Goal: Task Accomplishment & Management: Complete application form

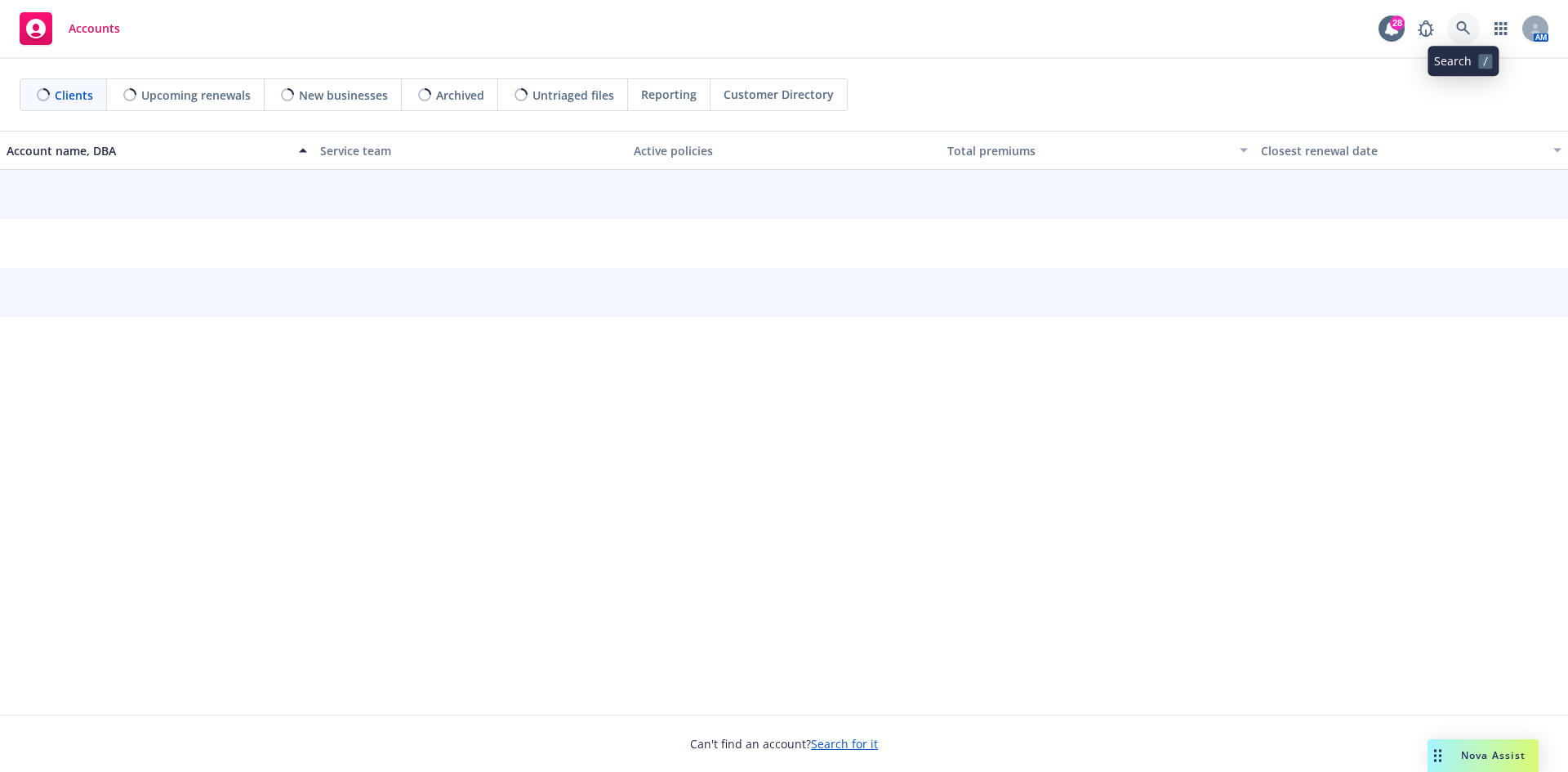
click at [1466, 28] on icon at bounding box center [1462, 28] width 14 height 14
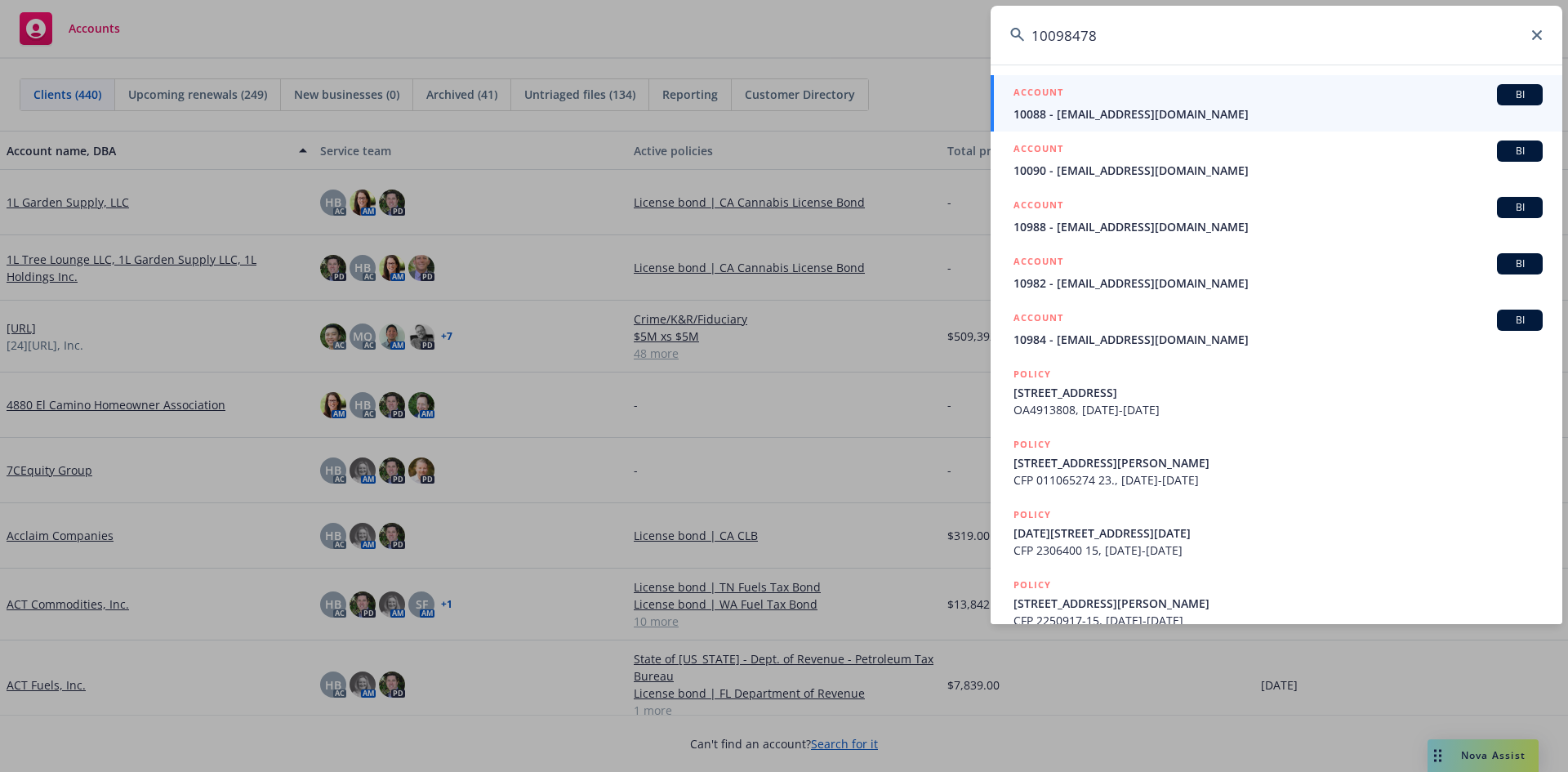
type input "100984789"
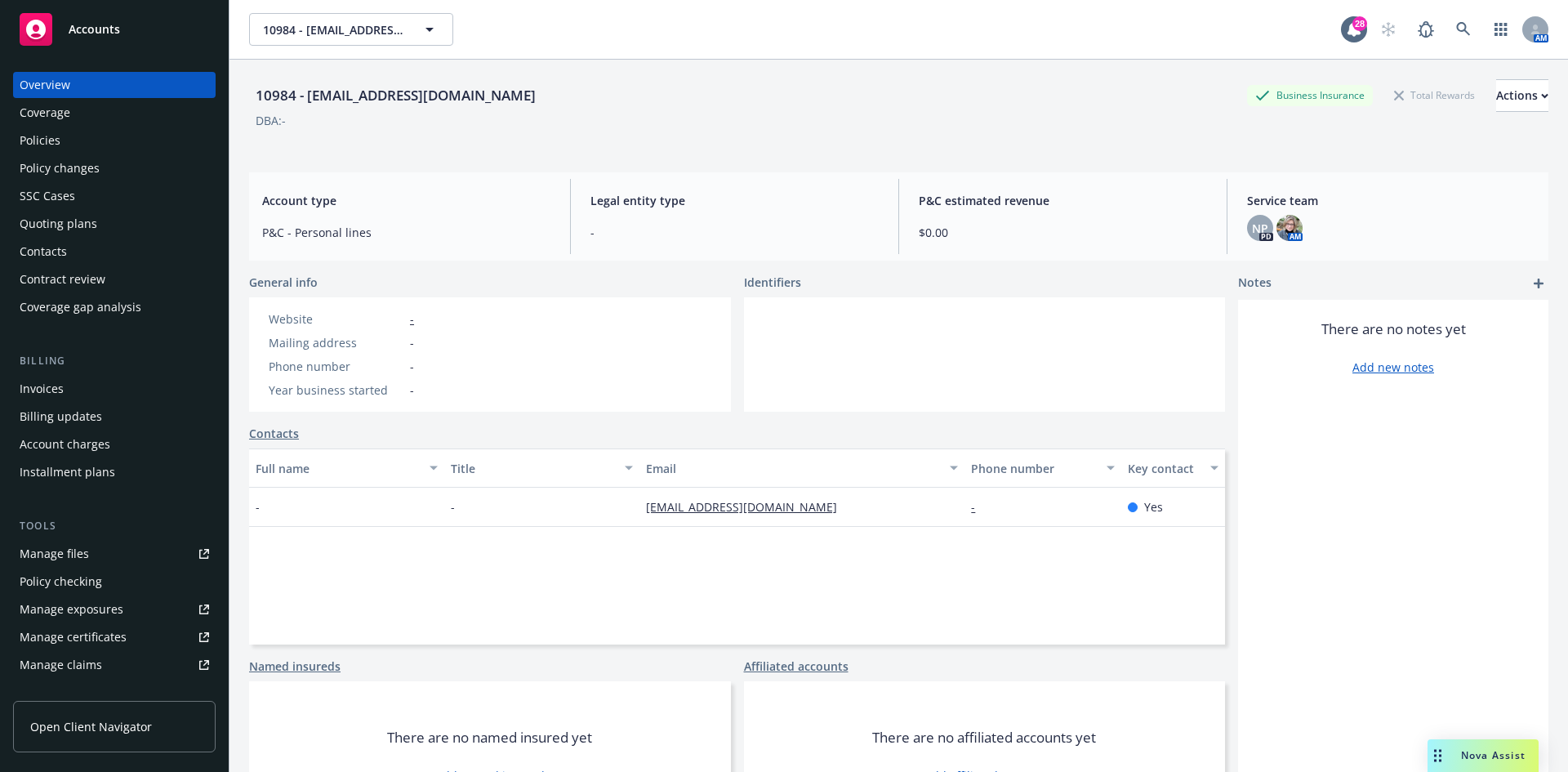
click at [105, 34] on span "Accounts" at bounding box center [94, 30] width 51 height 13
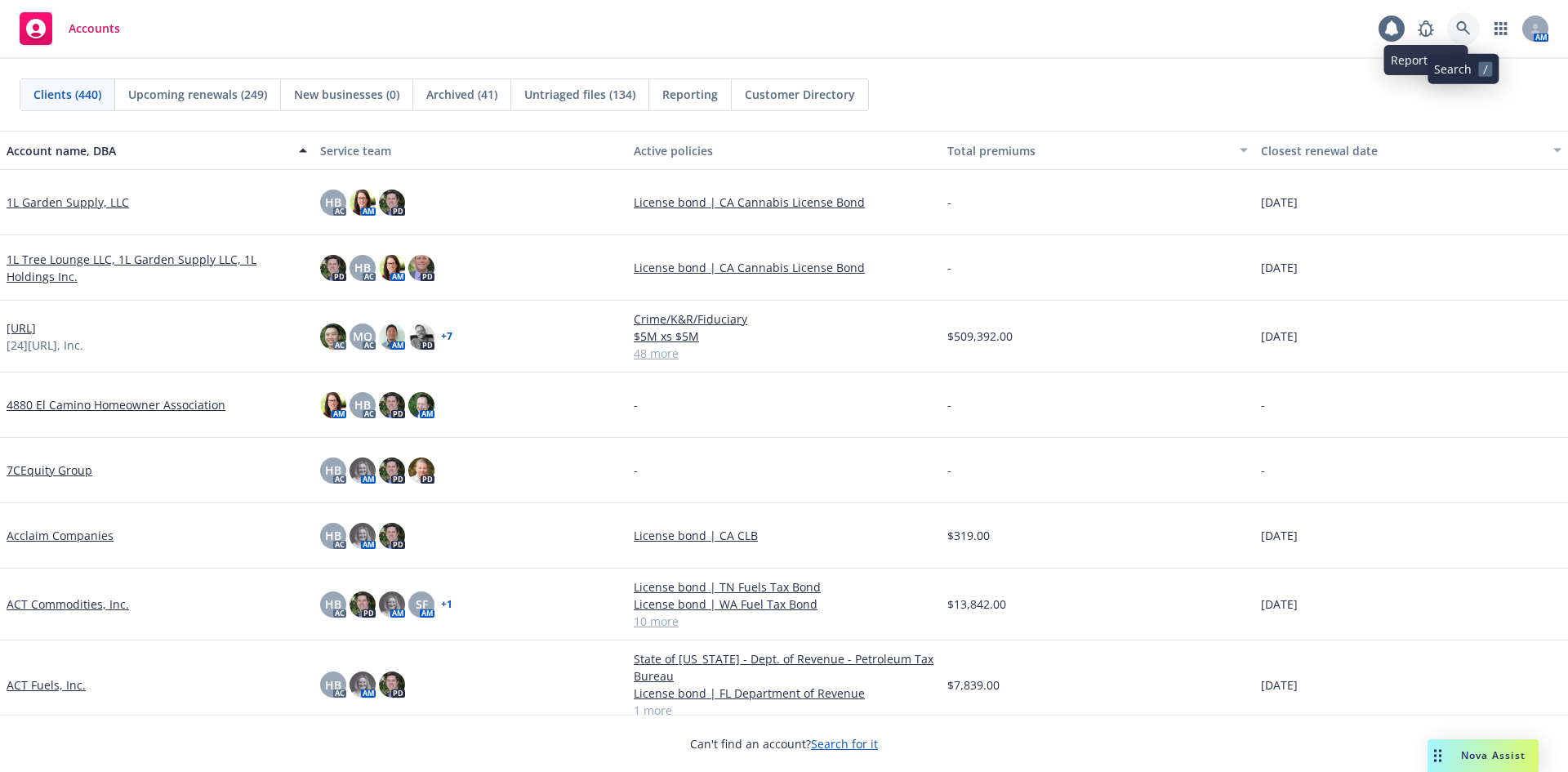
click at [1447, 28] on link at bounding box center [1463, 29] width 33 height 33
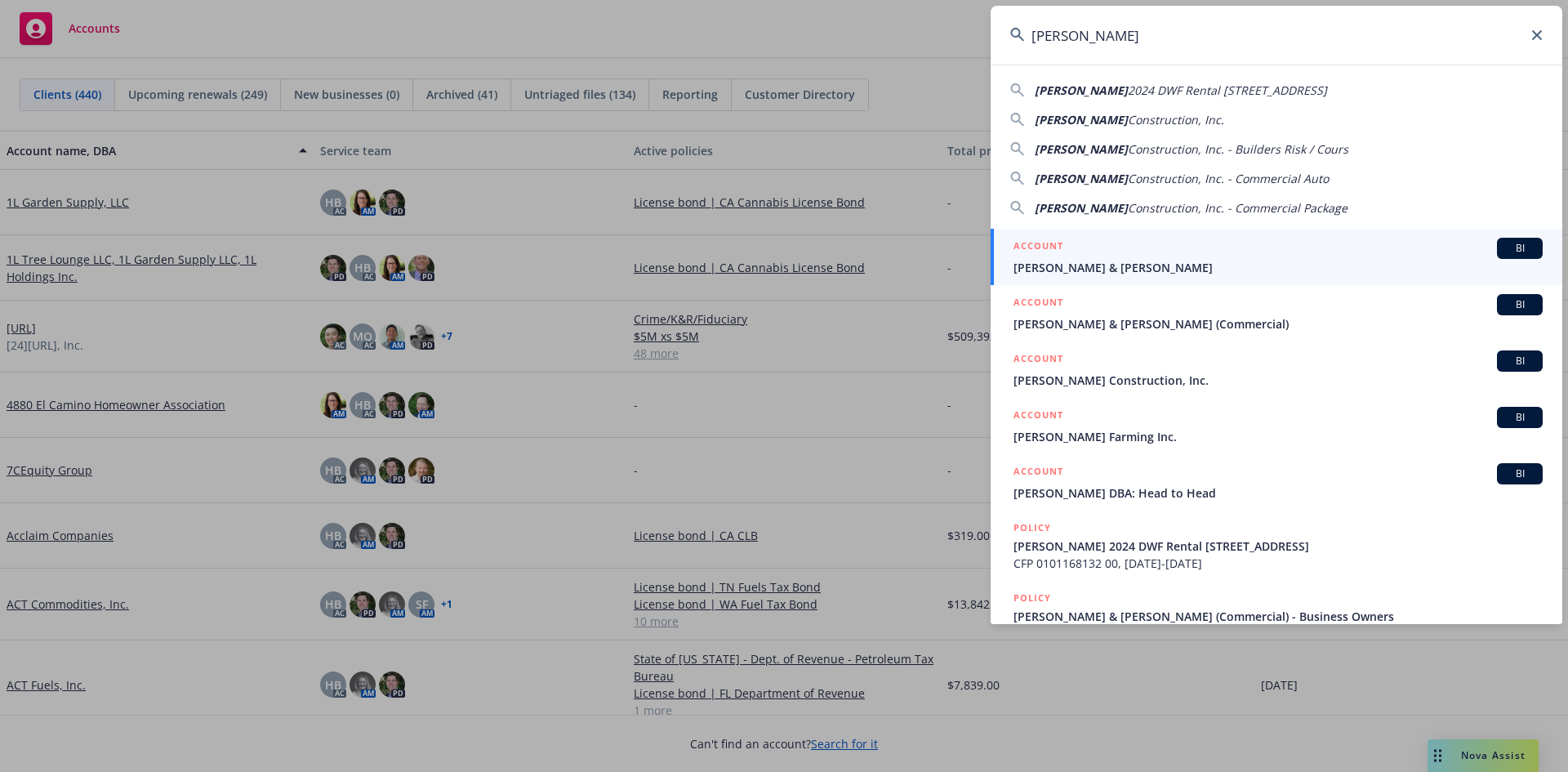
type input "[PERSON_NAME]"
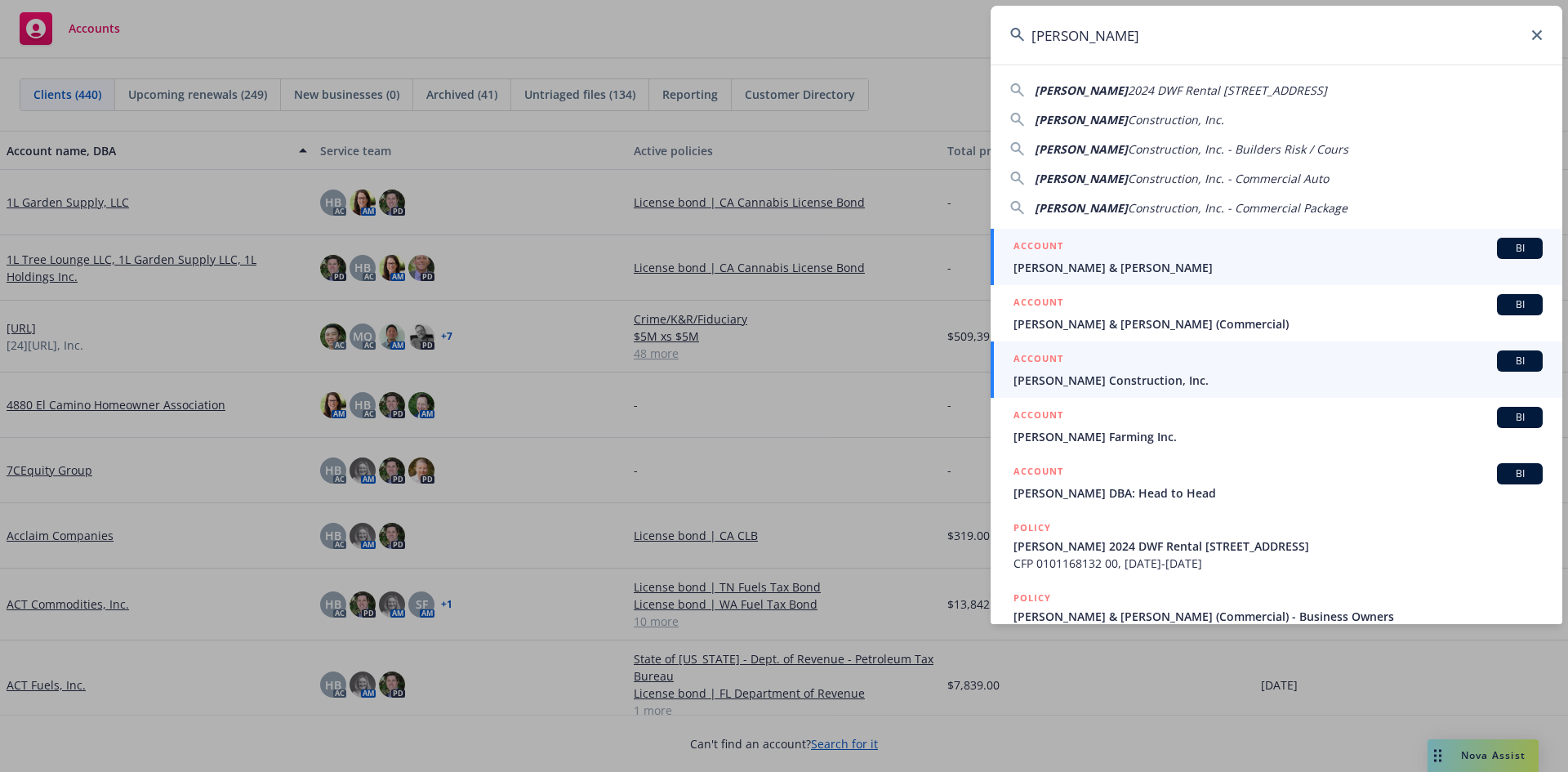
click at [1040, 372] on span "[PERSON_NAME] Construction, Inc." at bounding box center [1277, 380] width 529 height 17
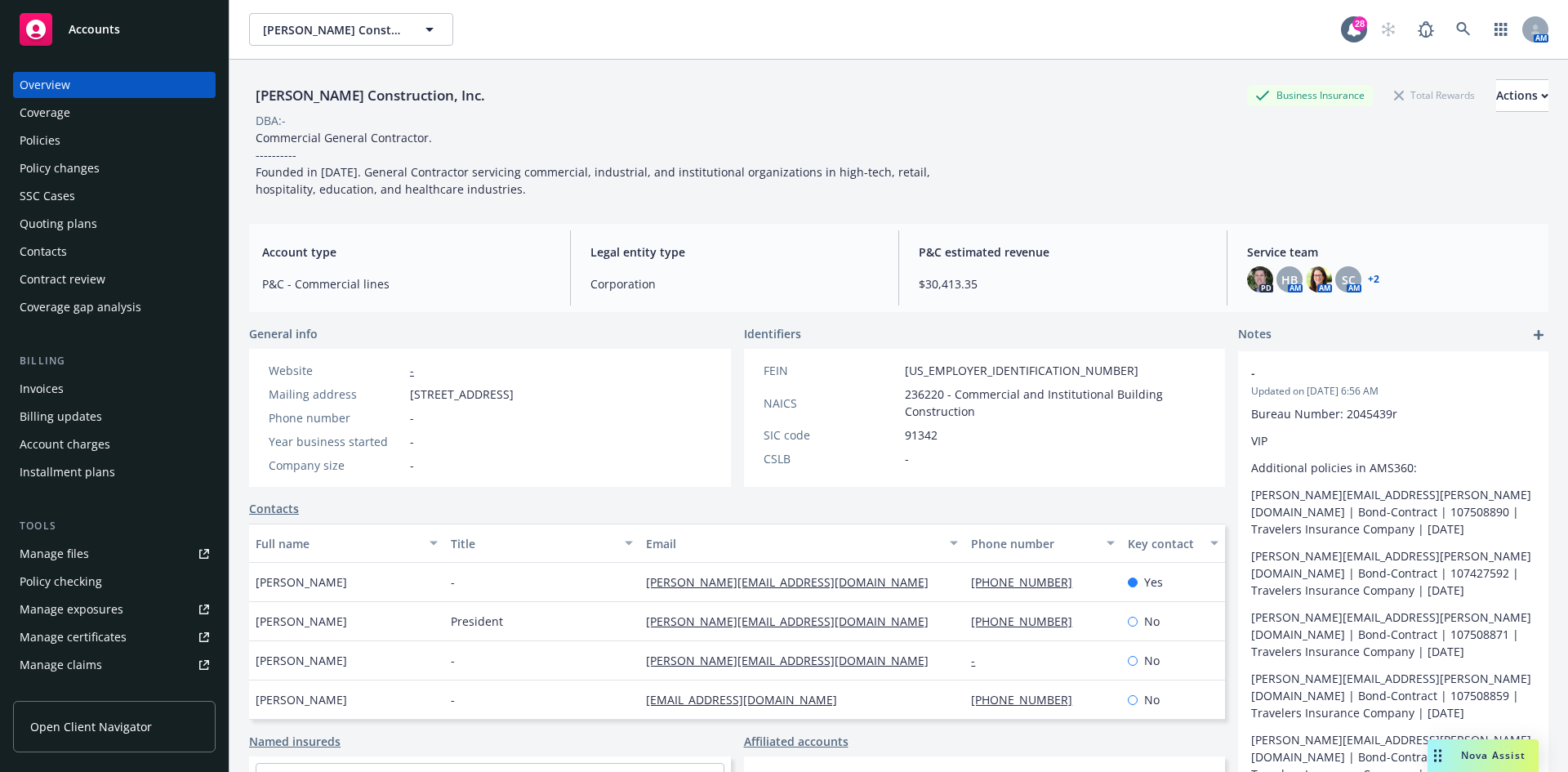
click at [49, 142] on div "Policies" at bounding box center [40, 140] width 40 height 26
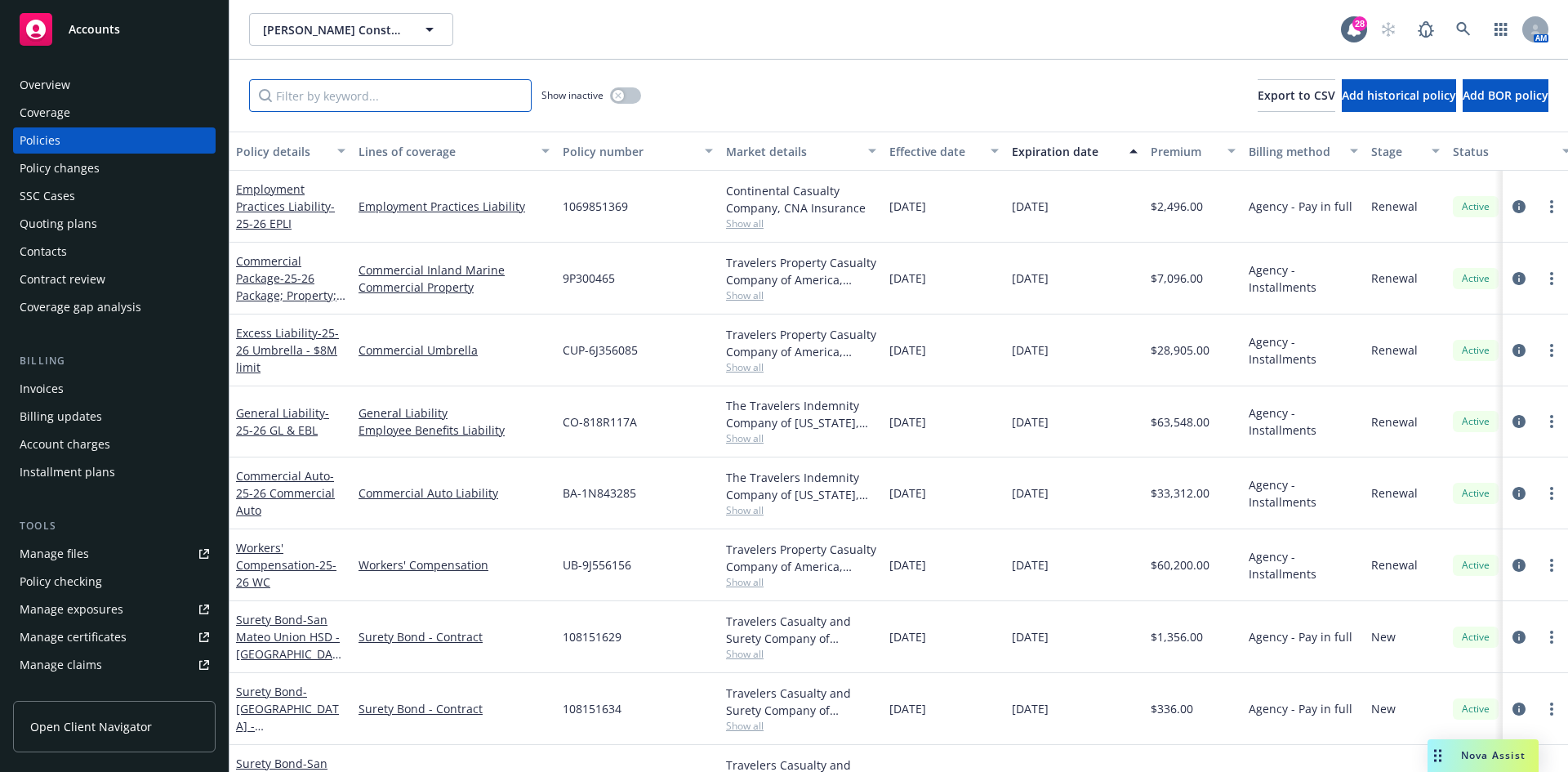
click at [315, 103] on input "Filter by keyword..." at bounding box center [391, 96] width 282 height 33
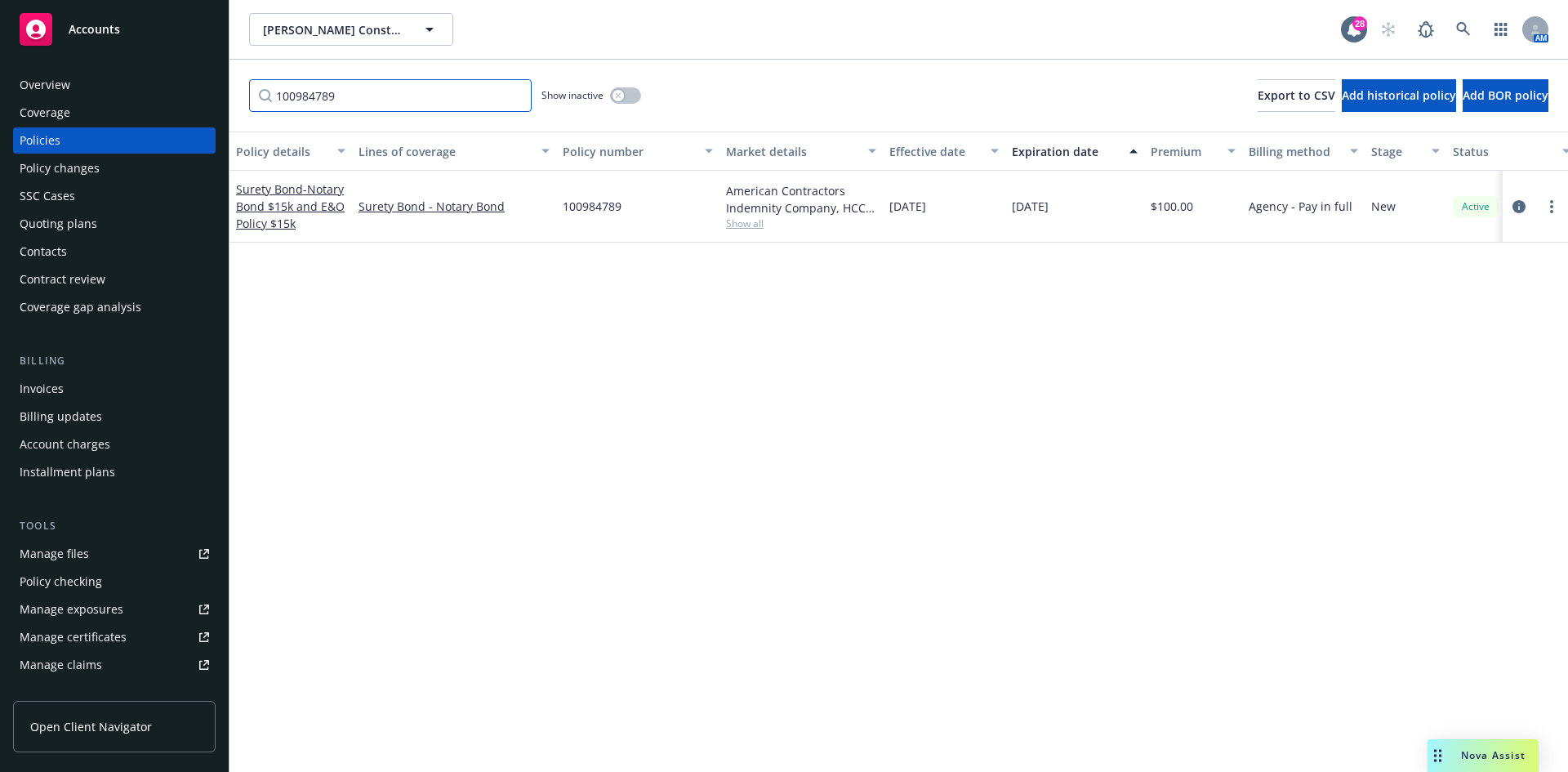
type input "100984789"
click at [54, 395] on div "Invoices" at bounding box center [41, 389] width 44 height 26
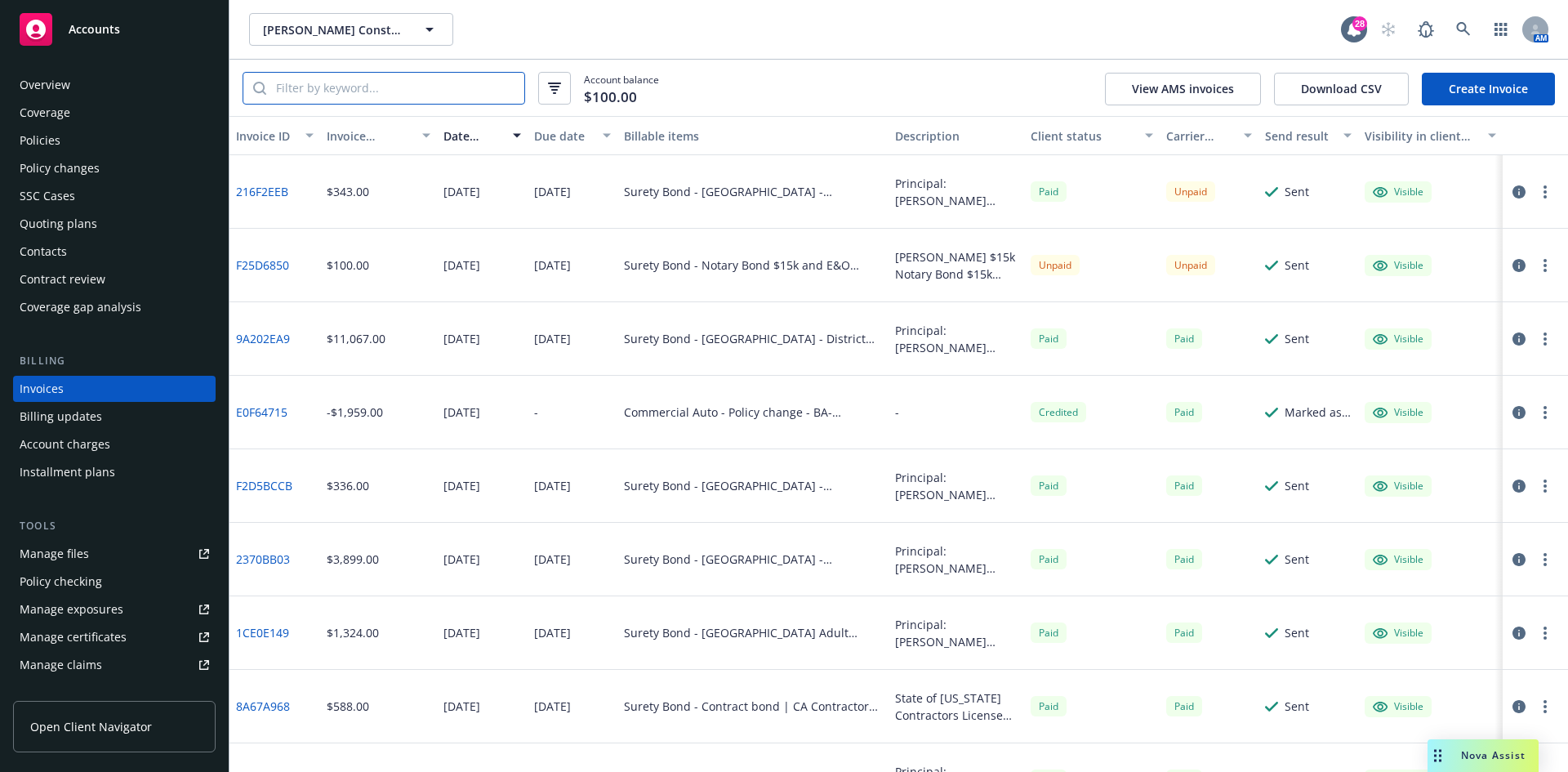
click at [320, 89] on input "search" at bounding box center [395, 88] width 258 height 31
type input "100984789"
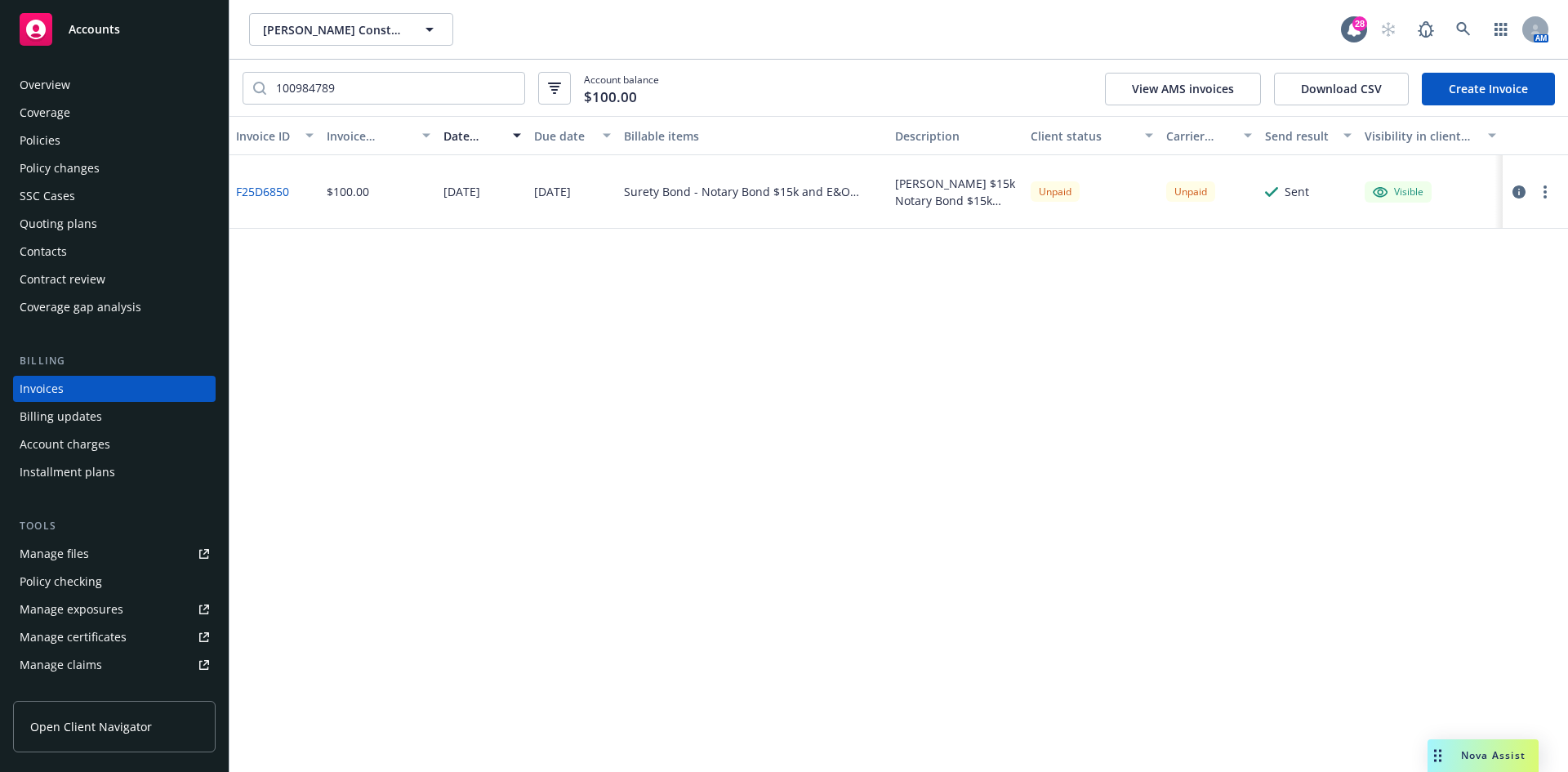
click at [259, 194] on link "F25D6850" at bounding box center [263, 192] width 53 height 17
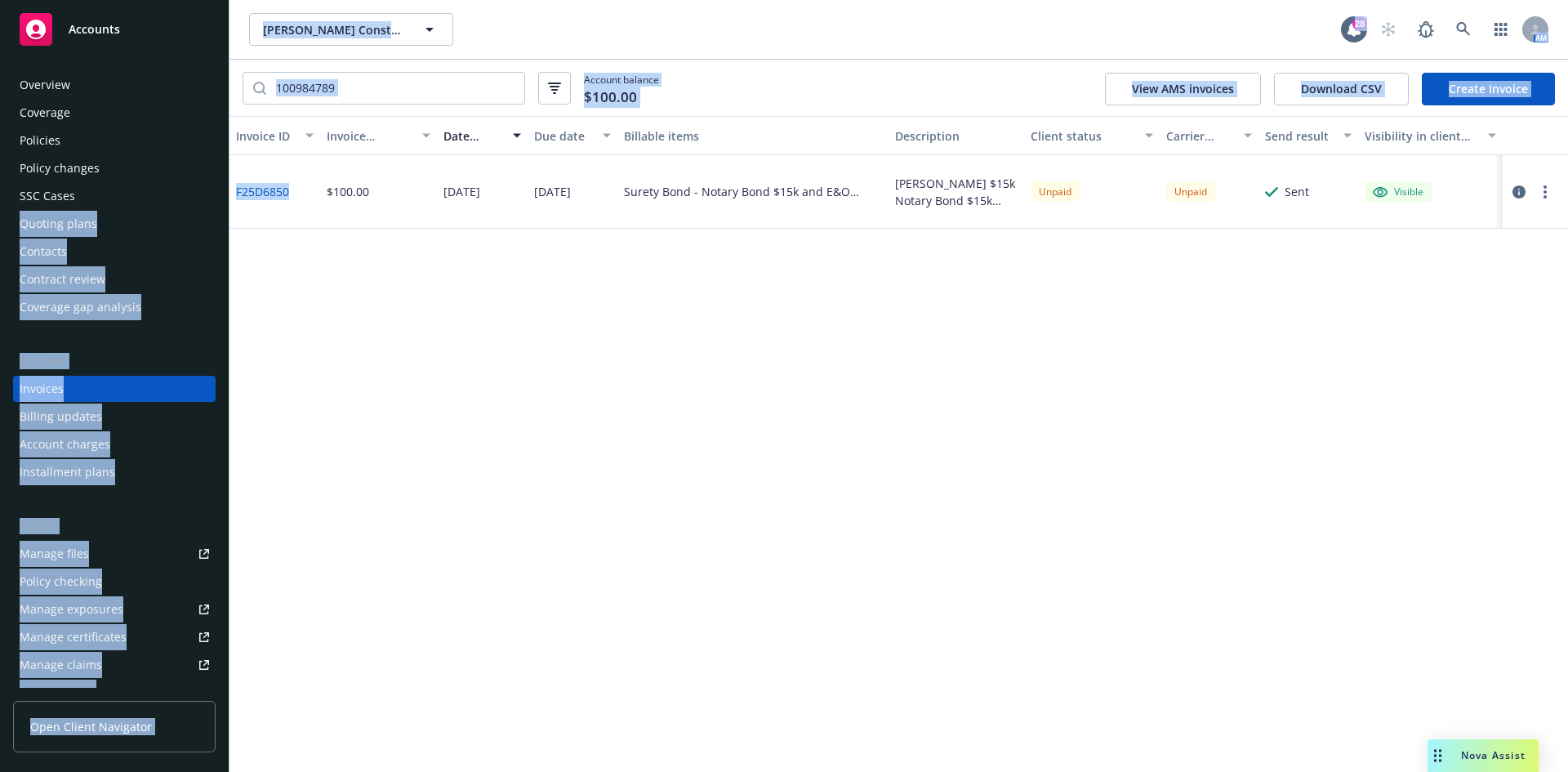
drag, startPoint x: 293, startPoint y: 194, endPoint x: 234, endPoint y: 211, distance: 61.4
click at [220, 196] on div "Accounts Overview Coverage Policies Policy changes SSC Cases Quoting plans Cont…" at bounding box center [784, 386] width 1568 height 772
click at [276, 228] on div "F25D6850" at bounding box center [275, 192] width 91 height 73
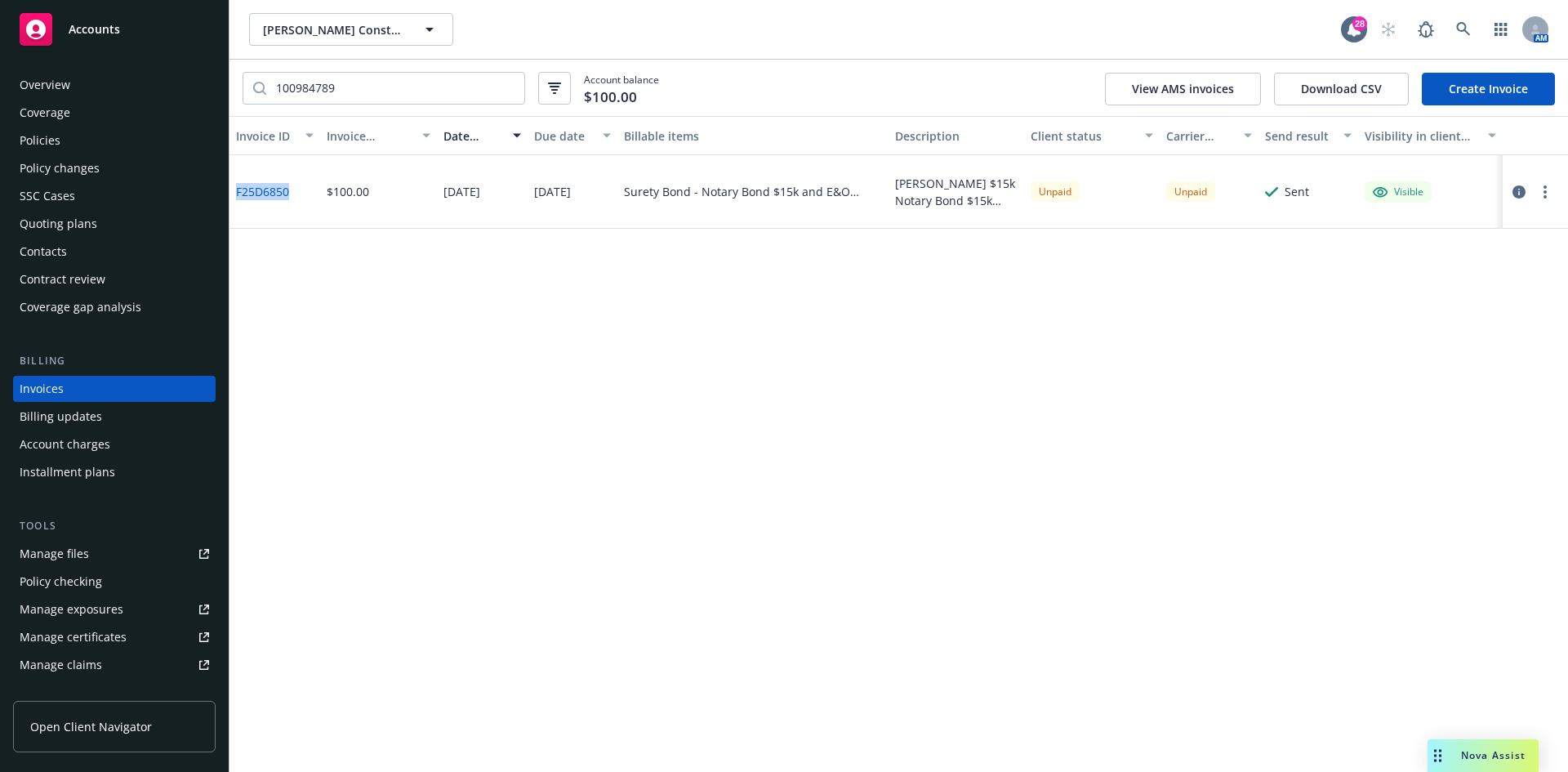
drag, startPoint x: 302, startPoint y: 199, endPoint x: 258, endPoint y: 194, distance: 44.3
click at [235, 193] on div "F25D6850" at bounding box center [275, 192] width 91 height 73
copy link "F25D6850"
click at [72, 36] on span "Accounts" at bounding box center [94, 30] width 51 height 13
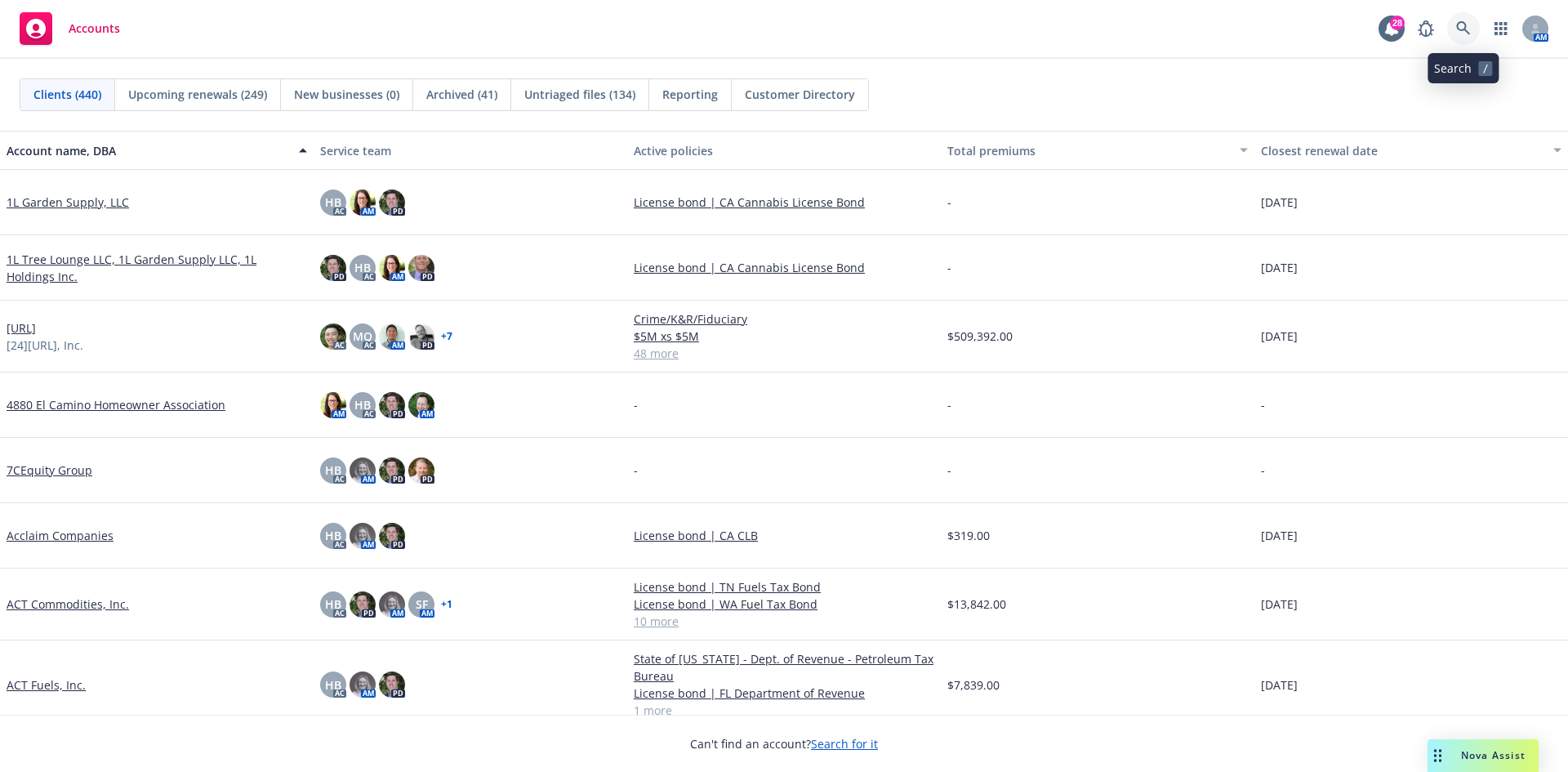
click at [1457, 21] on icon at bounding box center [1463, 29] width 15 height 15
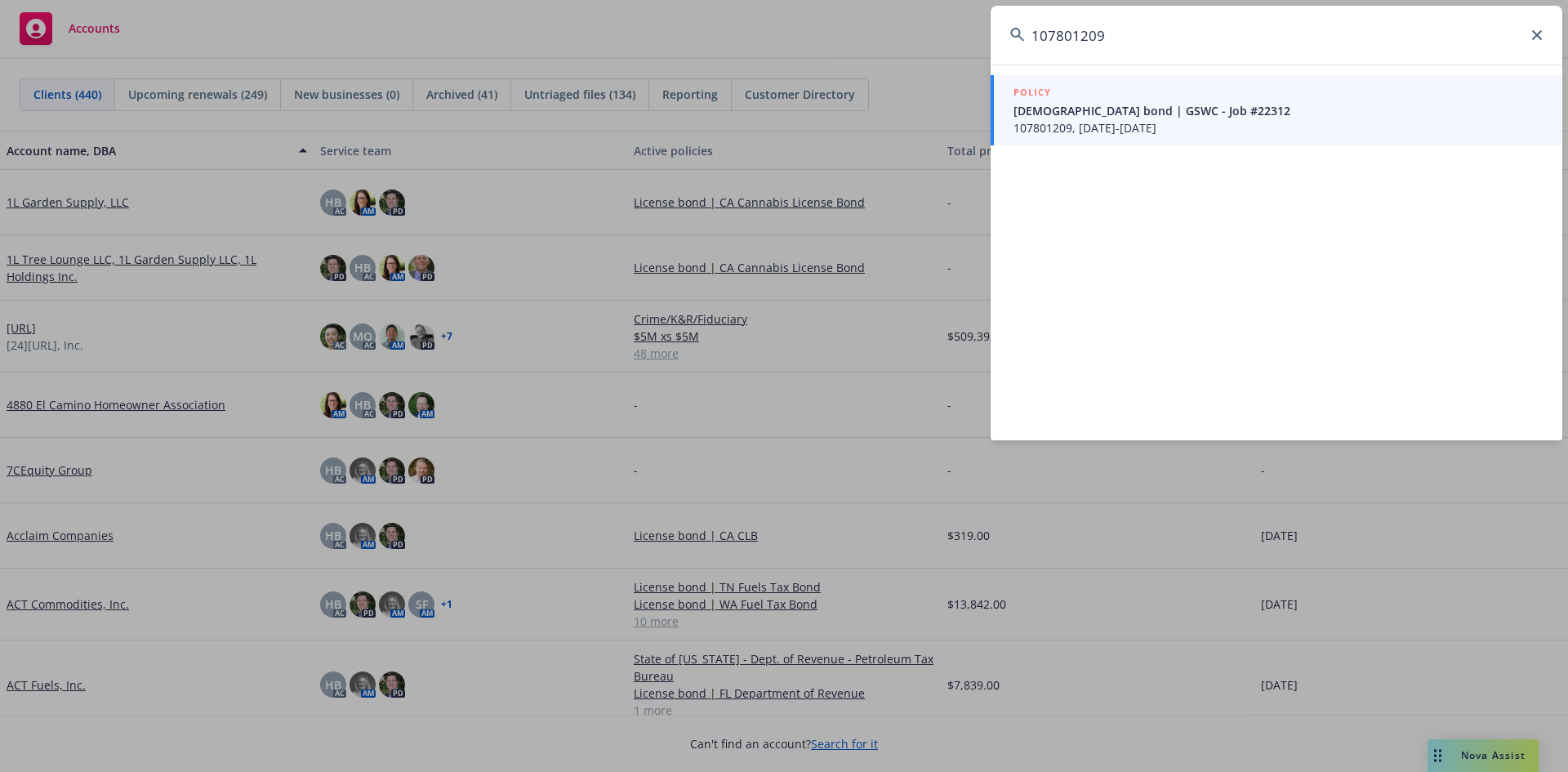
type input "107801209"
click at [1292, 69] on div "POLICY [DEMOGRAPHIC_DATA] bond | GSWC - Job #22312 107801209, [DATE]-[DATE]" at bounding box center [1277, 252] width 571 height 376
click at [1283, 89] on div "POLICY" at bounding box center [1277, 93] width 529 height 18
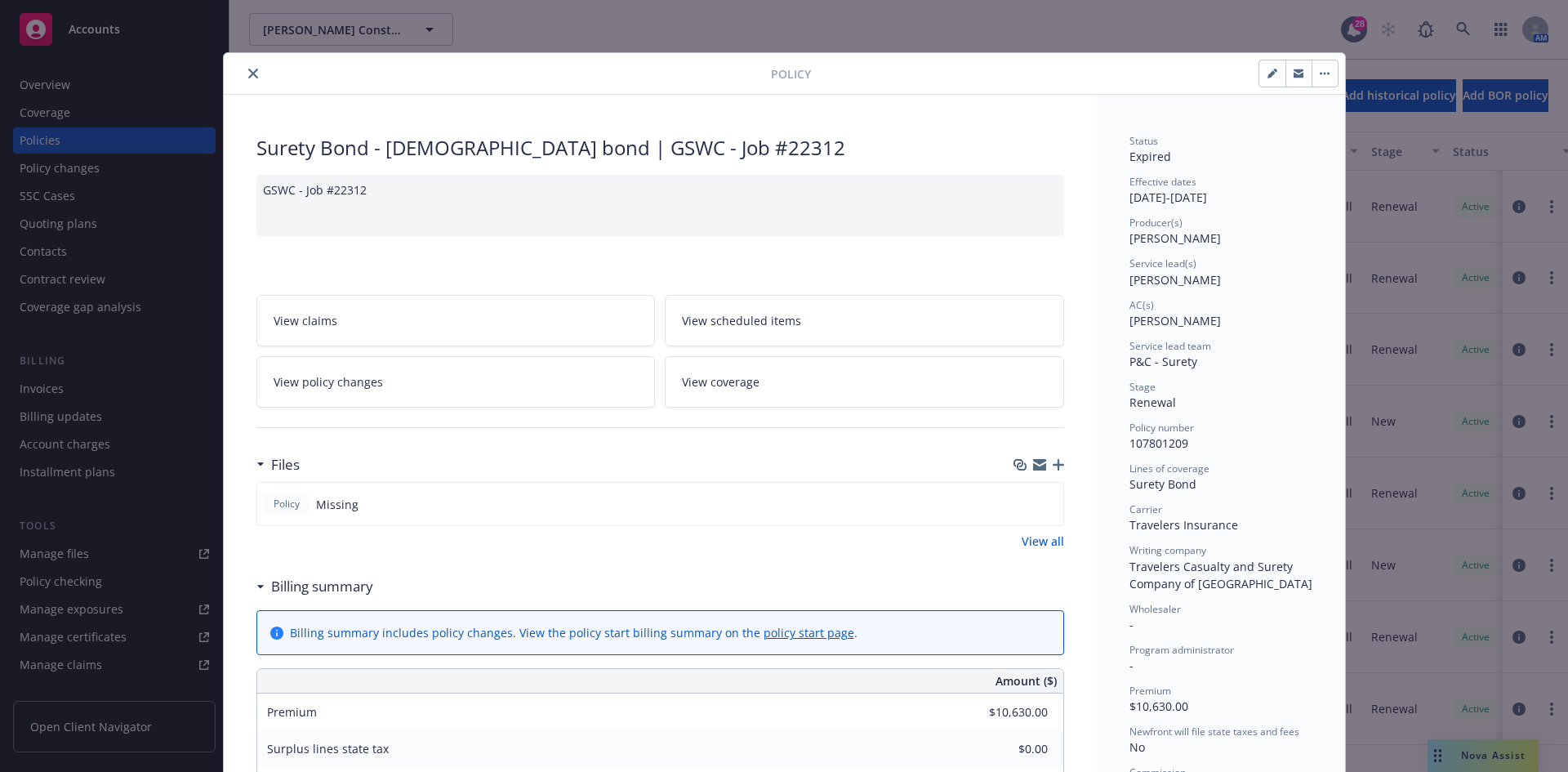
click at [251, 70] on icon "close" at bounding box center [253, 73] width 10 height 10
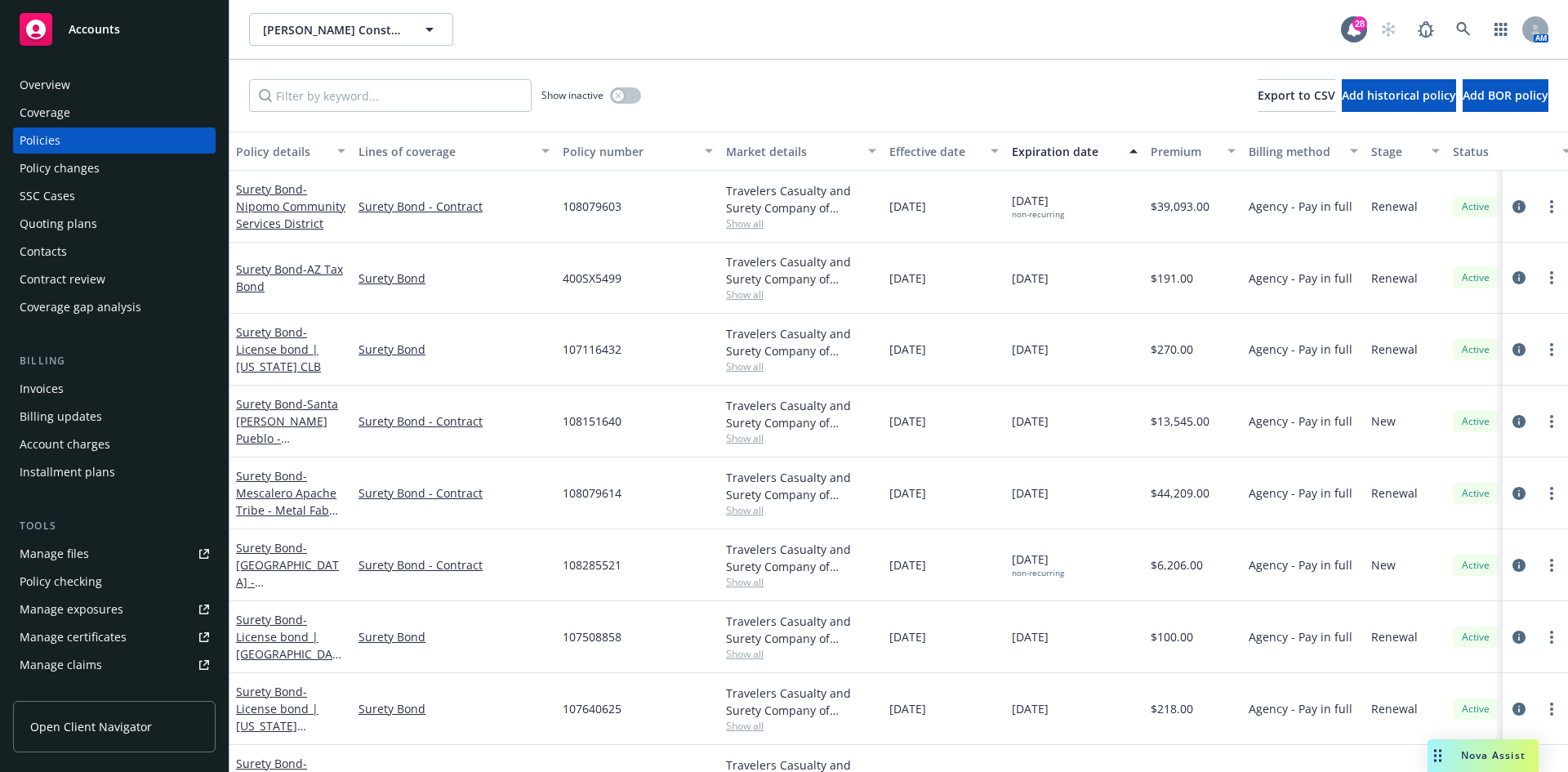
click at [37, 381] on div "Invoices" at bounding box center [41, 389] width 44 height 26
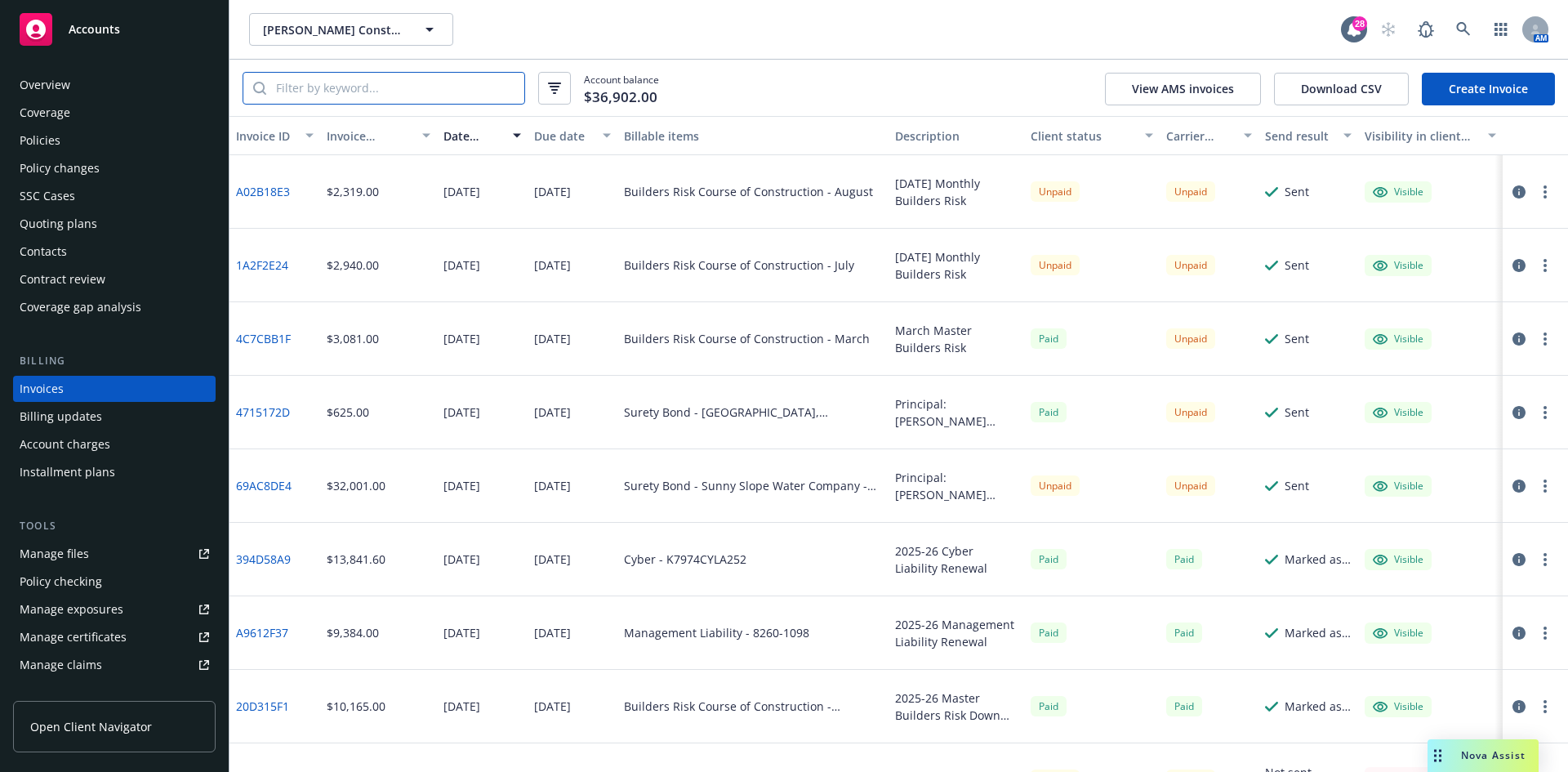
click at [301, 83] on input "search" at bounding box center [395, 88] width 258 height 31
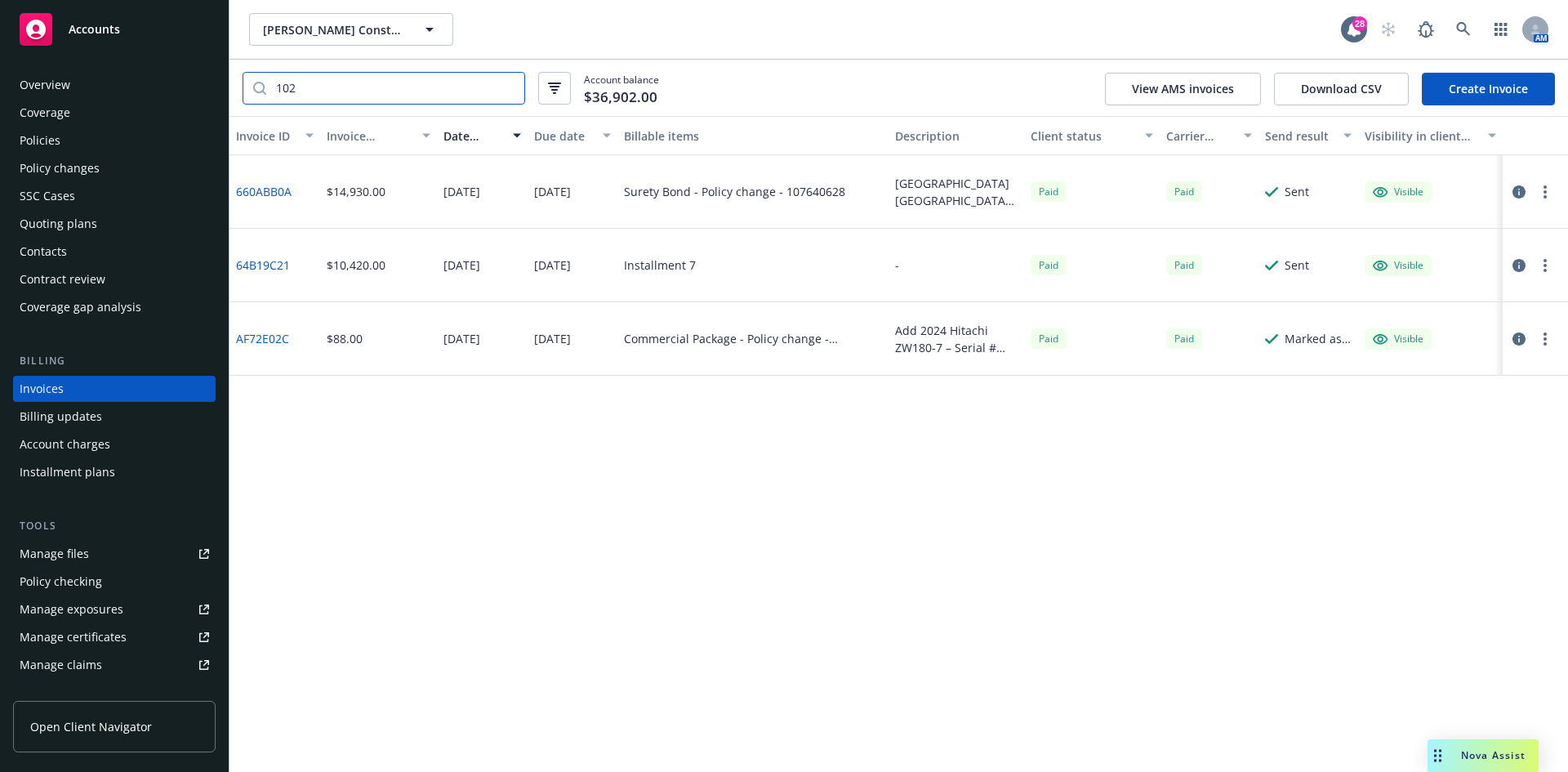
drag, startPoint x: 302, startPoint y: 89, endPoint x: 154, endPoint y: 76, distance: 148.6
click at [154, 76] on div "Accounts Overview Coverage Policies Policy changes SSC Cases Quoting plans Cont…" at bounding box center [784, 386] width 1568 height 772
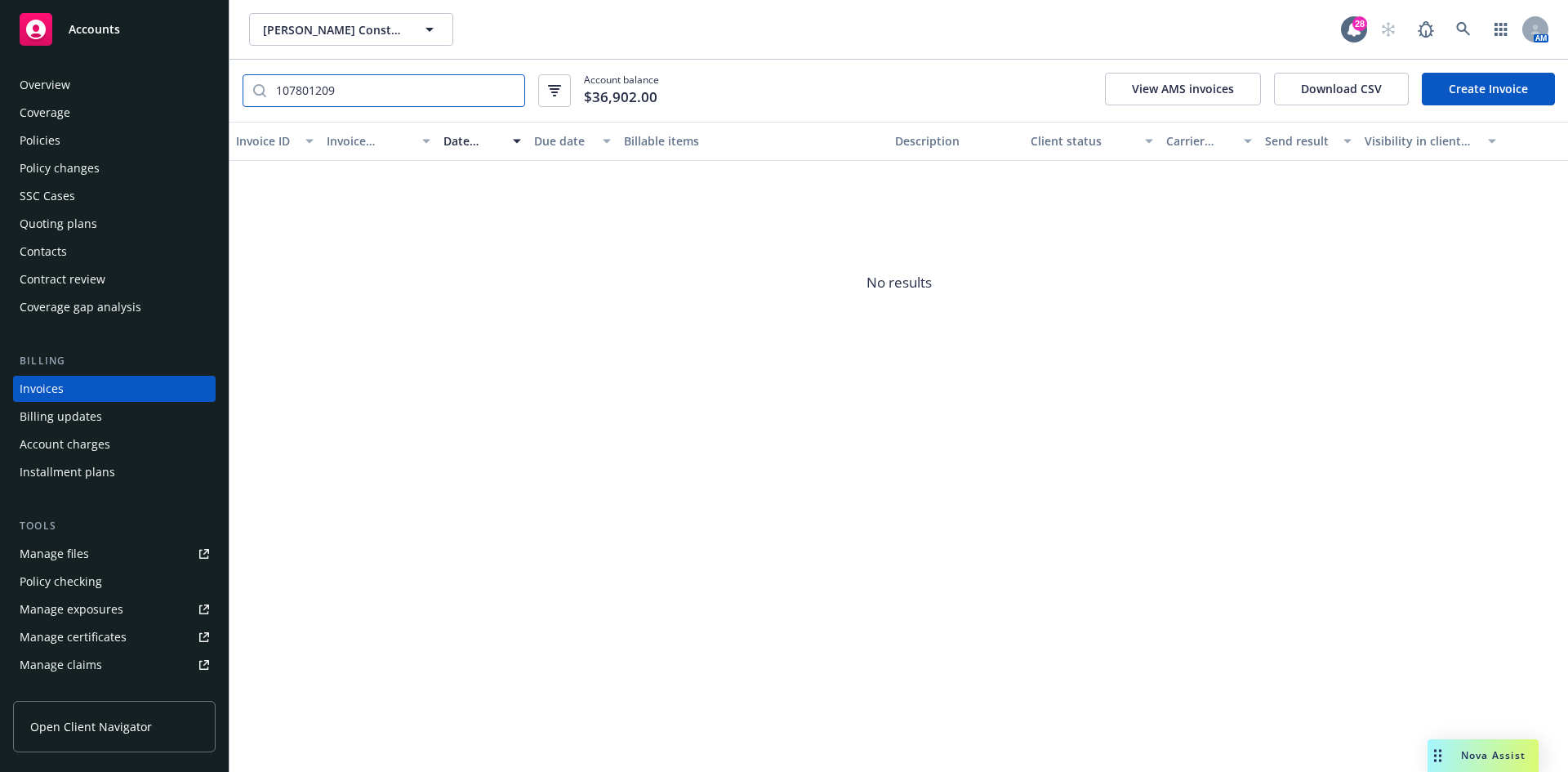
click at [348, 93] on input "107801209" at bounding box center [395, 91] width 258 height 31
type input "107640600"
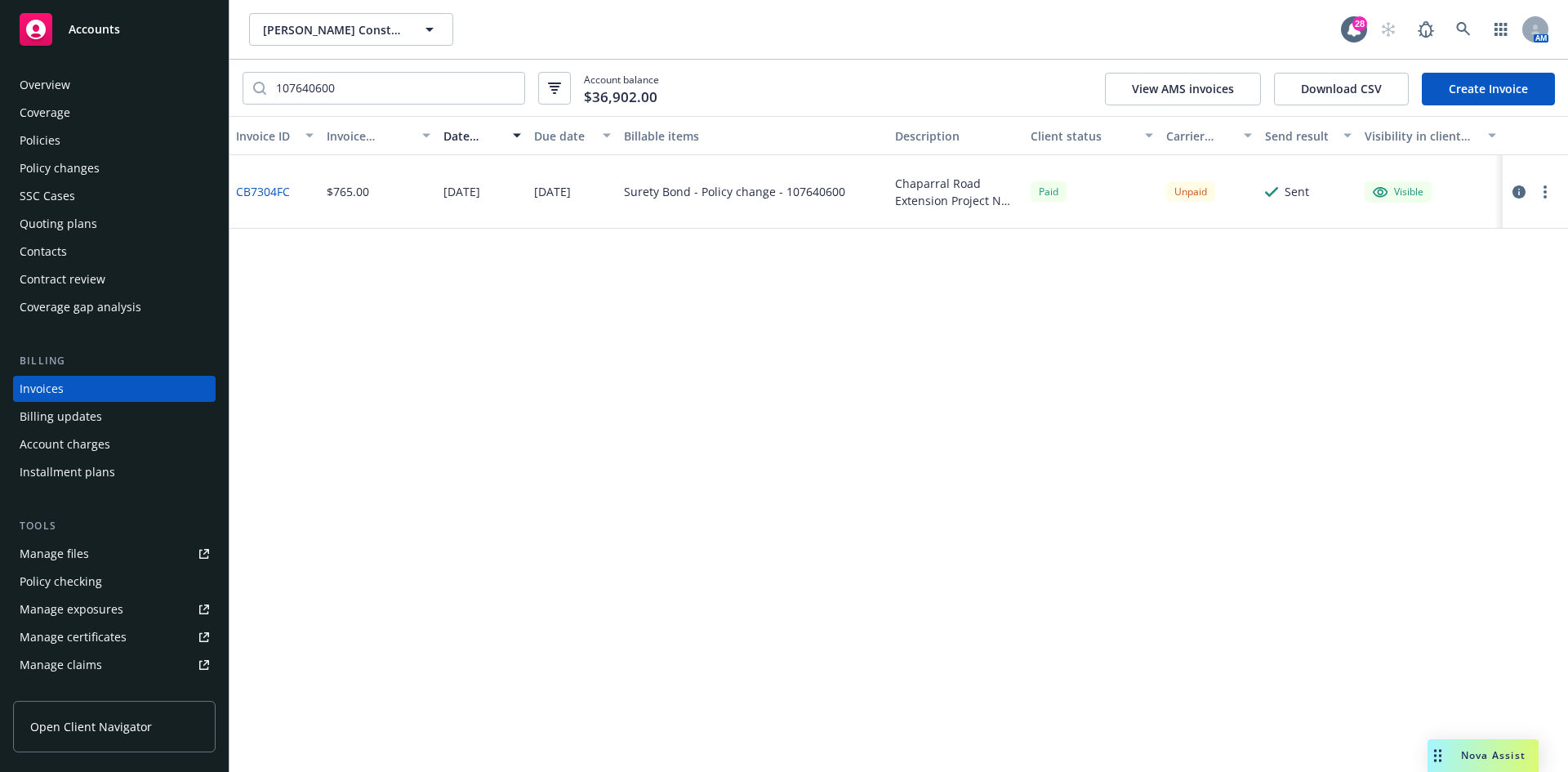
click at [66, 163] on div "Policy changes" at bounding box center [59, 168] width 80 height 26
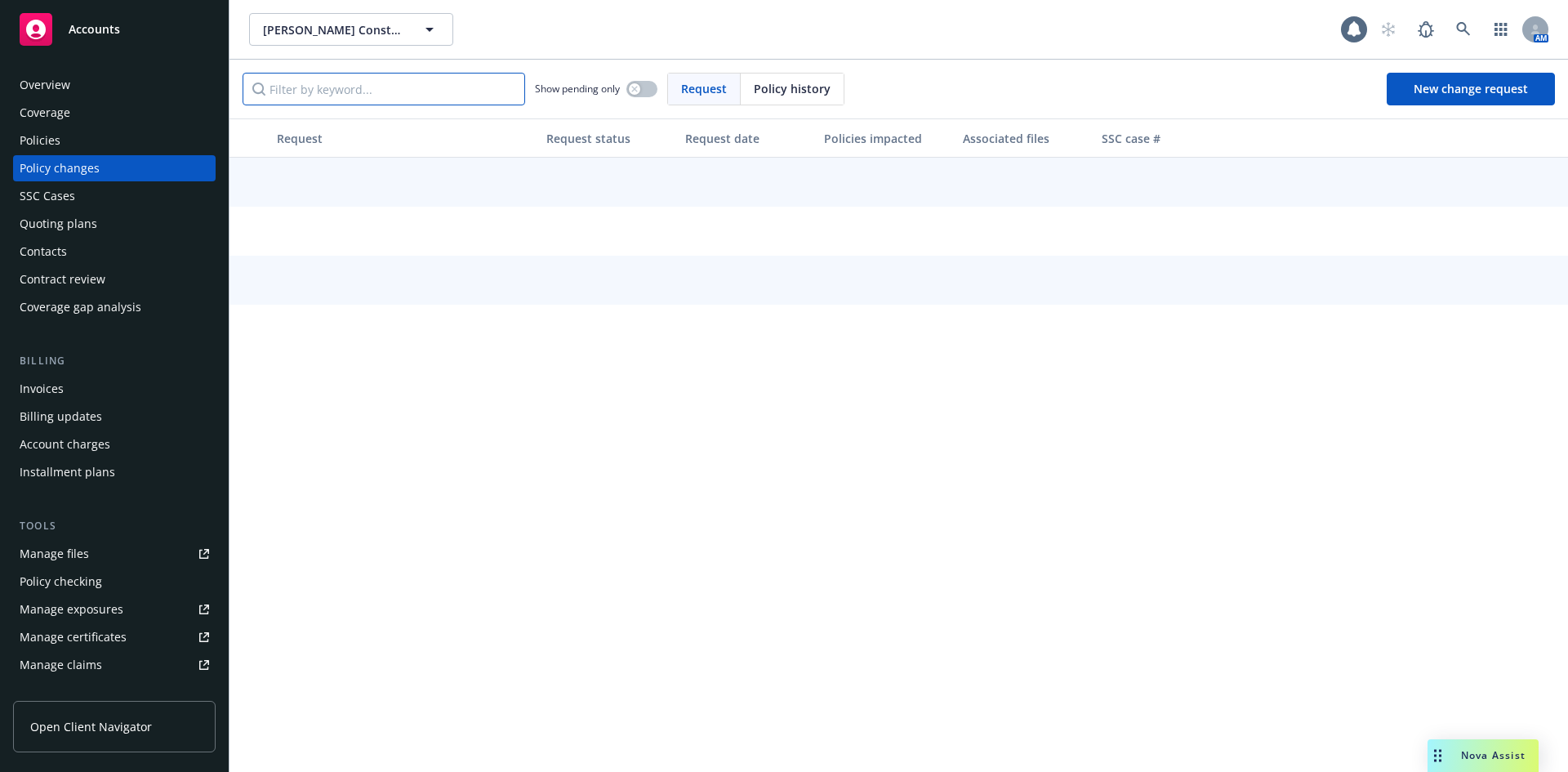
click at [369, 88] on input "Filter by keyword..." at bounding box center [384, 89] width 282 height 33
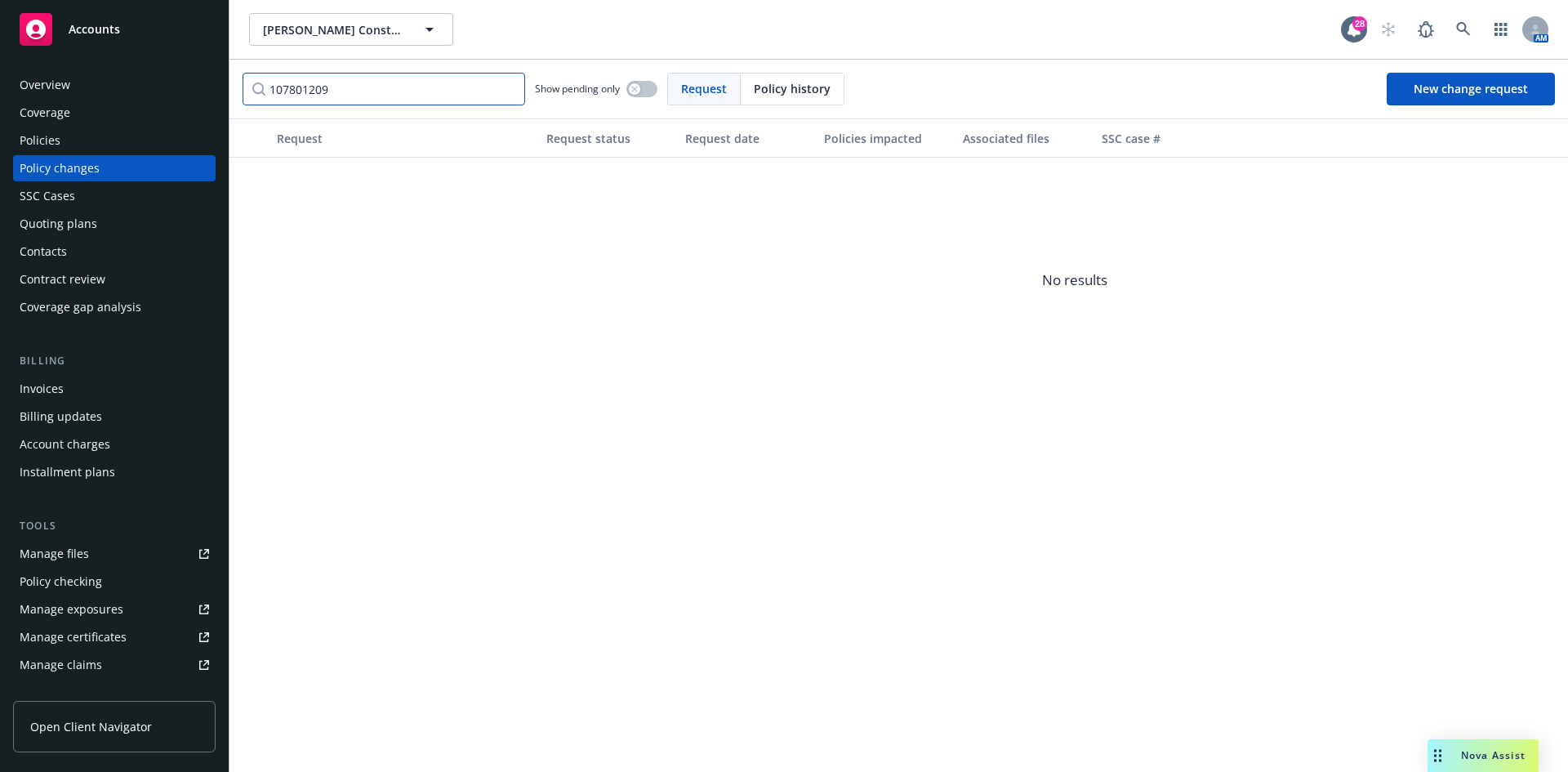
click at [369, 88] on input "107801209" at bounding box center [384, 89] width 282 height 33
type input "10780120"
click at [1461, 89] on span "New change request" at bounding box center [1471, 88] width 114 height 16
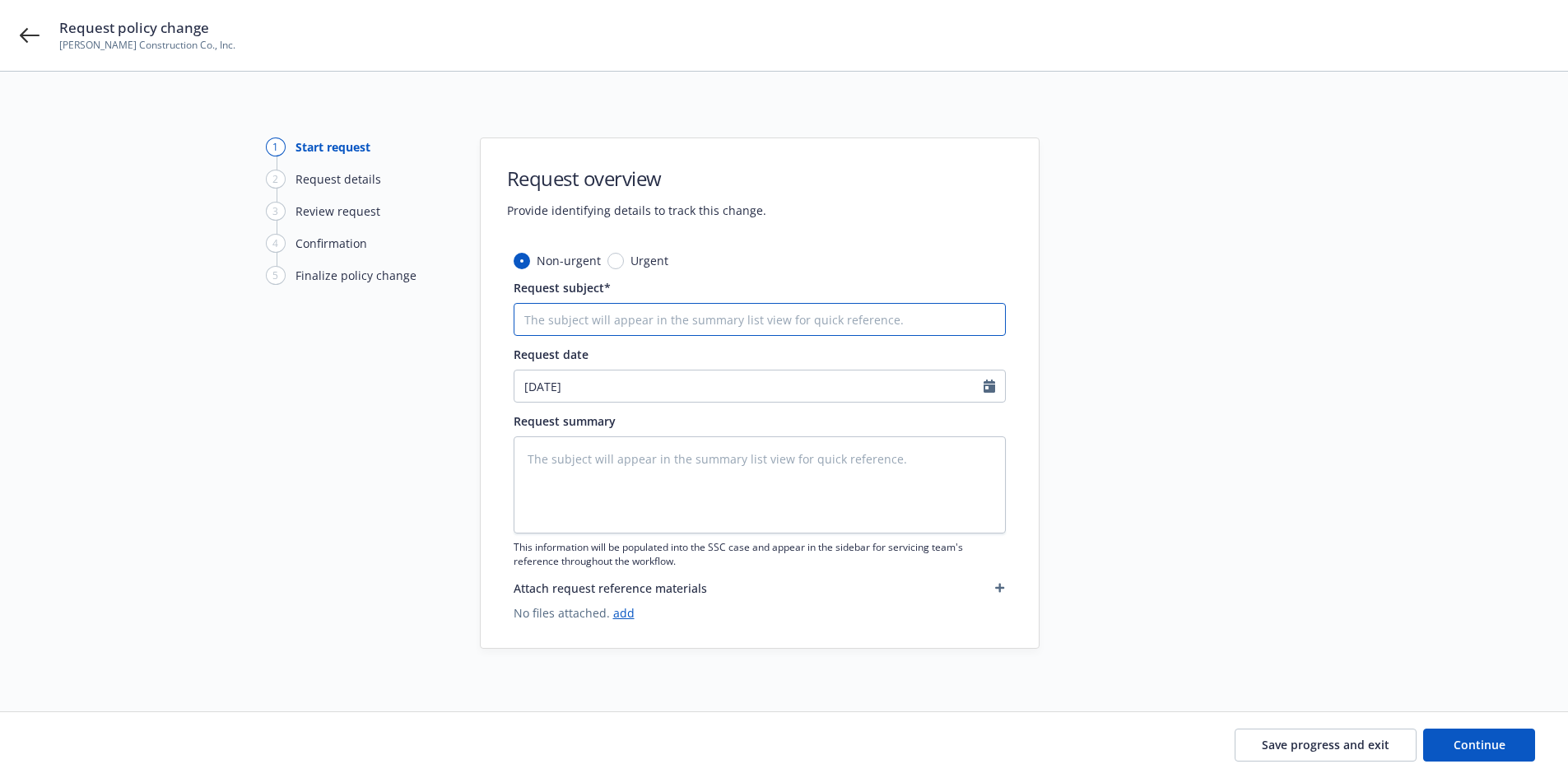
click at [611, 310] on input "Request subject*" at bounding box center [759, 320] width 492 height 33
type textarea "x"
type input "B"
type textarea "x"
type input "Bo"
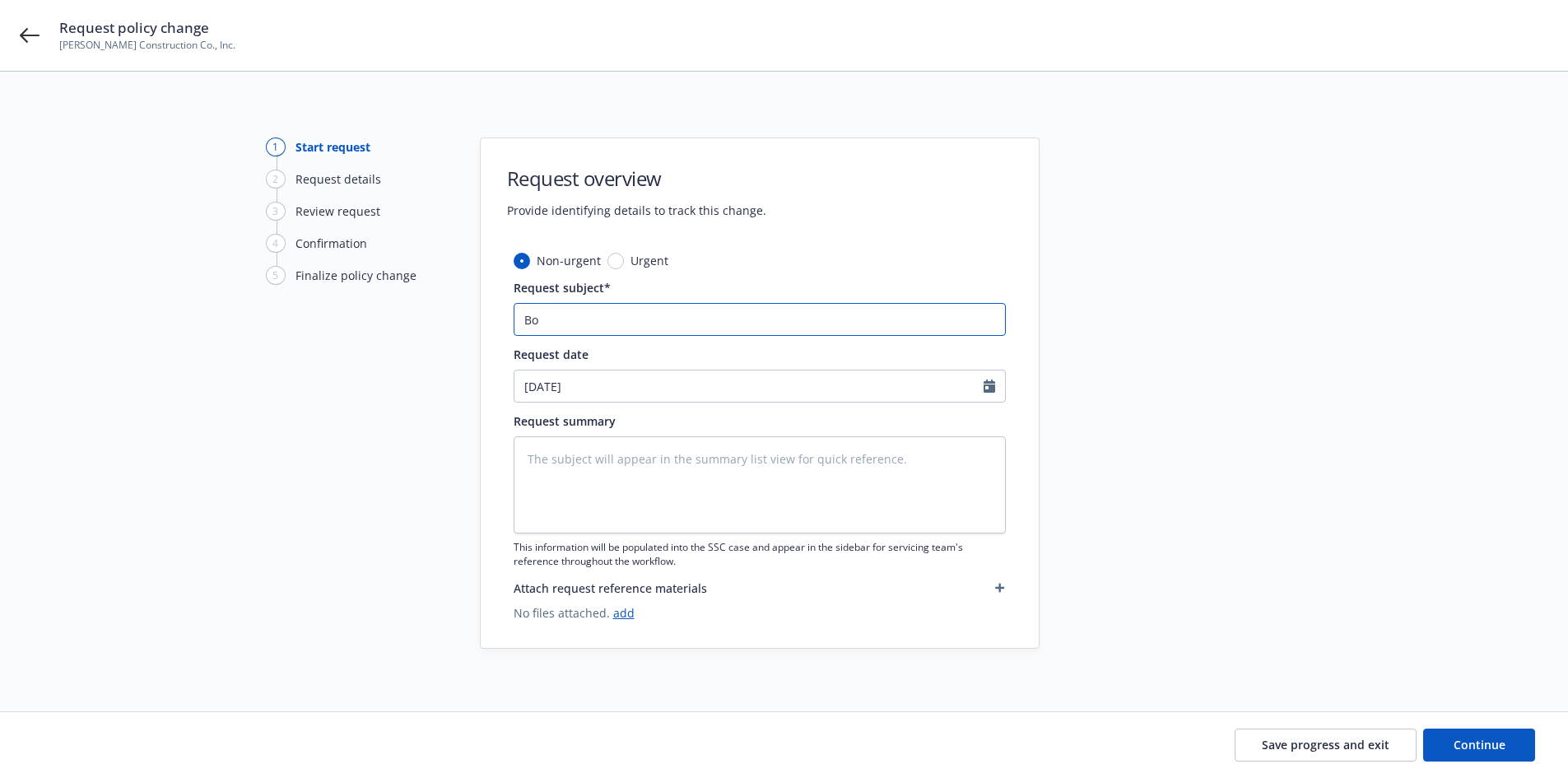
type textarea "x"
type input "Bon"
type textarea "x"
type input "Bond"
type textarea "x"
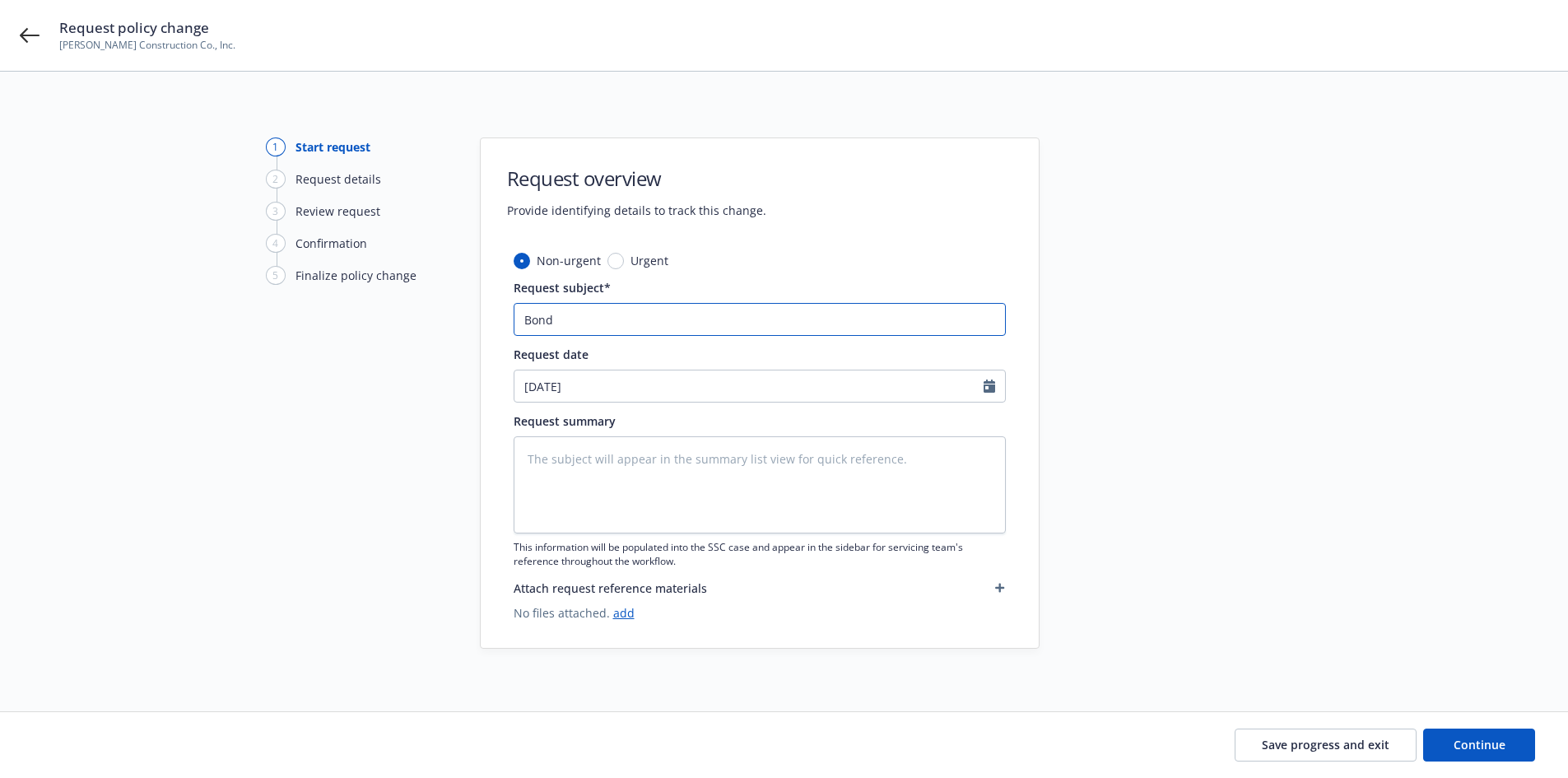
type input "Bond"
type textarea "x"
type input "Bond #"
type textarea "x"
type input "Bond #1"
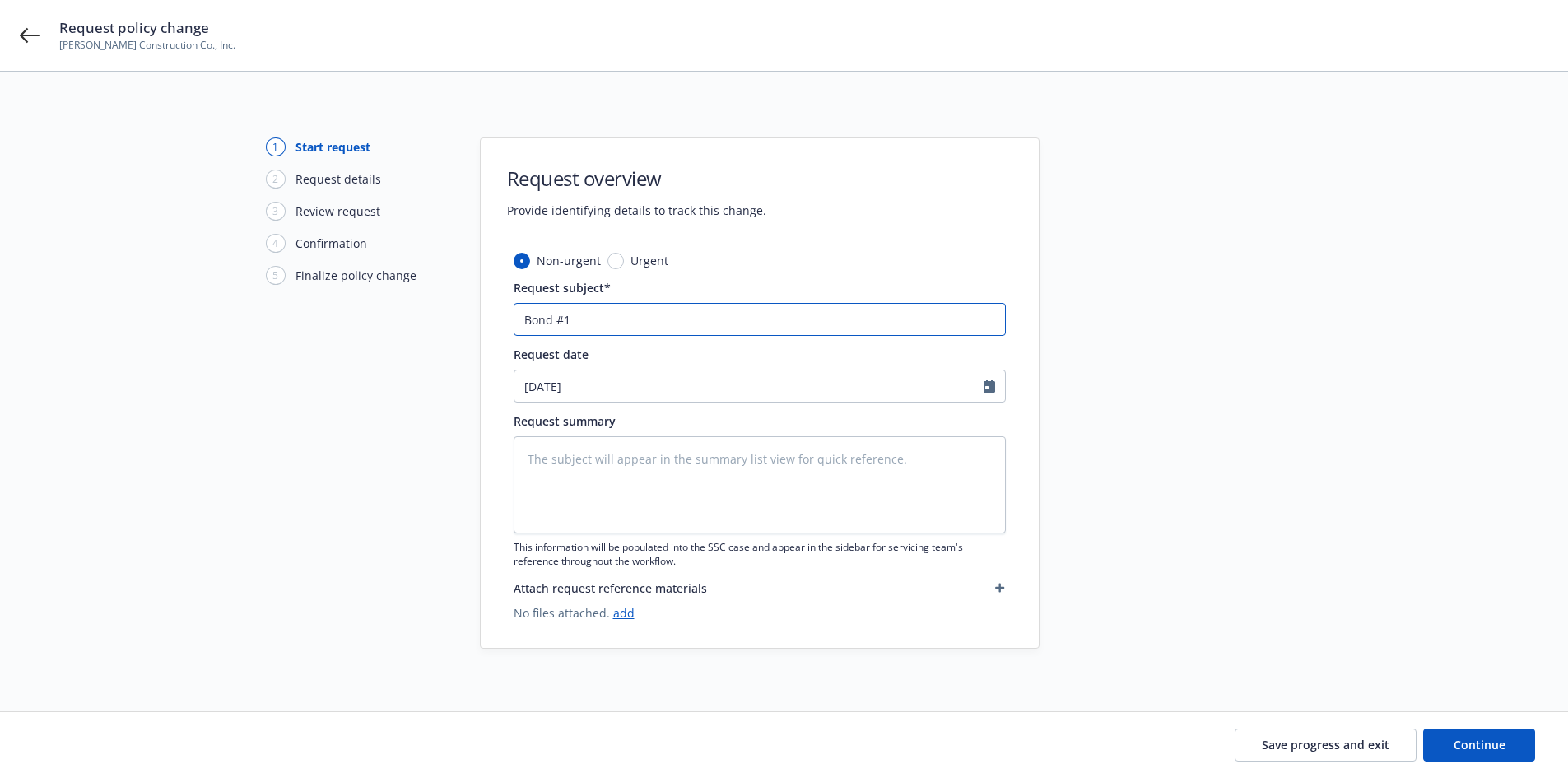
type textarea "x"
type input "Bond #10"
type textarea "x"
type input "Bond #107"
type textarea "x"
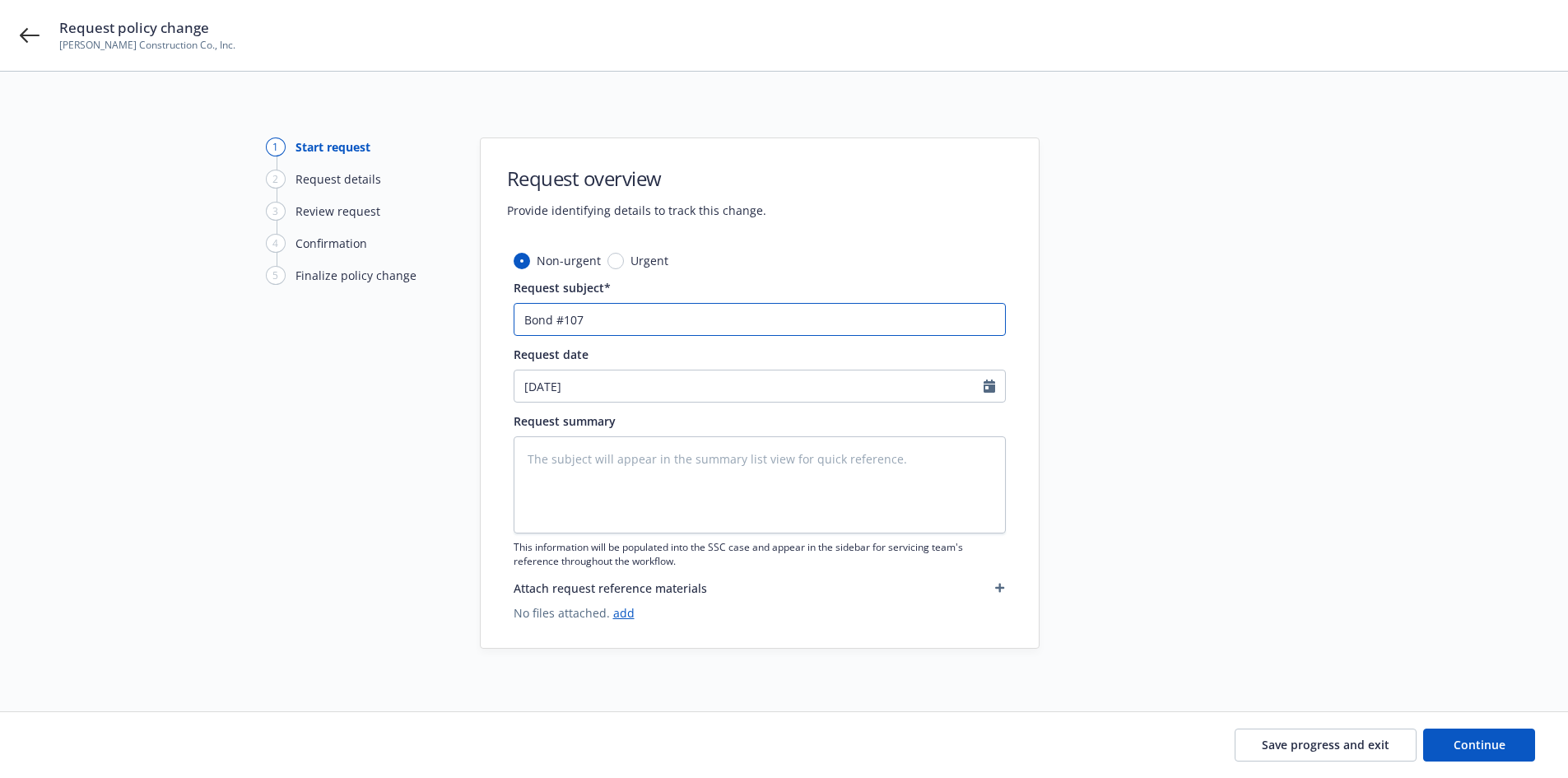
type input "Bond #1078"
type textarea "x"
type input "Bond #10780"
type textarea "x"
type input "Bond #107801"
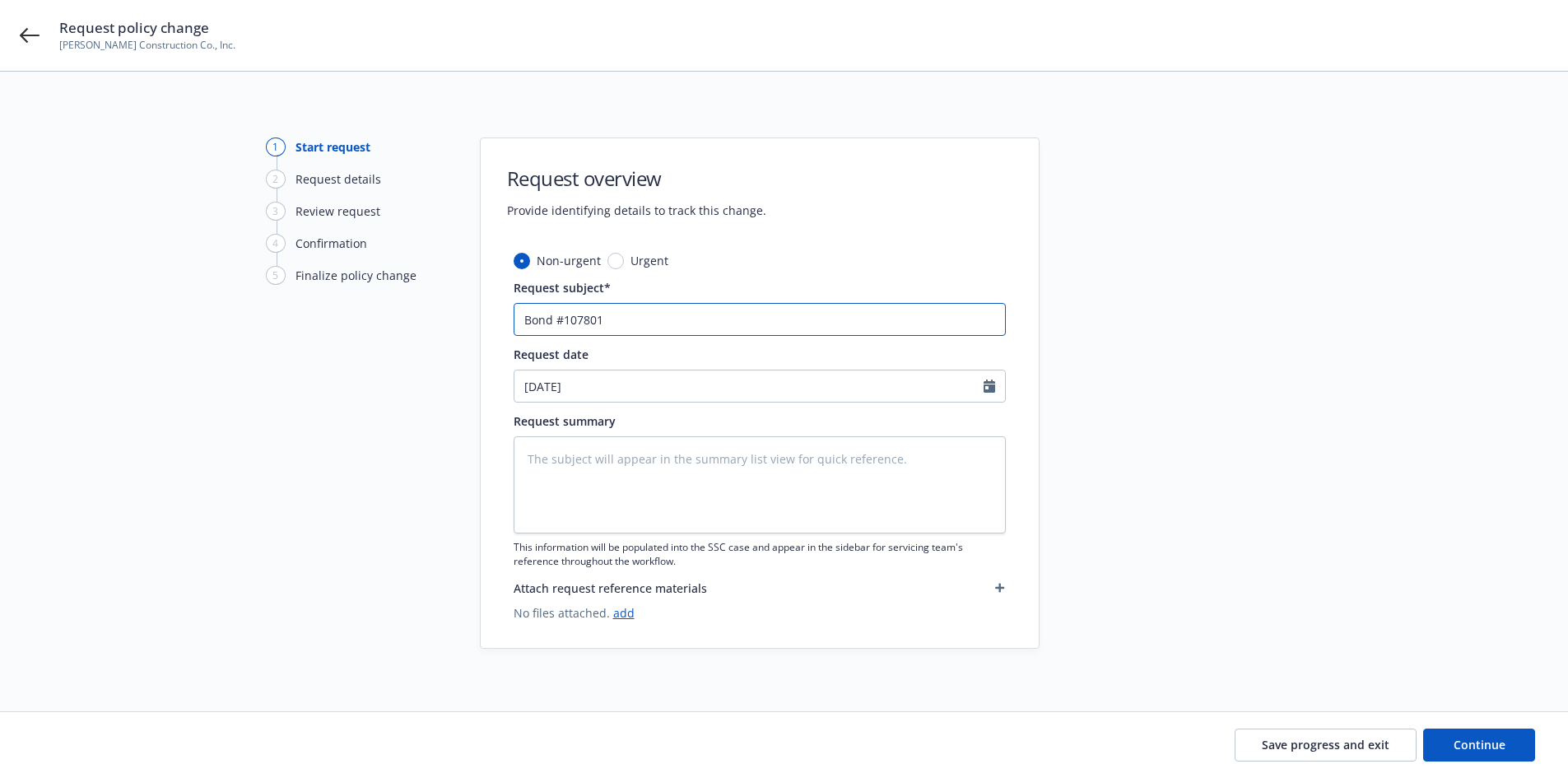
type textarea "x"
type input "Bond #1078012"
type textarea "x"
type input "Bond #10780120"
type textarea "x"
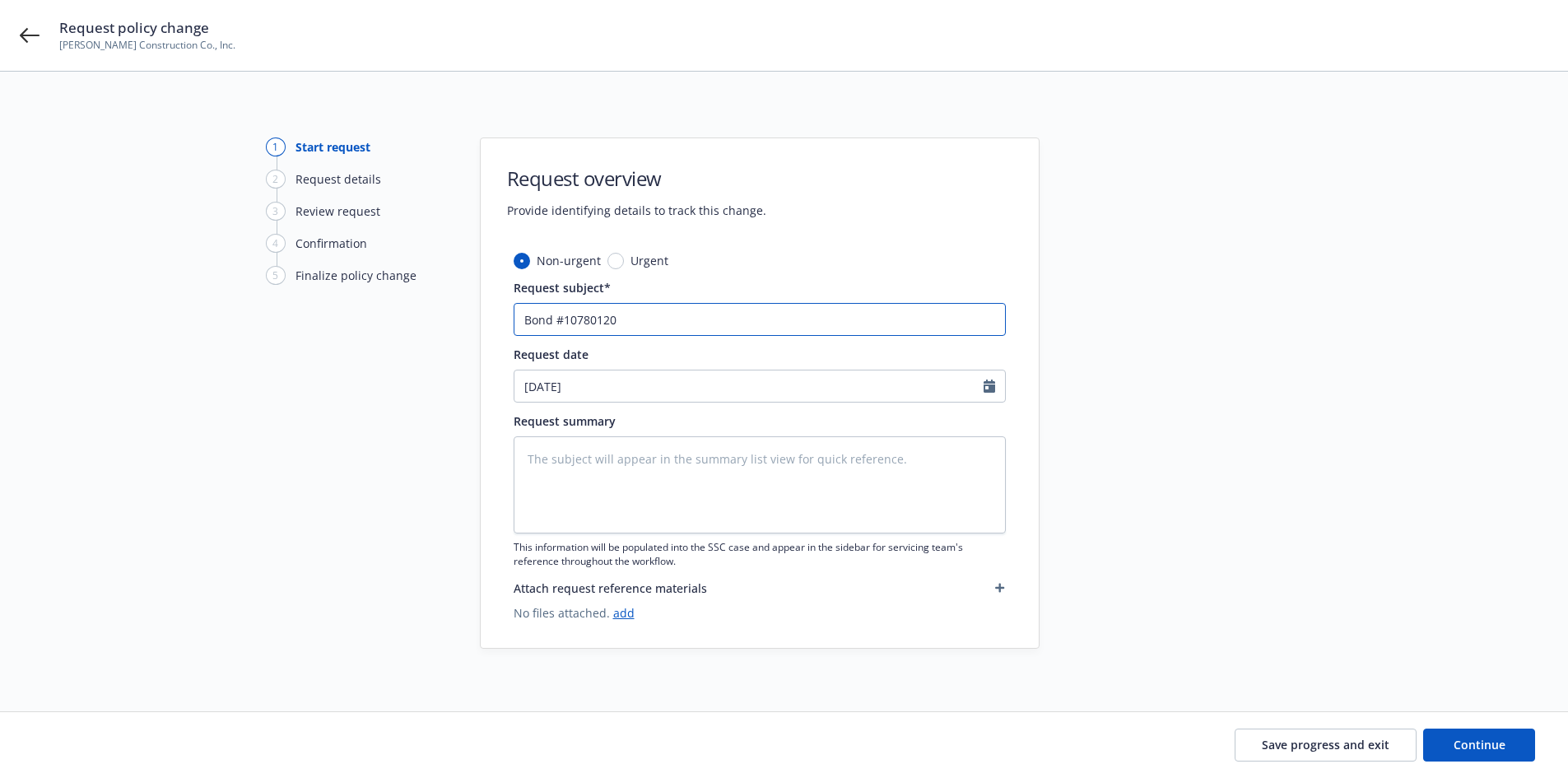
type input "Bond #107801209"
type textarea "x"
type input "Bond #107801209"
type textarea "x"
type input "Bond #107801209 -"
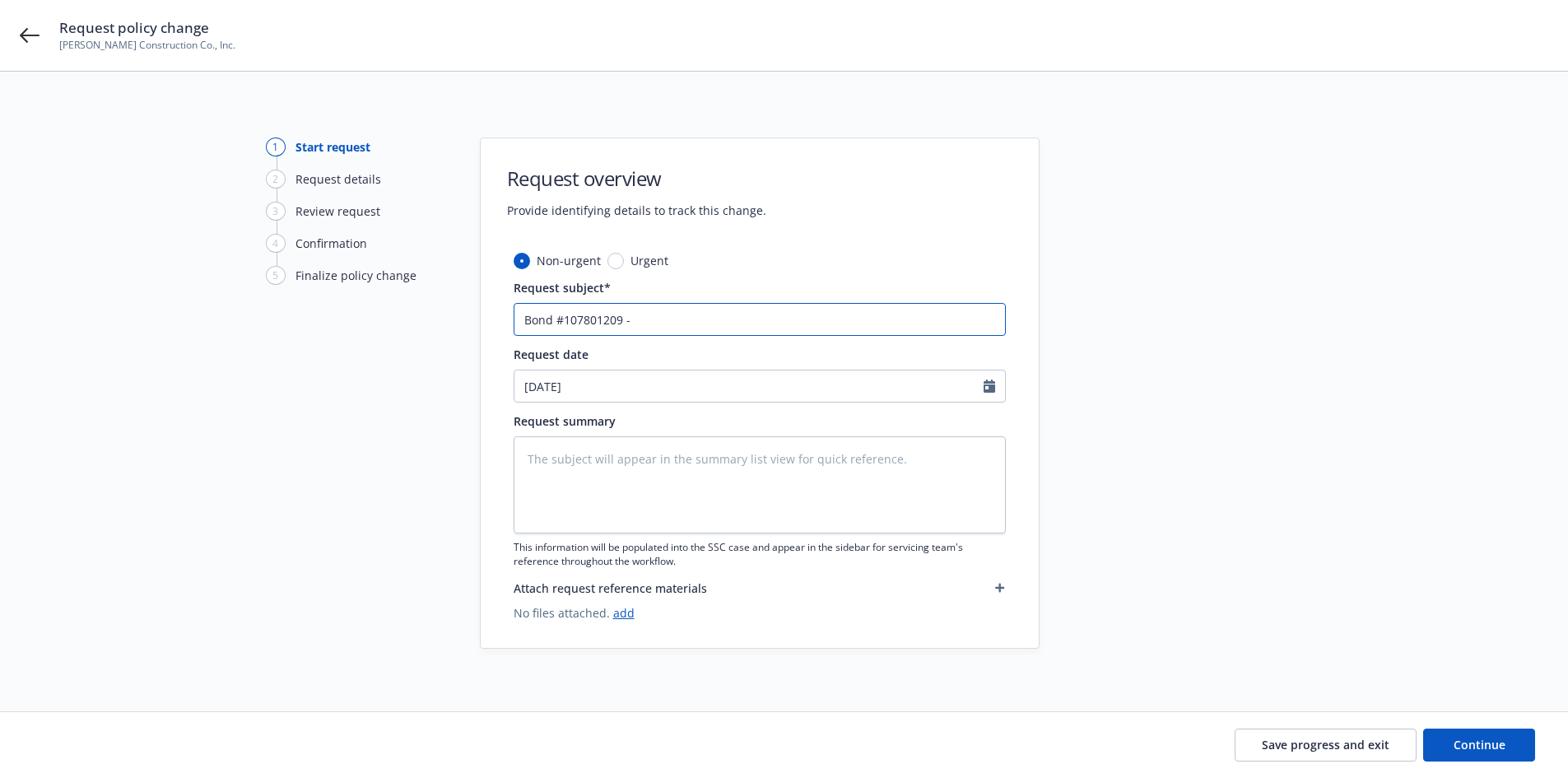
type textarea "x"
type input "Bond #107801209 -"
type textarea "x"
type input "Bond #107801209 -"
type textarea "x"
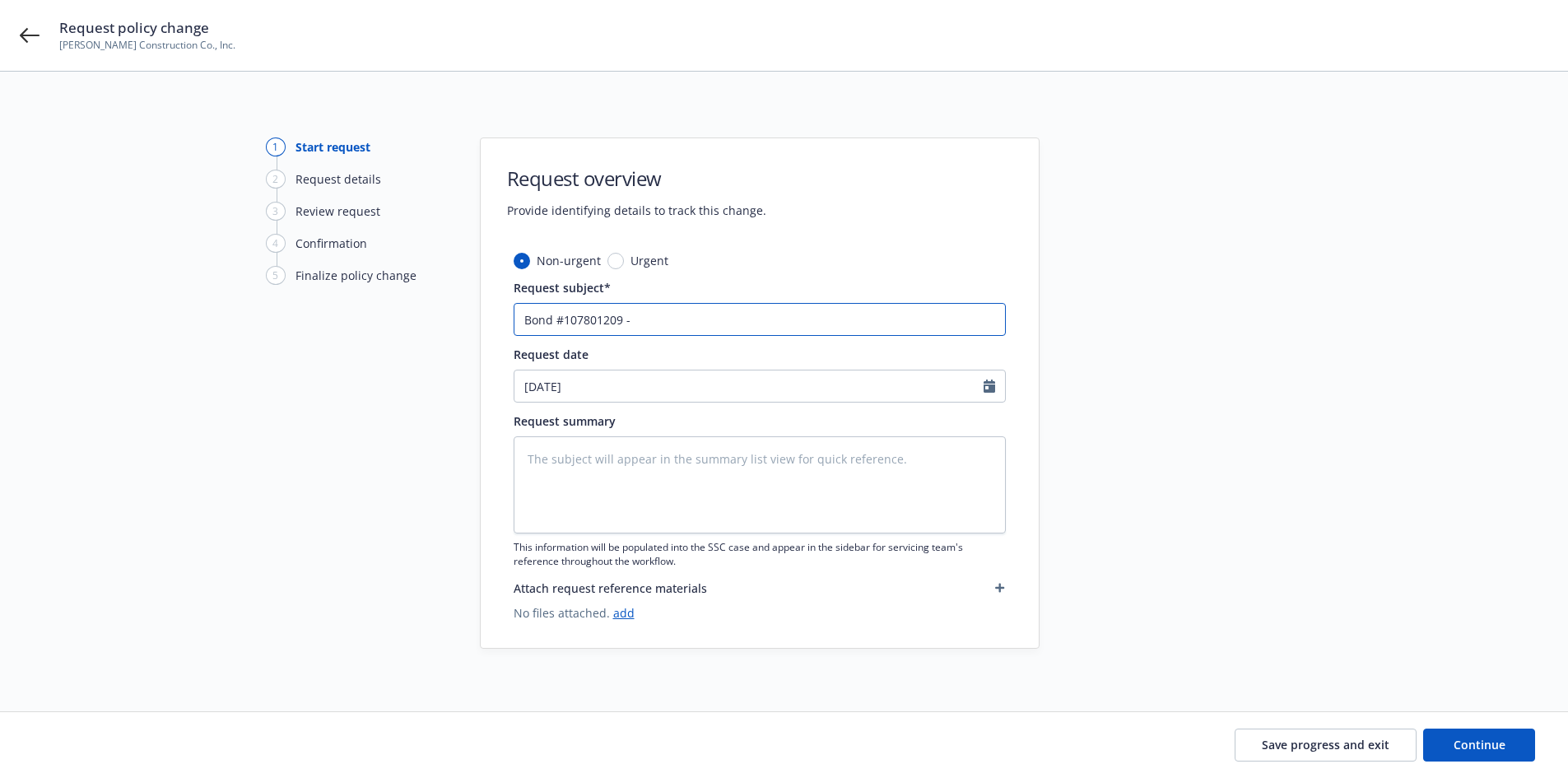
type input "Bond #107801209"
type textarea "x"
type input "CBond #107801209"
type textarea "x"
type input "ClBond #107801209"
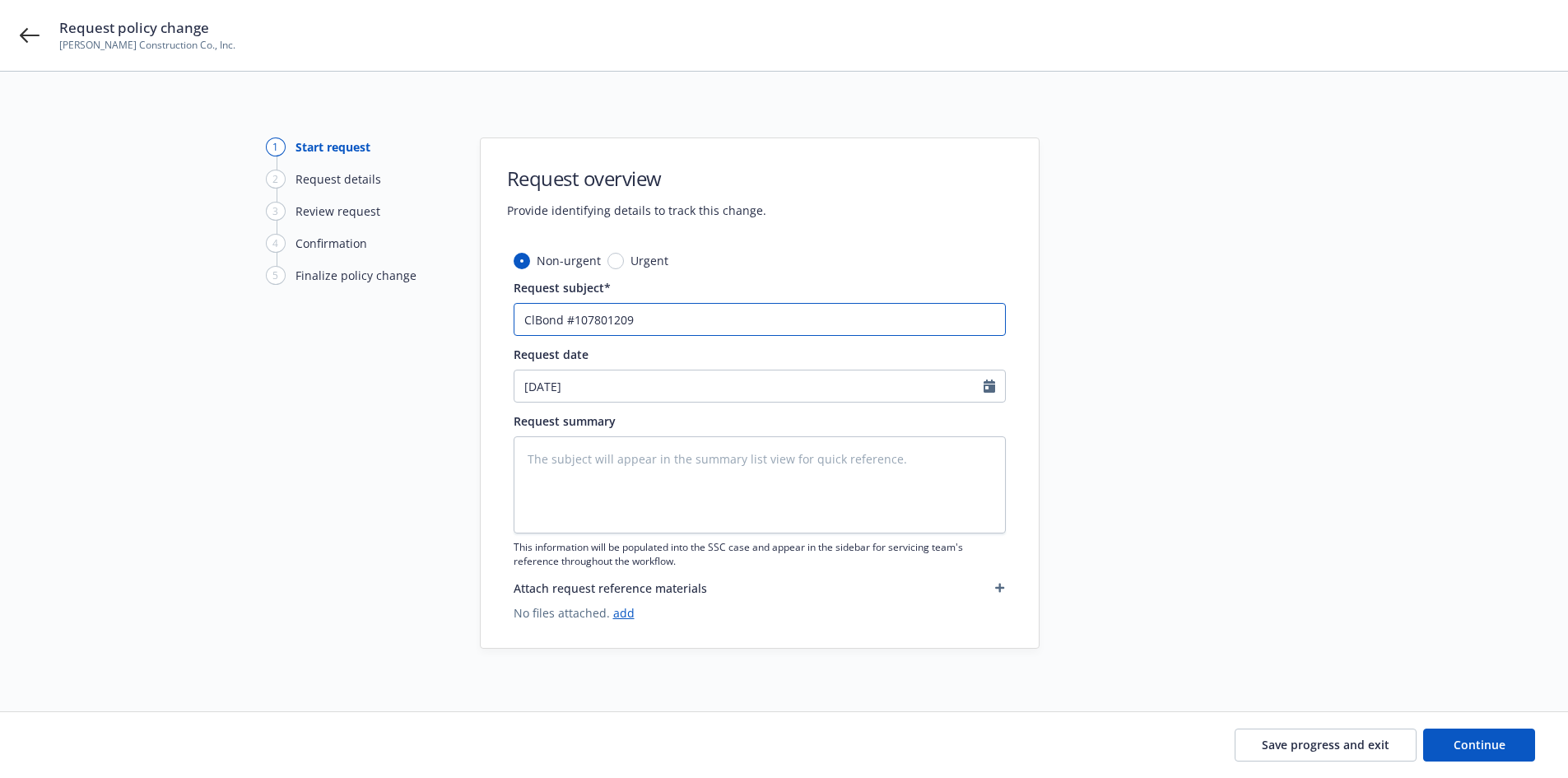
type textarea "x"
type input "CloBond #107801209"
type textarea "x"
type input "CloiBond #107801209"
type textarea "x"
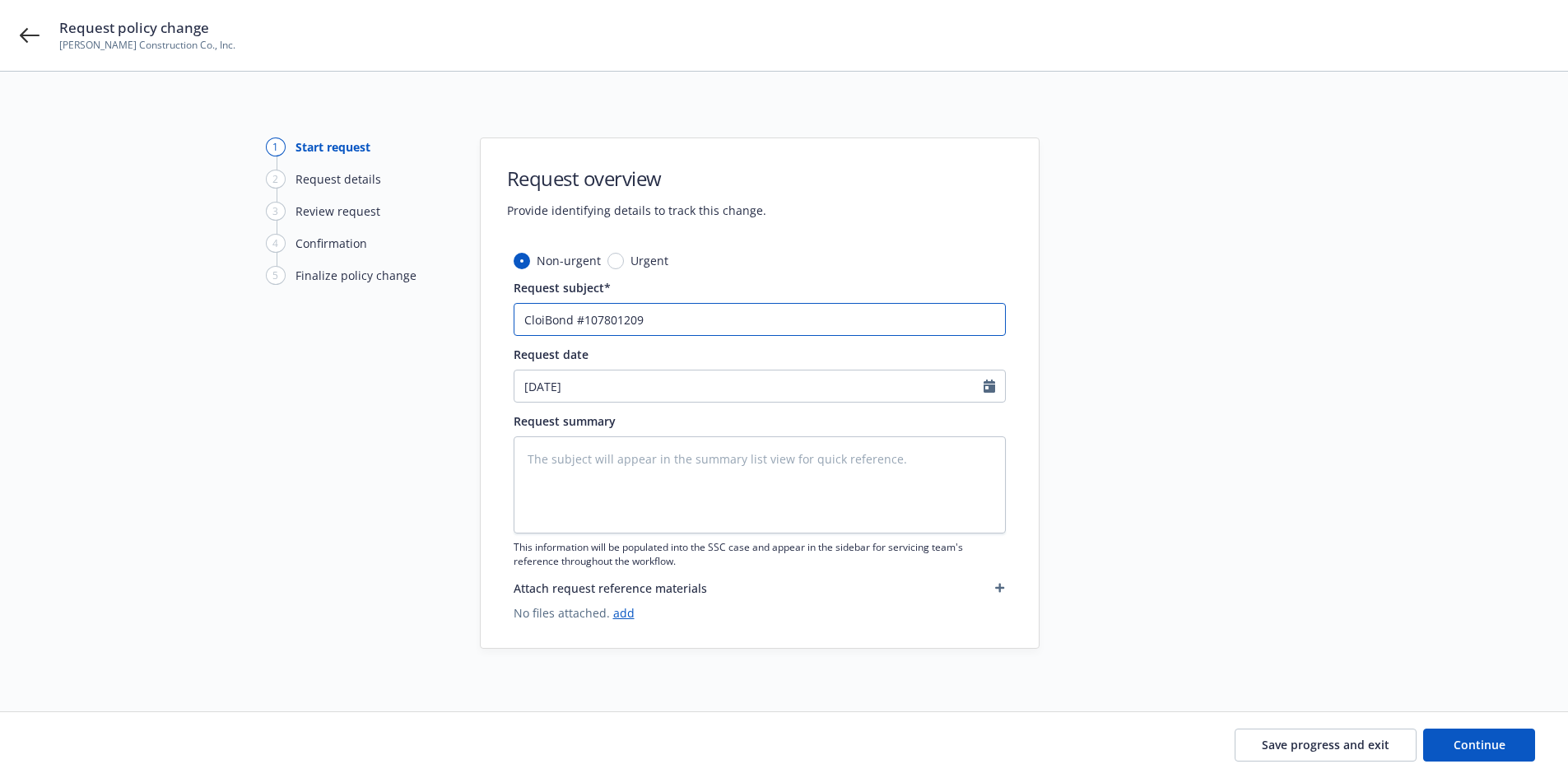
type input "CloBond #107801209"
type textarea "x"
type input "ClosiBond #107801209"
type textarea "x"
type input "ClosinBond #107801209"
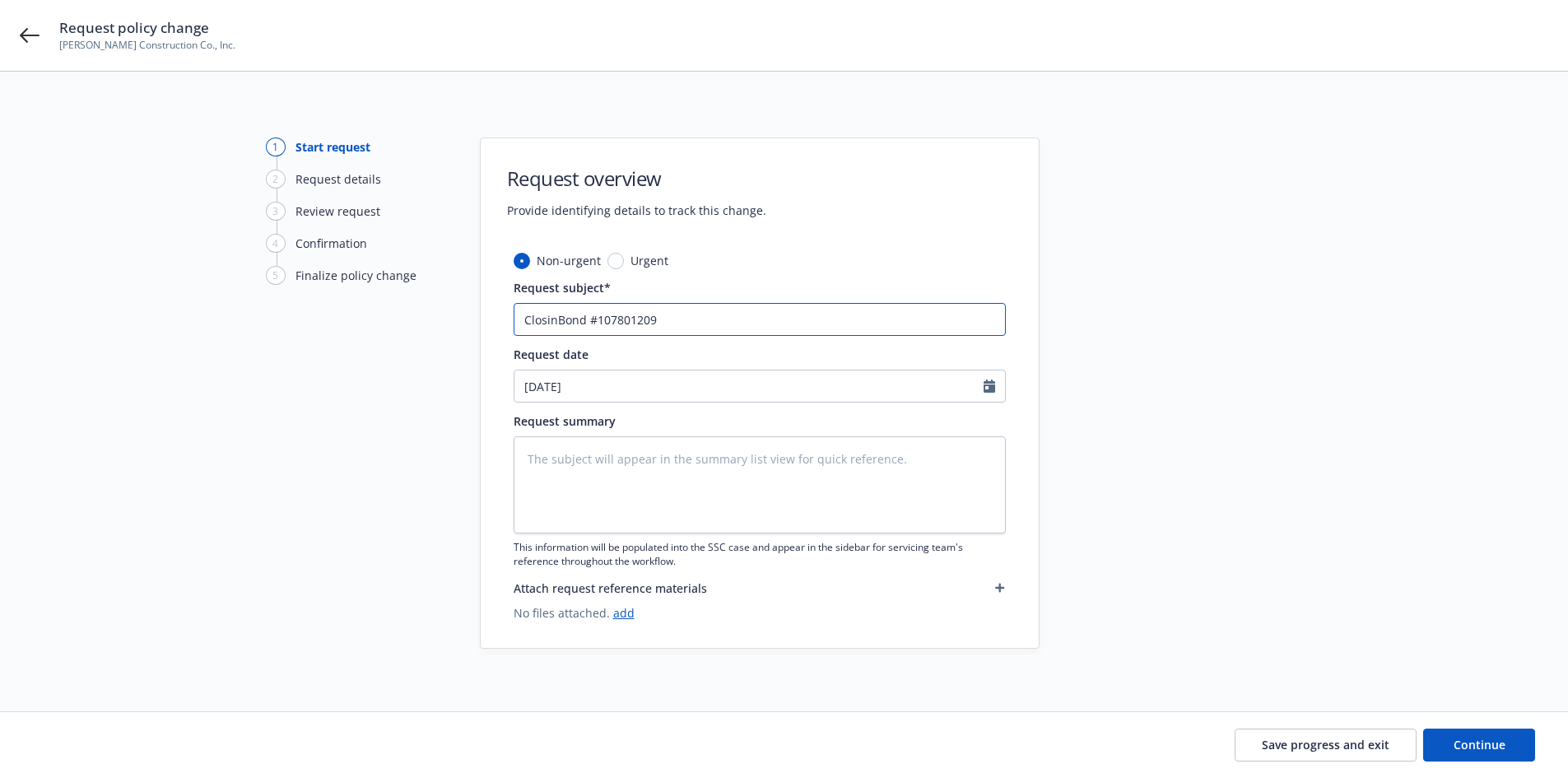
type textarea "x"
type input "ClosingBond #107801209"
type textarea "x"
type input "Closing Bond #107801209"
type textarea "x"
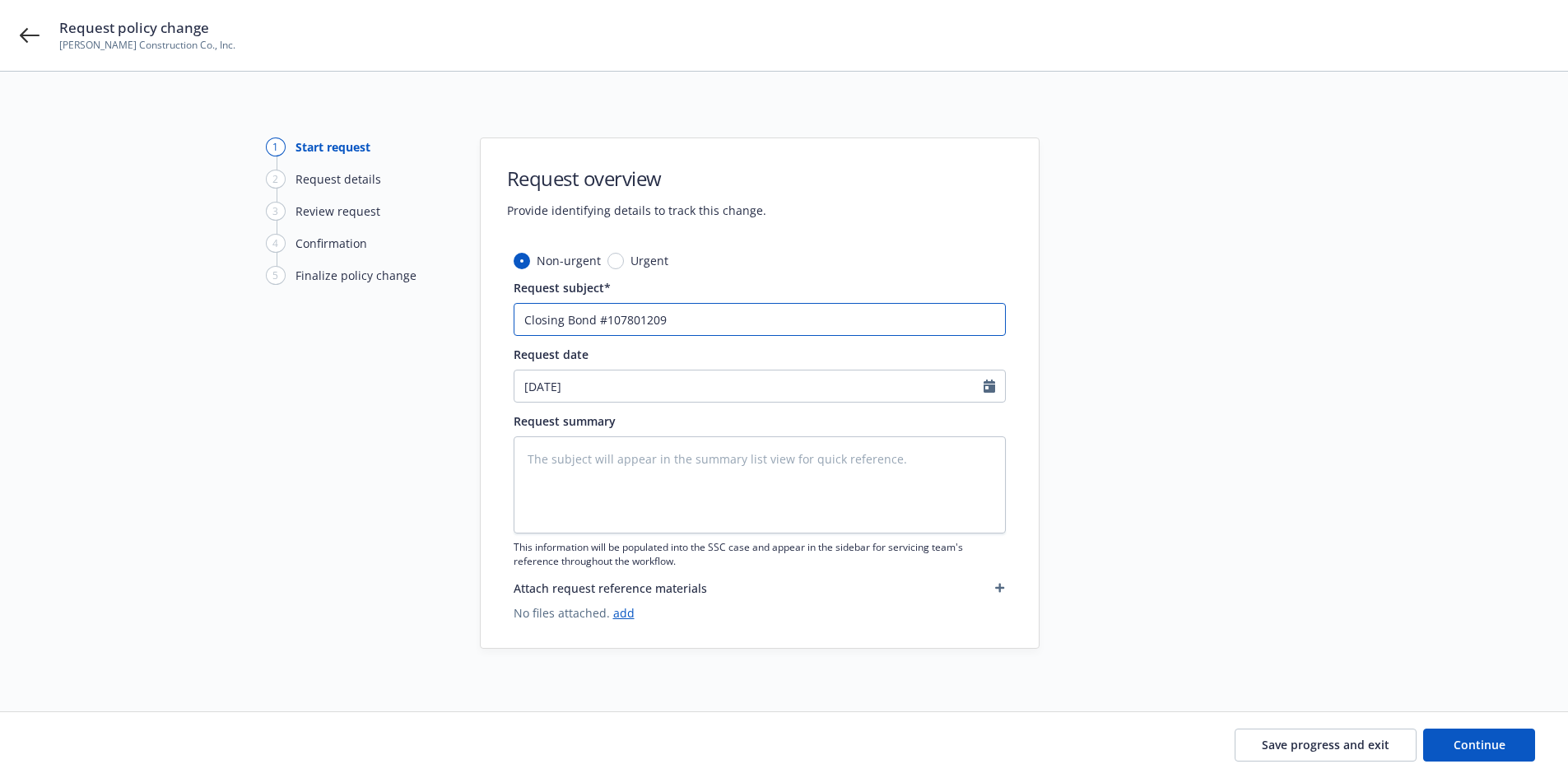
type input "Closing -Bond #107801209"
type textarea "x"
type input "Closing - Bond #107801209"
type textarea "x"
type input "Closing - Bond #107801209"
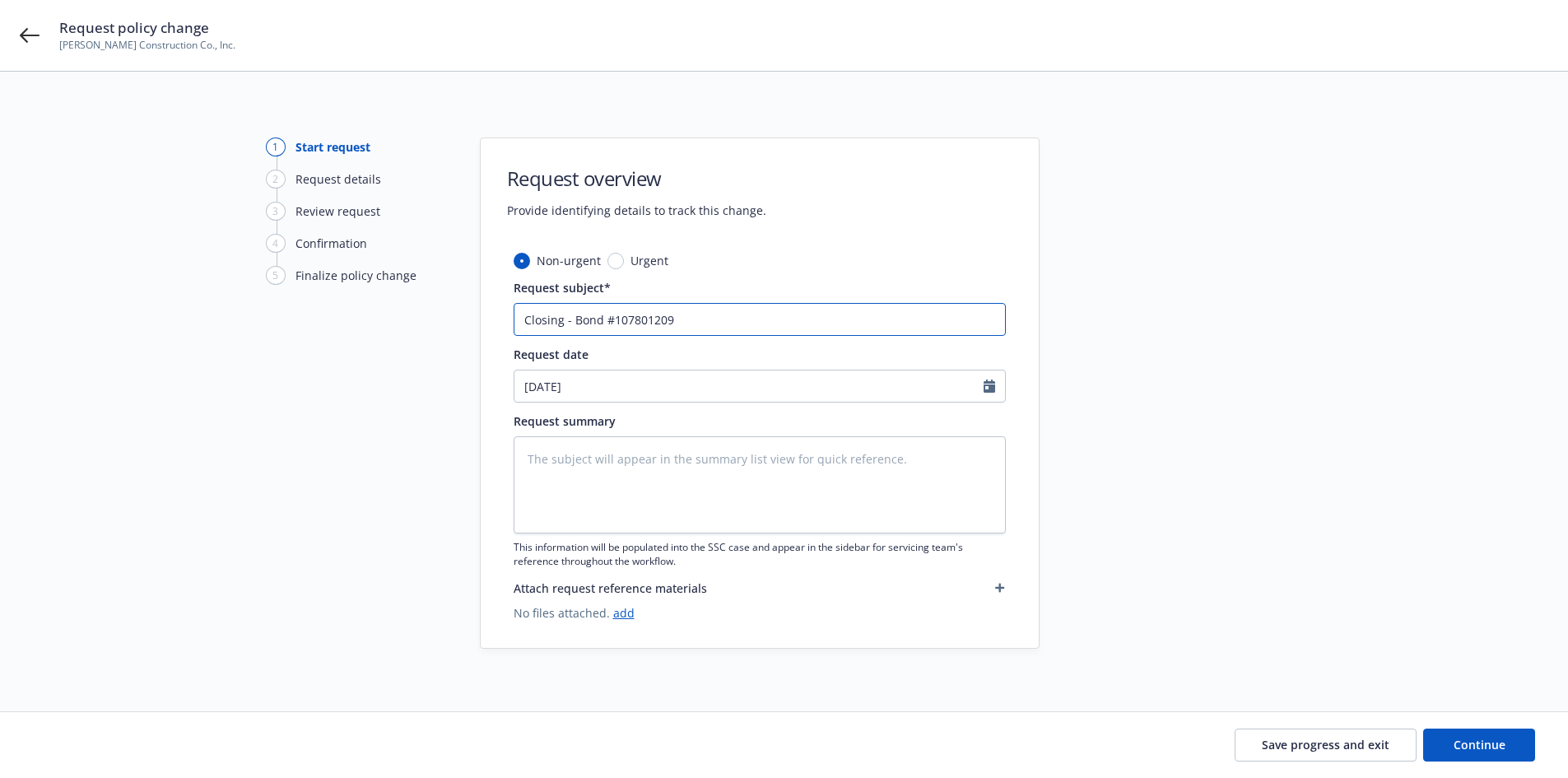
type textarea "x"
type input "Closing - Bond #107801209 -"
type textarea "x"
type input "Closing - Bond #107801209 -"
type textarea "x"
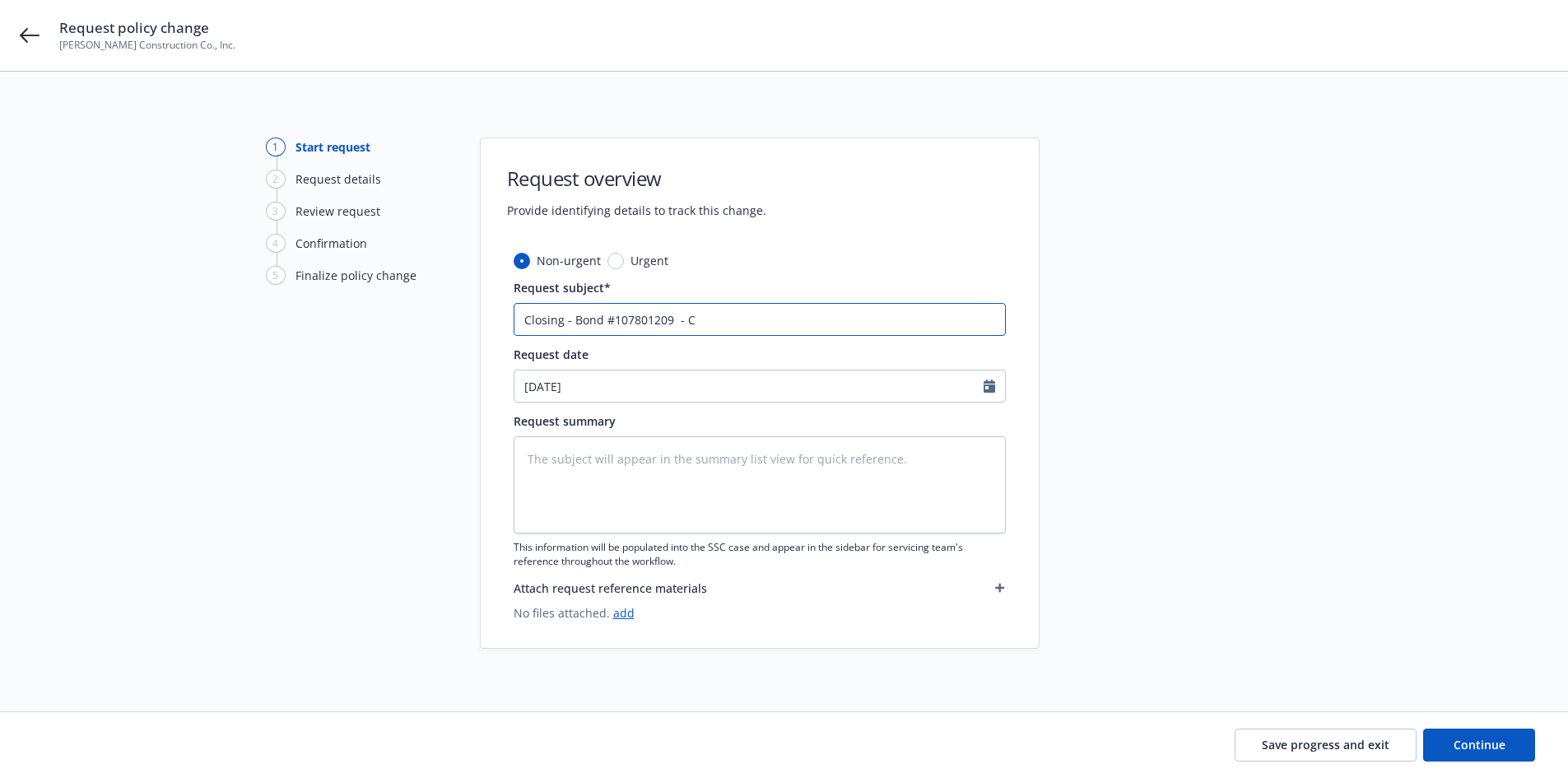
type input "Closing - Bond #107801209 - Co"
type textarea "x"
type input "Closing - Bond #107801209 - Con"
type textarea "x"
type input "Closing - Bond #107801209 - Cont"
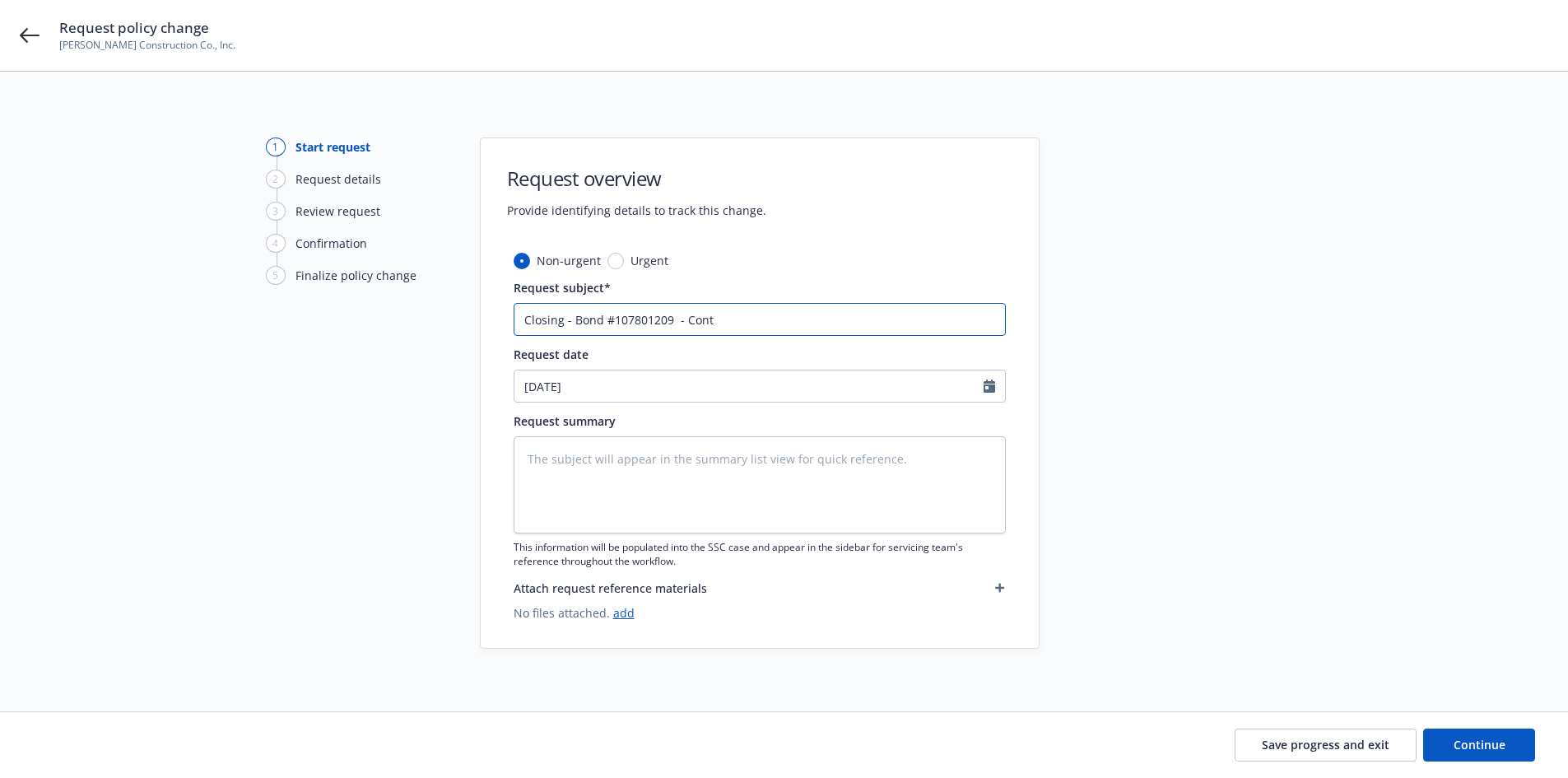
type textarea "x"
type input "Closing - Bond #107801209 - Contr"
type textarea "x"
type input "Closing - Bond #107801209 - Contra"
type textarea "x"
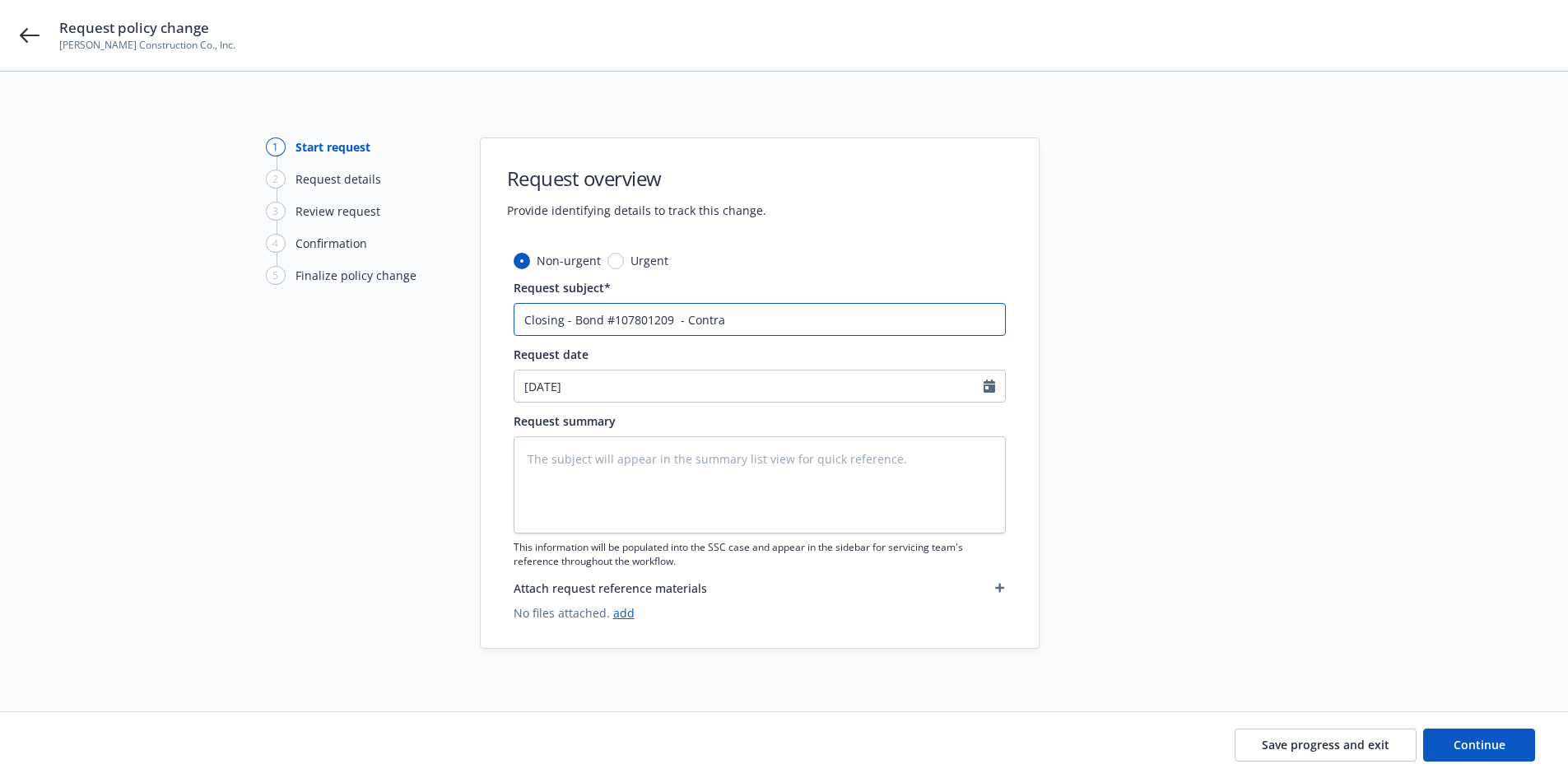
type input "Closing - Bond #107801209 - Contrac"
type textarea "x"
type input "Closing - Bond #107801209 - Contract"
type textarea "x"
type input "Closing - Bond #107801209 - Contract"
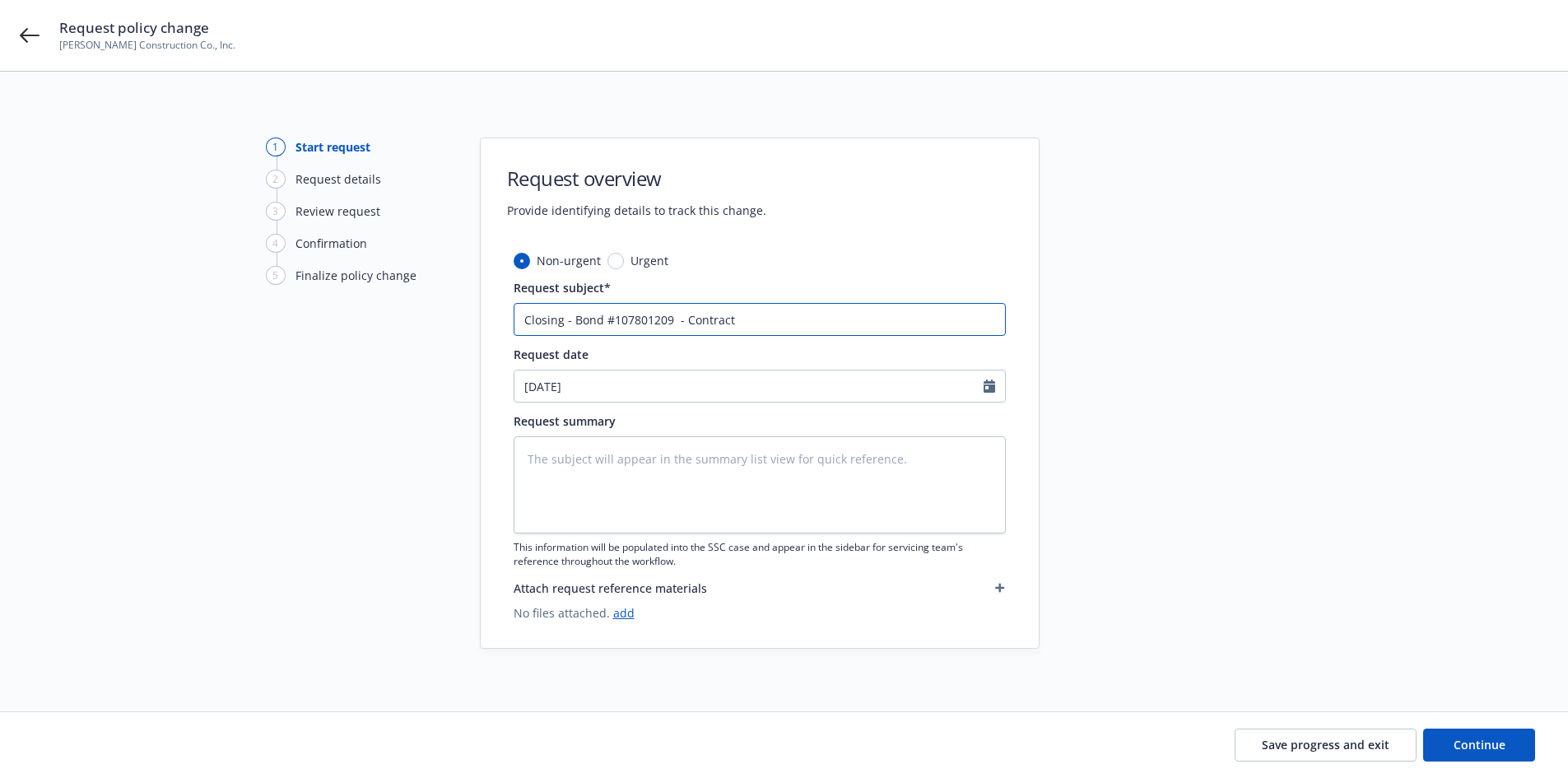
type textarea "x"
type input "Closing - Bond #107801209 - Contract U"
type textarea "x"
type input "Closing - Bond #107801209 - Contract Un"
type textarea "x"
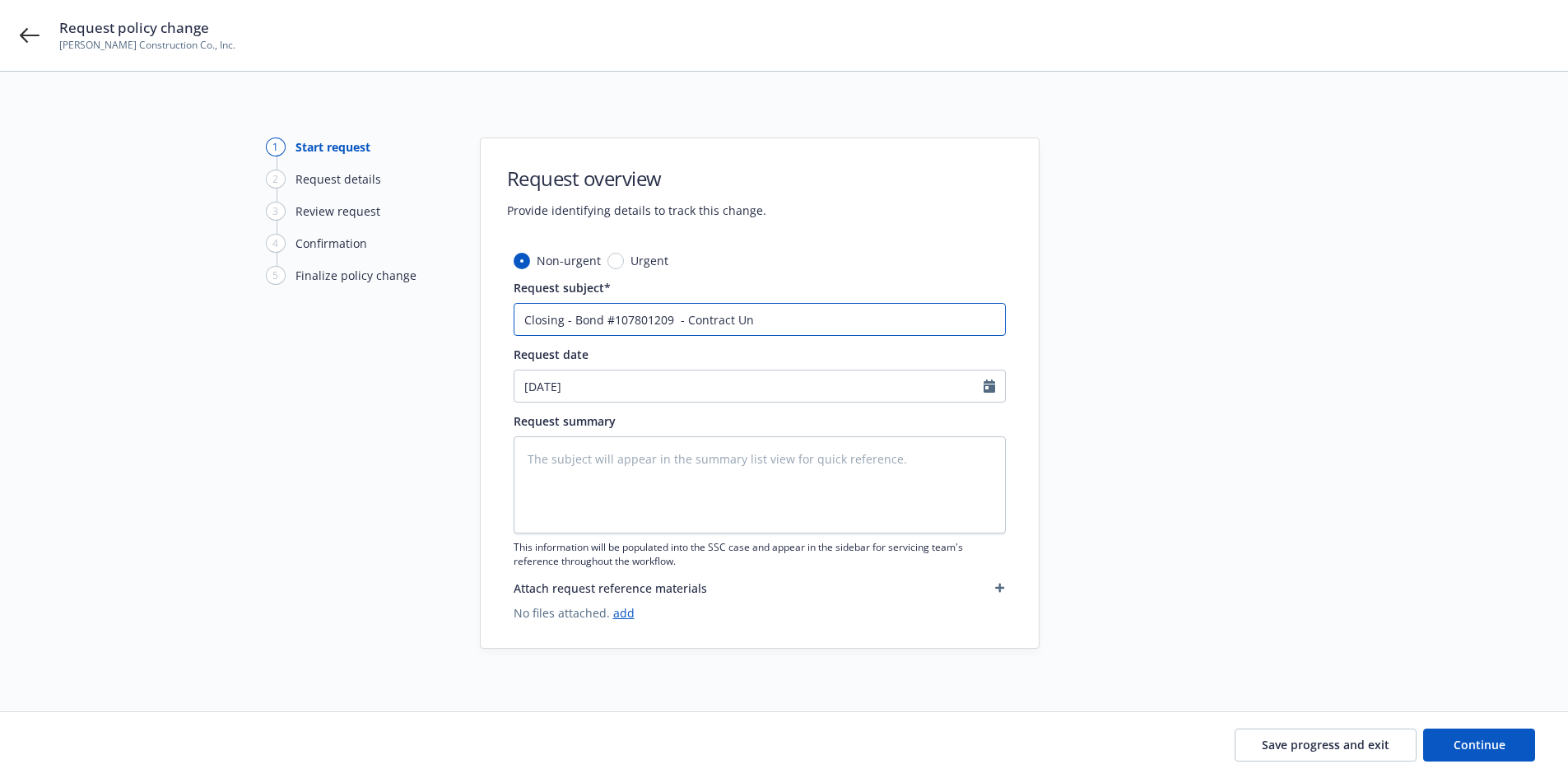
type input "Closing - Bond #107801209 - Contract Und"
type textarea "x"
type input "Closing - Bond #107801209 - Contract Unde"
type textarea "x"
type input "Closing - Bond #107801209 - Contract Under"
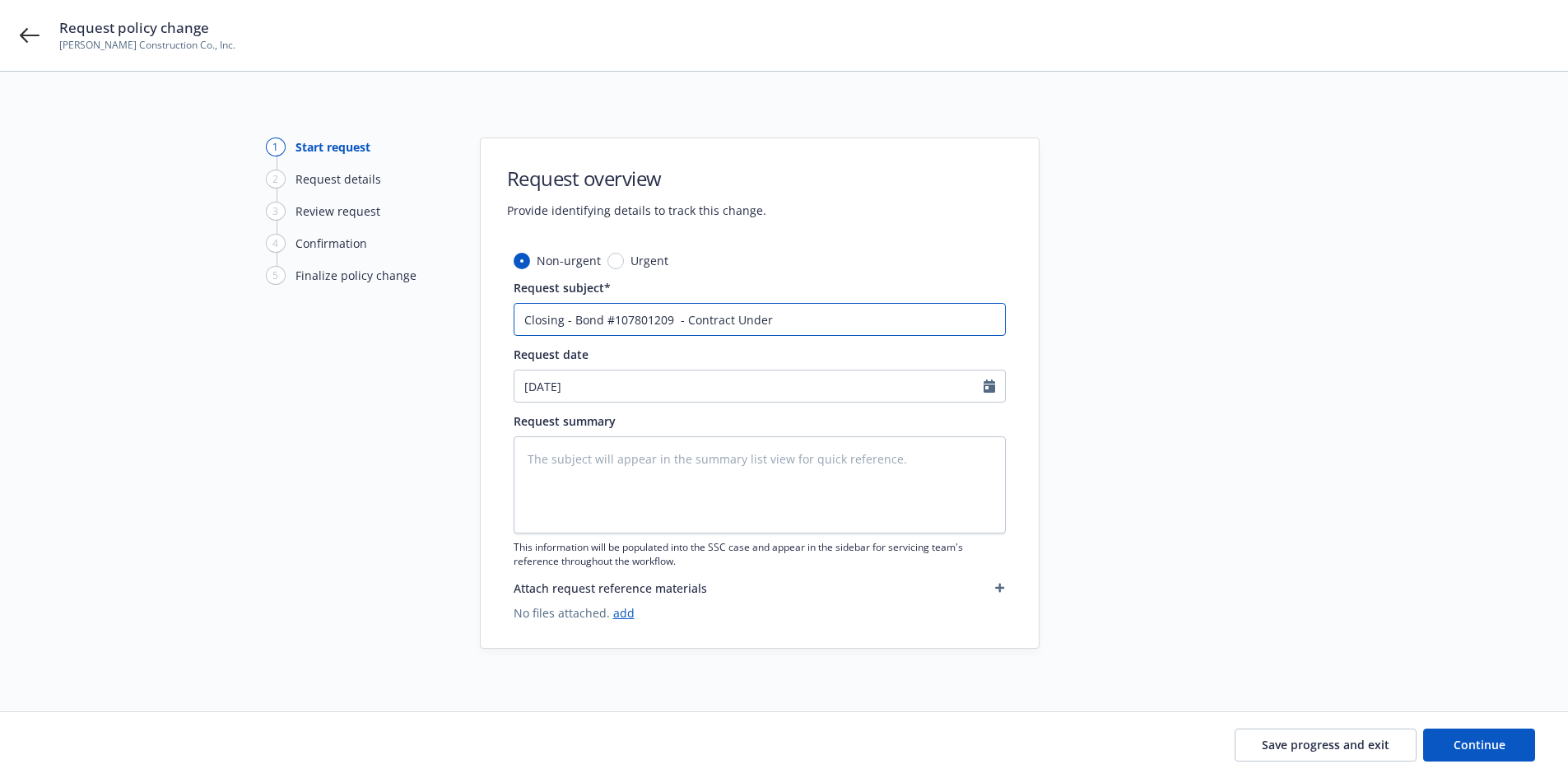
type textarea "x"
type input "Closing - Bond #107801209 - Contract Underri"
type textarea "x"
type input "Closing - Bond #107801209 - Contract Underr"
type textarea "x"
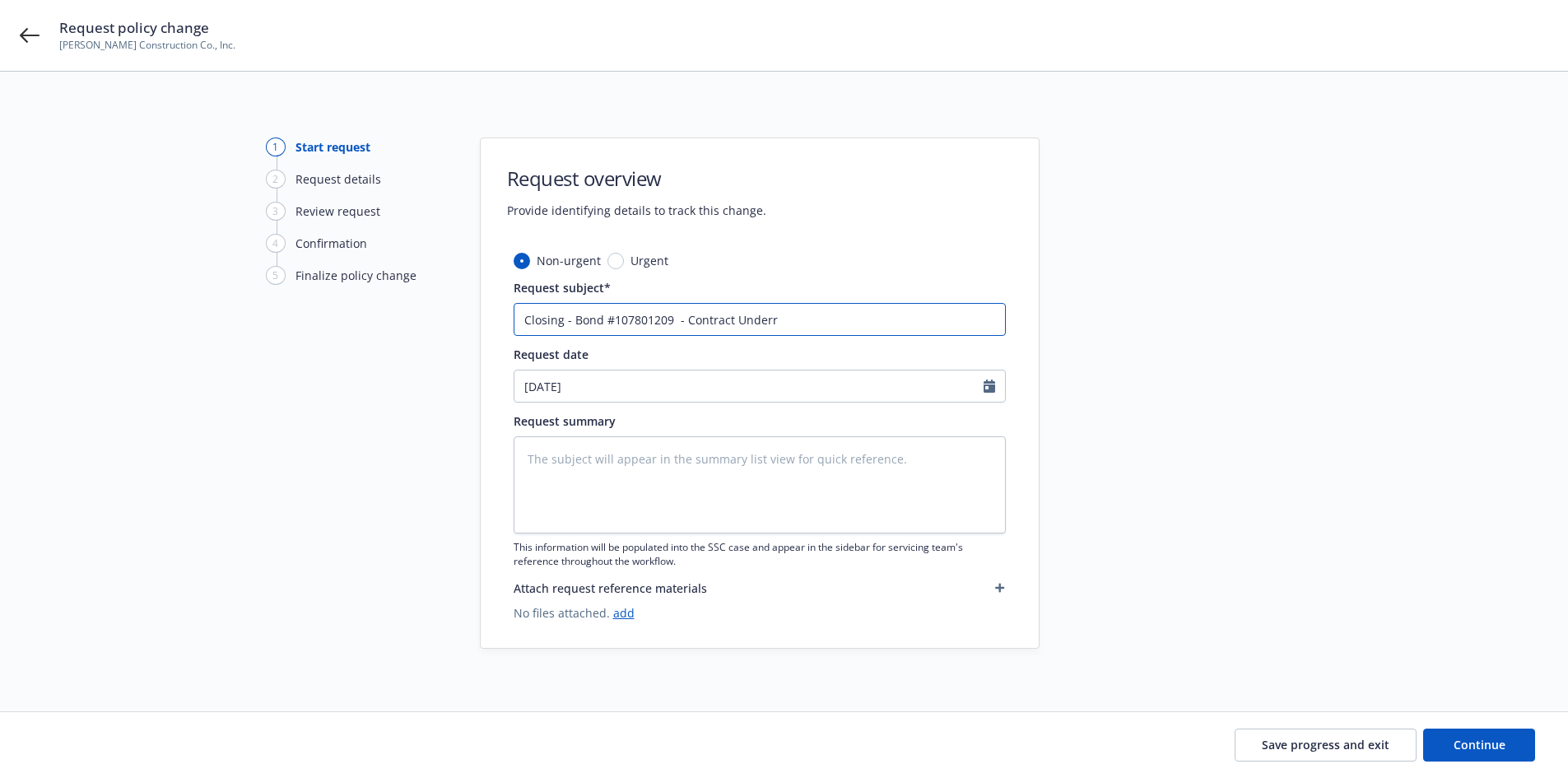
type input "Closing - Bond #107801209 - Contract Underru"
type textarea "x"
type input "Closing - Bond #107801209 - Contract Underrun"
click at [578, 434] on div "Request summary This information will be populated into the SSC case and appear…" at bounding box center [759, 489] width 492 height 156
click at [573, 463] on textarea at bounding box center [759, 484] width 492 height 97
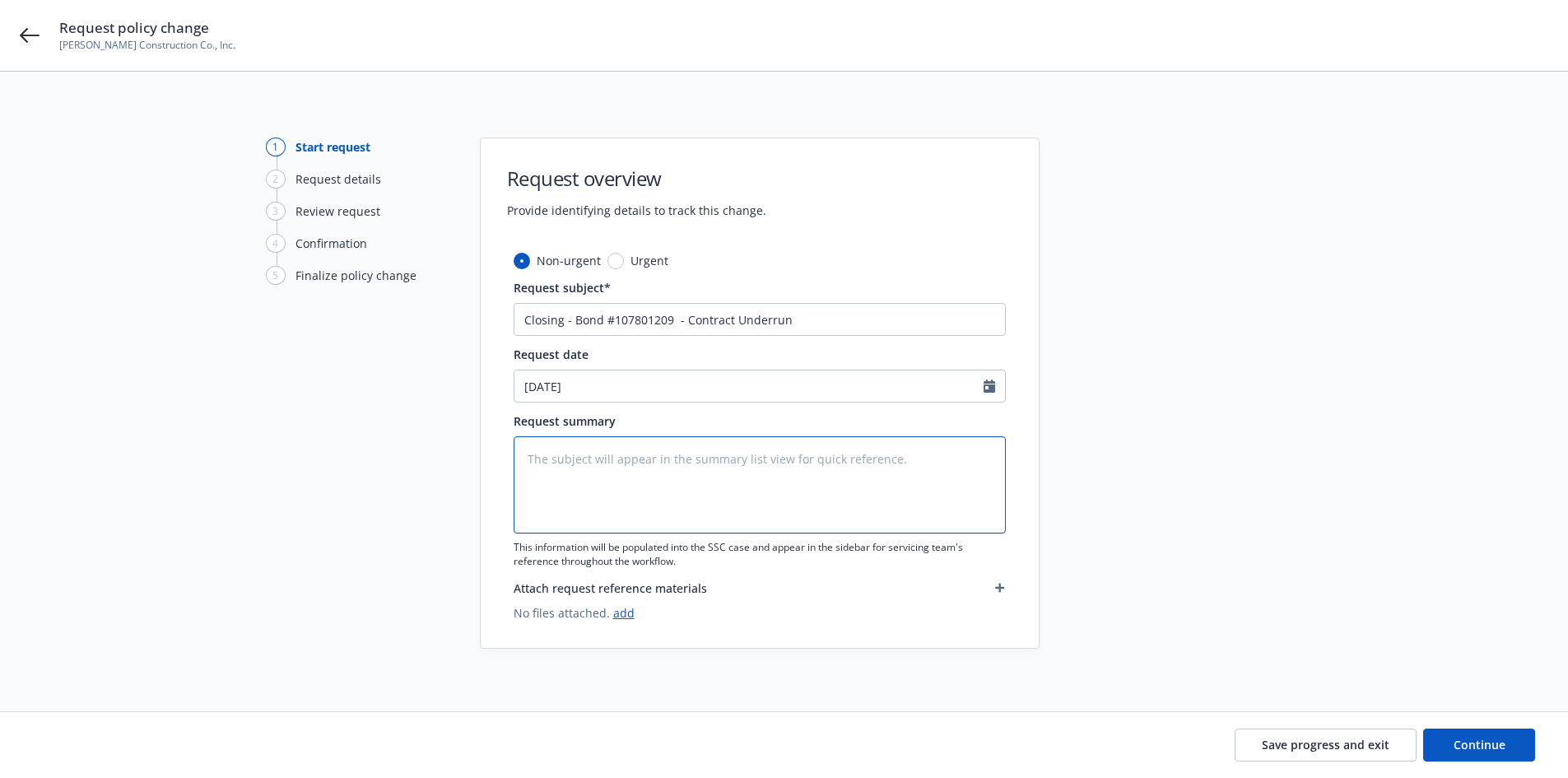
type textarea "x"
type textarea "O"
type textarea "x"
type textarea "Or"
type textarea "x"
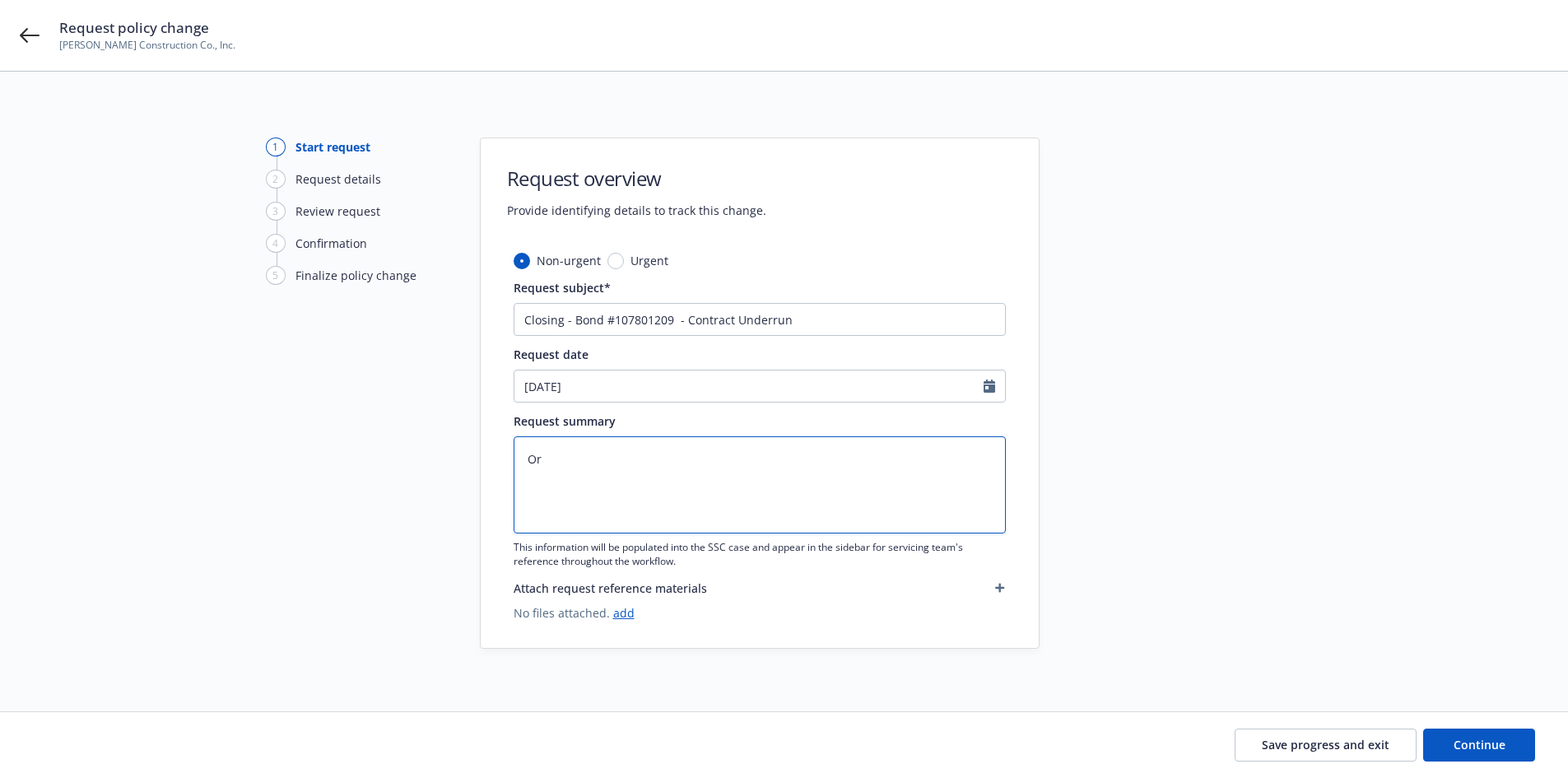
type textarea "Ori"
type textarea "x"
type textarea "Orig"
type textarea "x"
type textarea "Origi"
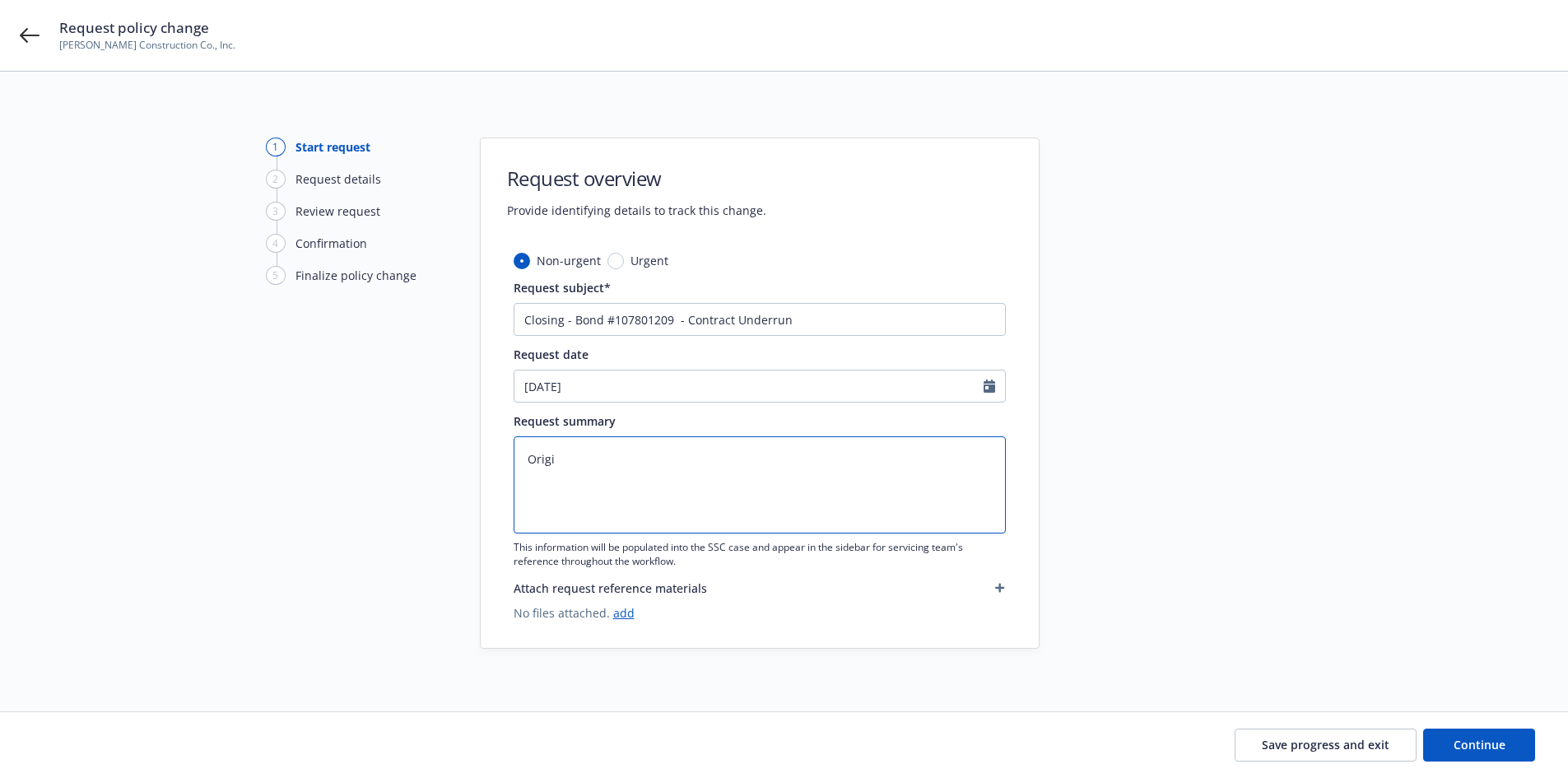
type textarea "x"
type textarea "Origin"
type textarea "x"
type textarea "Origina"
type textarea "x"
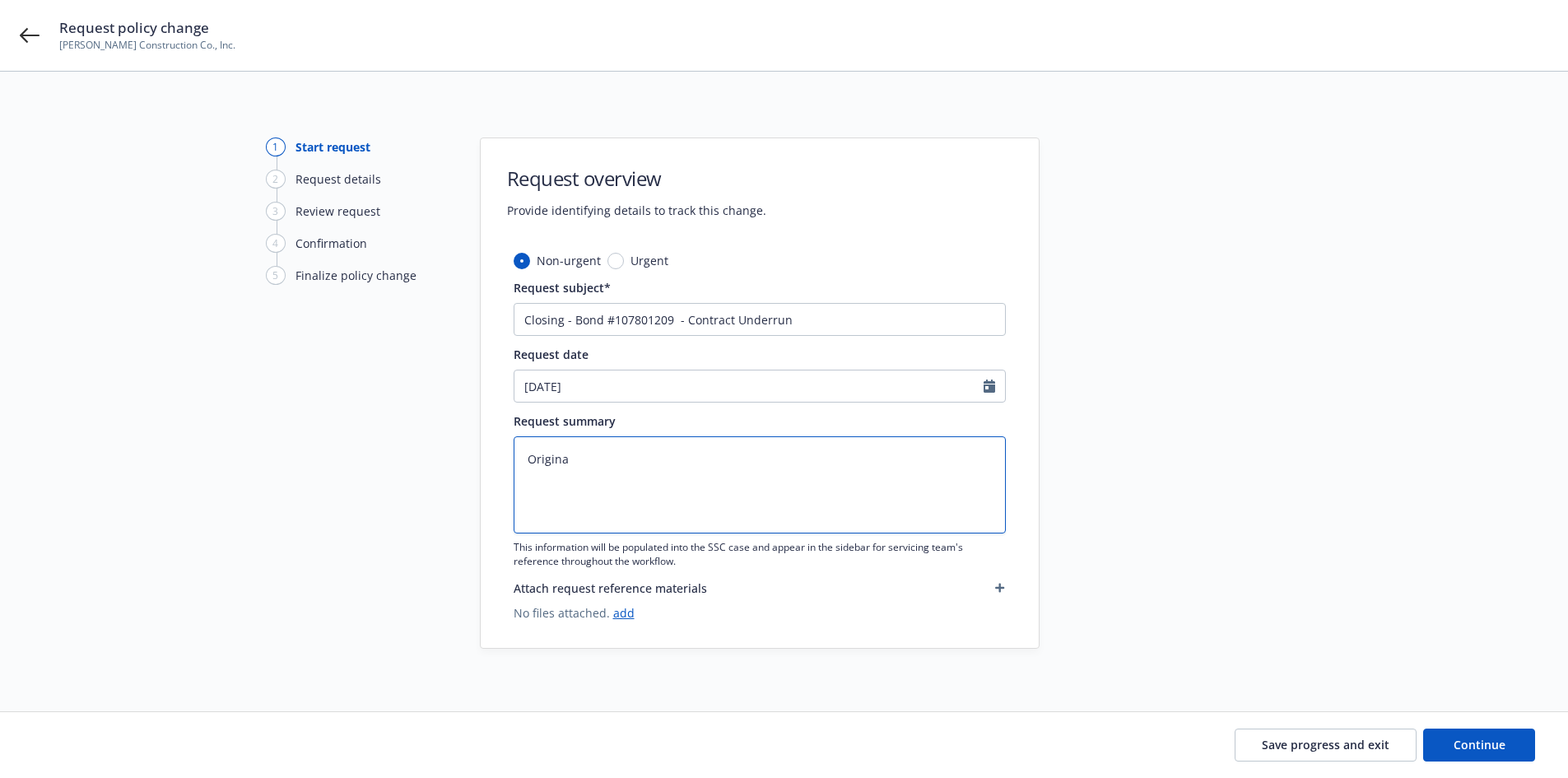
type textarea "Original"
type textarea "x"
type textarea "Original"
type textarea "x"
type textarea "Original C"
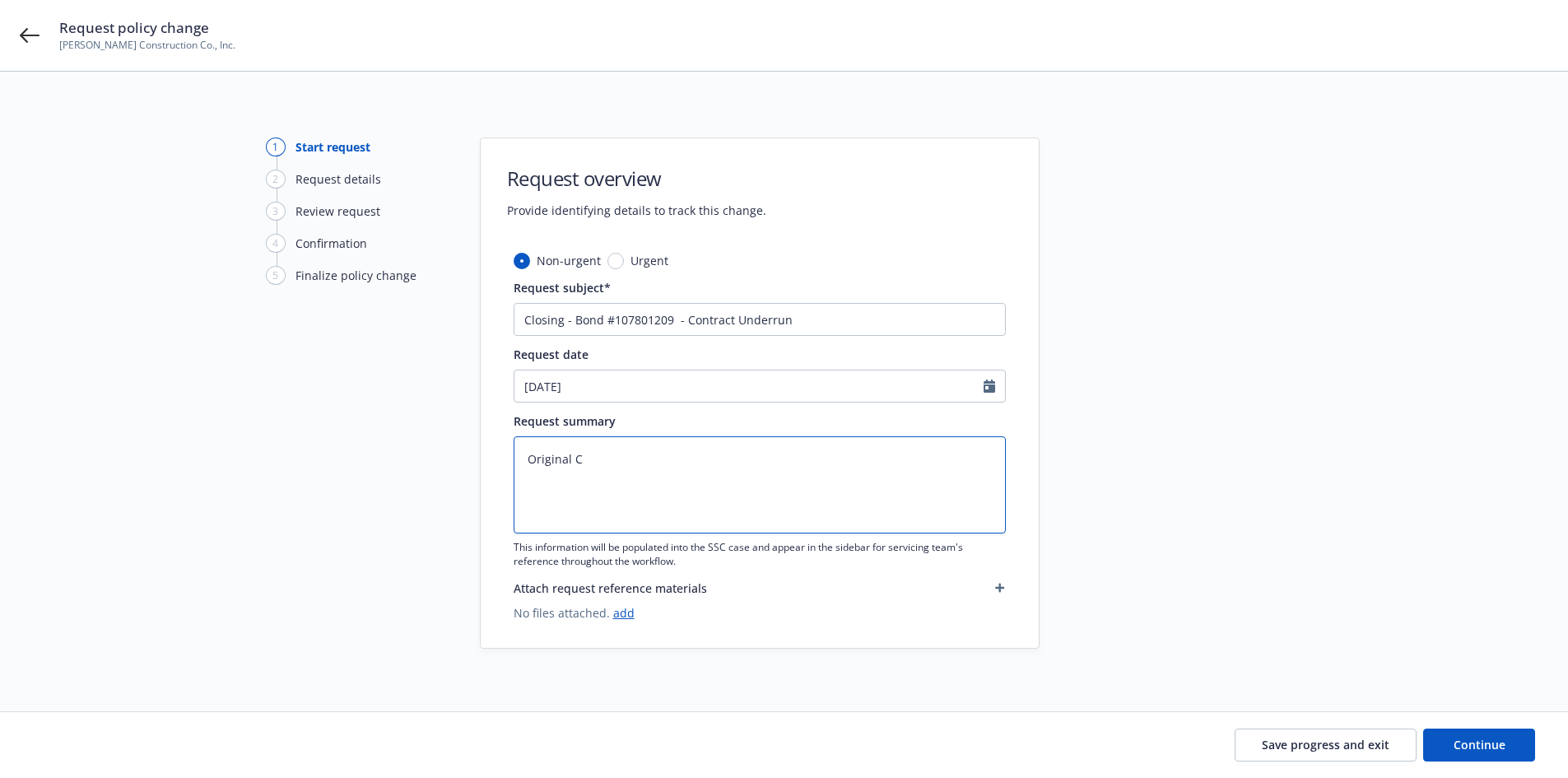
type textarea "x"
type textarea "Original CP"
type textarea "x"
type textarea "Original CP"
type textarea "x"
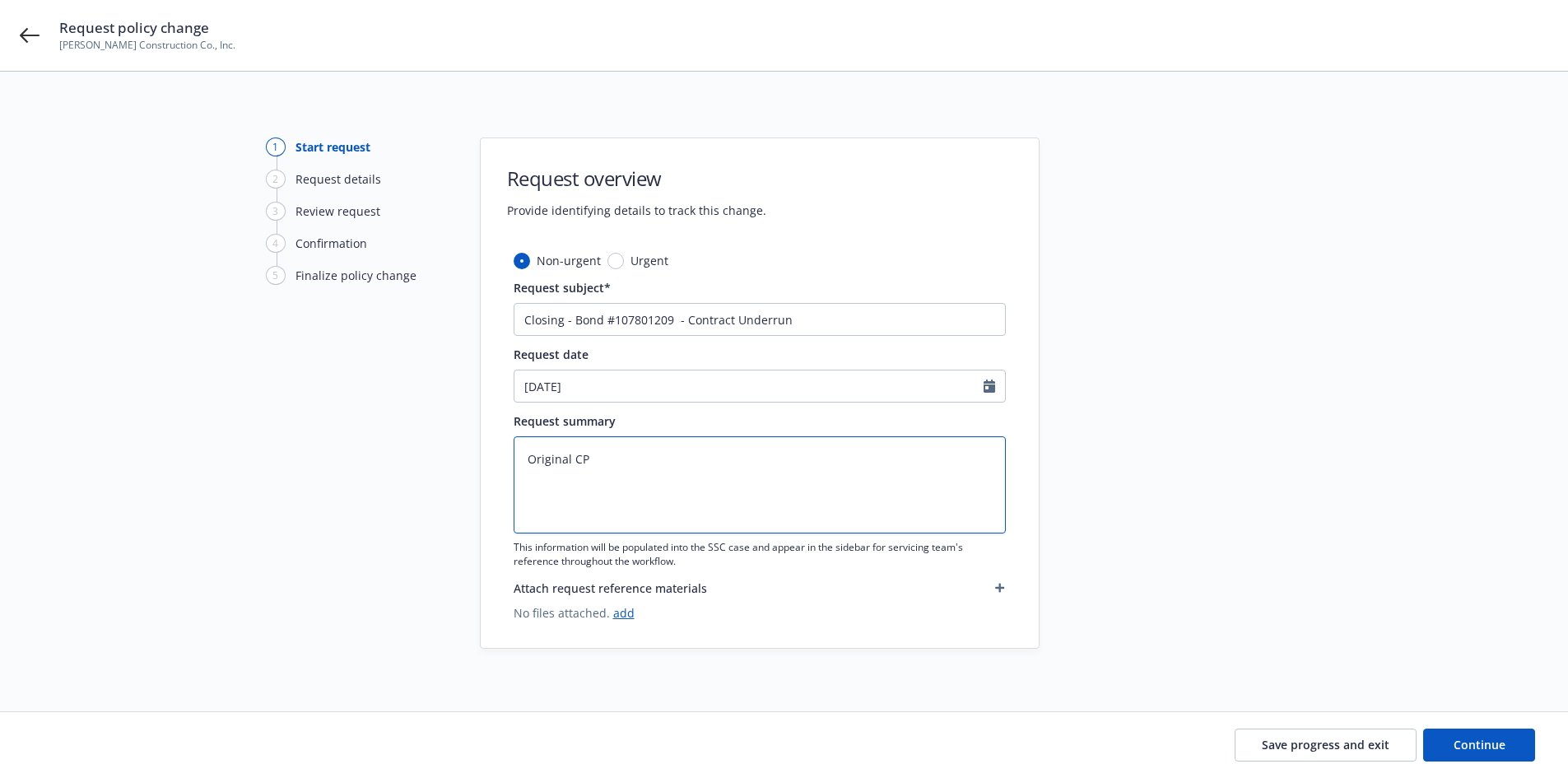
type textarea "Original CP $"
type textarea "x"
type textarea "Original CP $1"
type textarea "x"
type textarea "Original CP $1,"
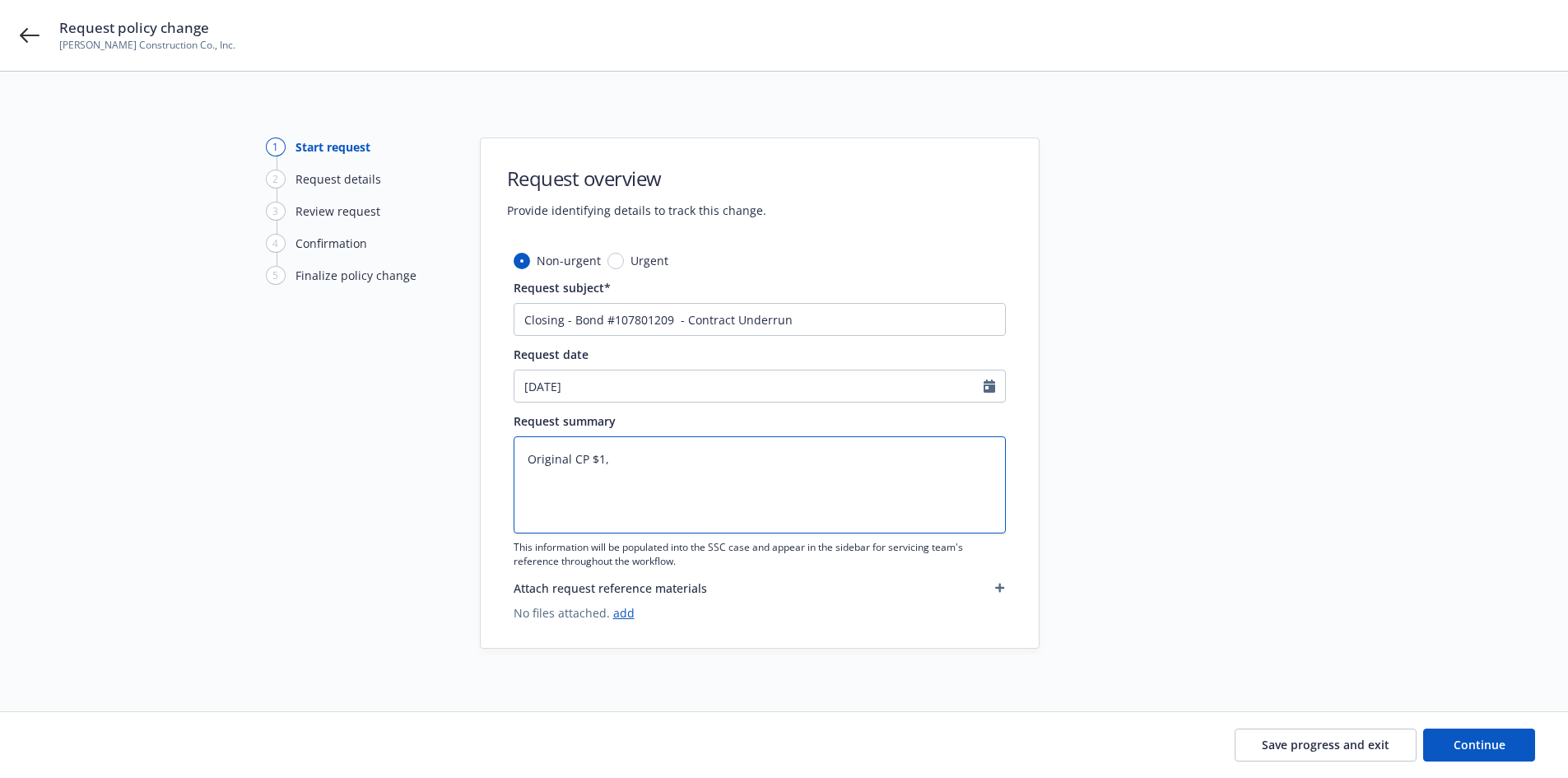
type textarea "x"
type textarea "Original CP $1,5"
type textarea "x"
type textarea "Original CP $1,52"
type textarea "x"
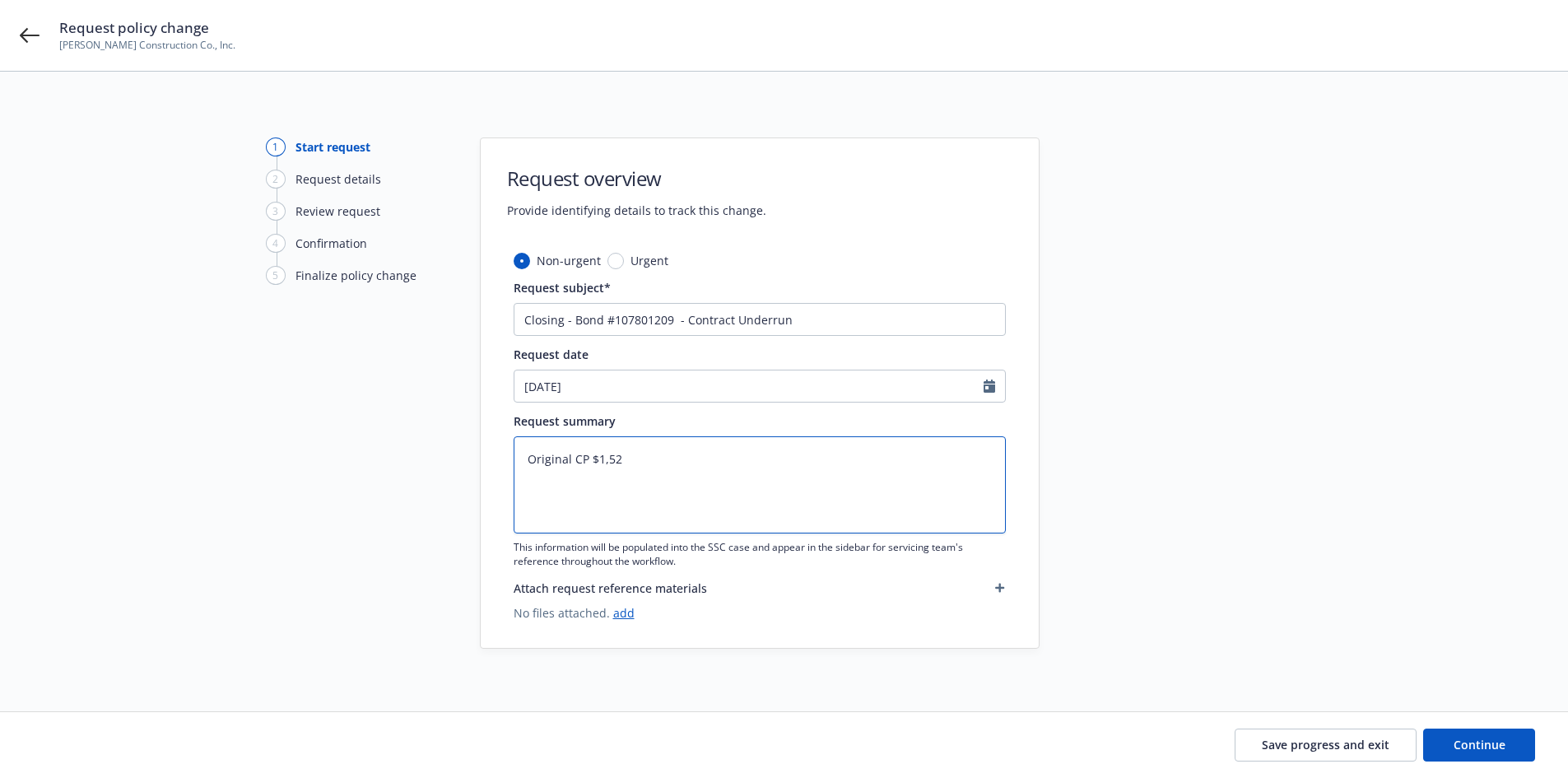
type textarea "Original CP $1,529"
type textarea "x"
type textarea "Original CP $1,529,"
type textarea "x"
type textarea "Original CP $1,529,4"
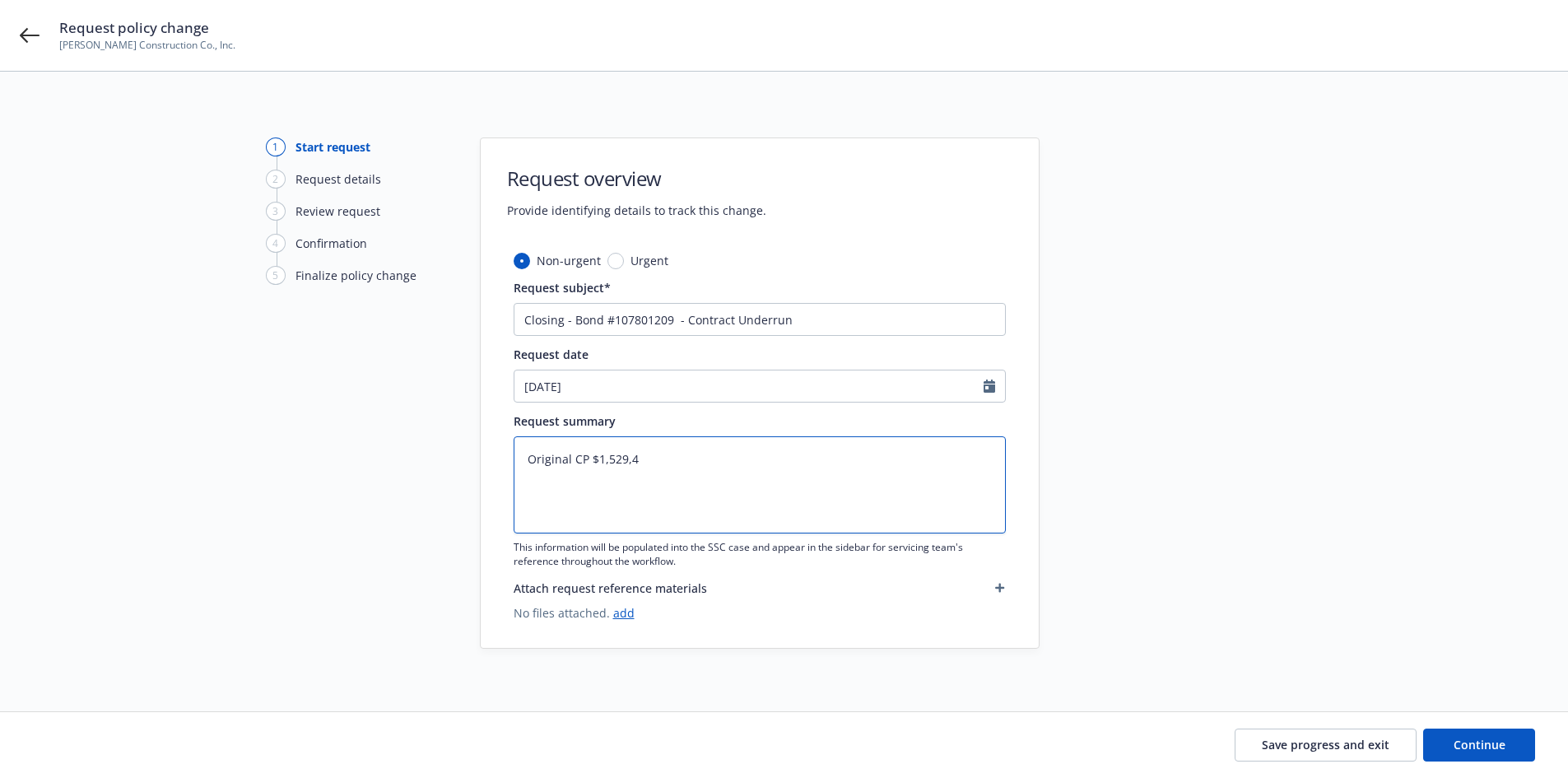
type textarea "x"
type textarea "Original CP $1,529,48"
type textarea "x"
type textarea "Original CP $1,529,483"
type textarea "x"
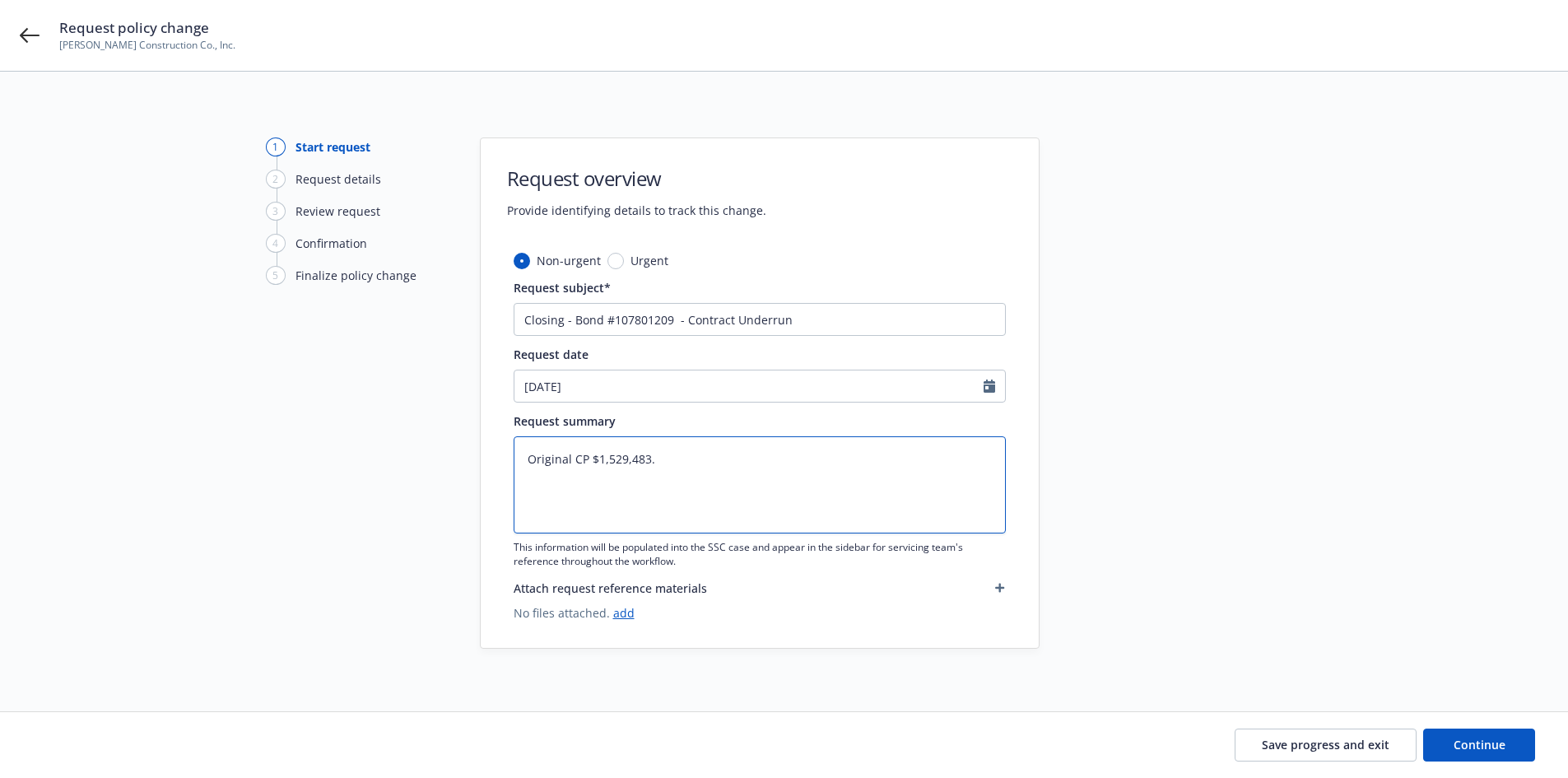
type textarea "Original CP $1,529,483."
type textarea "x"
type textarea "Original CP $1,529,483. C"
type textarea "x"
type textarea "Original CP $1,529,483. Cl"
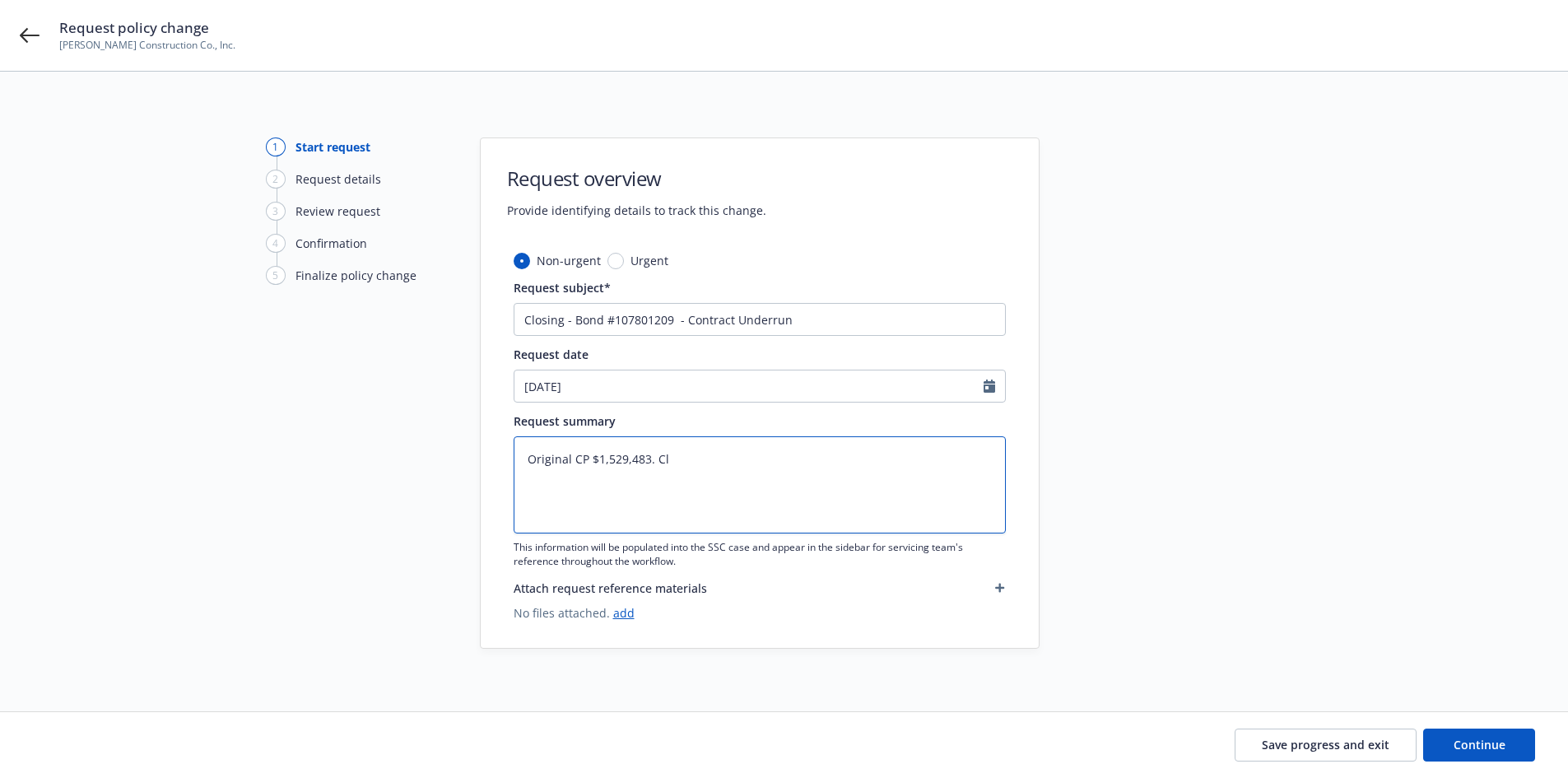
type textarea "x"
type textarea "Original CP $1,529,483. [GEOGRAPHIC_DATA]"
type textarea "x"
type textarea "Original CP $1,529,483. Close"
type textarea "x"
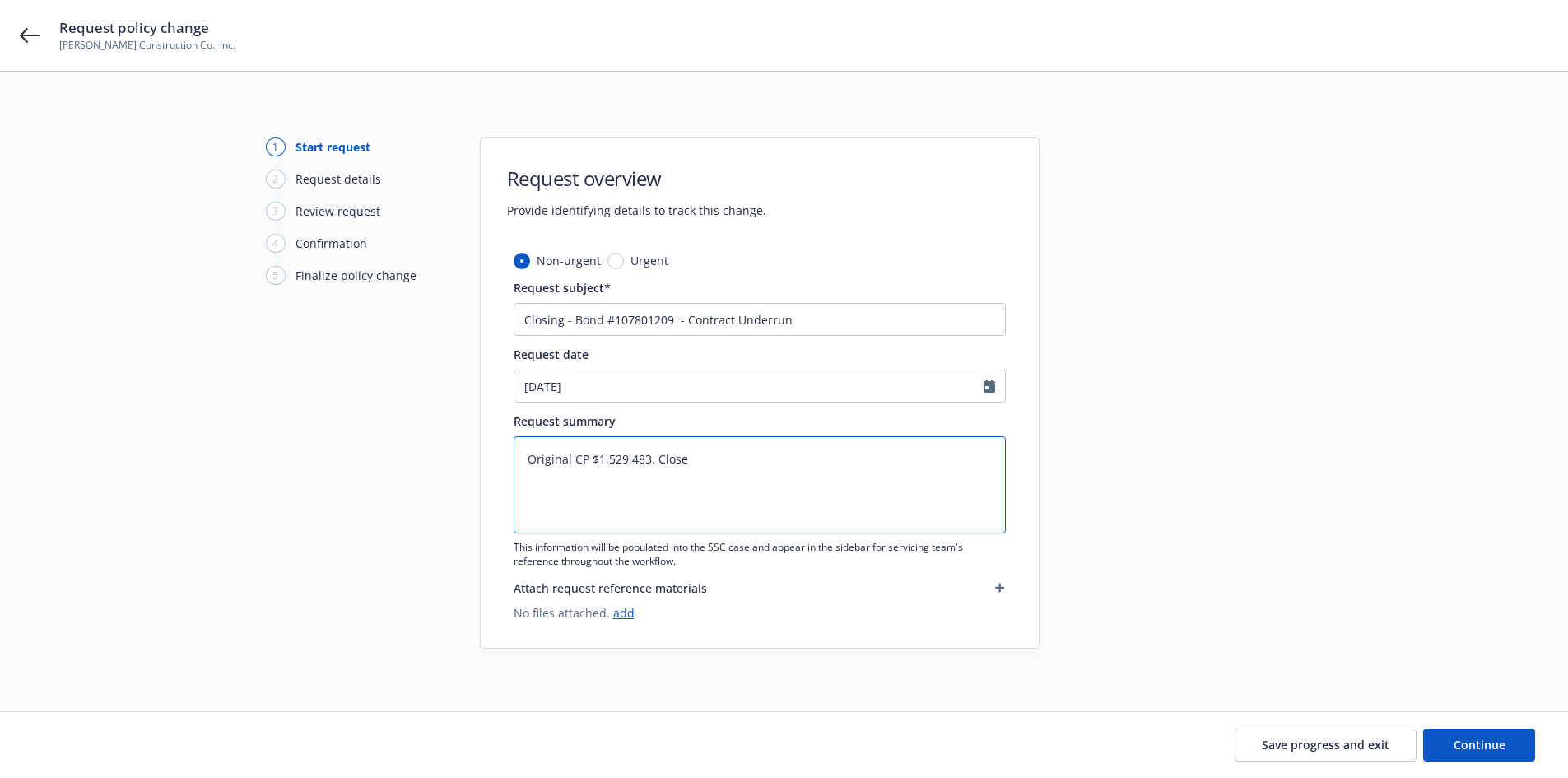
type textarea "Original CP $1,529,483. Closed"
type textarea "x"
type textarea "Original CP $1,529,483. Closed"
type textarea "x"
type textarea "Original CP $1,529,483. Closed wi"
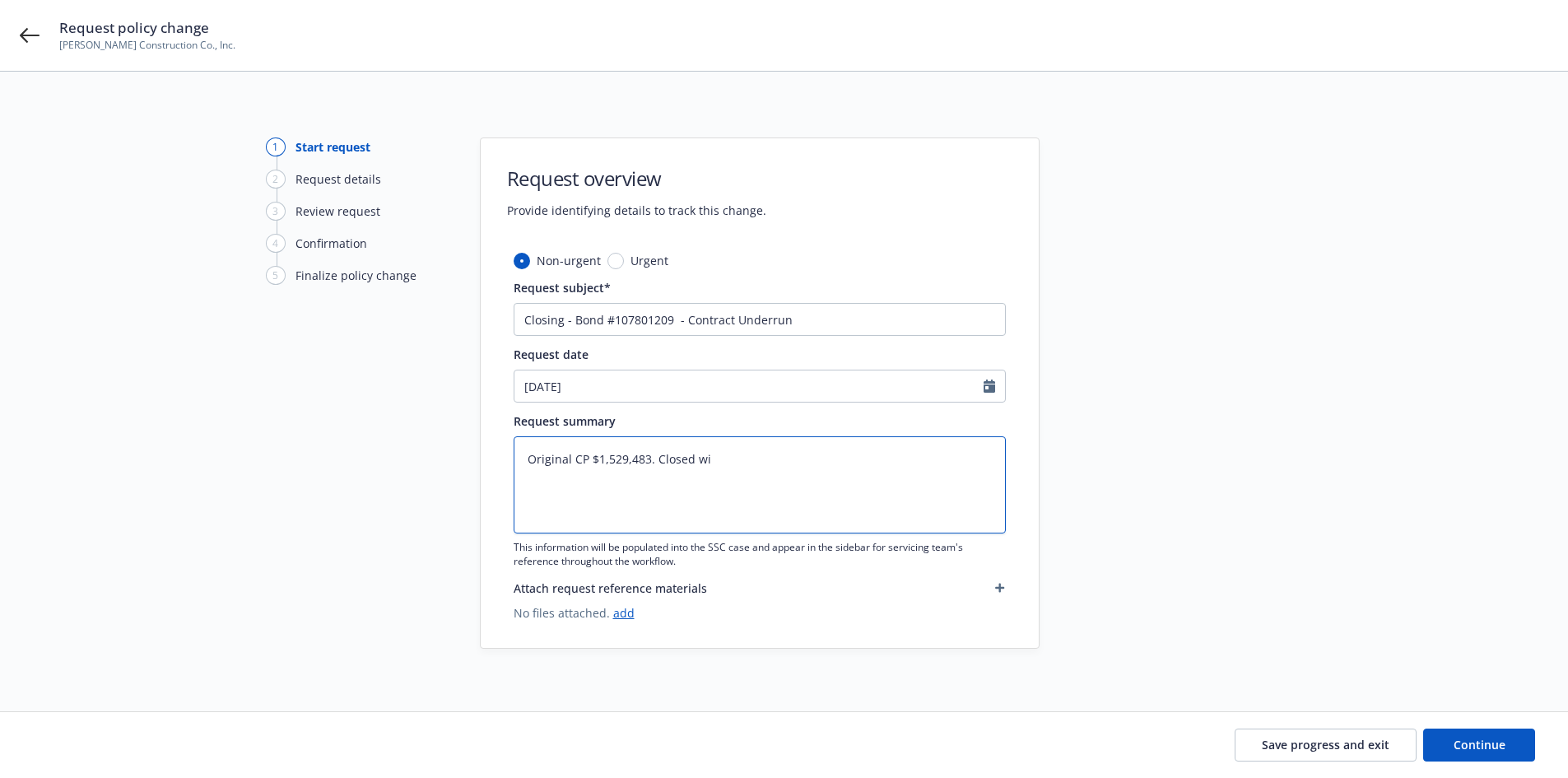
type textarea "x"
type textarea "Original CP $1,529,483. Closed with"
type textarea "x"
type textarea "Original CP $1,529,483. Closed with u"
type textarea "x"
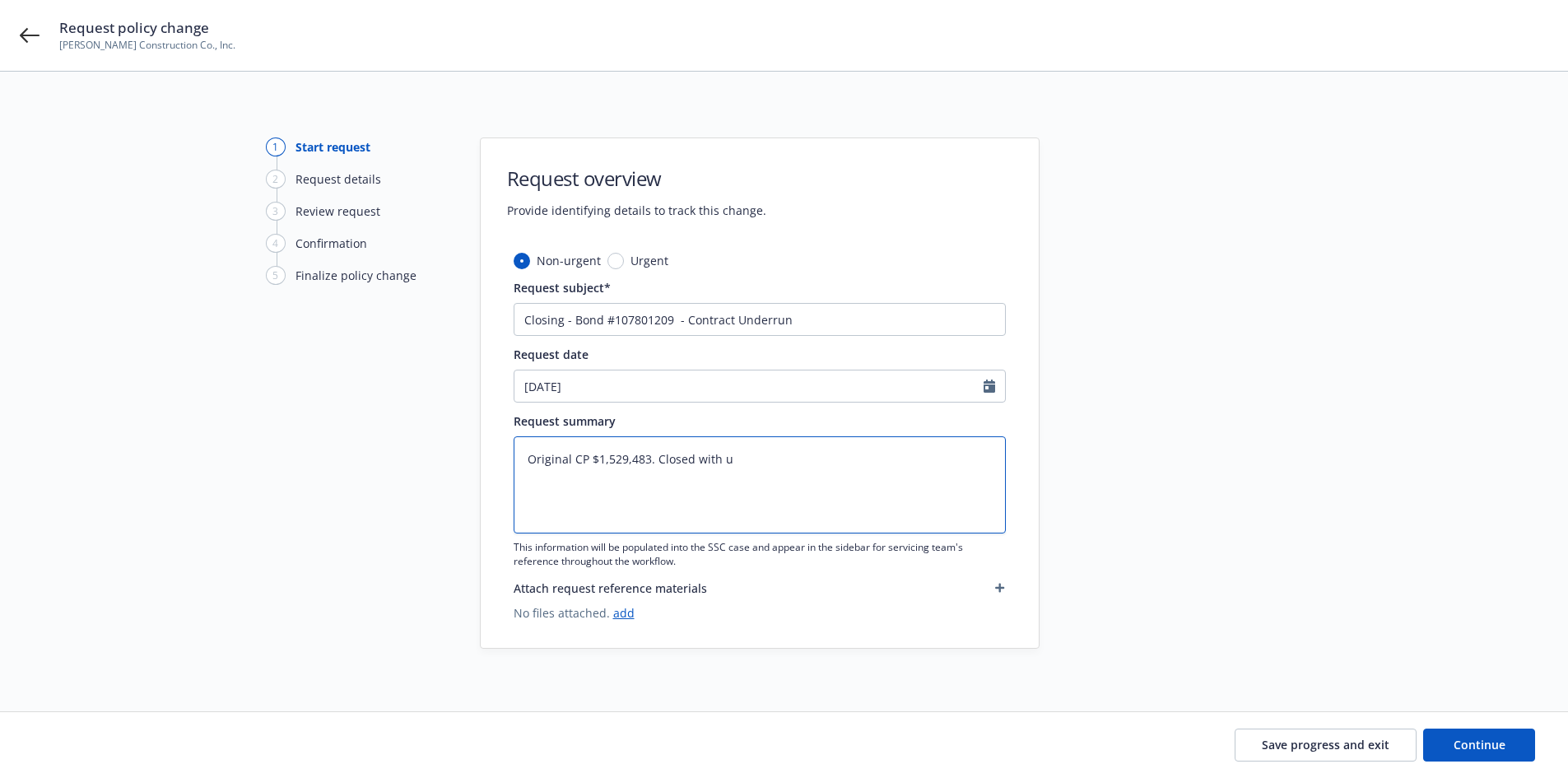
type textarea "Original CP $1,529,483. Closed with un"
type textarea "x"
type textarea "Original CP $1,529,483. Closed with und"
type textarea "x"
type textarea "Original CP $1,529,483. Closed with unde"
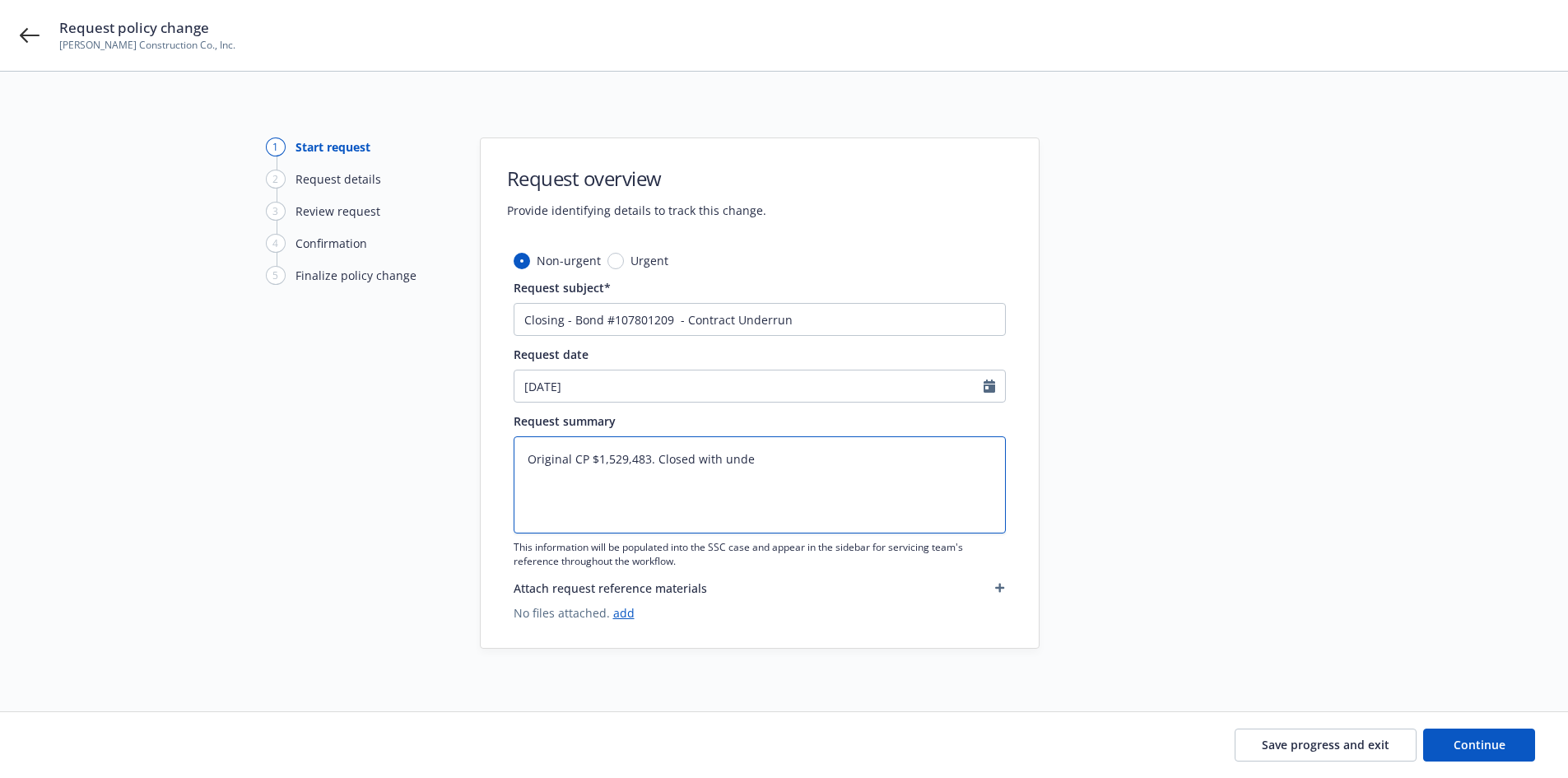
type textarea "x"
type textarea "Original CP $1,529,483. Closed with under"
type textarea "x"
type textarea "Original CP $1,529,483. Closed with under-"
type textarea "x"
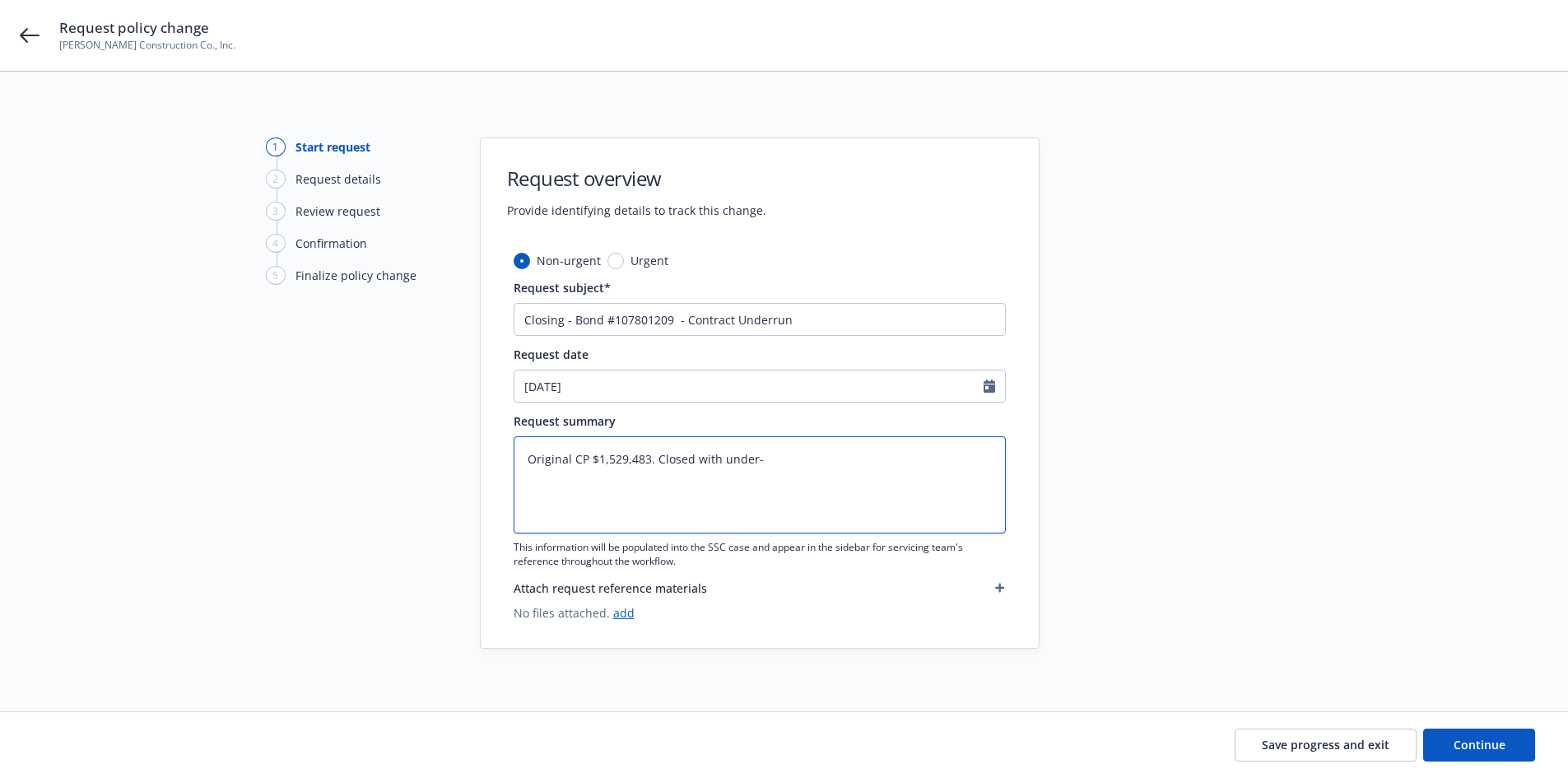
type textarea "Original CP $1,529,483. Closed with under-r"
type textarea "x"
type textarea "Original CP $1,529,483. Closed with under-ru"
type textarea "x"
type textarea "Original CP $1,529,483. Closed with under-run"
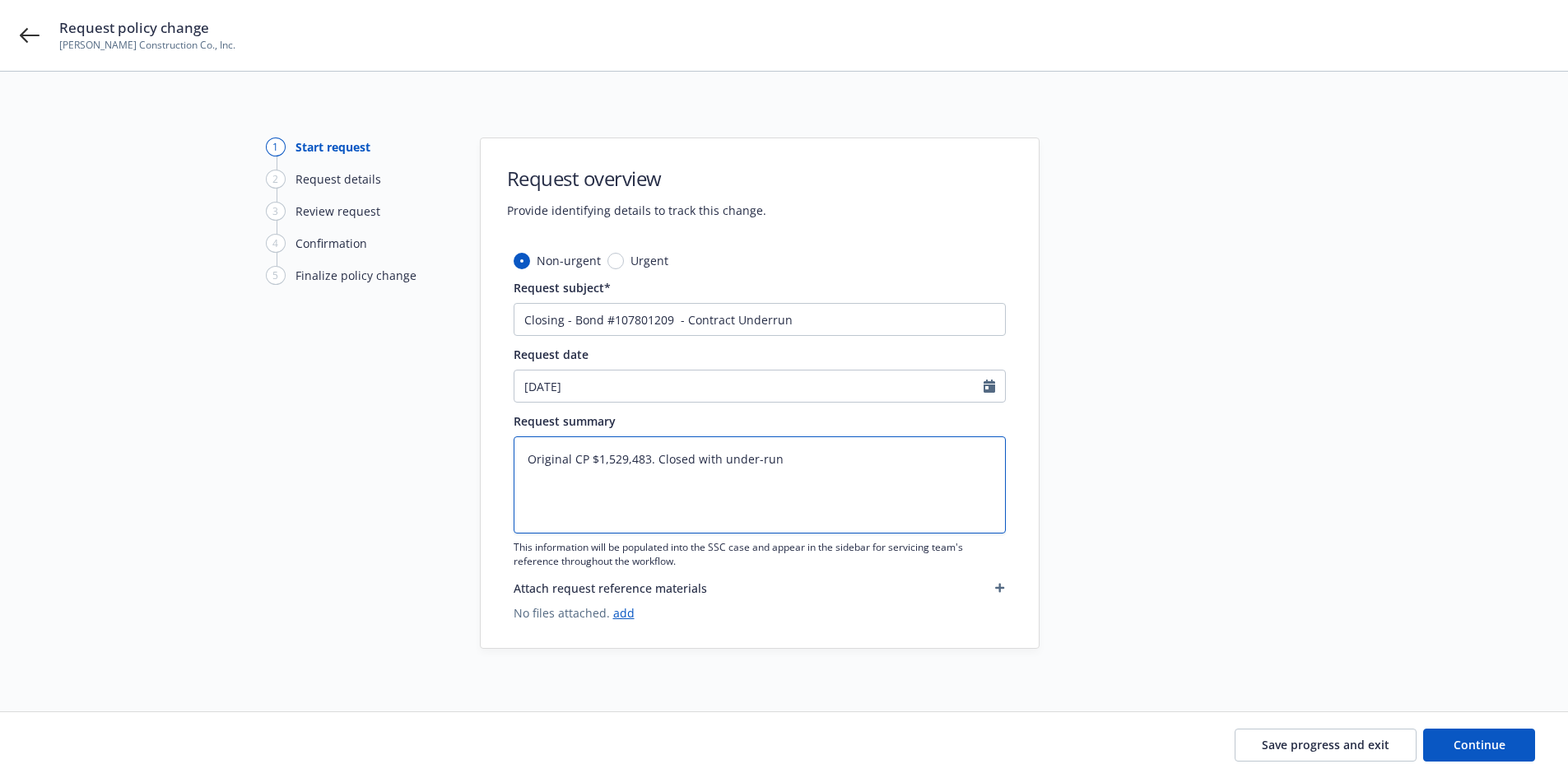
type textarea "x"
type textarea "Original CP $1,529,483. Closed with under-run"
type textarea "x"
type textarea "Original CP $1,529,483. Closed with under-run -"
type textarea "x"
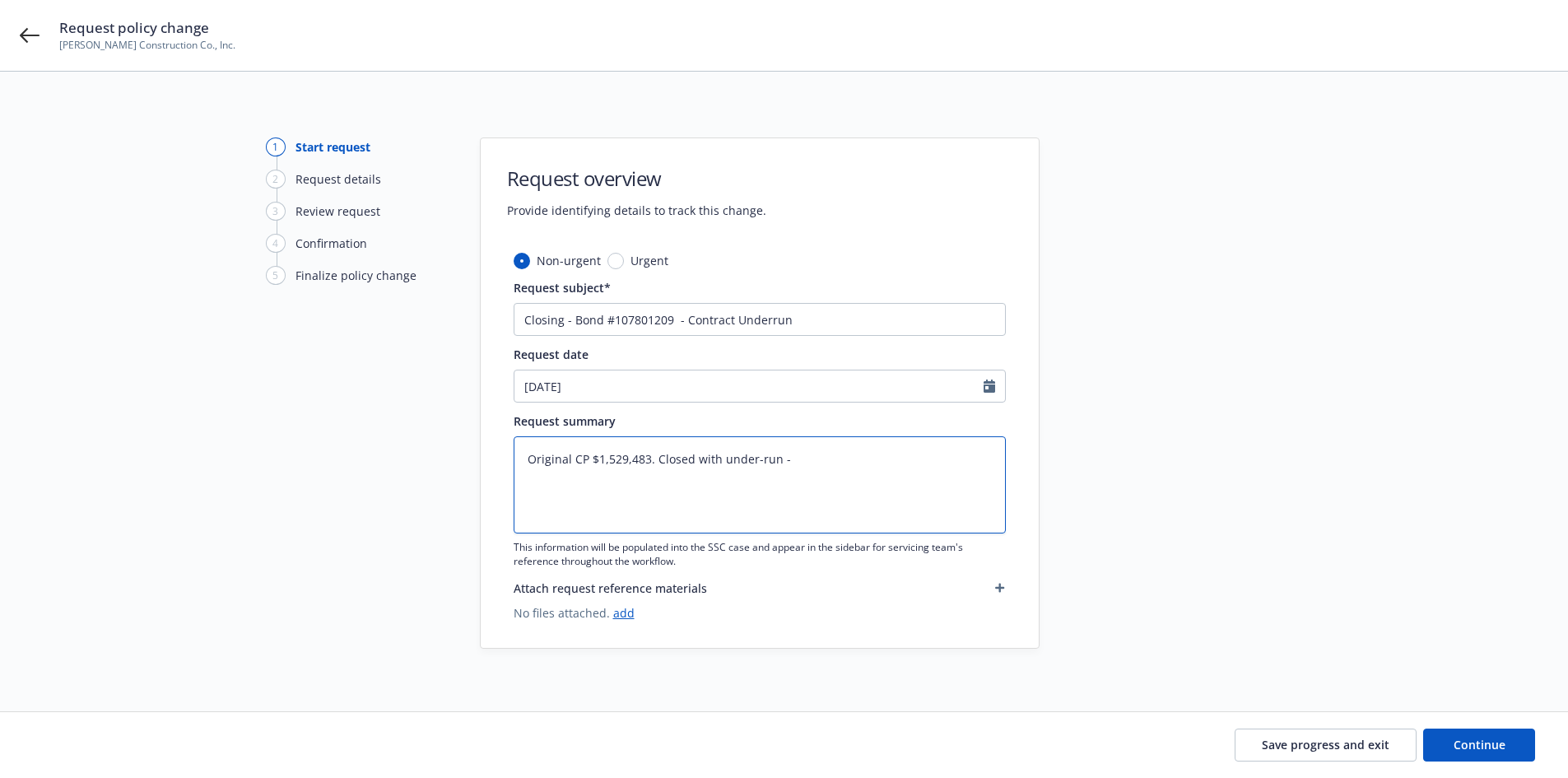
type textarea "Original CP $1,529,483. Closed with under-run -"
type textarea "x"
type textarea "Original CP $1,529,483. Closed with under-run - P"
type textarea "x"
type textarea "Original CP $1,529,483. Closed with under-run - Pt"
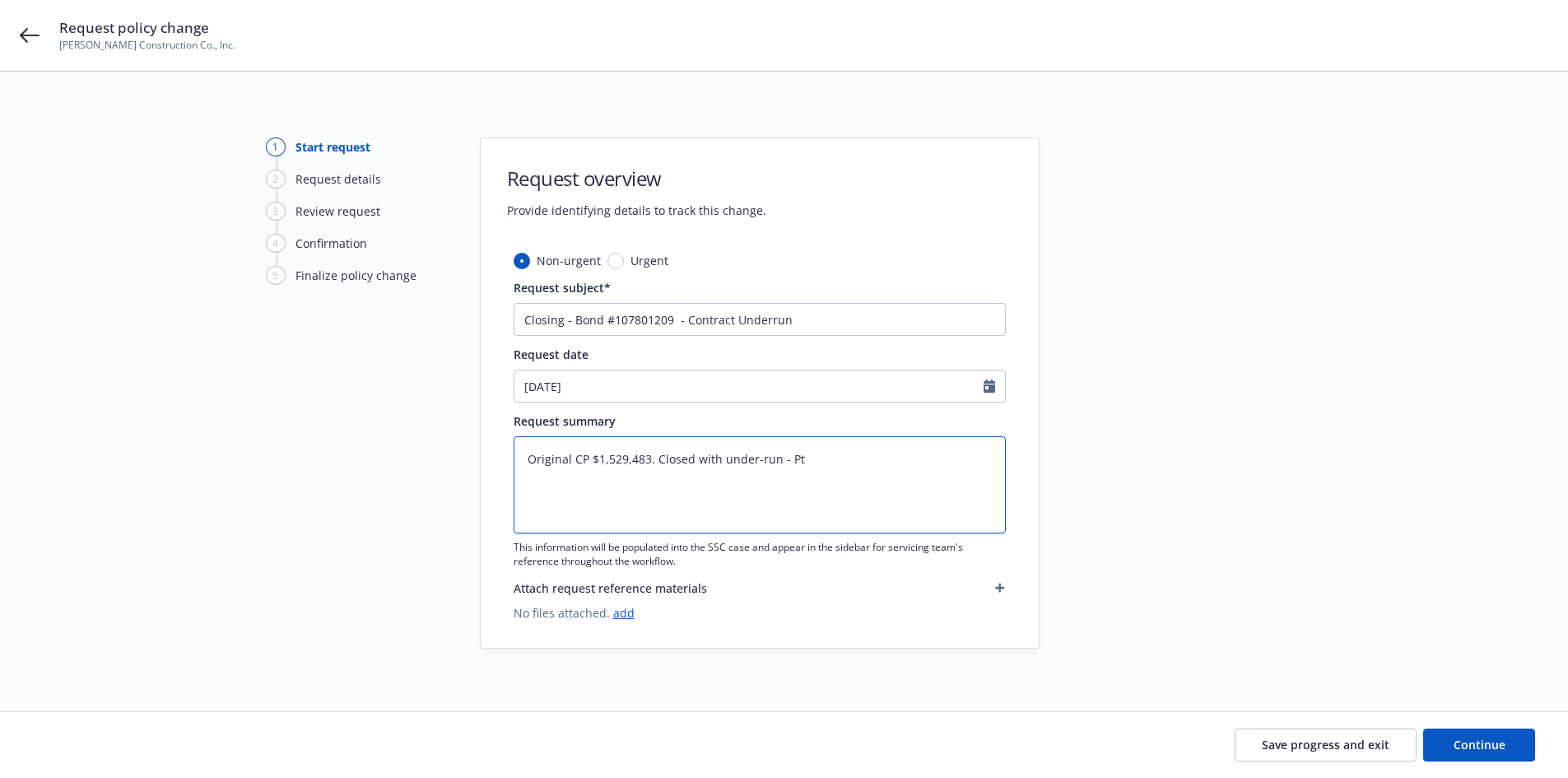
type textarea "x"
click at [1455, 732] on button "Continue" at bounding box center [1479, 745] width 112 height 33
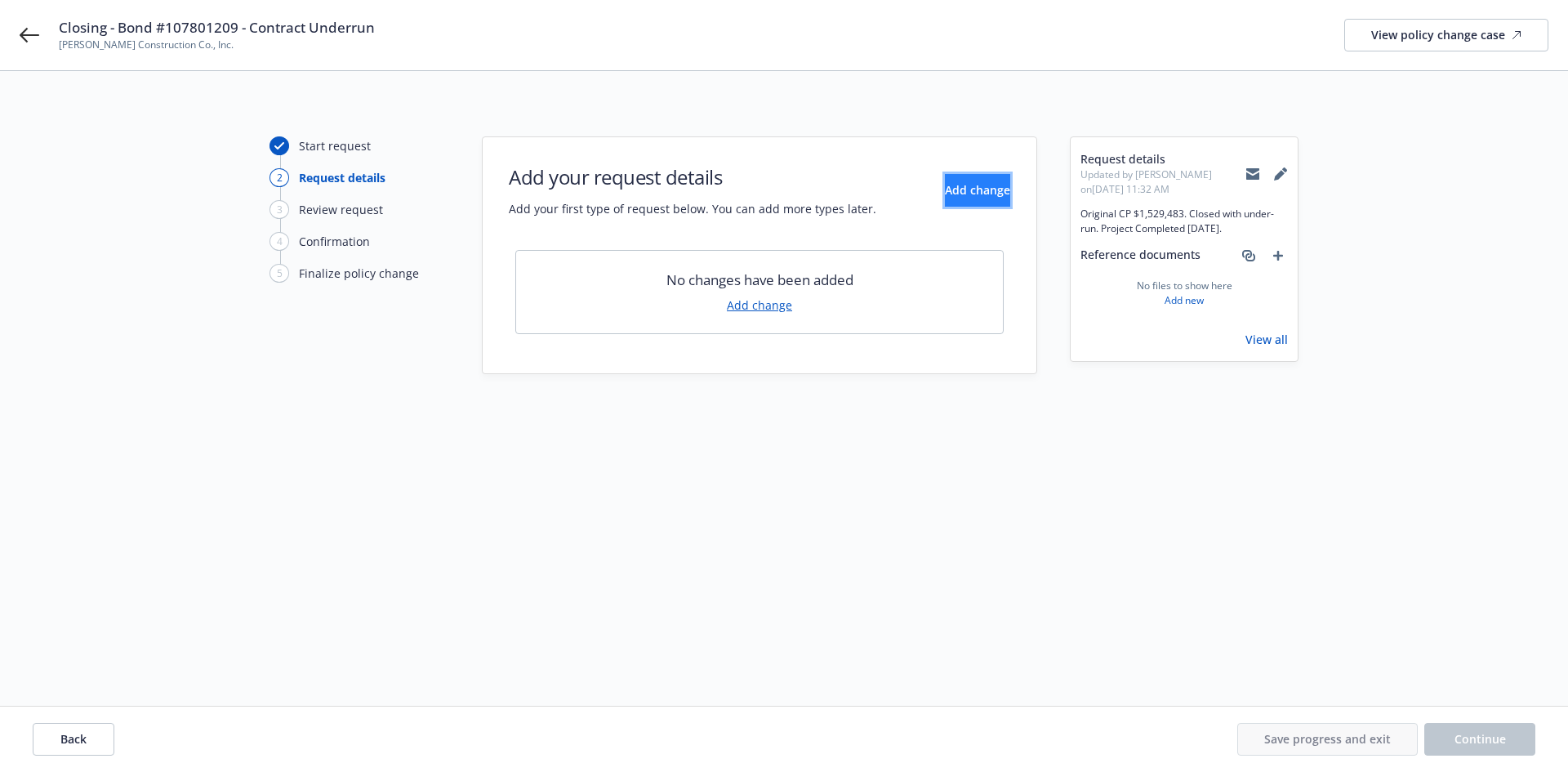
click at [945, 180] on button "Add change" at bounding box center [977, 191] width 65 height 33
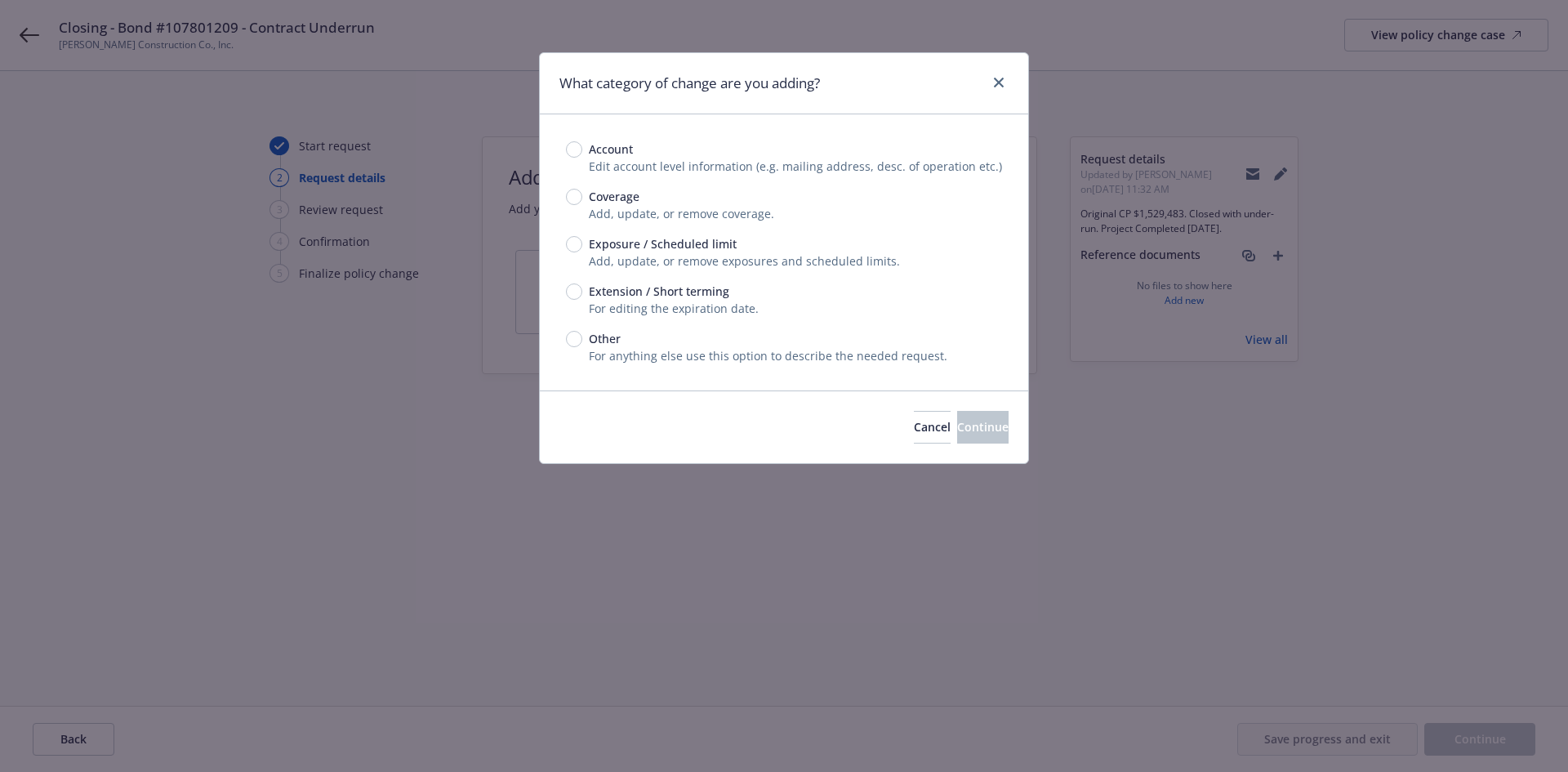
click at [583, 242] on span "Exposure / Scheduled limit" at bounding box center [659, 244] width 154 height 17
click at [582, 242] on input "Exposure / Scheduled limit" at bounding box center [574, 244] width 17 height 17
click at [597, 201] on span "Coverage" at bounding box center [613, 196] width 50 height 17
click at [582, 201] on input "Coverage" at bounding box center [574, 197] width 17 height 17
click at [957, 412] on button "Continue" at bounding box center [983, 427] width 51 height 33
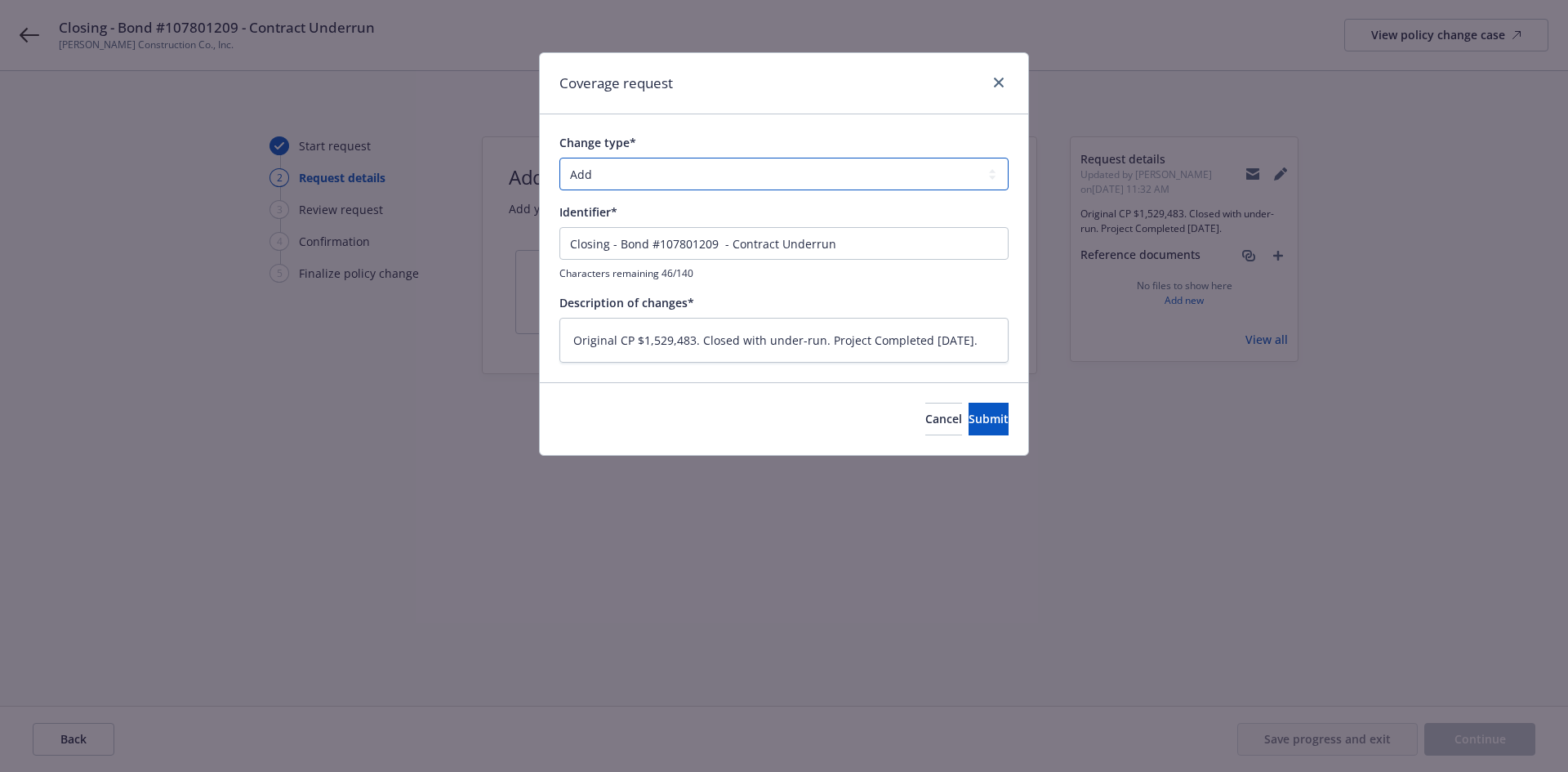
click at [688, 189] on select "Add Audit Change Remove" at bounding box center [784, 174] width 449 height 33
click at [559, 158] on select "Add Audit Change Remove" at bounding box center [784, 174] width 449 height 33
drag, startPoint x: 631, startPoint y: 157, endPoint x: 640, endPoint y: 173, distance: 18.4
click at [631, 158] on div "Change type* Add Audit Change Remove" at bounding box center [784, 162] width 449 height 56
click at [639, 186] on select "Add Audit Change Remove" at bounding box center [784, 174] width 449 height 33
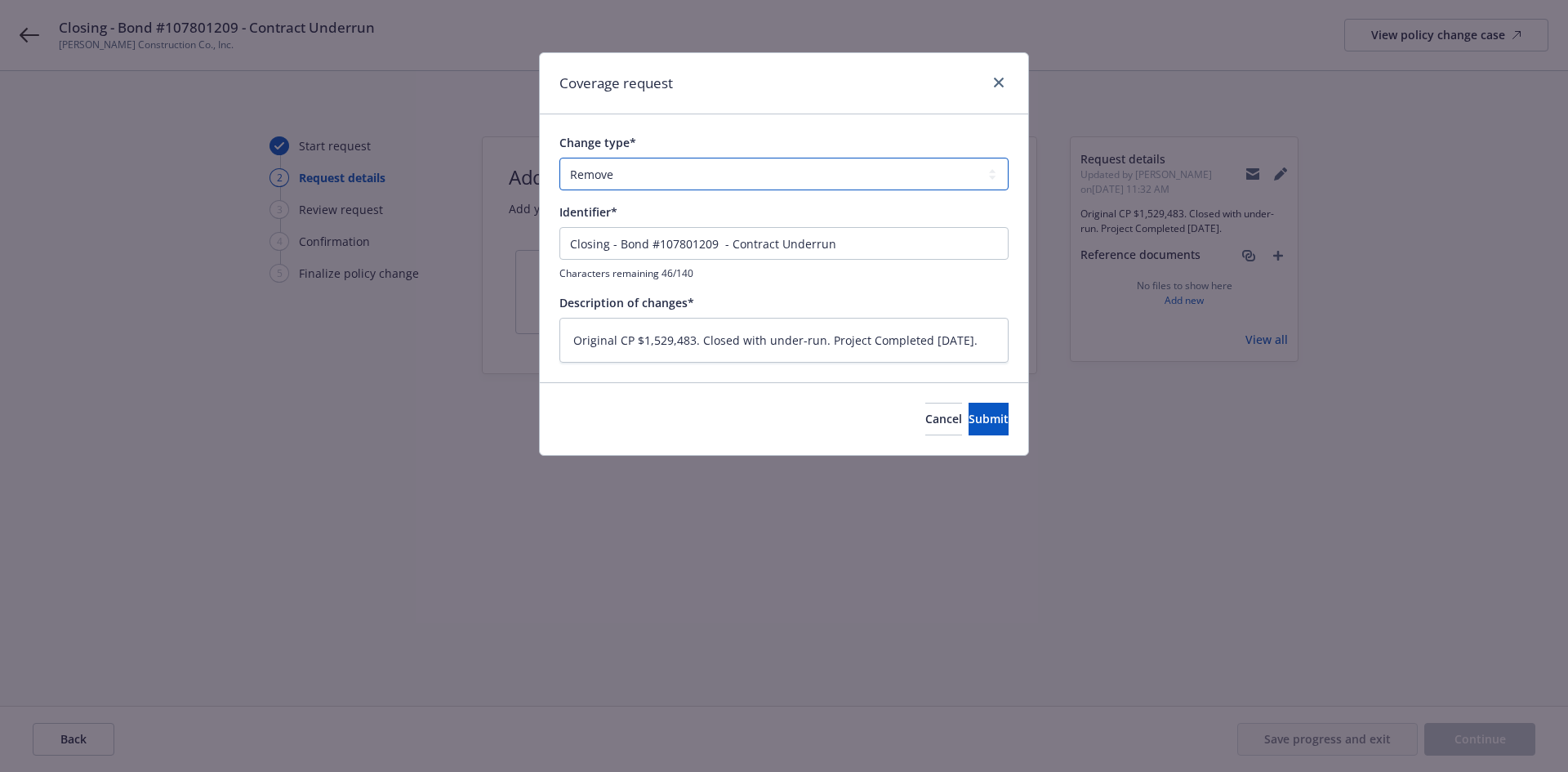
click at [559, 158] on select "Add Audit Change Remove" at bounding box center [784, 174] width 449 height 33
click at [983, 413] on button "Submit" at bounding box center [988, 419] width 40 height 33
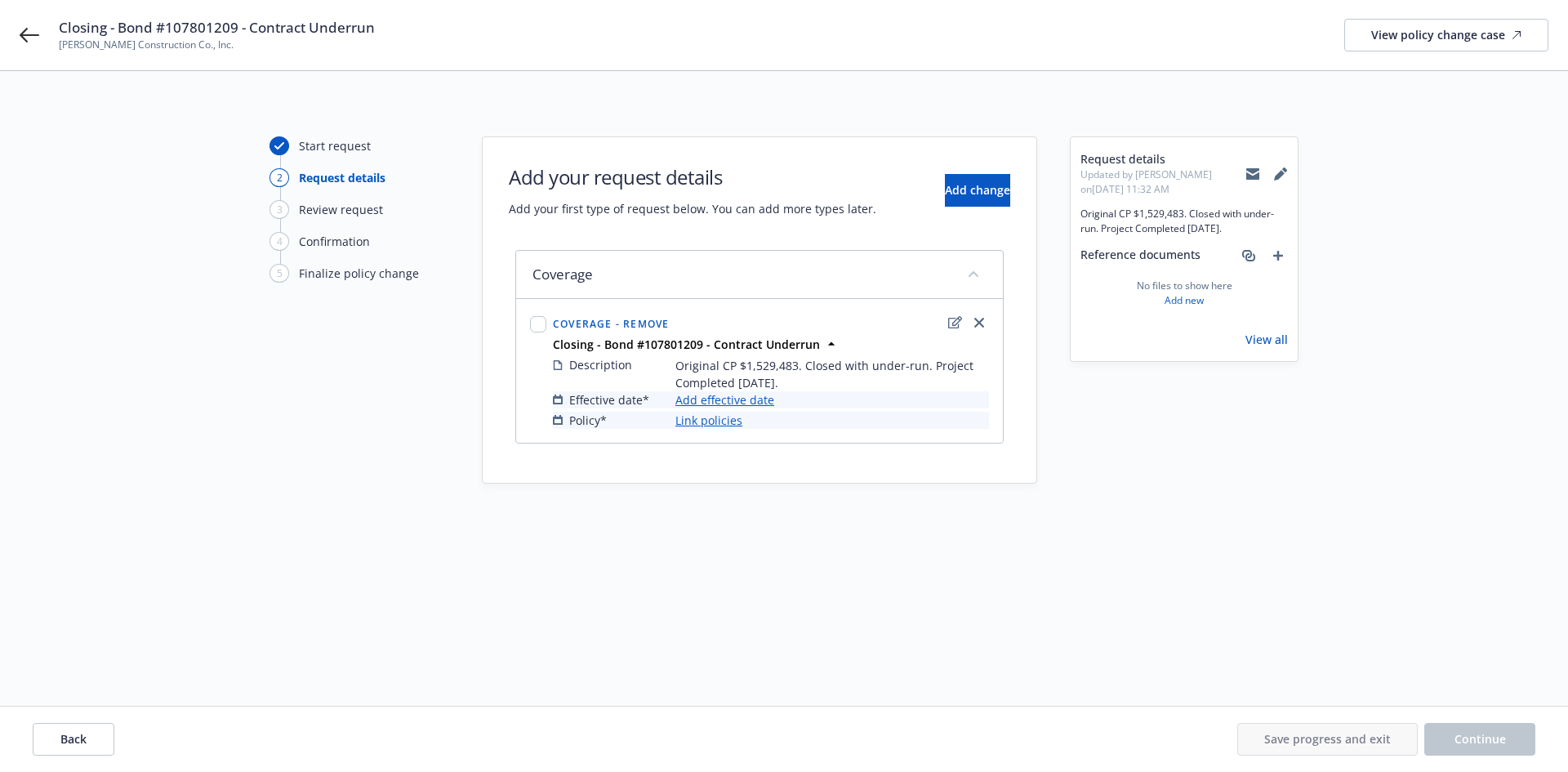
click at [724, 404] on link "Add effective date" at bounding box center [725, 400] width 99 height 17
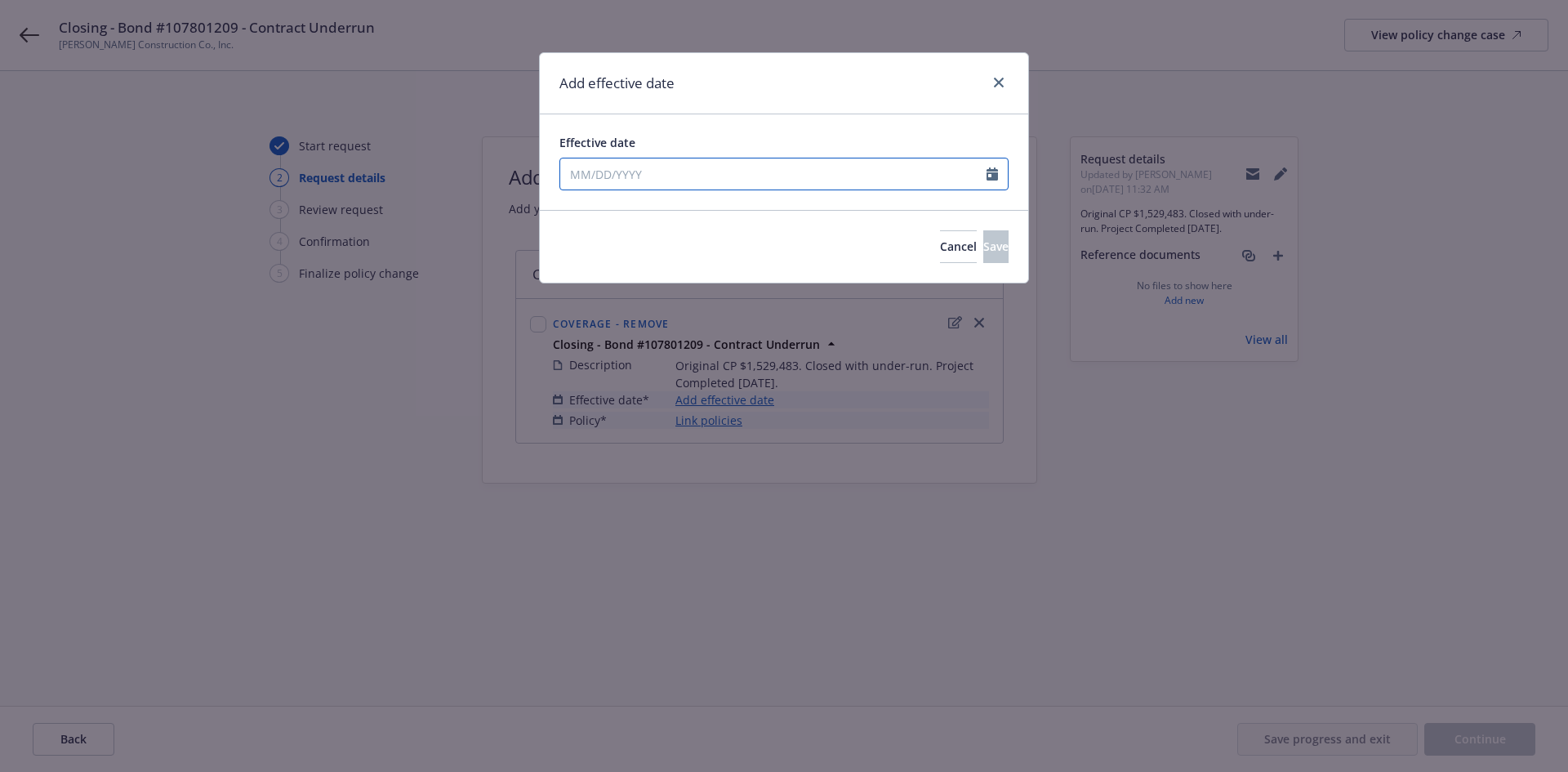
click at [572, 169] on input "Effective date" at bounding box center [773, 174] width 426 height 31
click at [715, 142] on div "Effective date" at bounding box center [784, 142] width 449 height 17
click at [983, 242] on button "Save" at bounding box center [996, 247] width 26 height 33
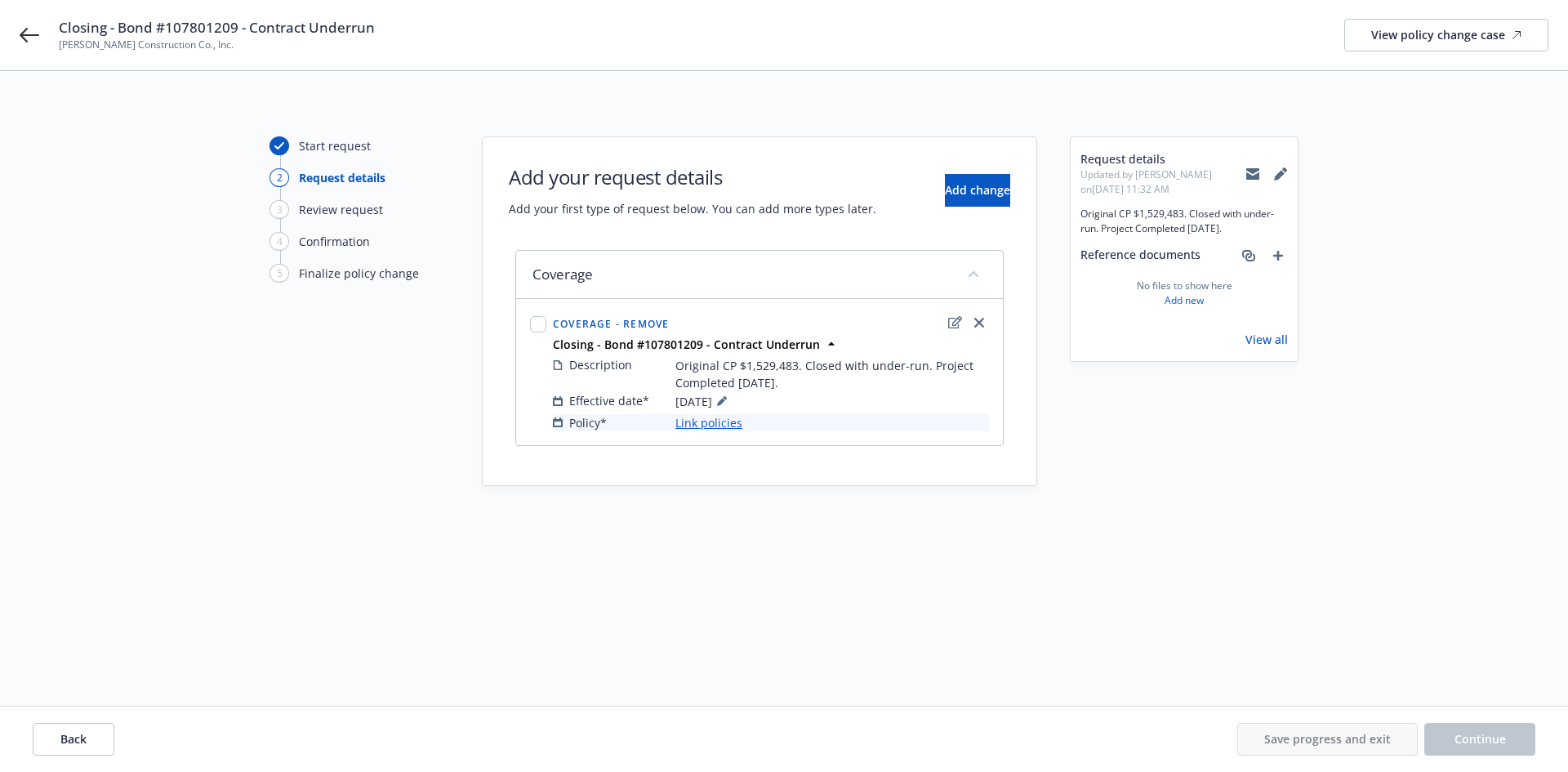
click at [702, 424] on link "Link policies" at bounding box center [708, 422] width 67 height 17
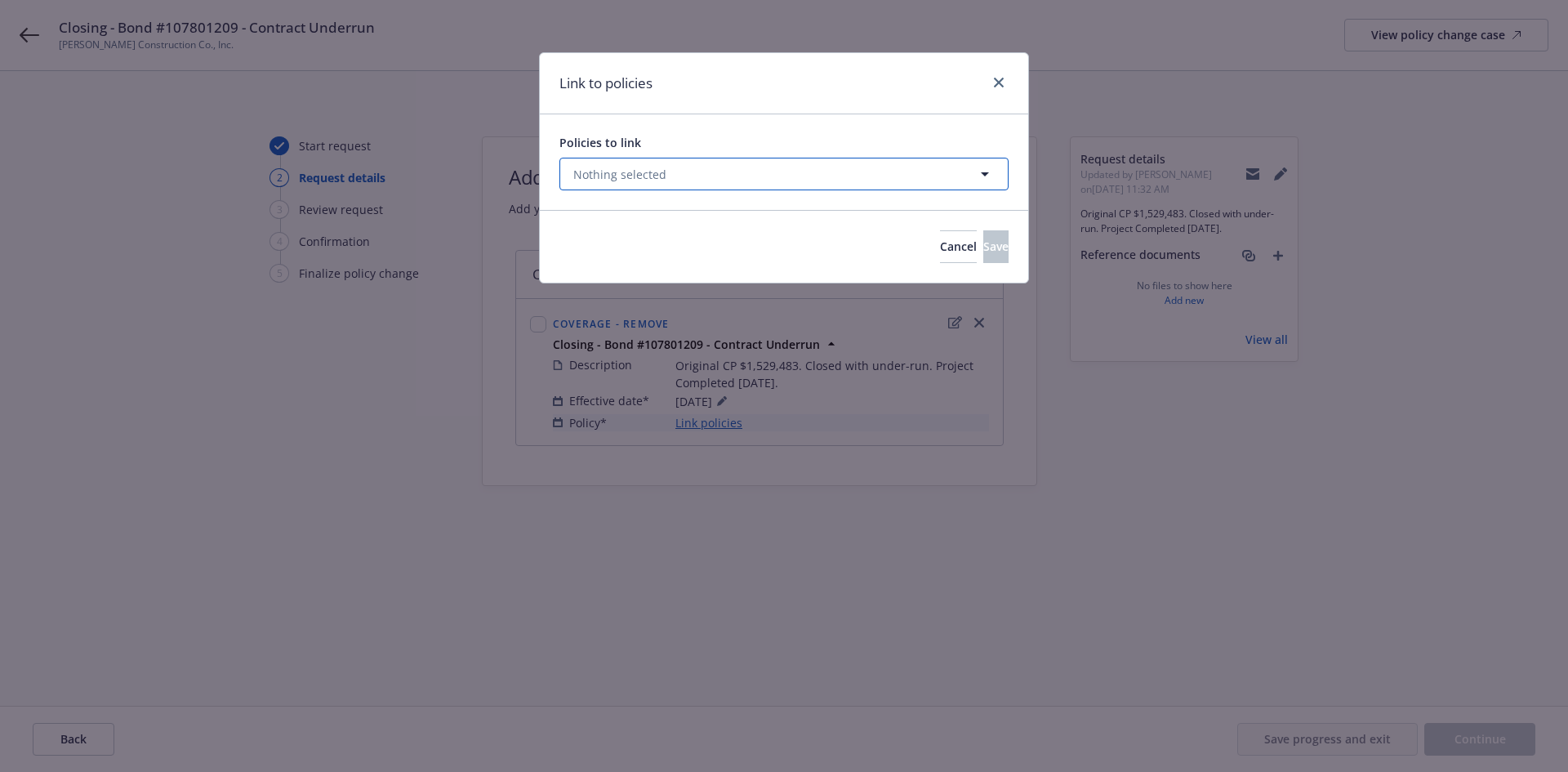
click at [623, 186] on button "Nothing selected" at bounding box center [784, 174] width 449 height 33
click at [956, 206] on select "All Active Upcoming Expired Cancelled" at bounding box center [927, 214] width 93 height 26
click at [882, 201] on select "All Active Upcoming Expired Cancelled" at bounding box center [927, 214] width 93 height 26
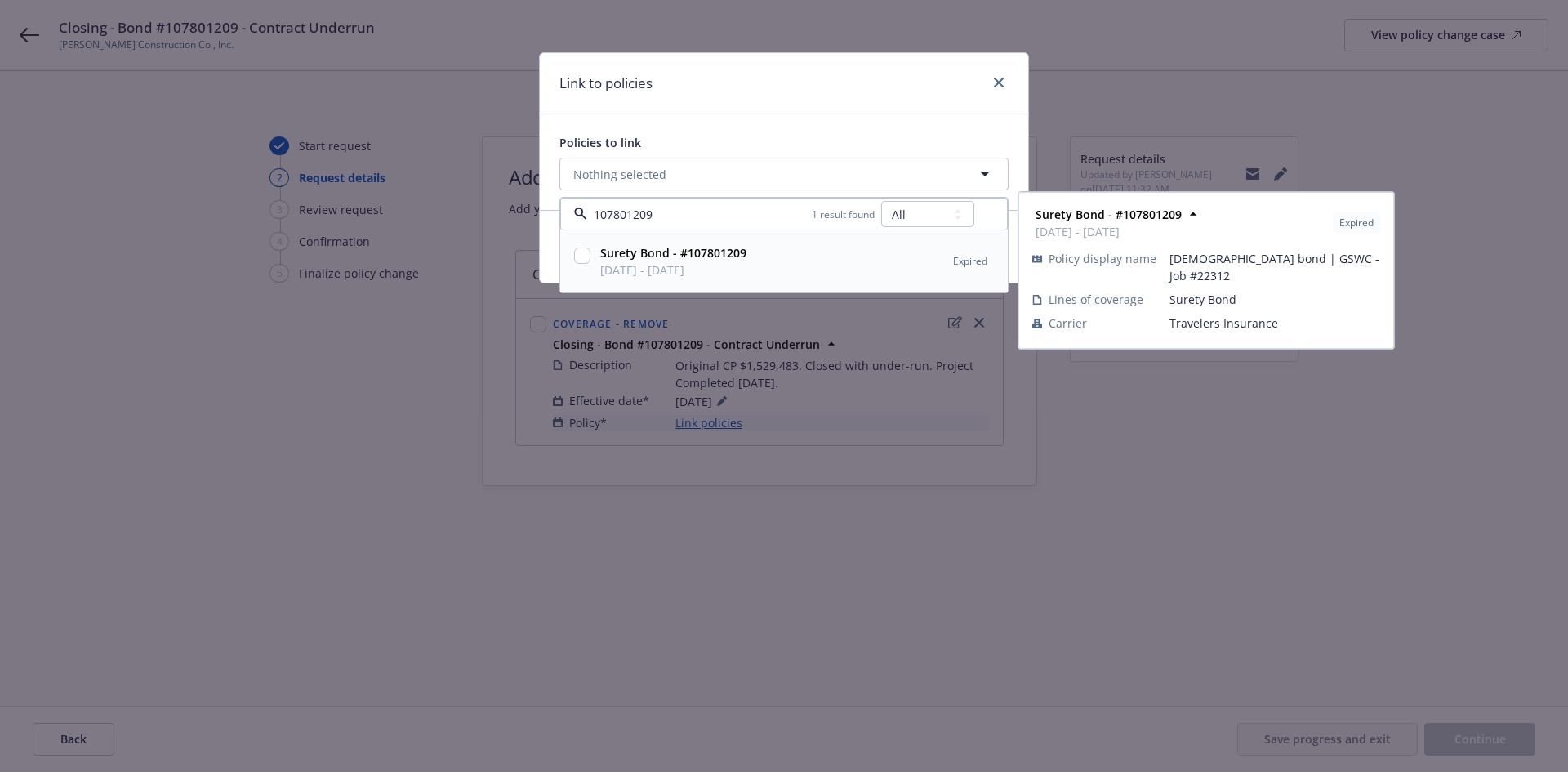
click at [593, 255] on div at bounding box center [582, 261] width 23 height 40
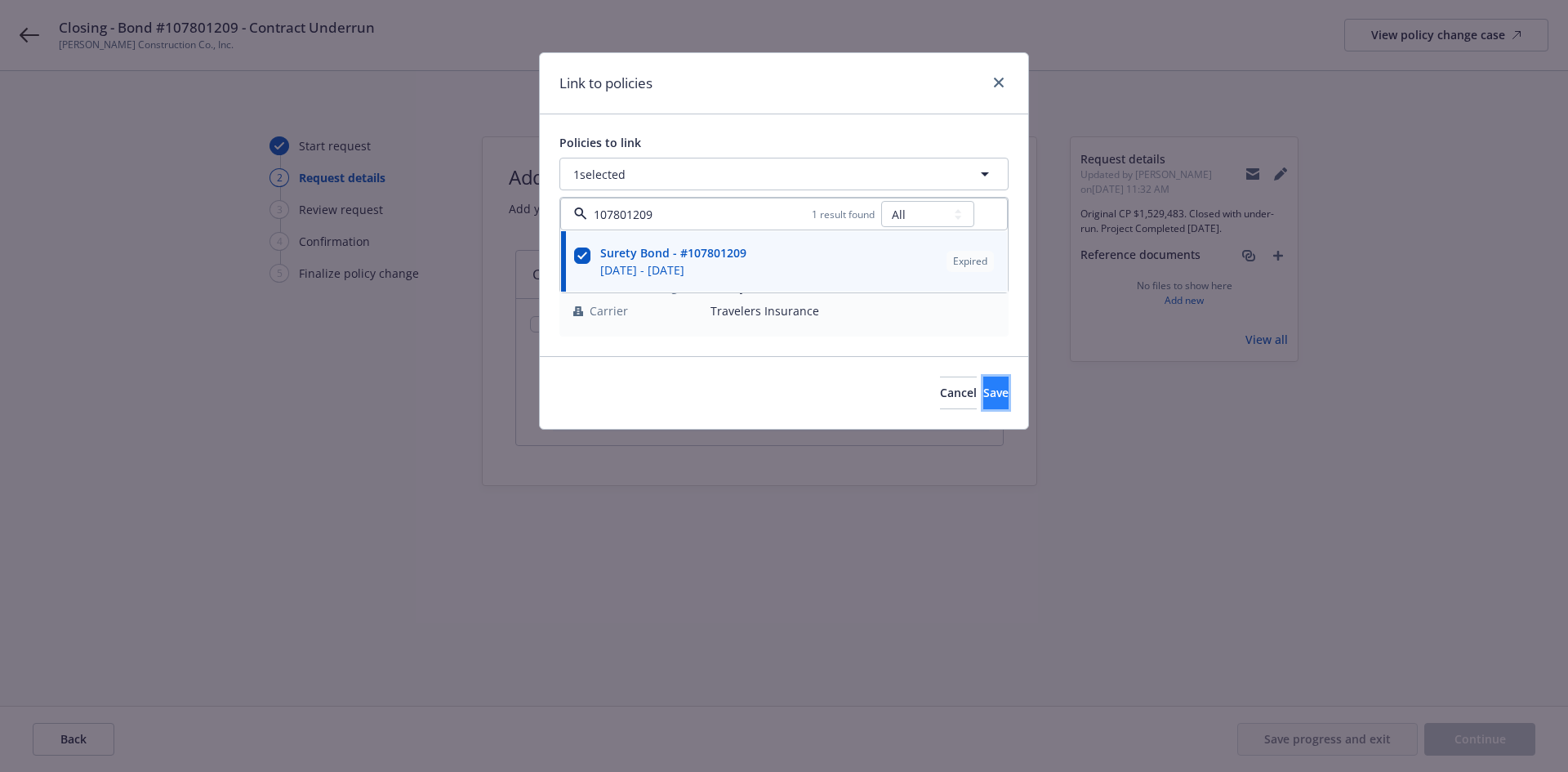
click at [983, 382] on button "Save" at bounding box center [996, 393] width 26 height 33
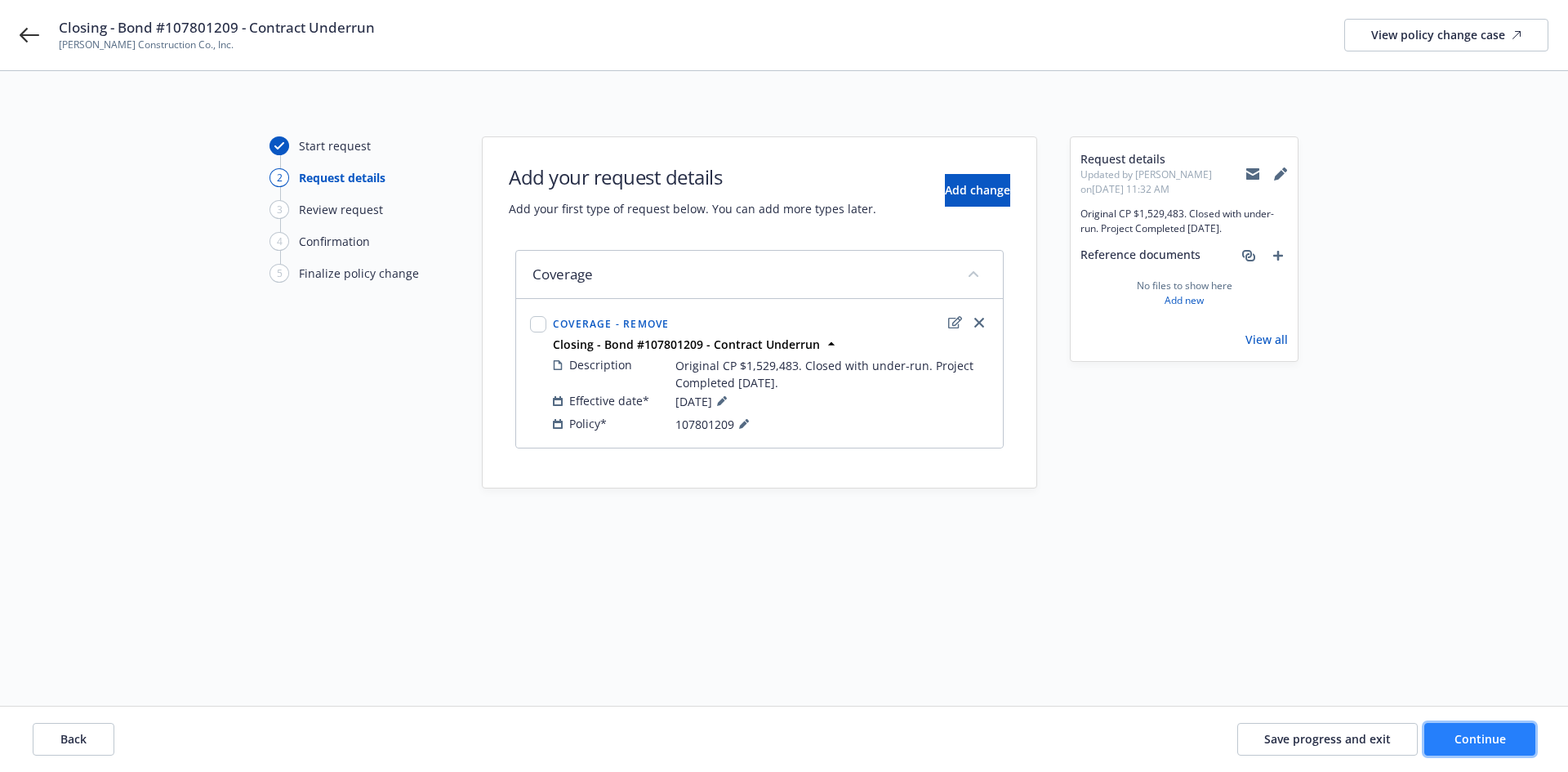
click at [1470, 736] on span "Continue" at bounding box center [1480, 738] width 51 height 16
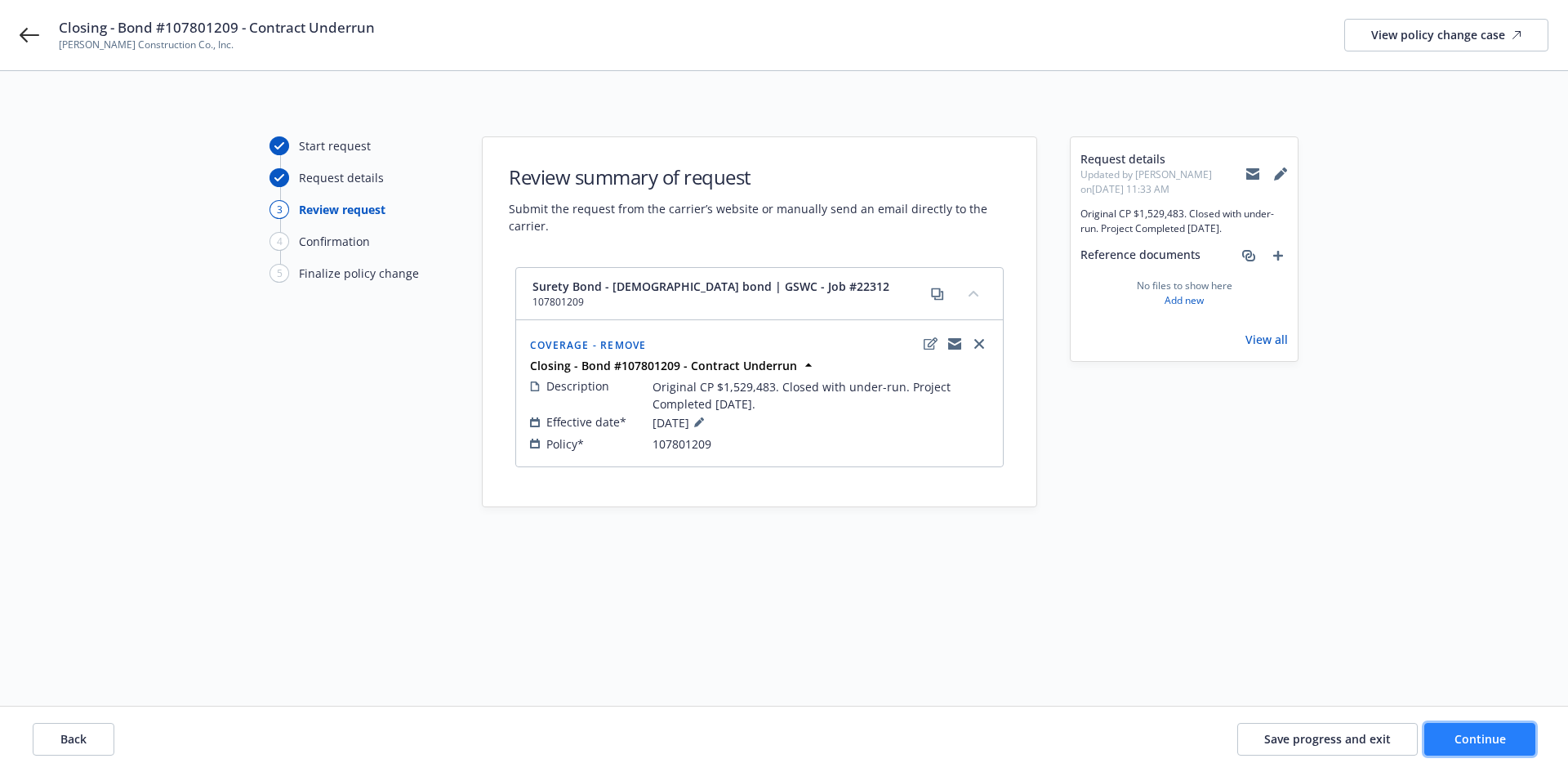
click at [1470, 736] on span "Continue" at bounding box center [1480, 738] width 51 height 16
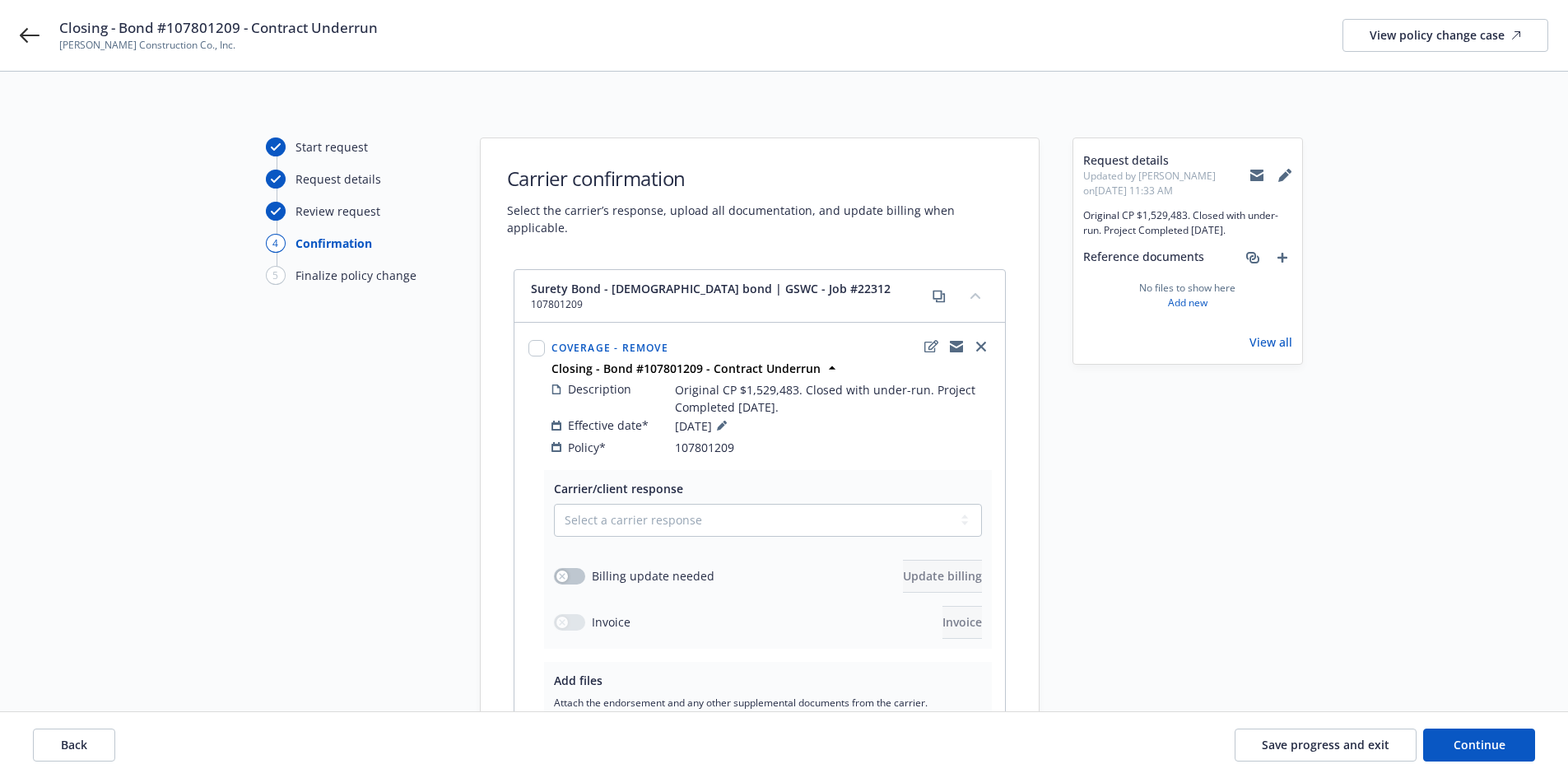
click at [728, 483] on div "Carrier/client response Select a carrier response Accepted Accepted with revisi…" at bounding box center [768, 559] width 428 height 159
click at [721, 511] on select "Select a carrier response Accepted Accepted with revision No endorsement needed…" at bounding box center [768, 520] width 428 height 33
click at [554, 503] on select "Select a carrier response Accepted Accepted with revision No endorsement needed…" at bounding box center [768, 520] width 428 height 33
click at [572, 567] on button "button" at bounding box center [570, 576] width 32 height 17
click at [905, 567] on span "Update billing" at bounding box center [942, 575] width 79 height 16
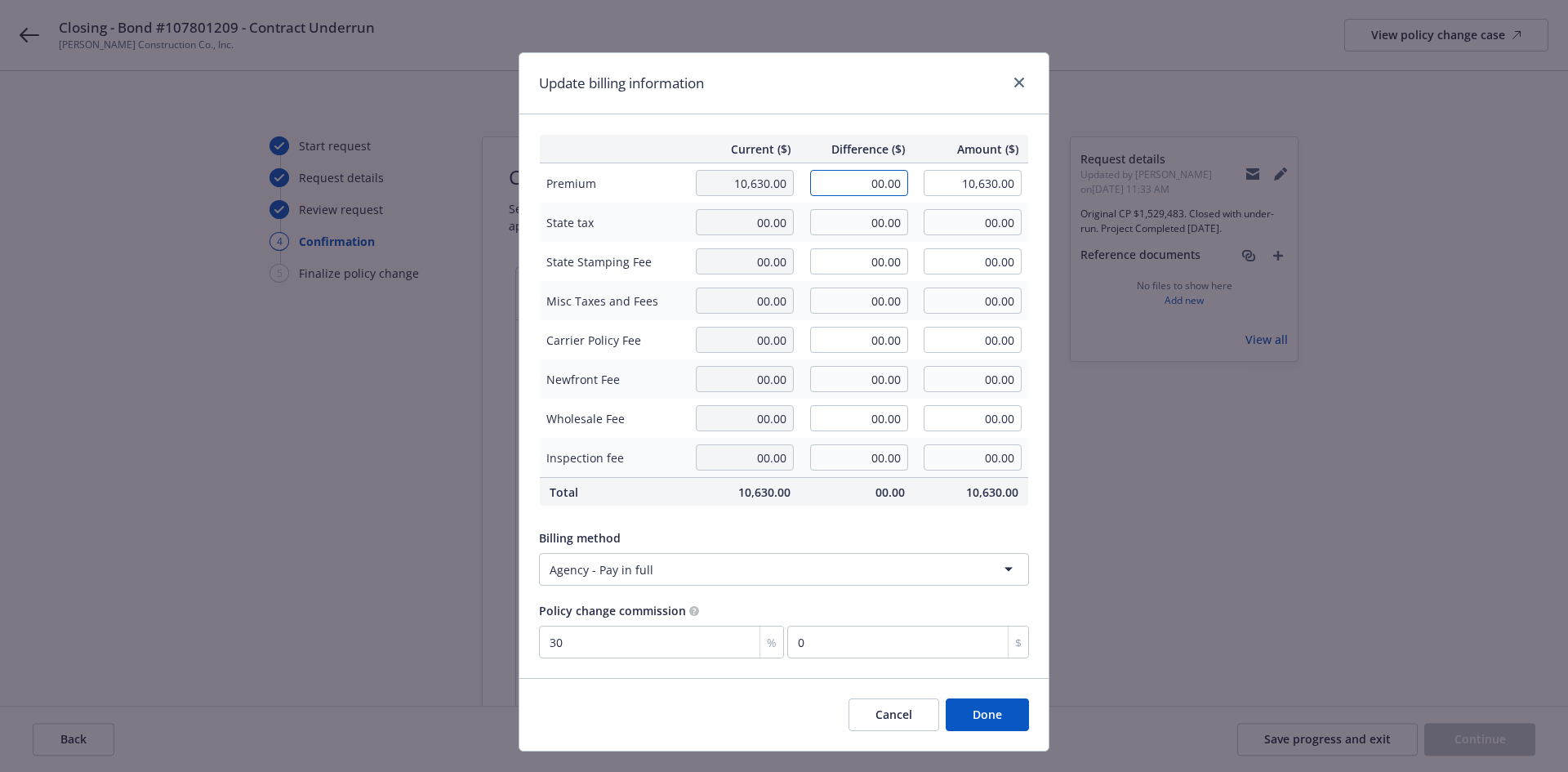
click at [874, 181] on input "00.00" at bounding box center [859, 183] width 98 height 26
click at [955, 718] on button "Done" at bounding box center [987, 715] width 83 height 33
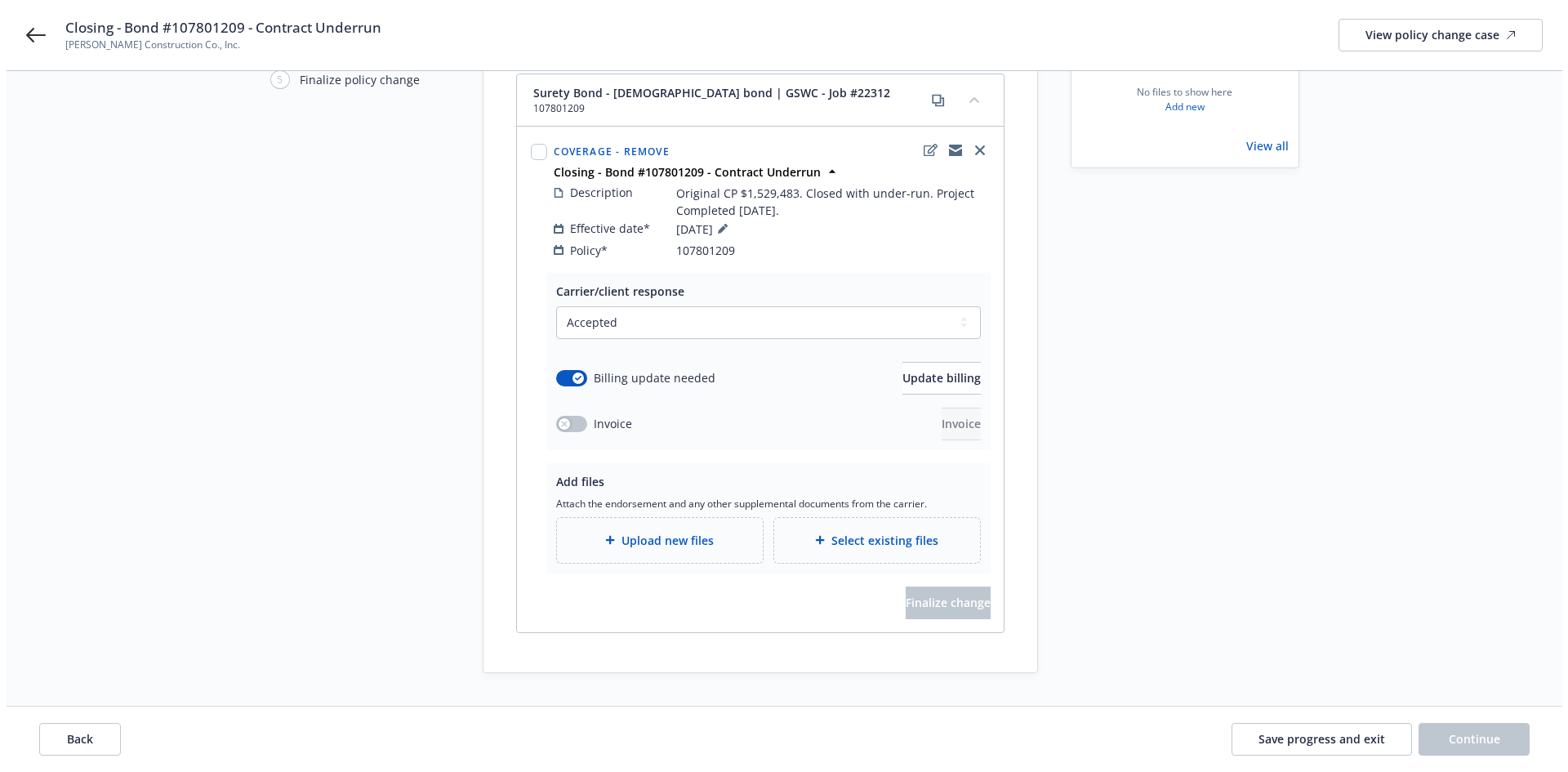
scroll to position [209, 0]
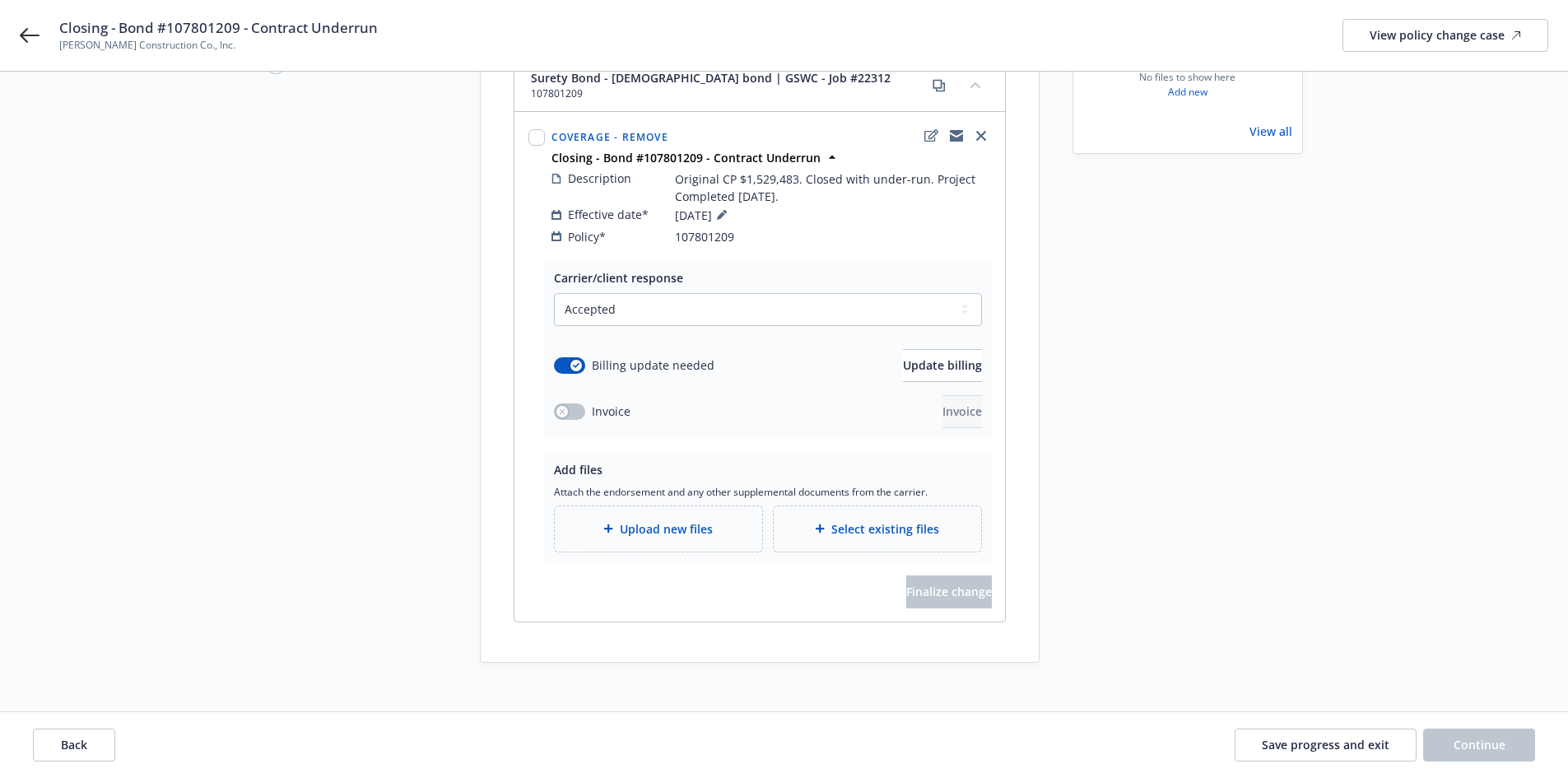
click at [638, 520] on span "Upload new files" at bounding box center [667, 528] width 93 height 17
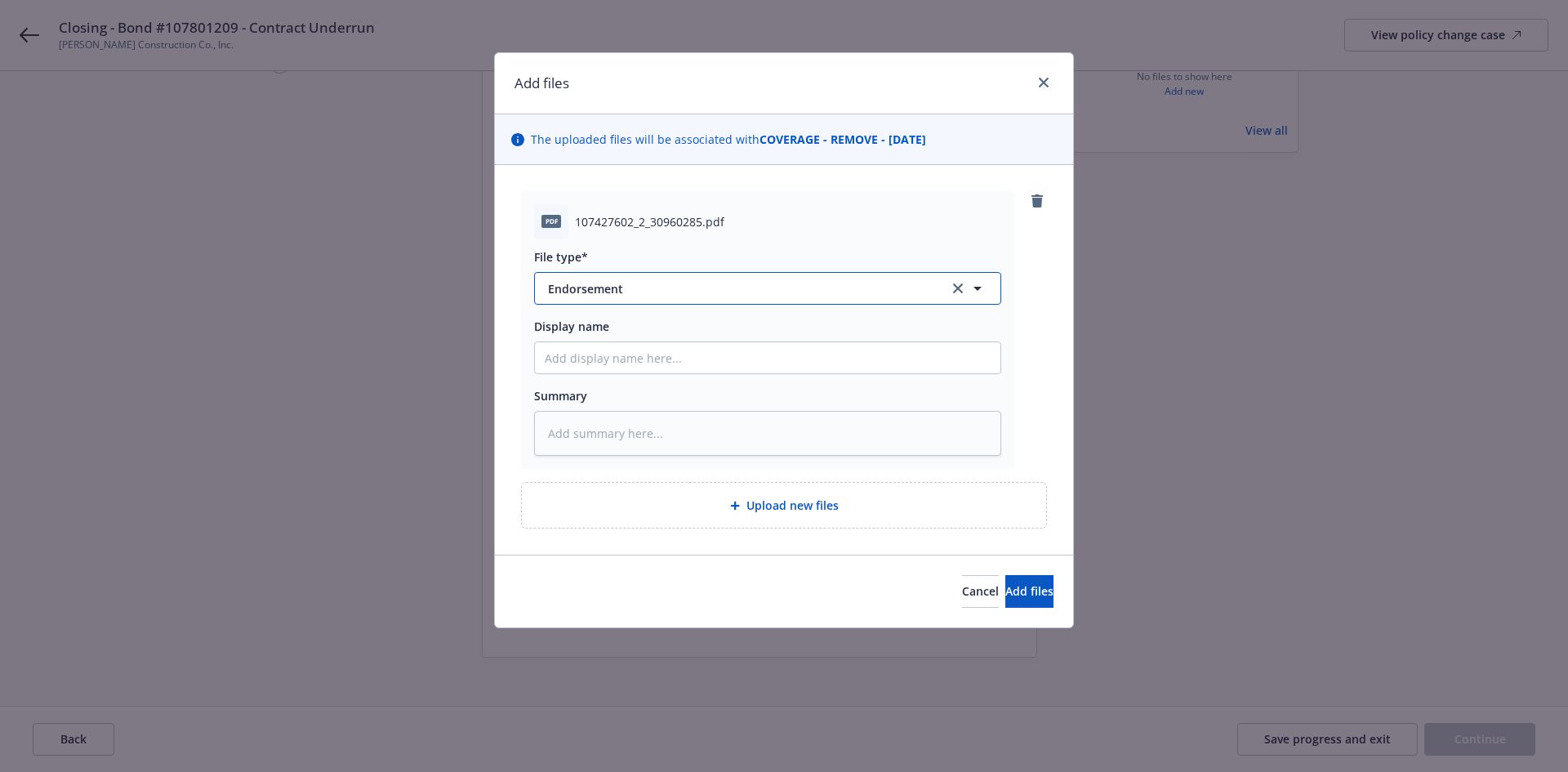
click at [628, 296] on span "Endorsement" at bounding box center [737, 288] width 378 height 17
click at [603, 377] on span "Invoice - Third Party" at bounding box center [608, 377] width 112 height 17
click at [562, 349] on input "Display name" at bounding box center [768, 358] width 466 height 31
click at [1016, 604] on button "Add files" at bounding box center [1029, 591] width 48 height 33
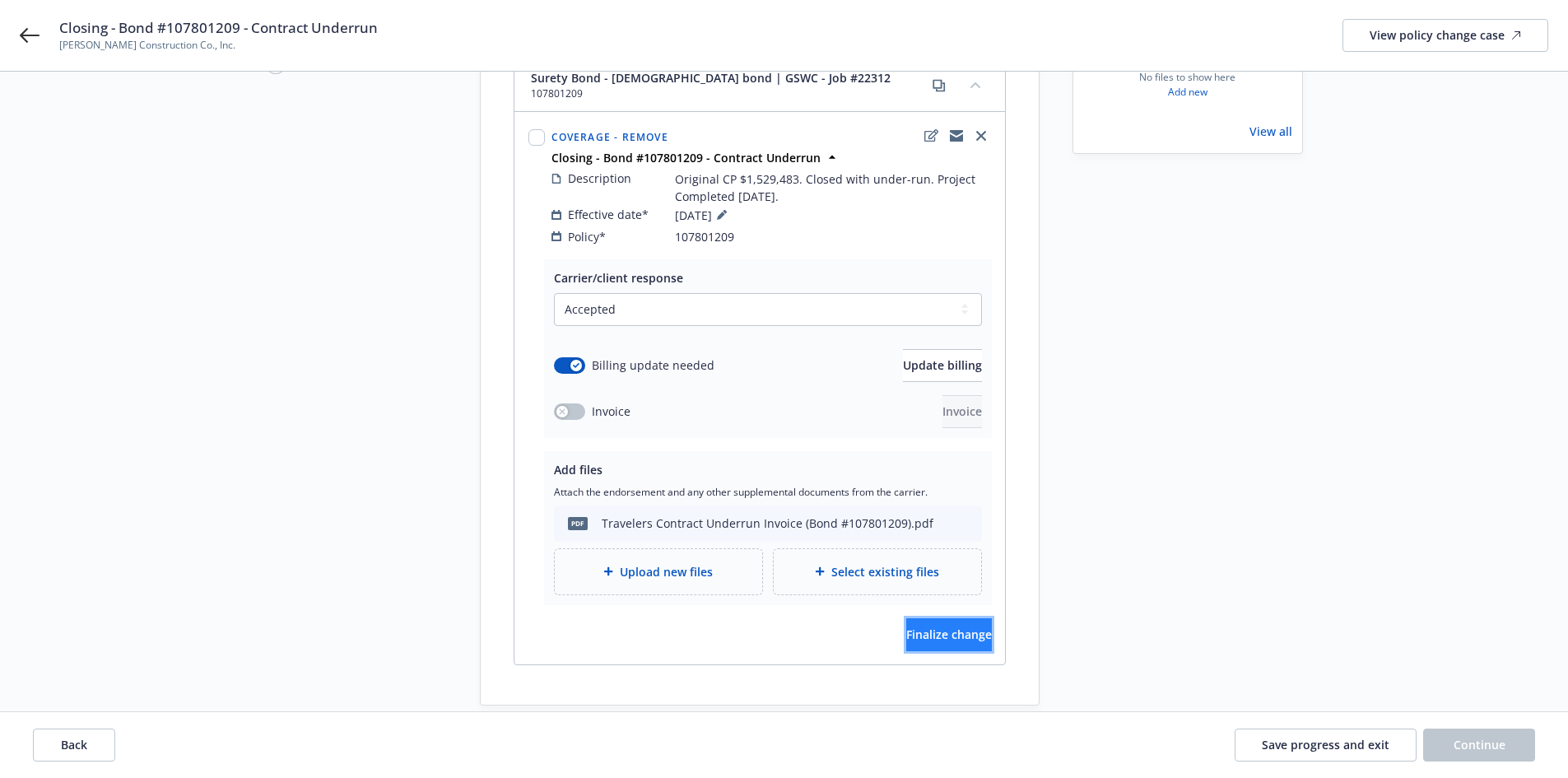
click at [916, 627] on span "Finalize change" at bounding box center [949, 634] width 86 height 16
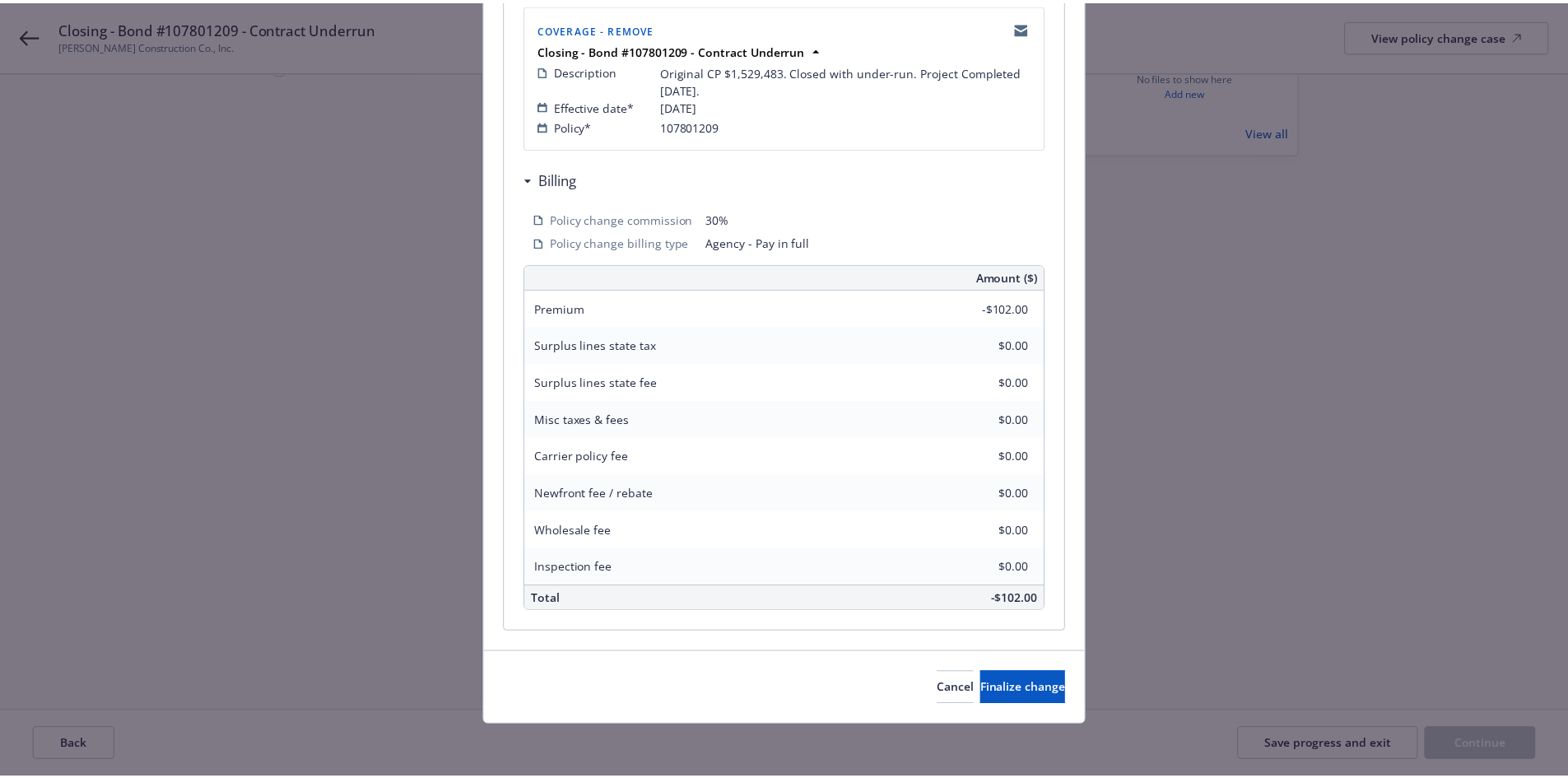
scroll to position [352, 0]
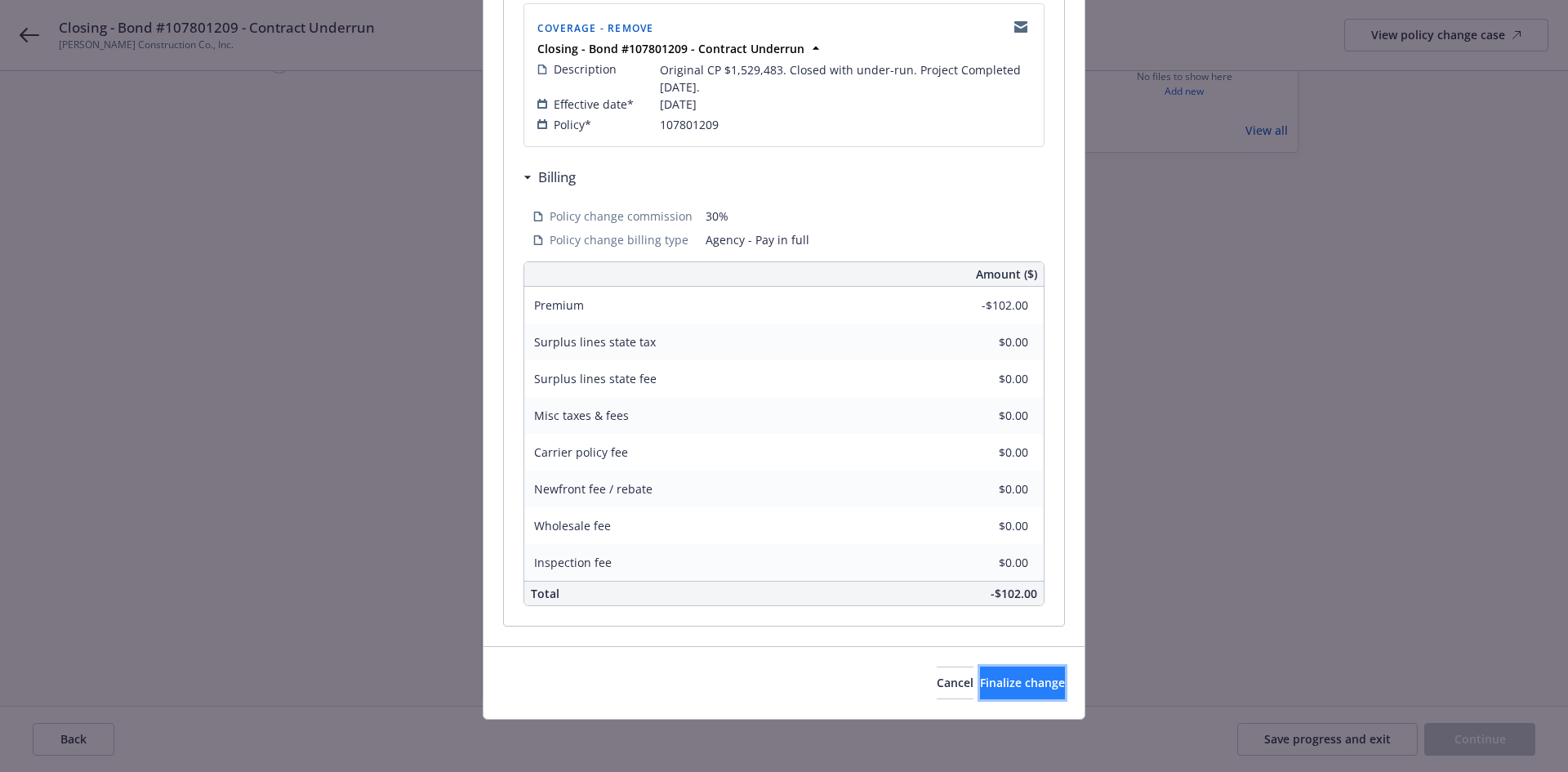
click at [980, 684] on span "Finalize change" at bounding box center [1022, 682] width 85 height 16
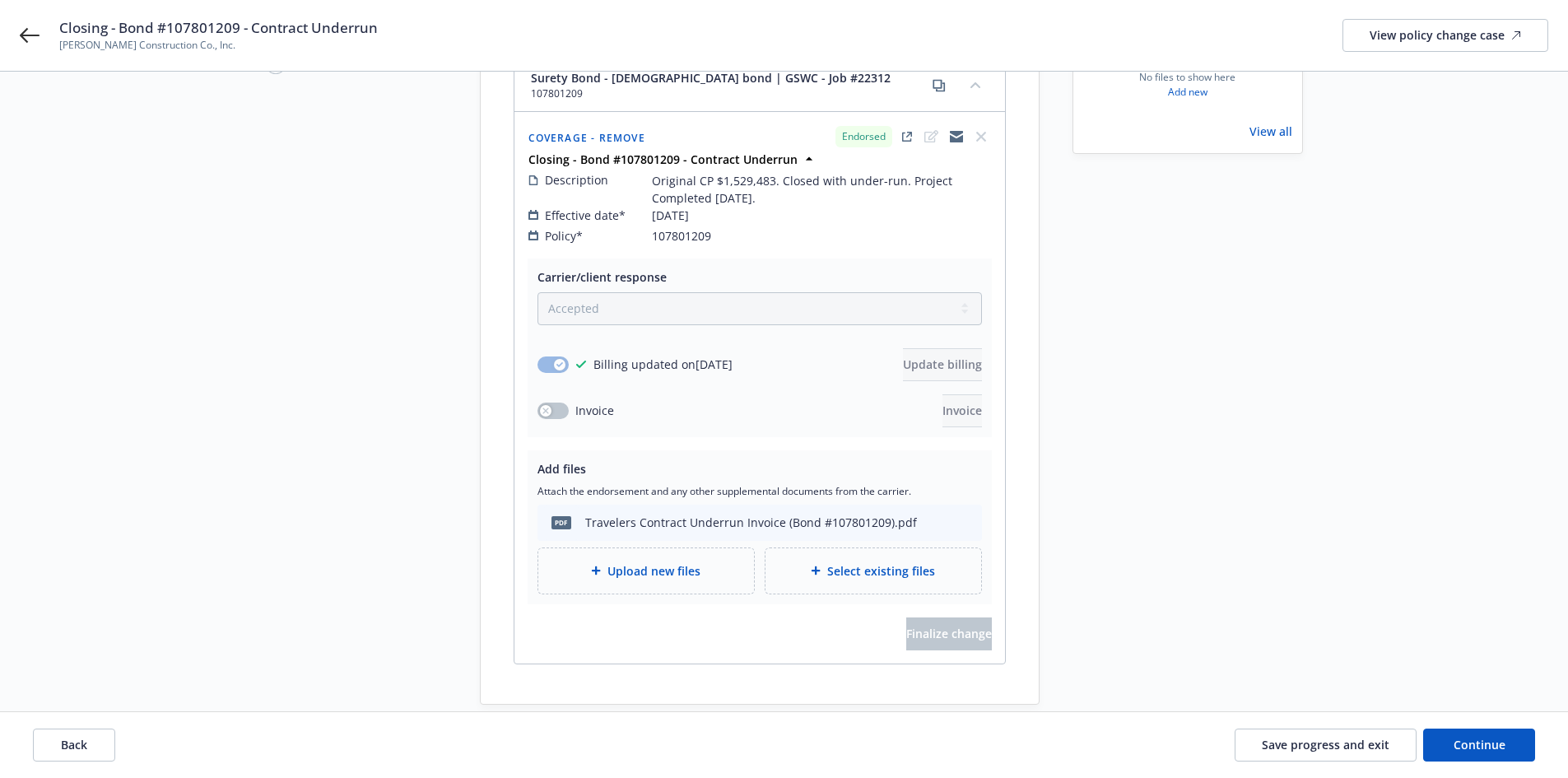
click at [1453, 763] on div "Back Save progress and exit Continue" at bounding box center [784, 744] width 1568 height 66
click at [1459, 746] on span "Continue" at bounding box center [1480, 744] width 52 height 16
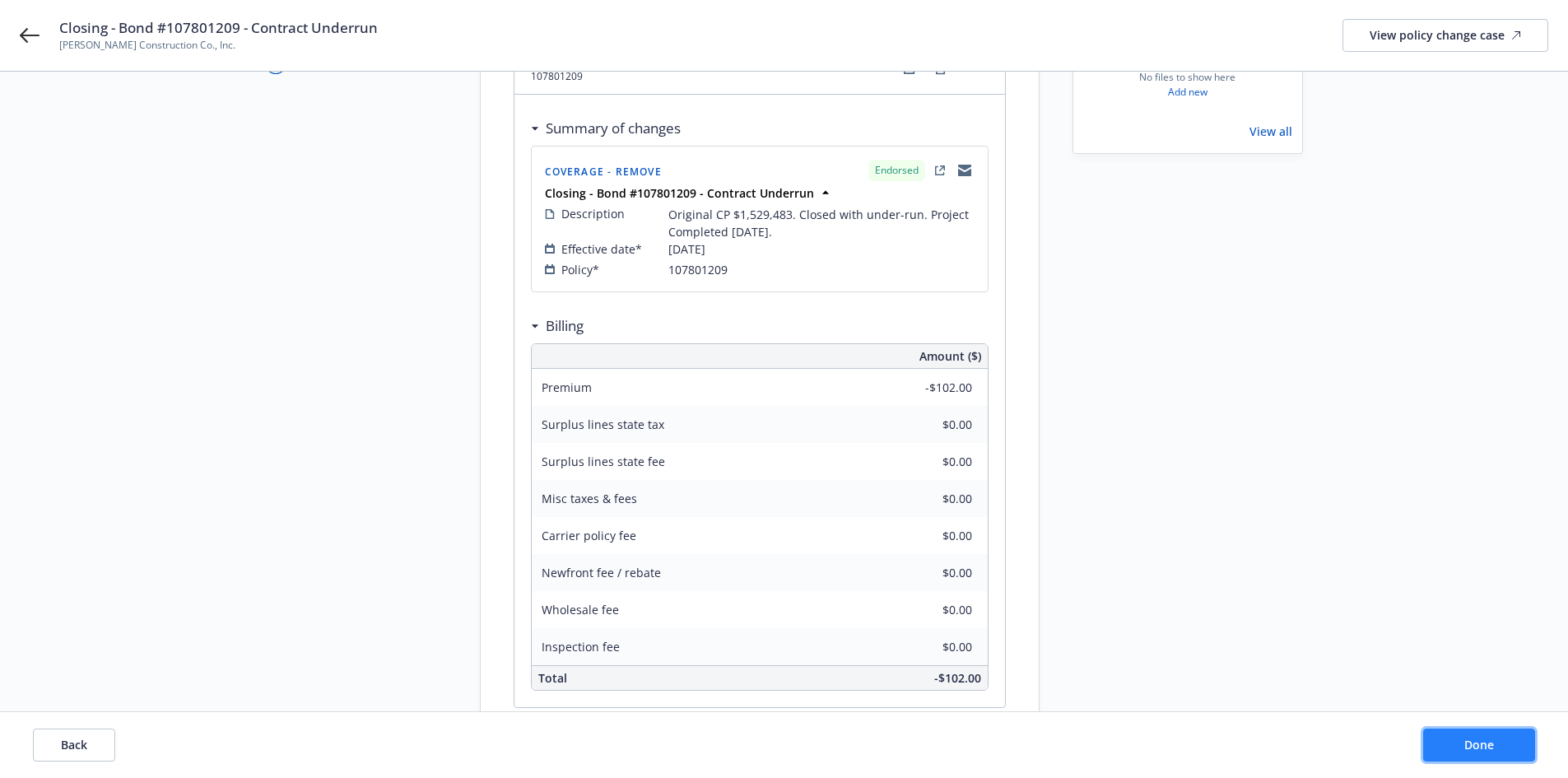
click at [1461, 746] on button "Done" at bounding box center [1479, 745] width 112 height 33
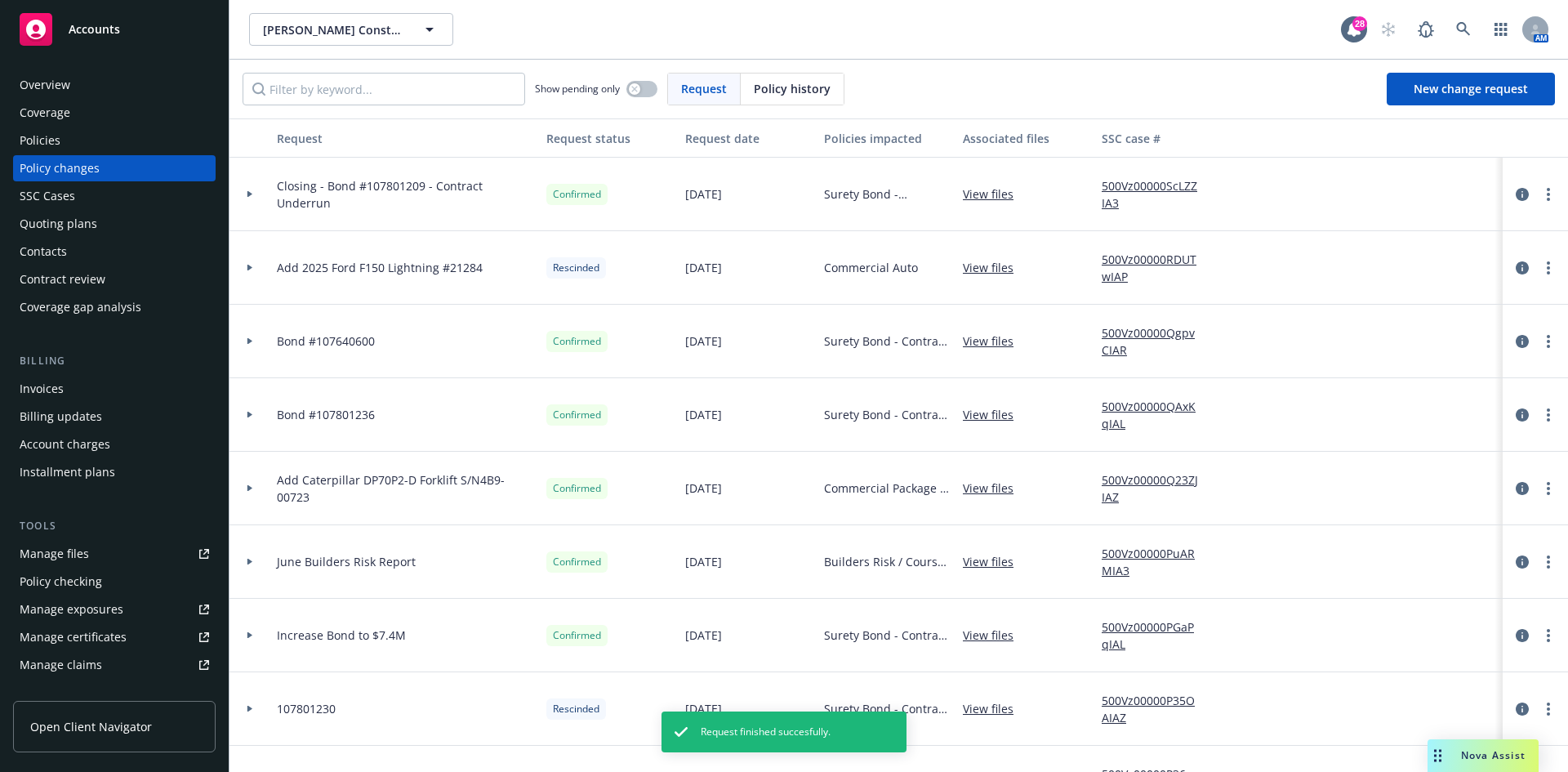
click at [66, 378] on div "Invoices" at bounding box center [114, 389] width 189 height 26
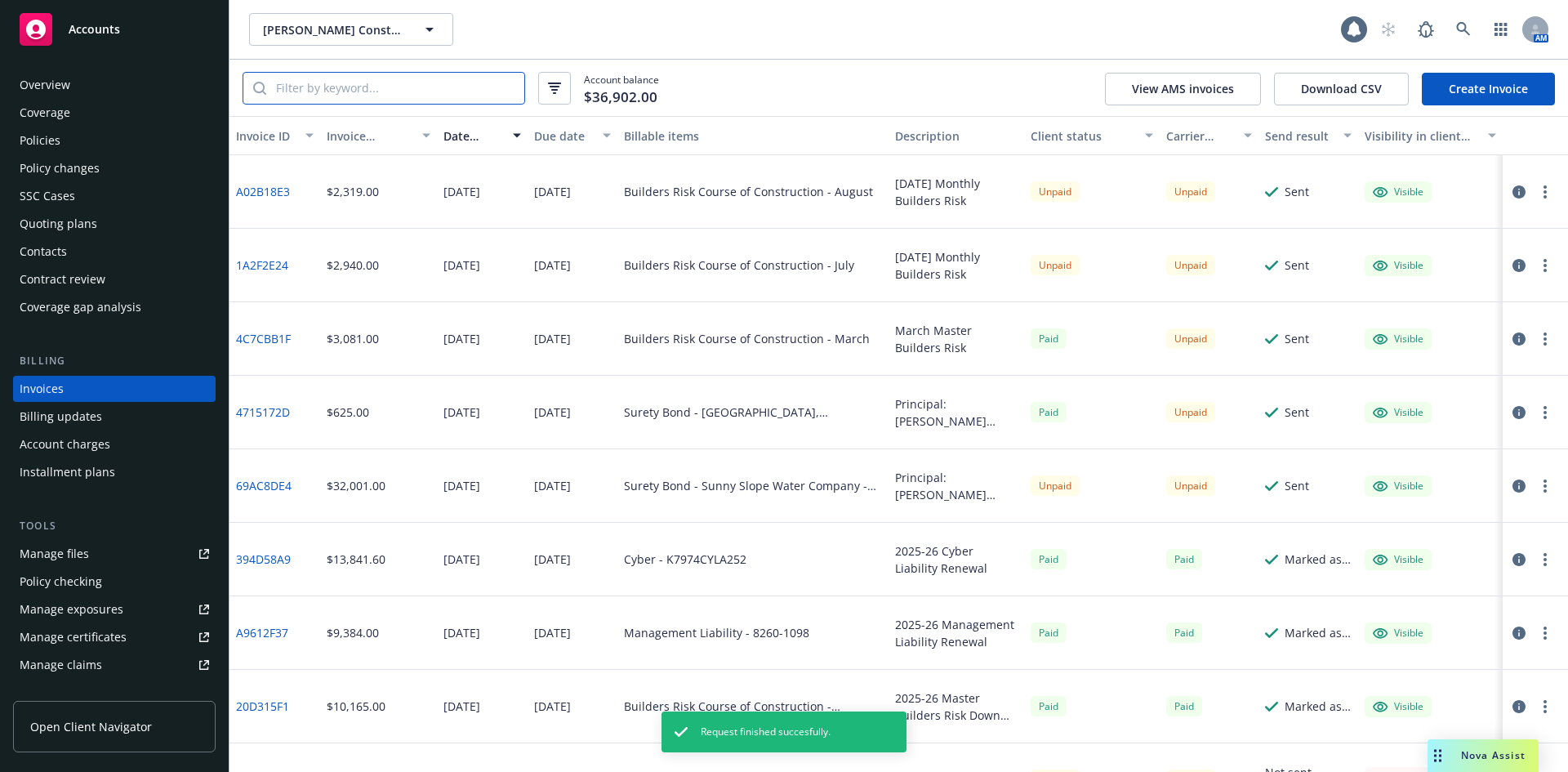
click at [364, 82] on input "search" at bounding box center [395, 88] width 258 height 31
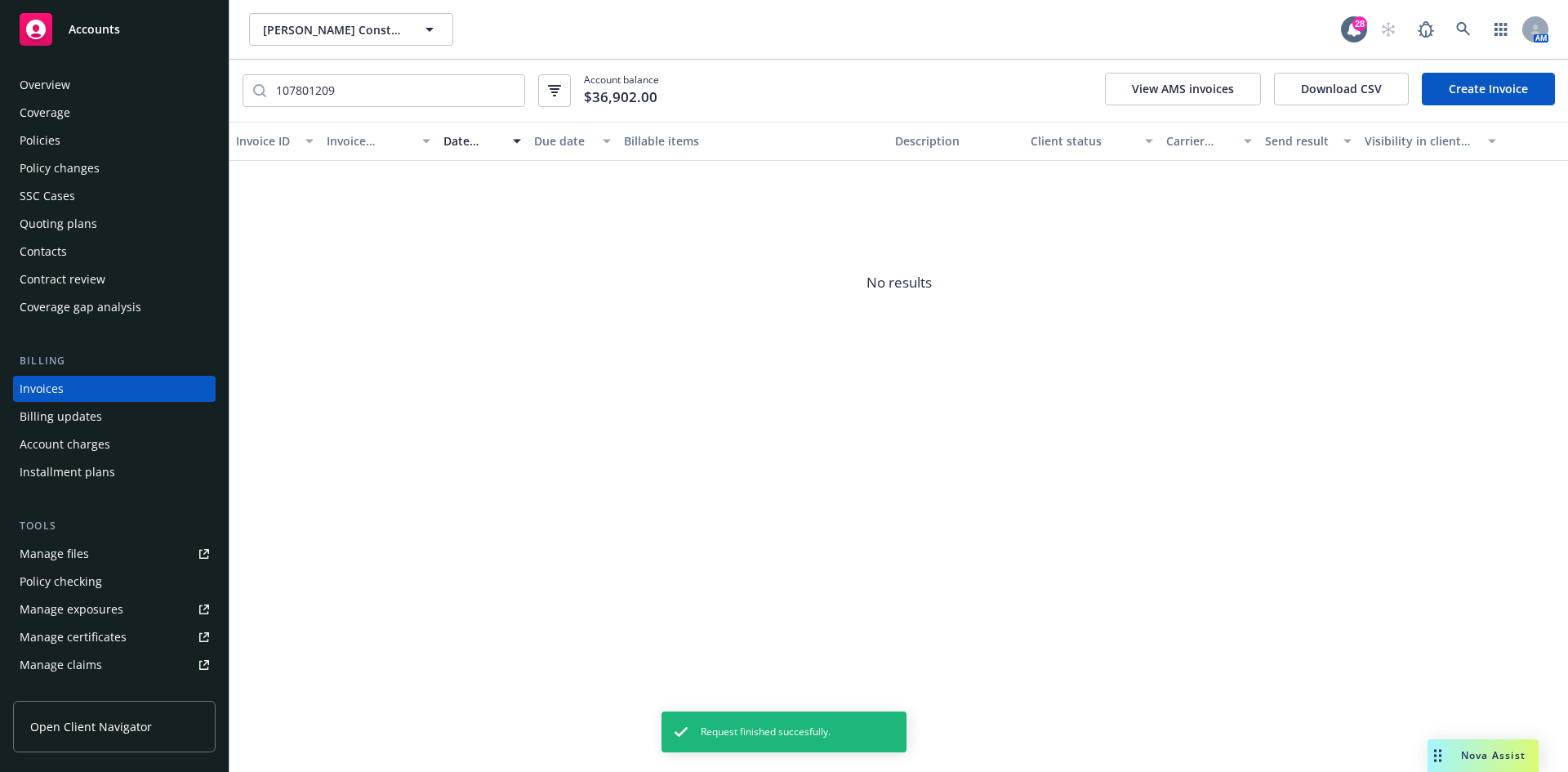
click at [1479, 77] on link "Create Invoice" at bounding box center [1488, 89] width 133 height 33
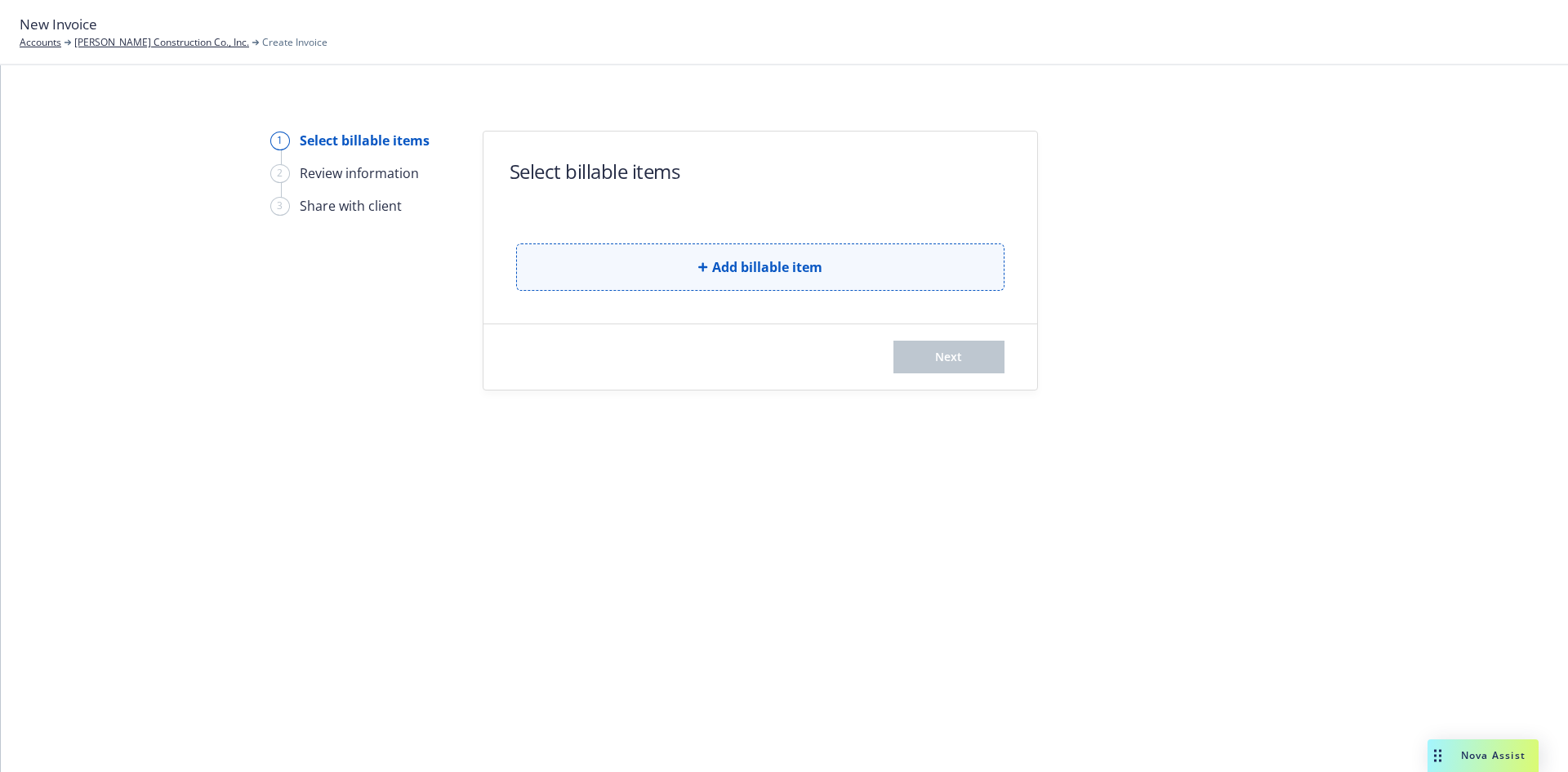
click at [725, 263] on span "Add billable item" at bounding box center [767, 268] width 111 height 20
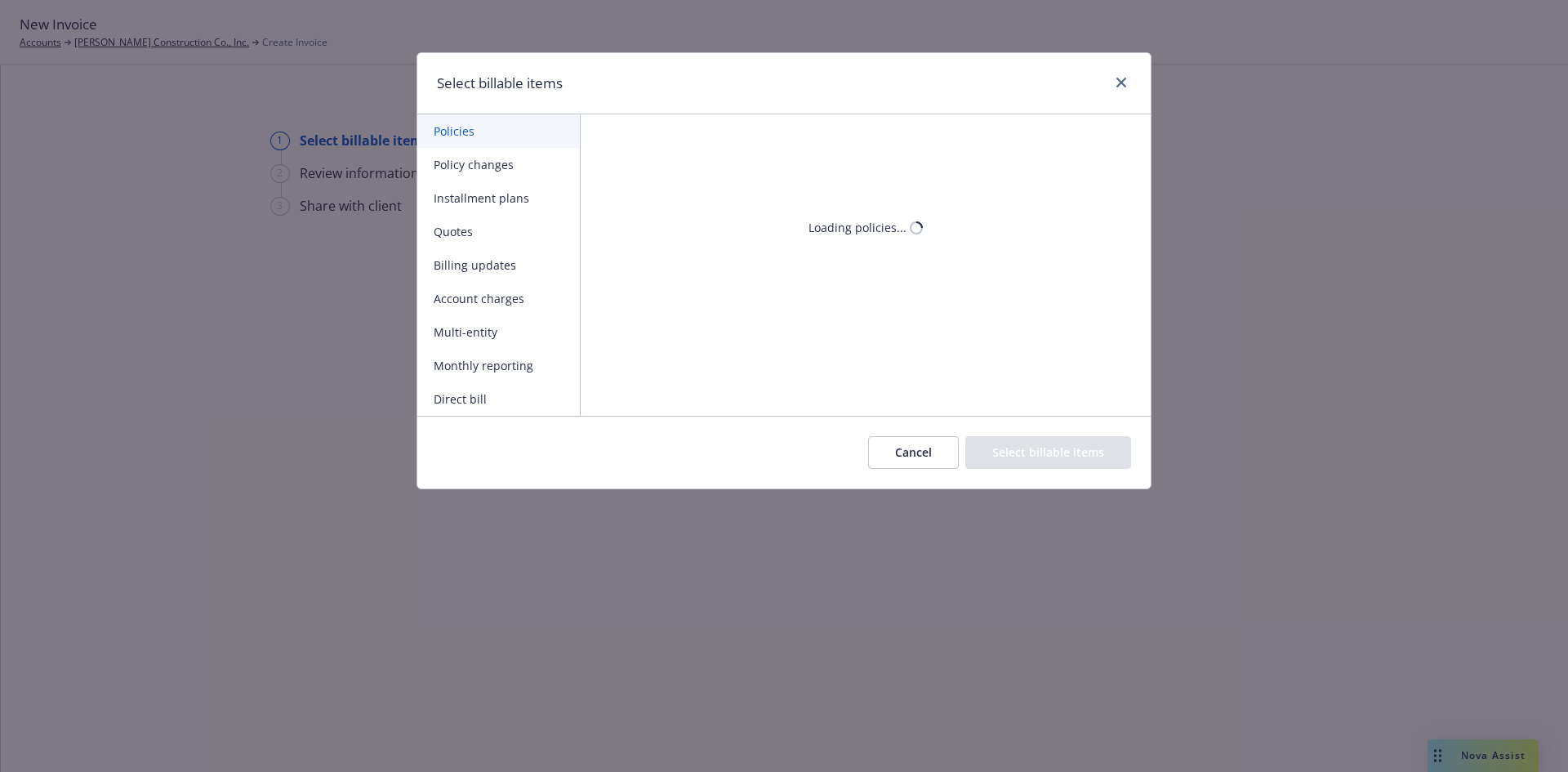
click at [505, 167] on button "Policy changes" at bounding box center [498, 164] width 163 height 34
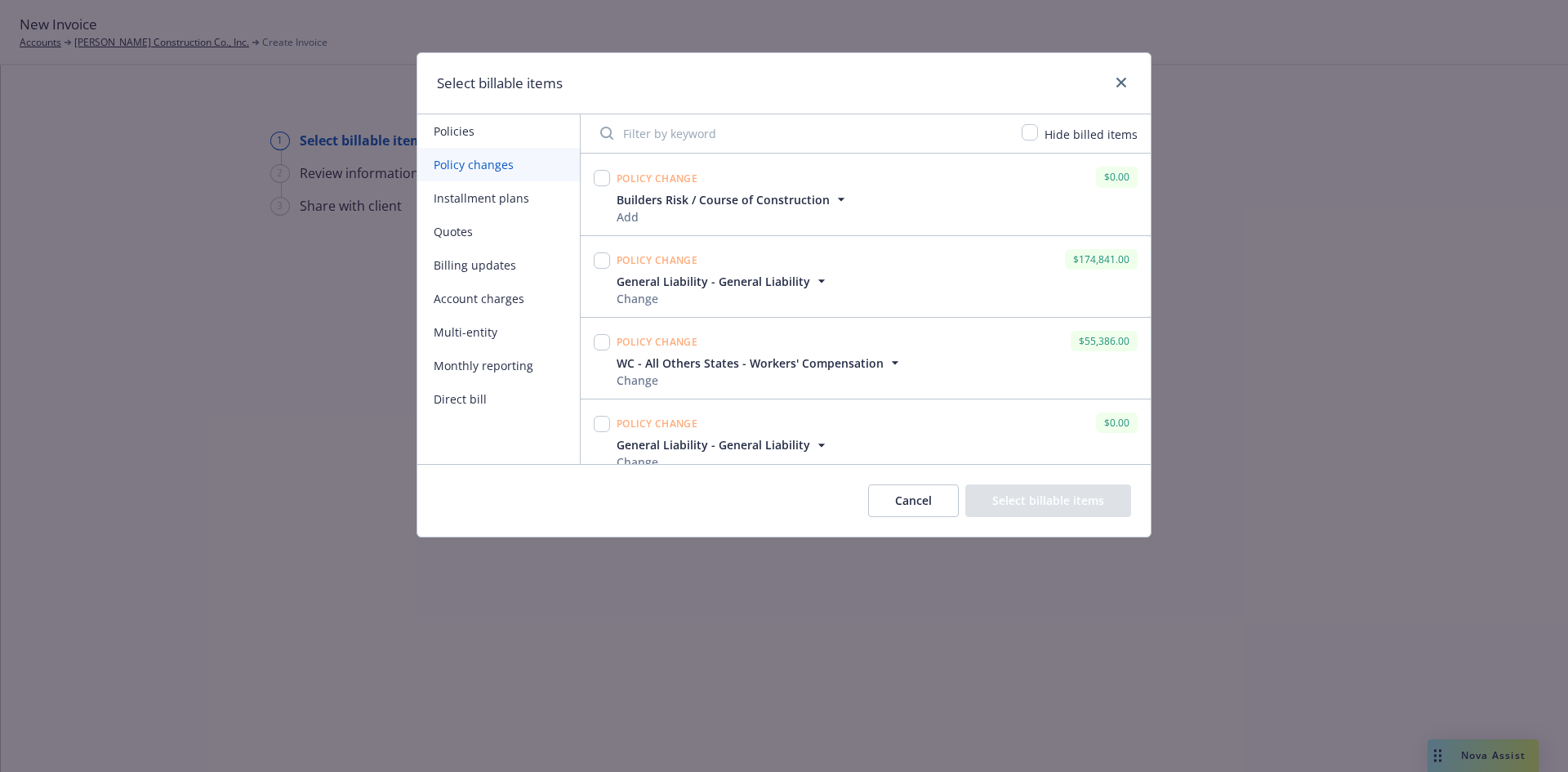
click at [671, 135] on input "Filter by keyword" at bounding box center [801, 133] width 421 height 33
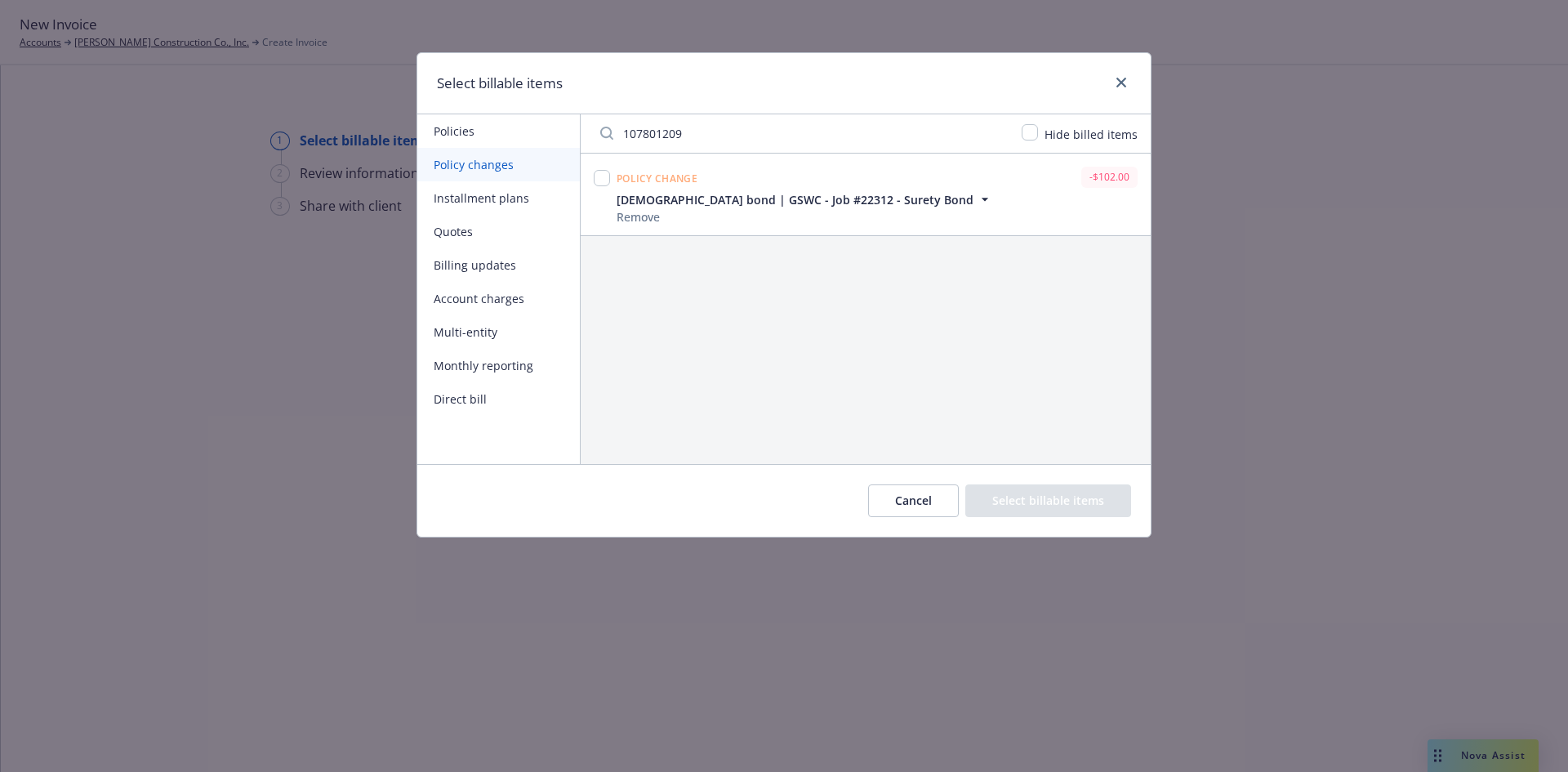
type input "107801209"
click at [607, 182] on input "checkbox" at bounding box center [602, 178] width 17 height 17
checkbox input "true"
click at [1066, 497] on button "Select billable items" at bounding box center [1048, 500] width 166 height 33
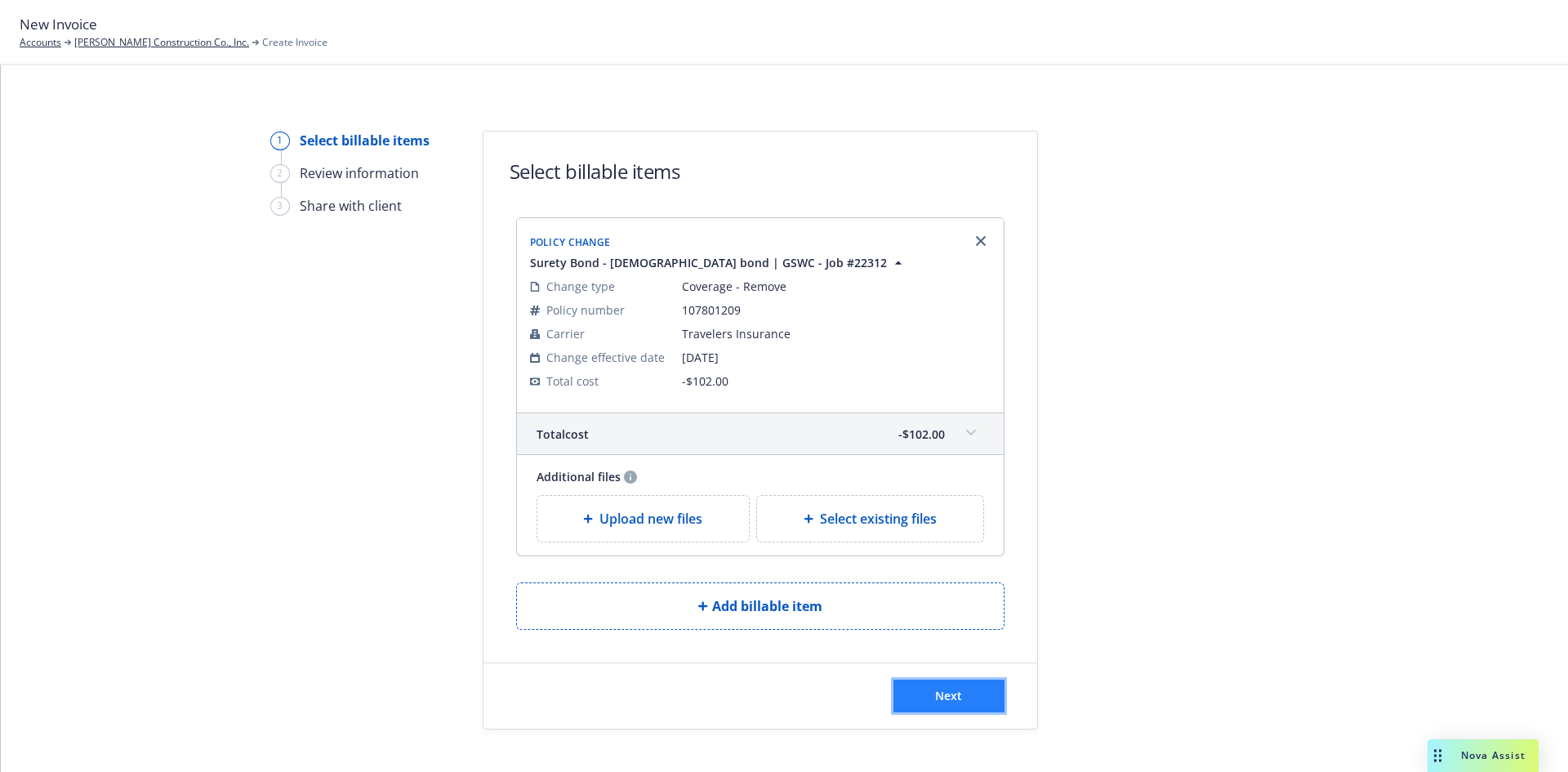
click at [971, 694] on button "Next" at bounding box center [949, 696] width 111 height 33
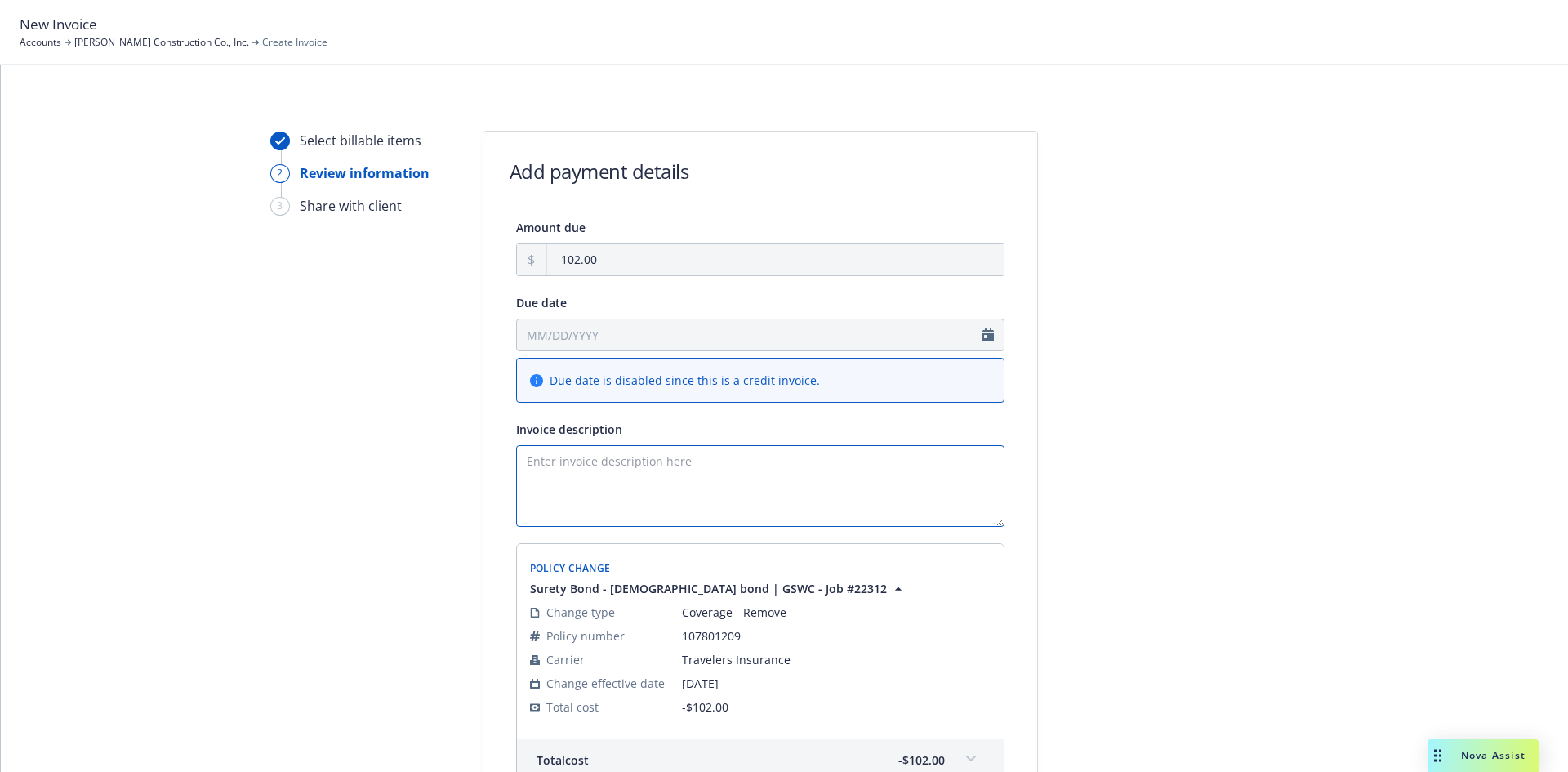
click at [592, 462] on textarea "Invoice description" at bounding box center [760, 485] width 488 height 82
paste textarea "Goldon State Water Comany Lenwood Reservior Seismic Coupling Bond Amount: $1,52…"
click at [518, 492] on textarea "Goldon State Water Comany Lenwood Reservior Seismic Coupling Bond Amount: $1,52…" at bounding box center [760, 485] width 488 height 82
click at [706, 495] on textarea "Goldon State Water Comany Lenwood Reservior Seismic Coupling Final Bond Amount:…" at bounding box center [760, 485] width 488 height 82
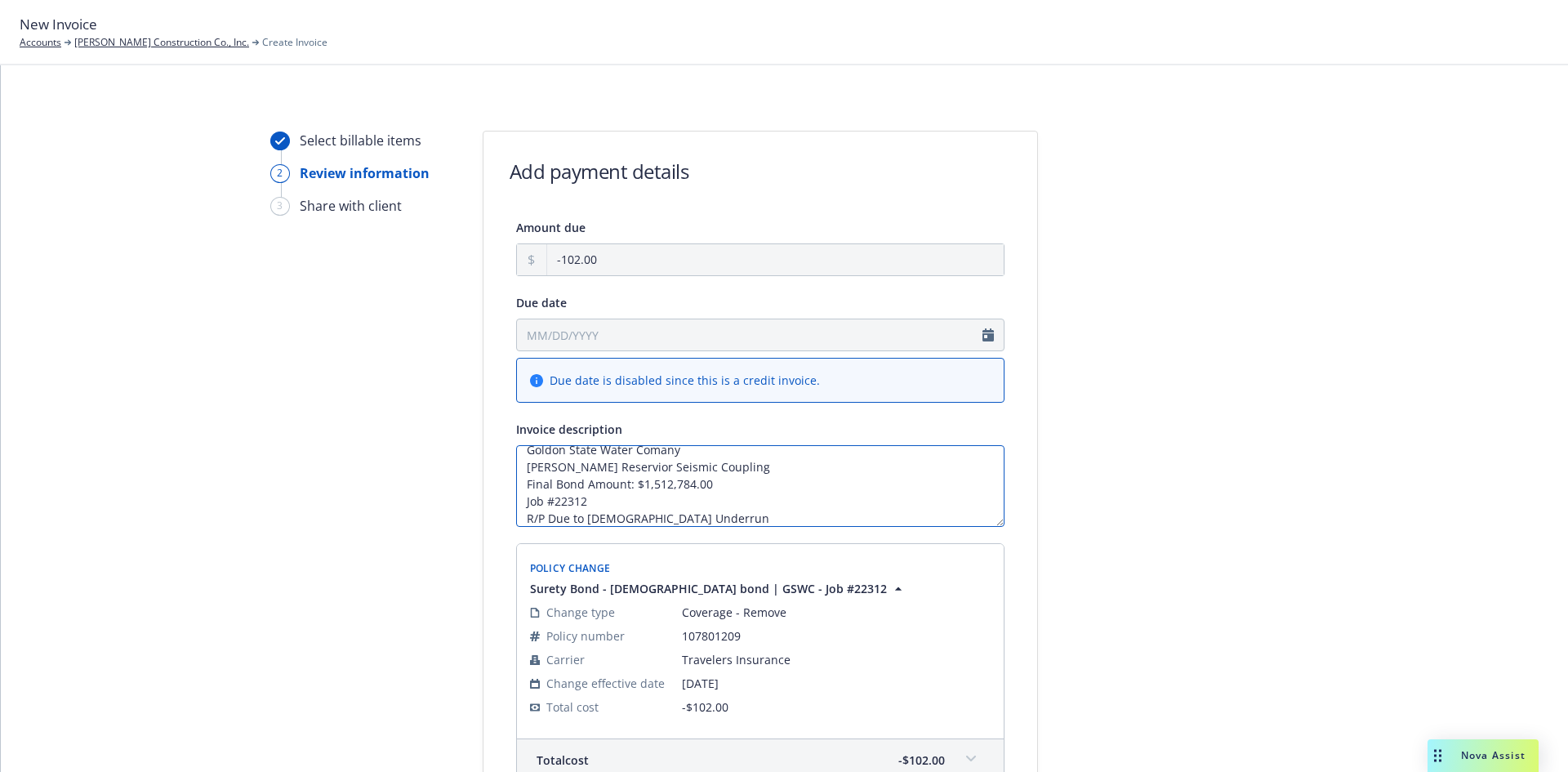
type textarea "Goldon State Water Comany Lenwood Reservior Seismic Coupling Final Bond Amount:…"
click at [1191, 608] on div at bounding box center [1185, 556] width 229 height 851
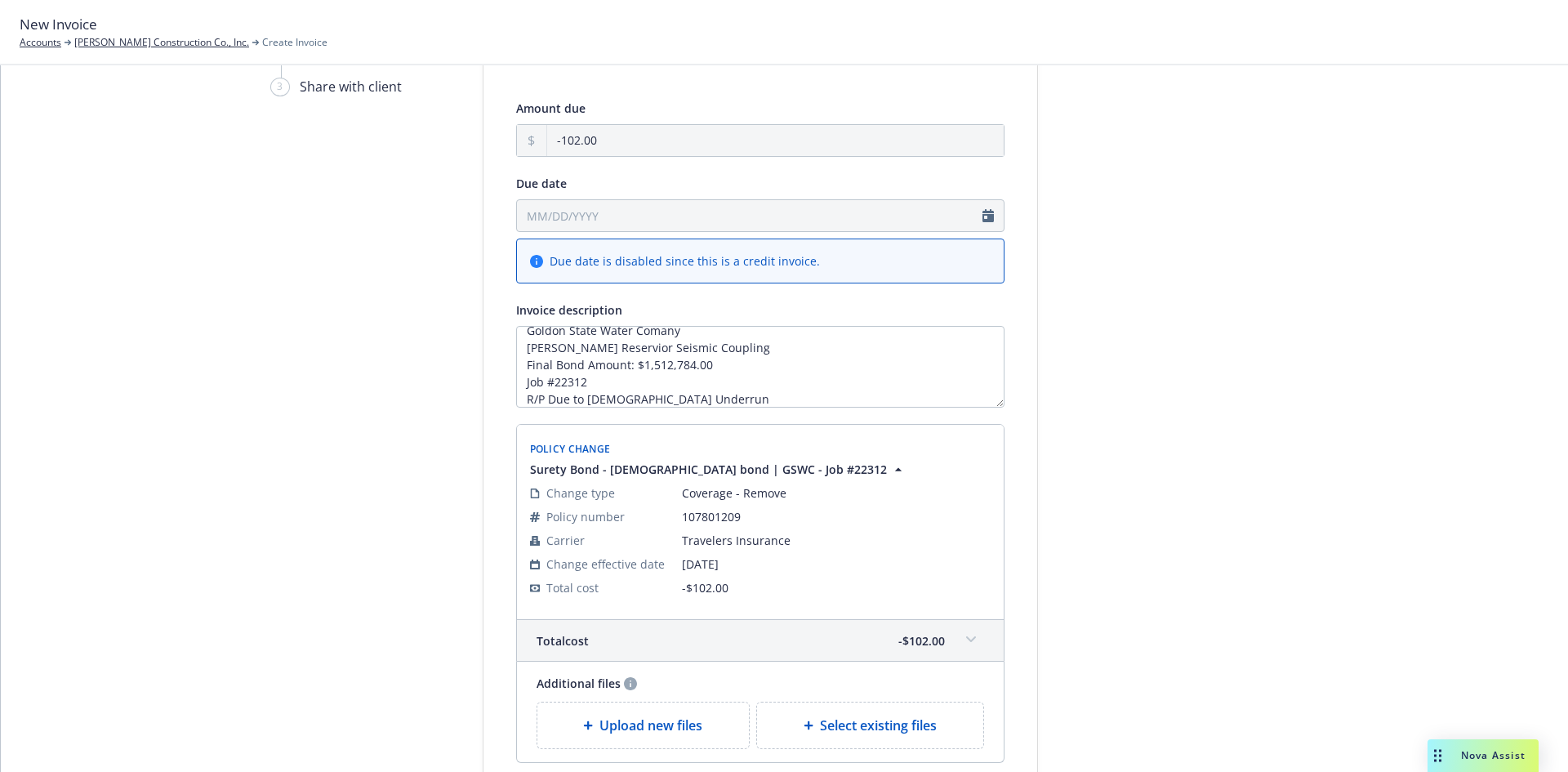
scroll to position [275, 0]
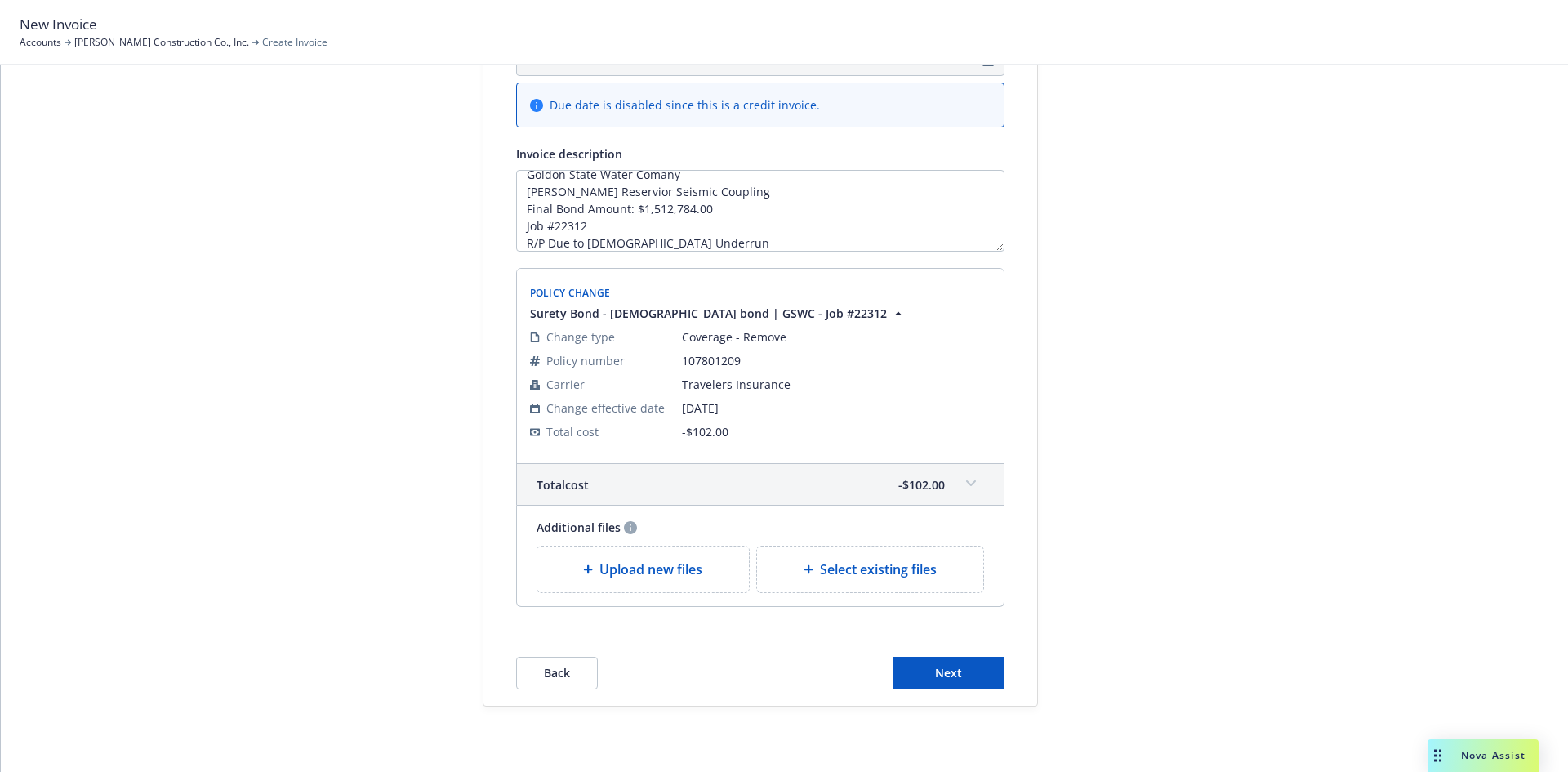
click at [898, 655] on div "Back Next" at bounding box center [760, 672] width 554 height 65
click at [907, 676] on button "Next" at bounding box center [949, 673] width 111 height 33
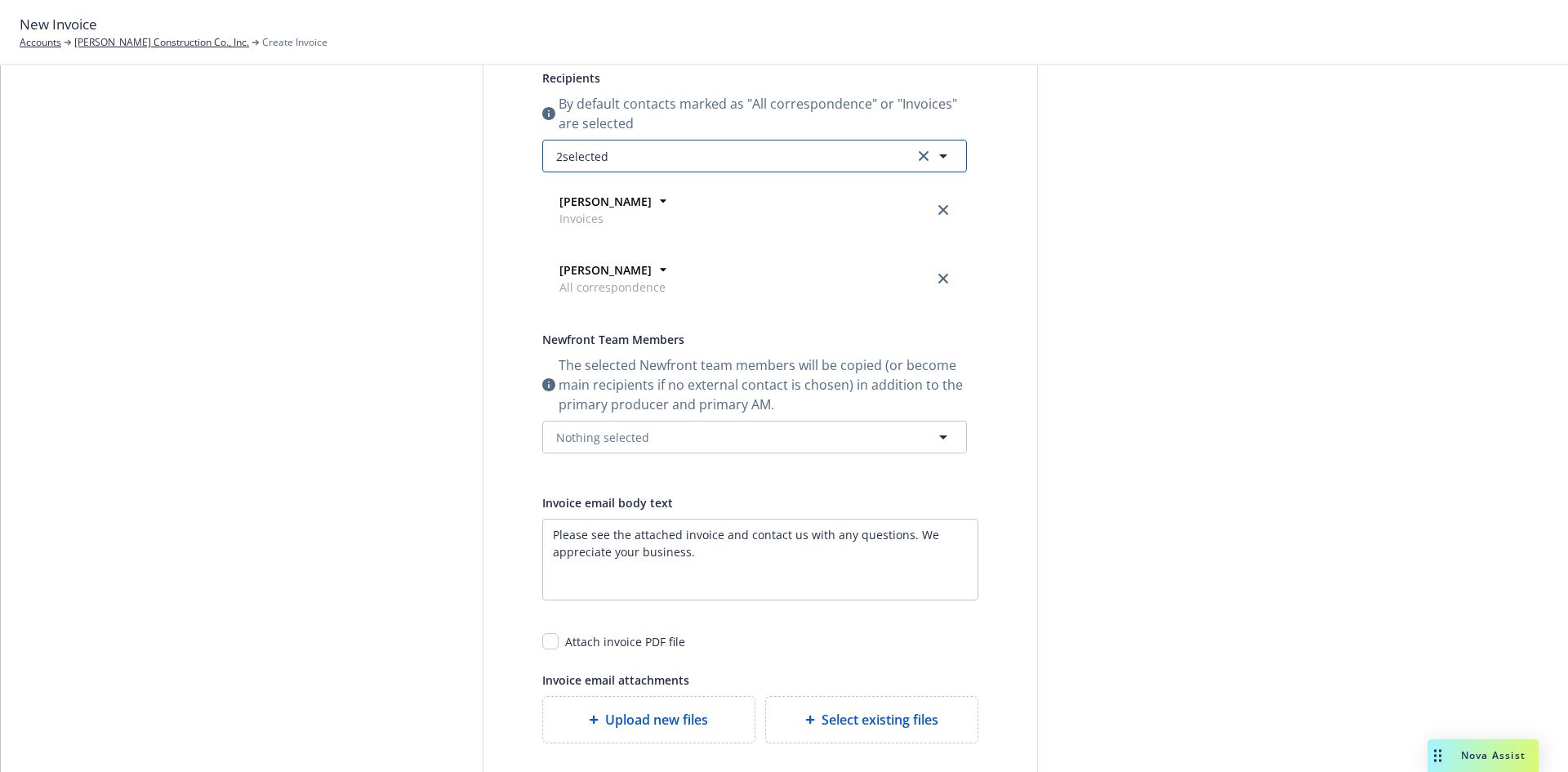
click at [636, 144] on button "2 selected" at bounding box center [755, 156] width 424 height 33
click at [594, 427] on button "Nothing selected" at bounding box center [755, 437] width 424 height 33
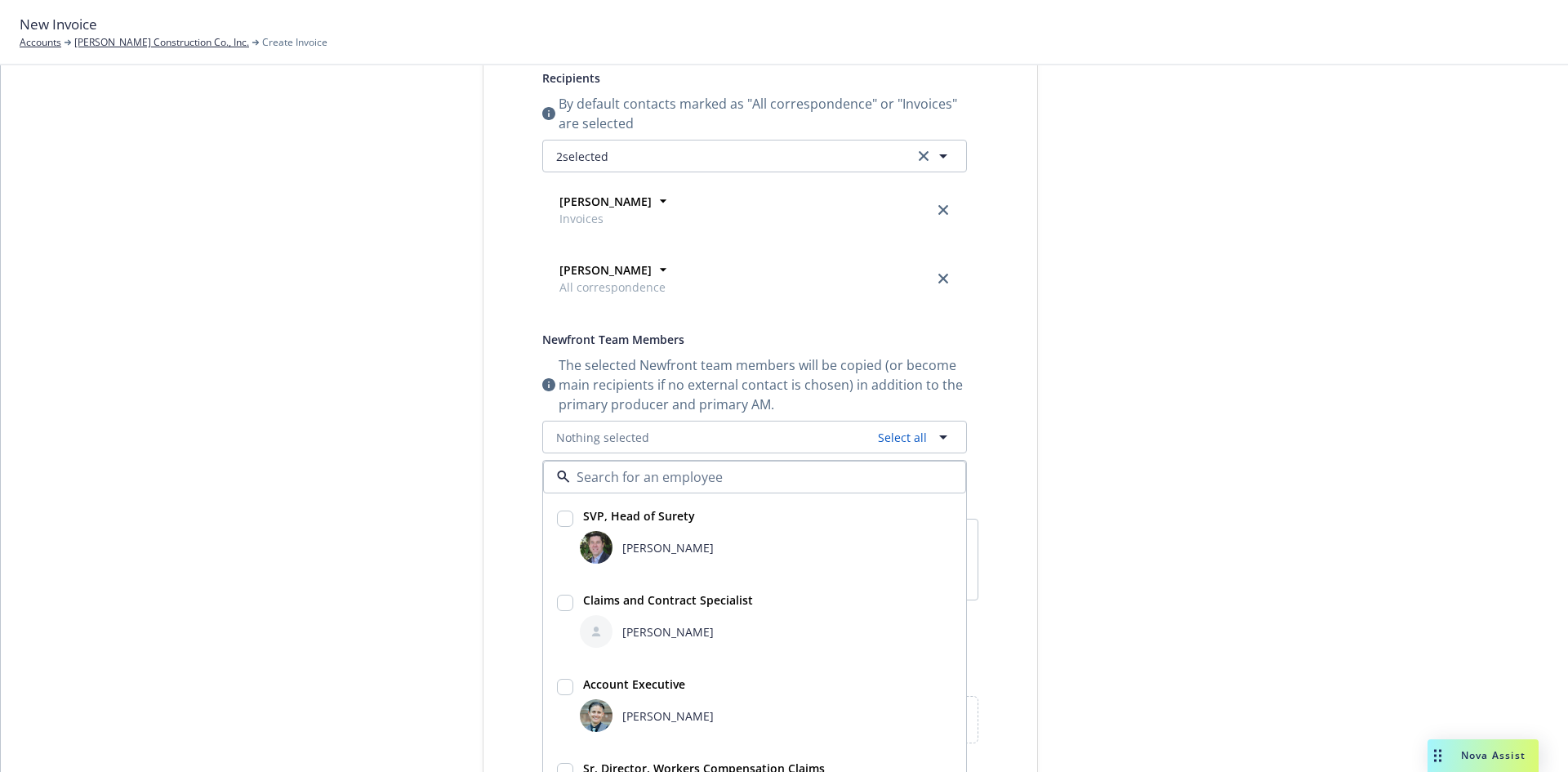
click at [625, 534] on div "[PERSON_NAME]" at bounding box center [765, 547] width 372 height 33
checkbox input "true"
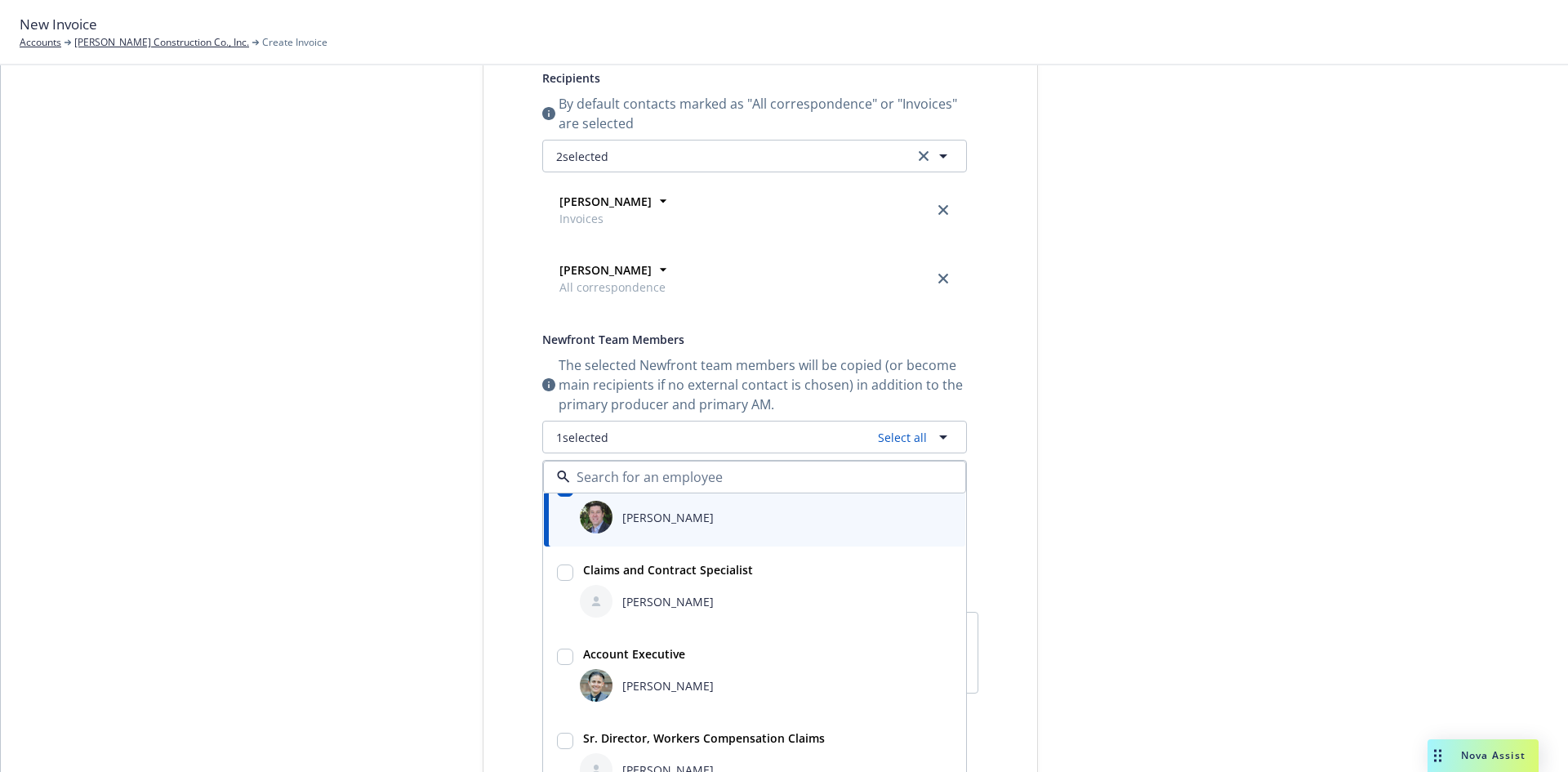
scroll to position [82, 0]
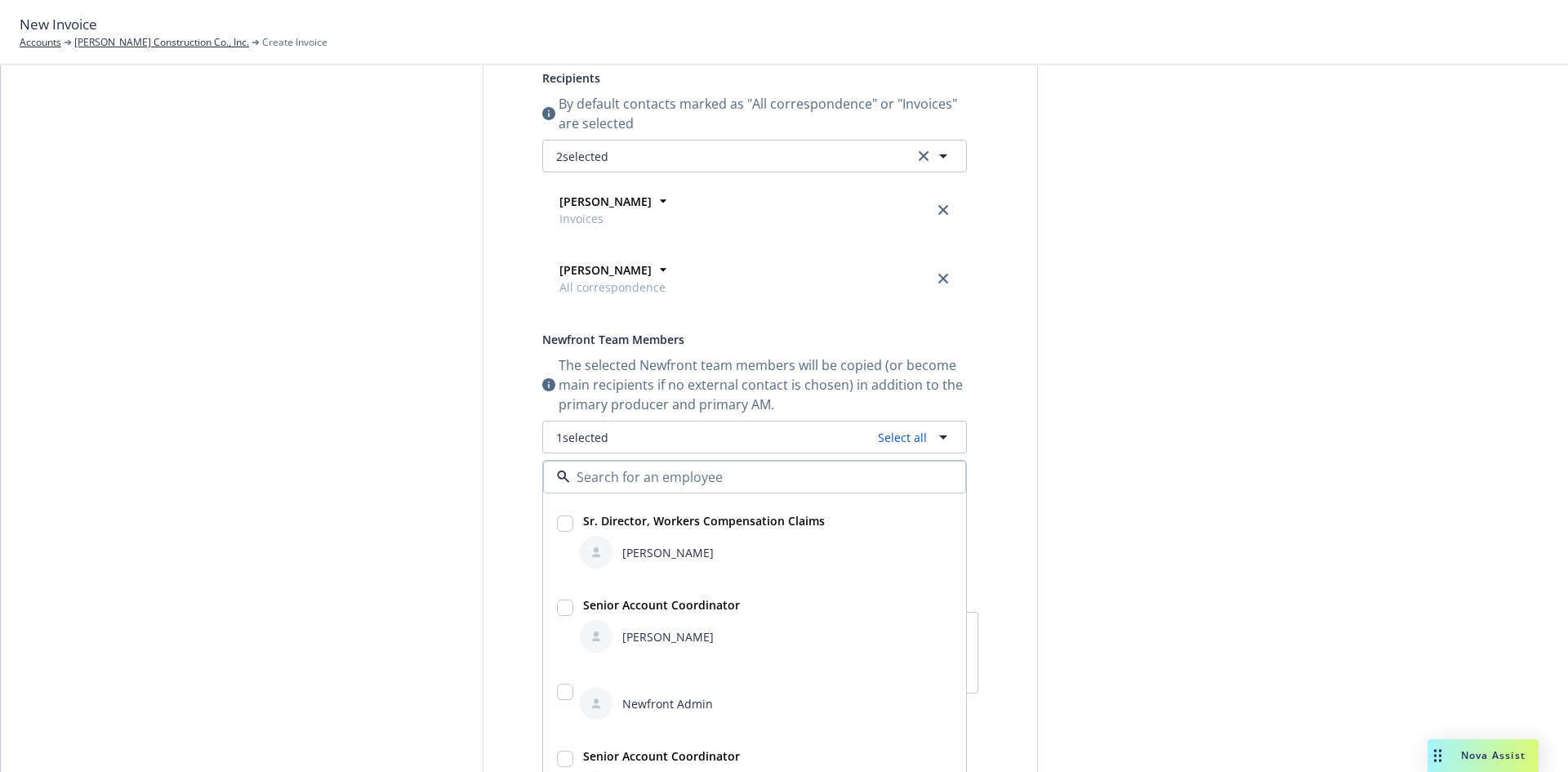
click at [618, 637] on div "[PERSON_NAME]" at bounding box center [765, 636] width 379 height 39
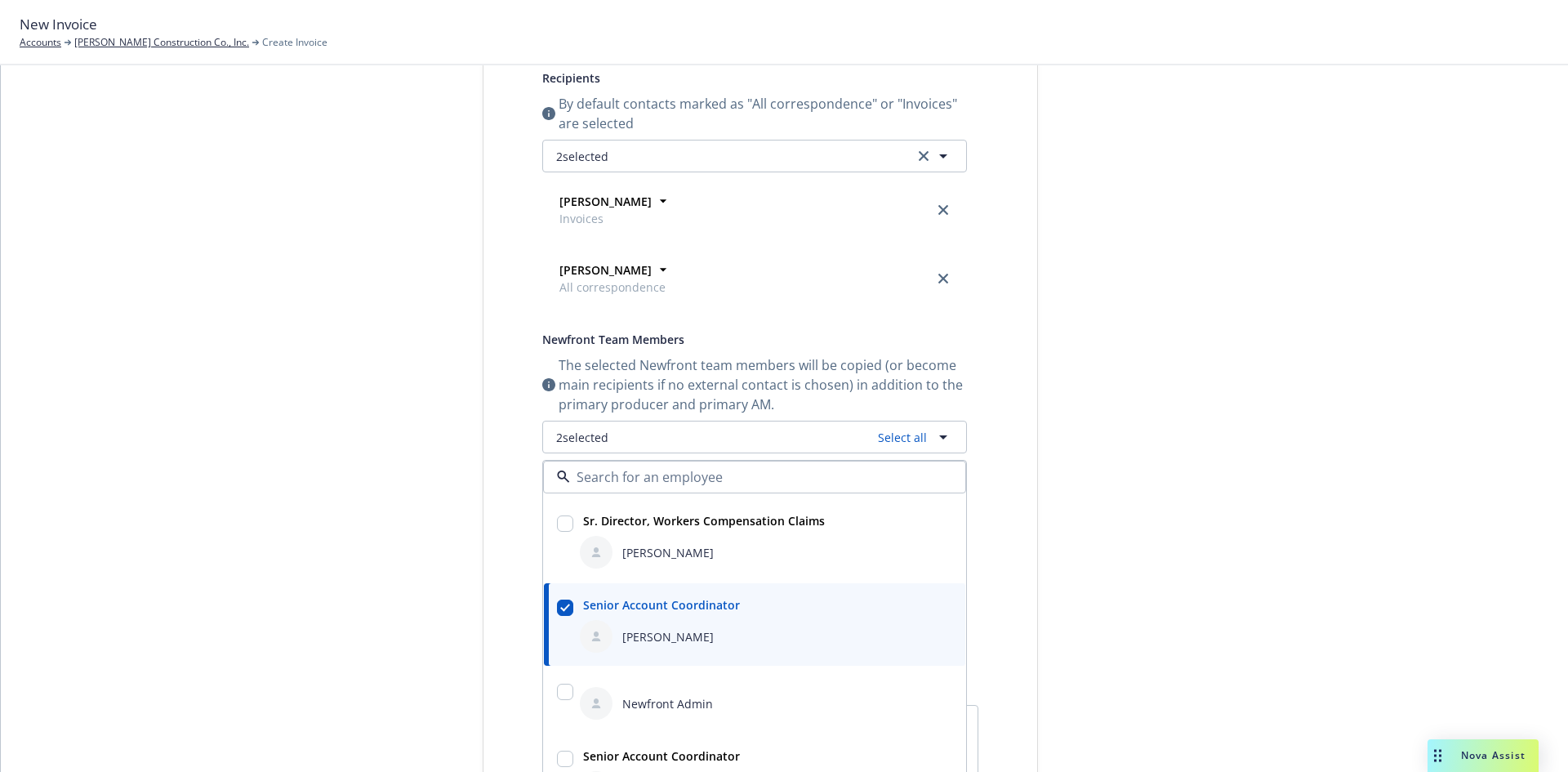
checkbox input "true"
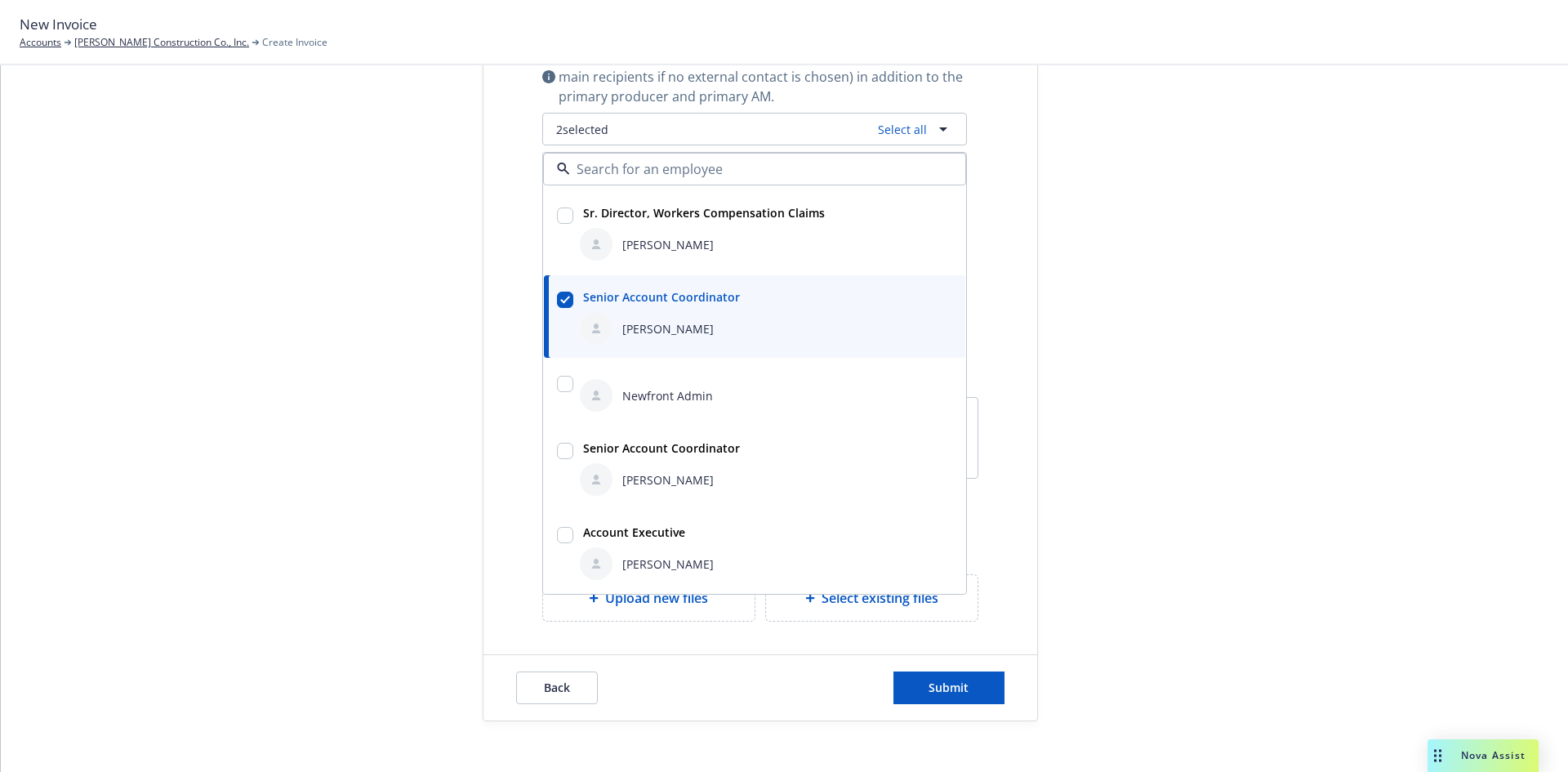
scroll to position [598, 0]
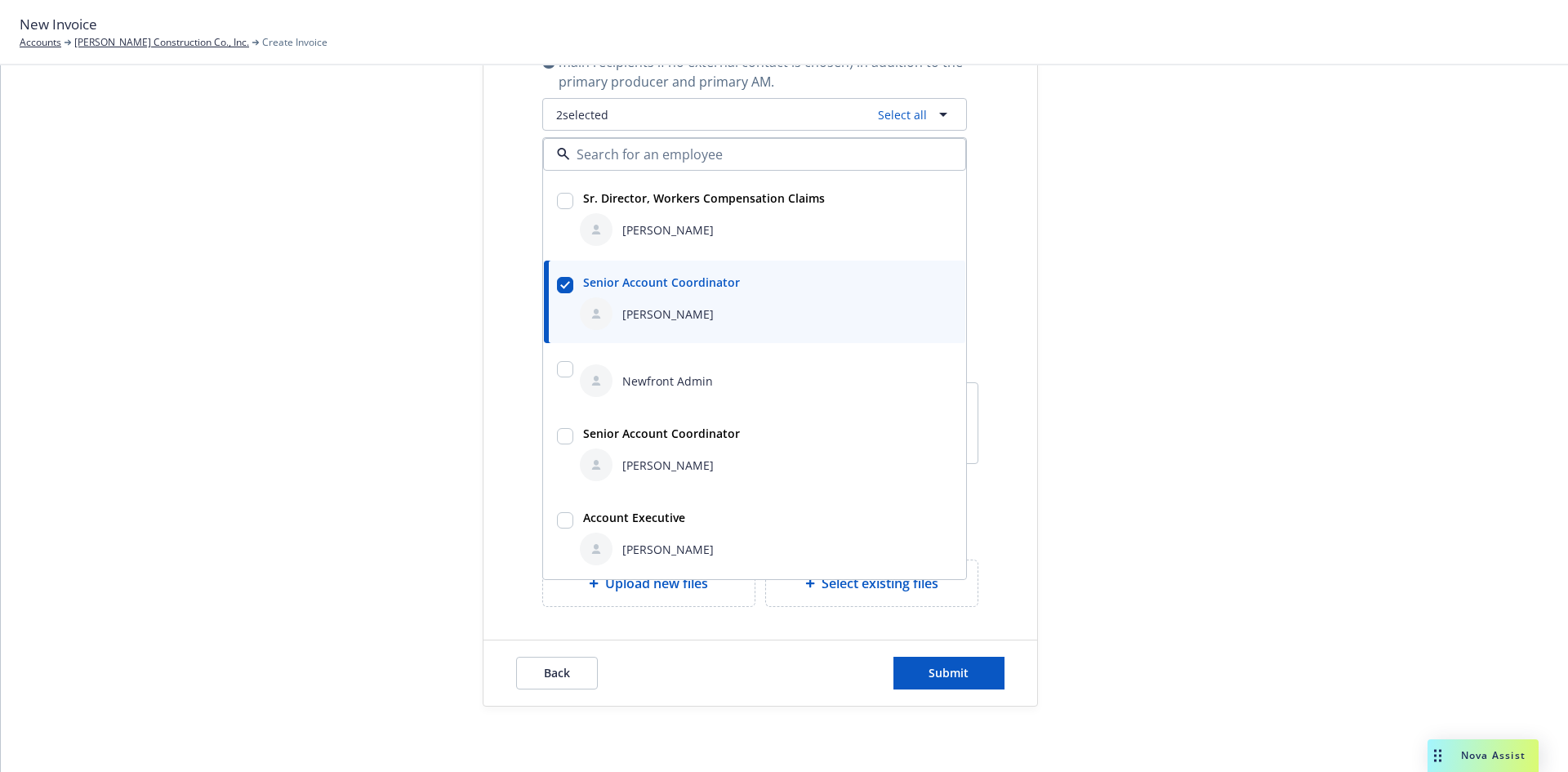
click at [561, 522] on input "checkbox" at bounding box center [565, 520] width 17 height 17
checkbox input "true"
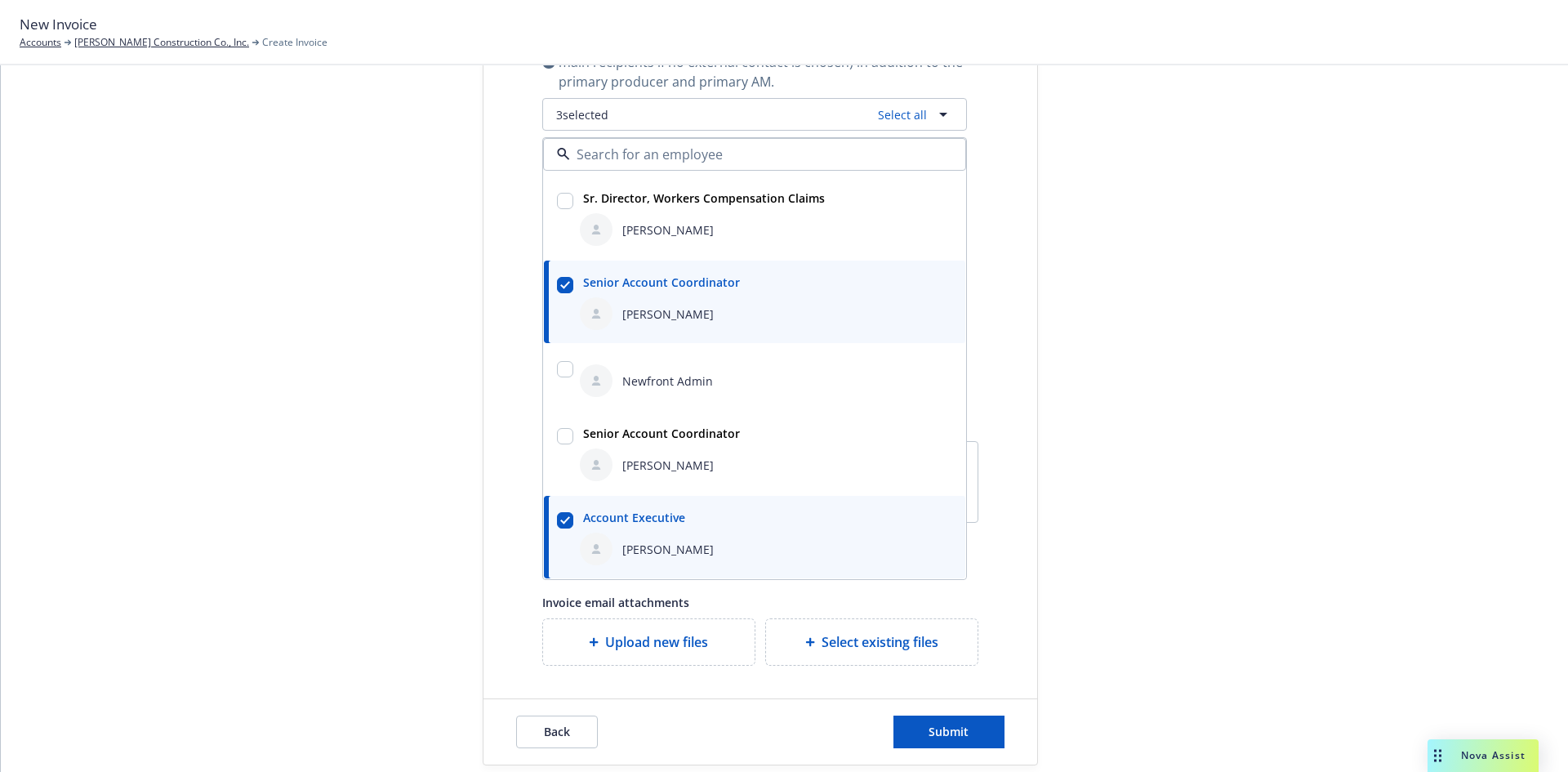
click at [277, 477] on div "Select billable items Review information 3 Share with client" at bounding box center [360, 149] width 180 height 1232
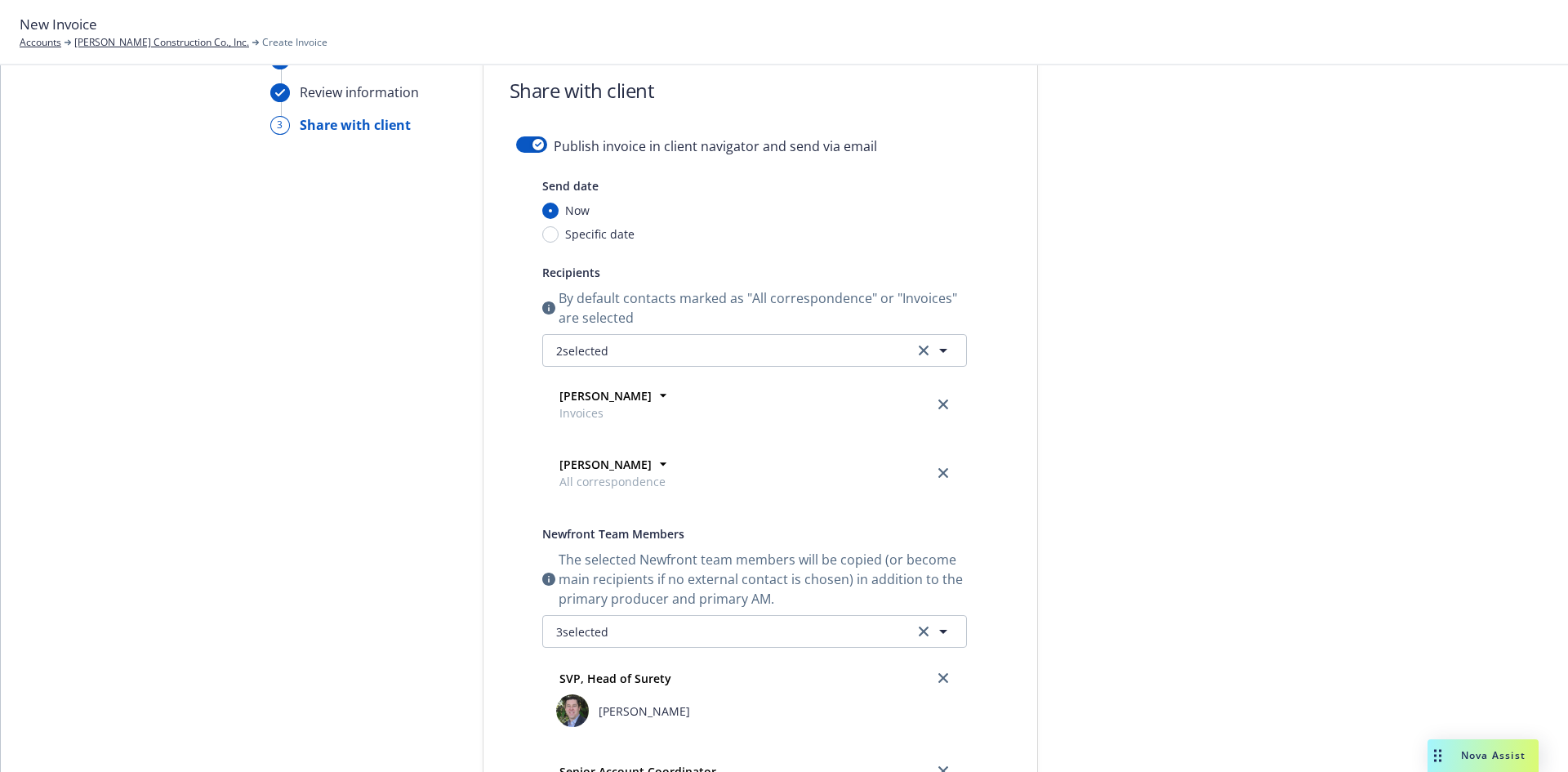
scroll to position [26, 0]
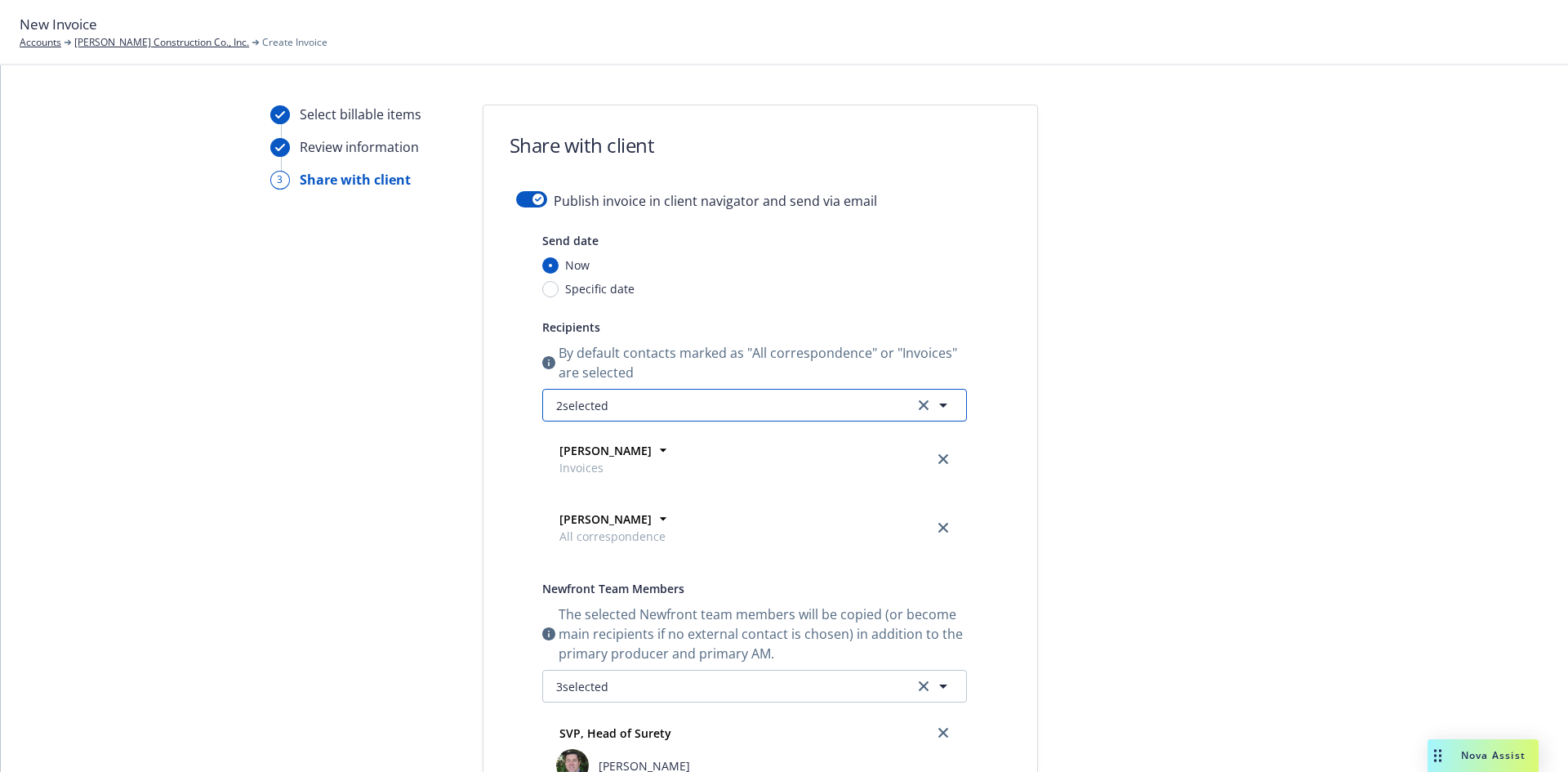
click at [761, 405] on button "2 selected" at bounding box center [755, 405] width 424 height 33
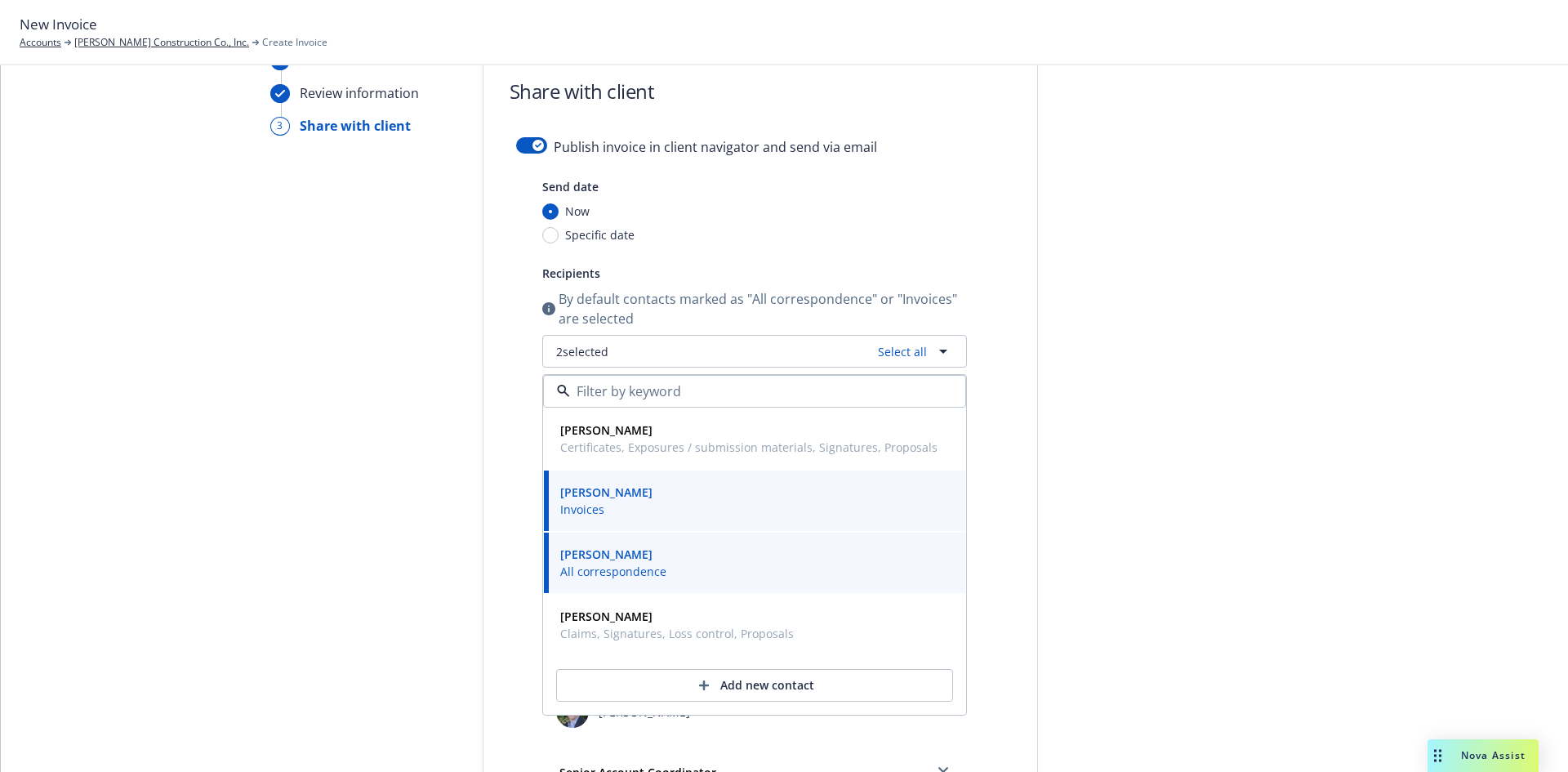
scroll to position [108, 0]
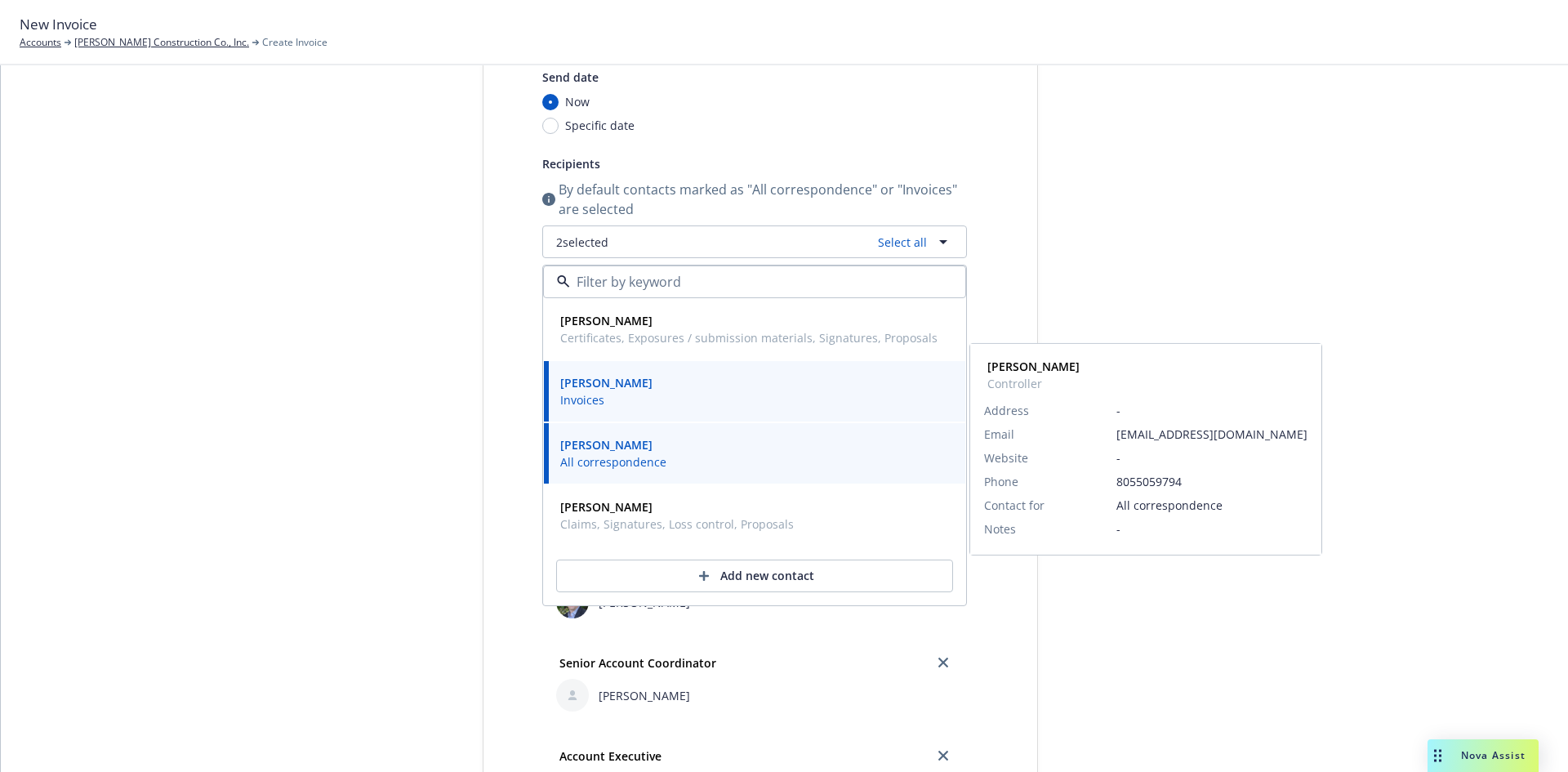
click at [179, 496] on div "Select billable items Review information 3 Share with client Share with client …" at bounding box center [784, 557] width 1528 height 1232
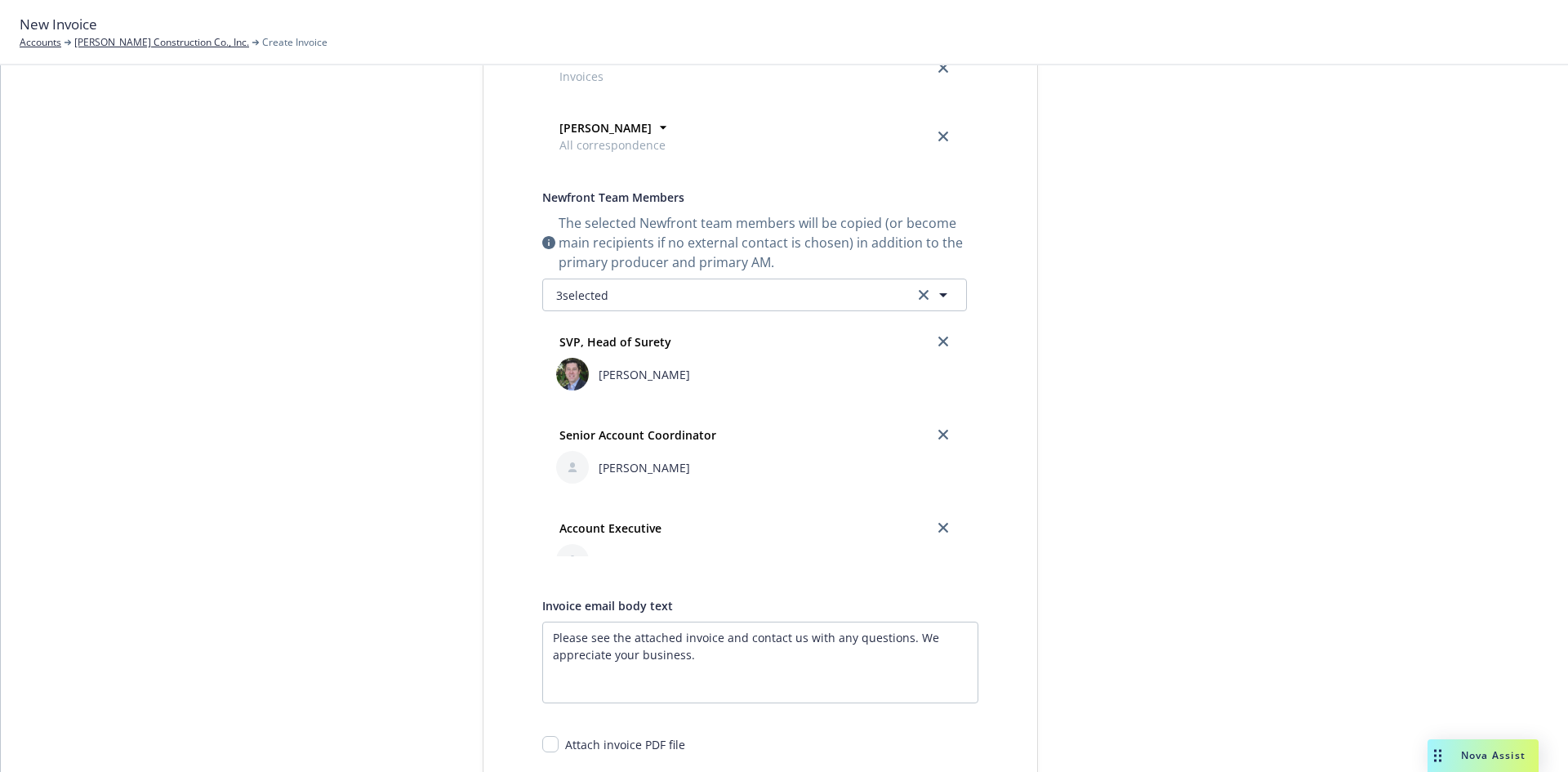
scroll to position [656, 0]
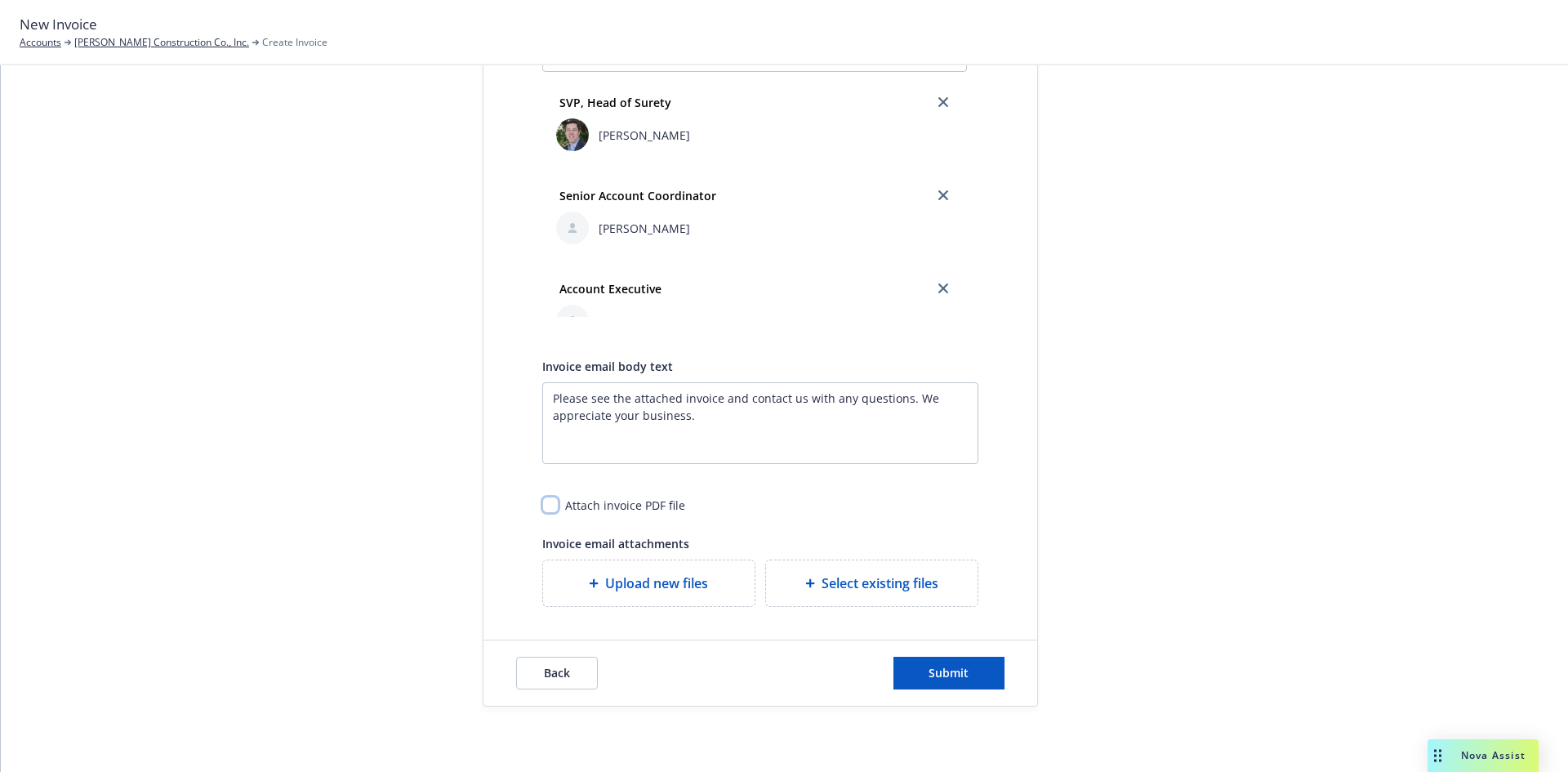
click at [542, 504] on input "checkbox" at bounding box center [551, 504] width 17 height 17
checkbox input "true"
click at [933, 675] on span "Submit" at bounding box center [948, 672] width 40 height 16
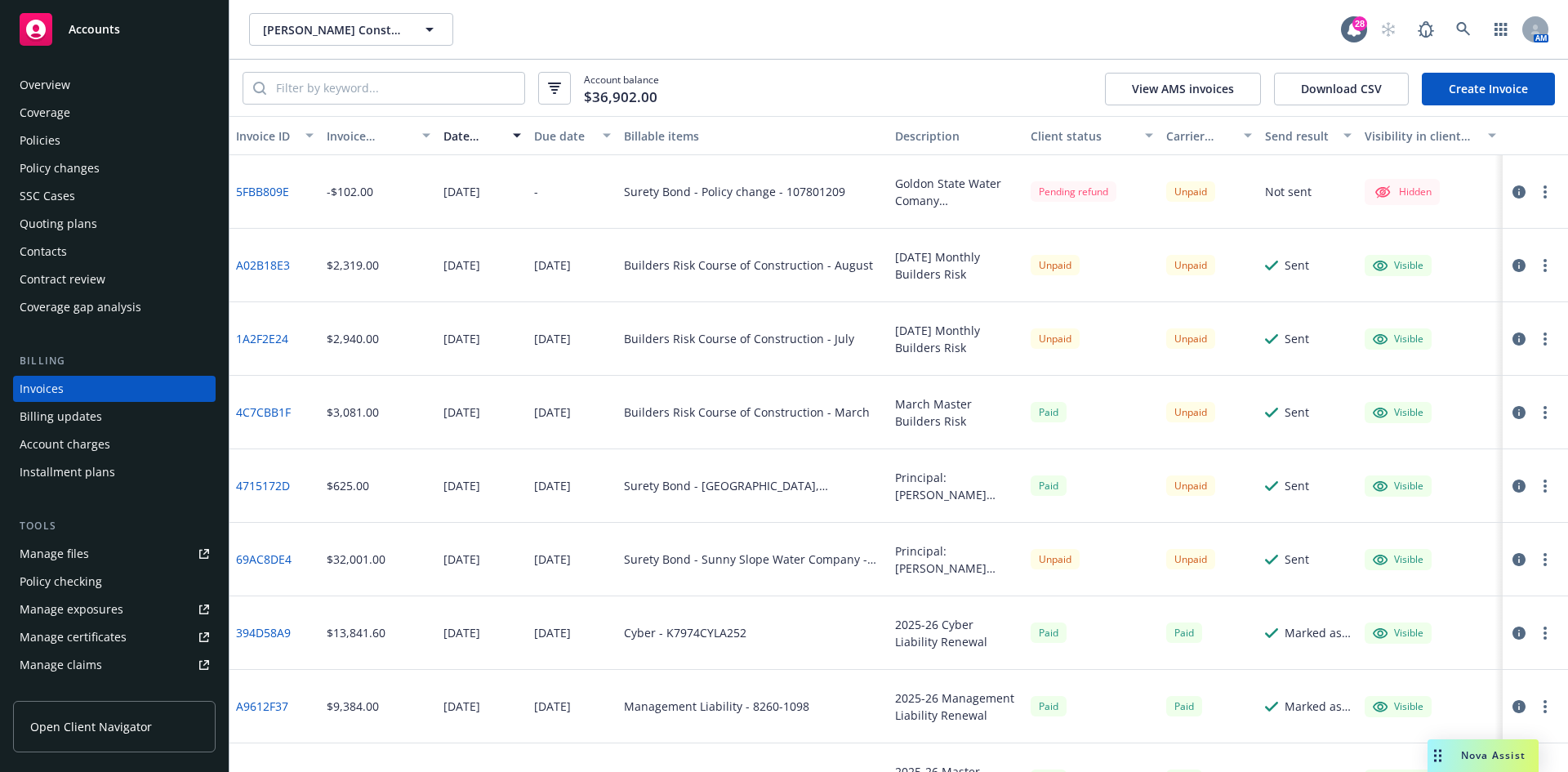
click at [1537, 192] on button "button" at bounding box center [1545, 192] width 20 height 20
click at [1466, 320] on link "Make it visible in client dash" at bounding box center [1438, 324] width 208 height 33
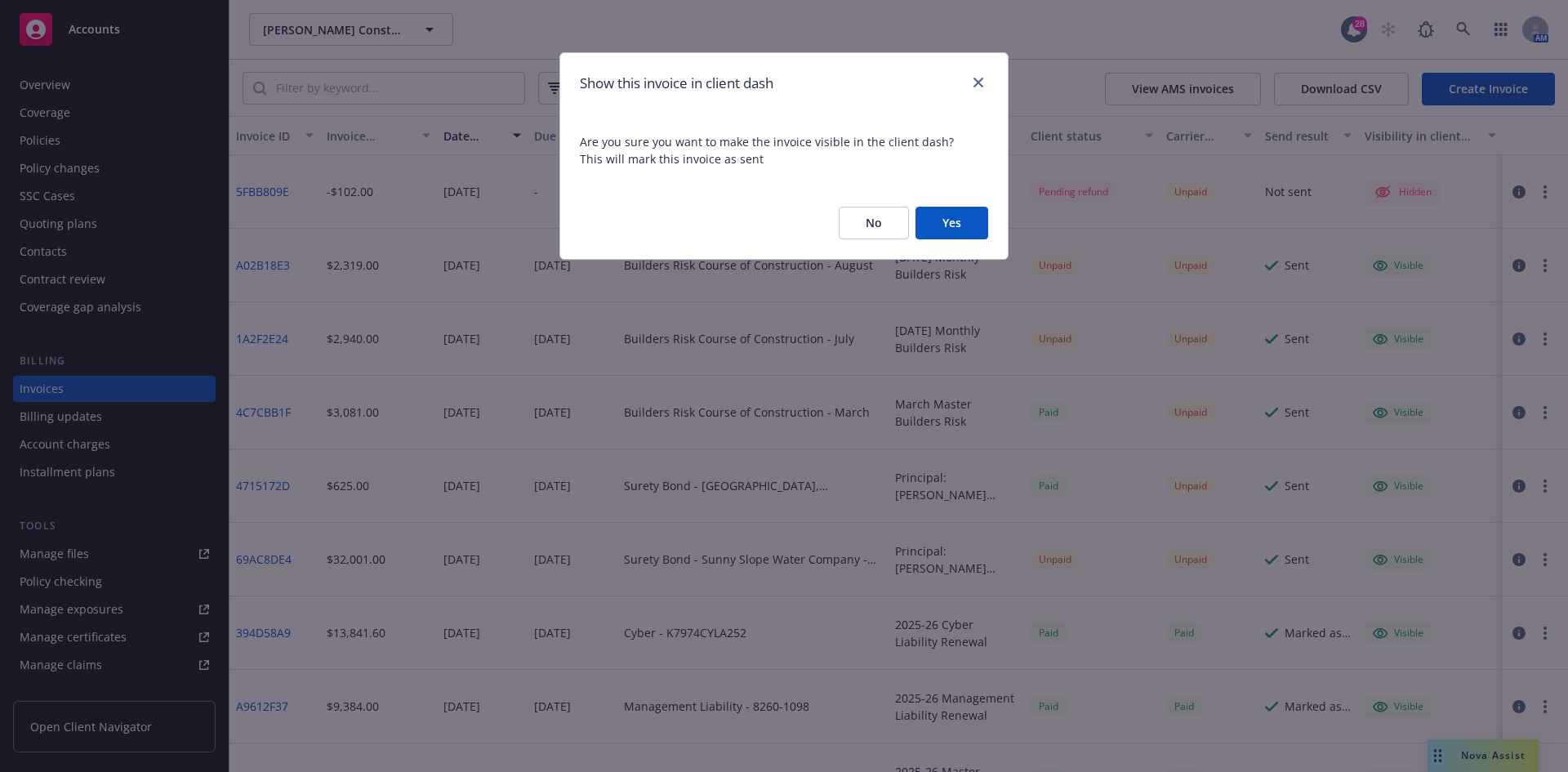
click at [934, 224] on button "Yes" at bounding box center [952, 223] width 73 height 33
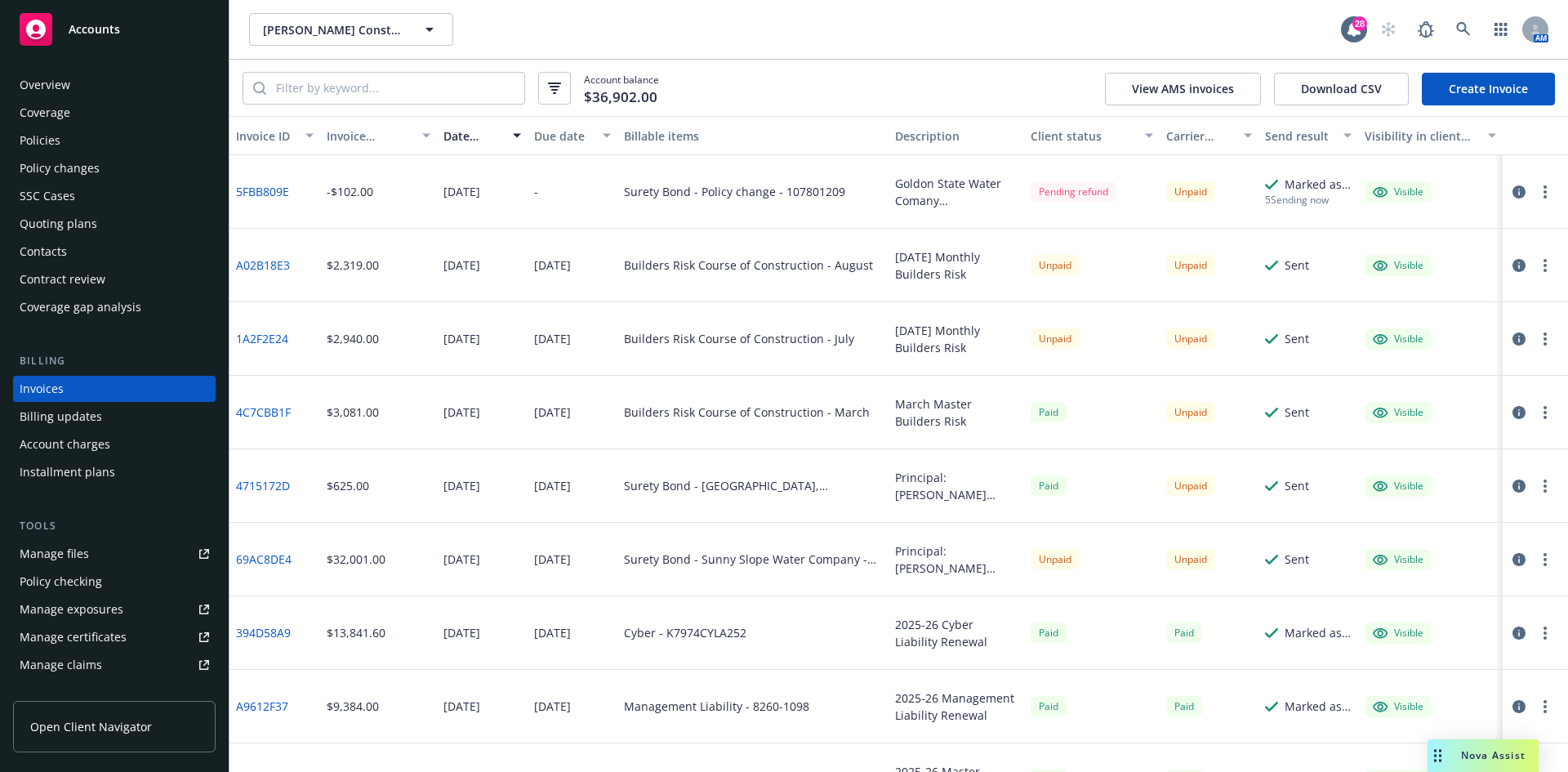
drag, startPoint x: 95, startPoint y: 37, endPoint x: 39, endPoint y: 41, distance: 56.1
click at [95, 37] on div "Accounts" at bounding box center [114, 30] width 189 height 33
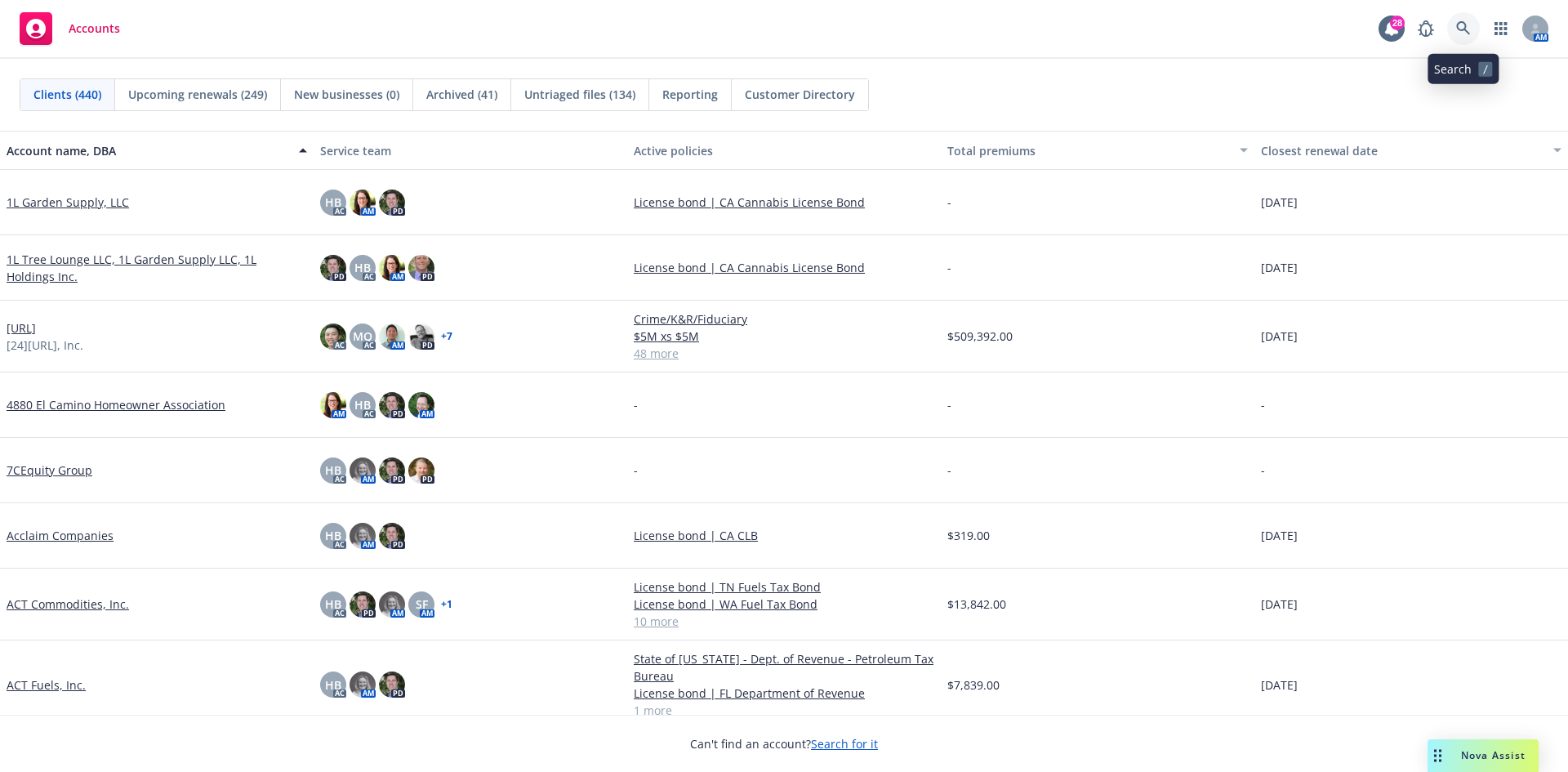
click at [1471, 21] on link at bounding box center [1463, 29] width 33 height 33
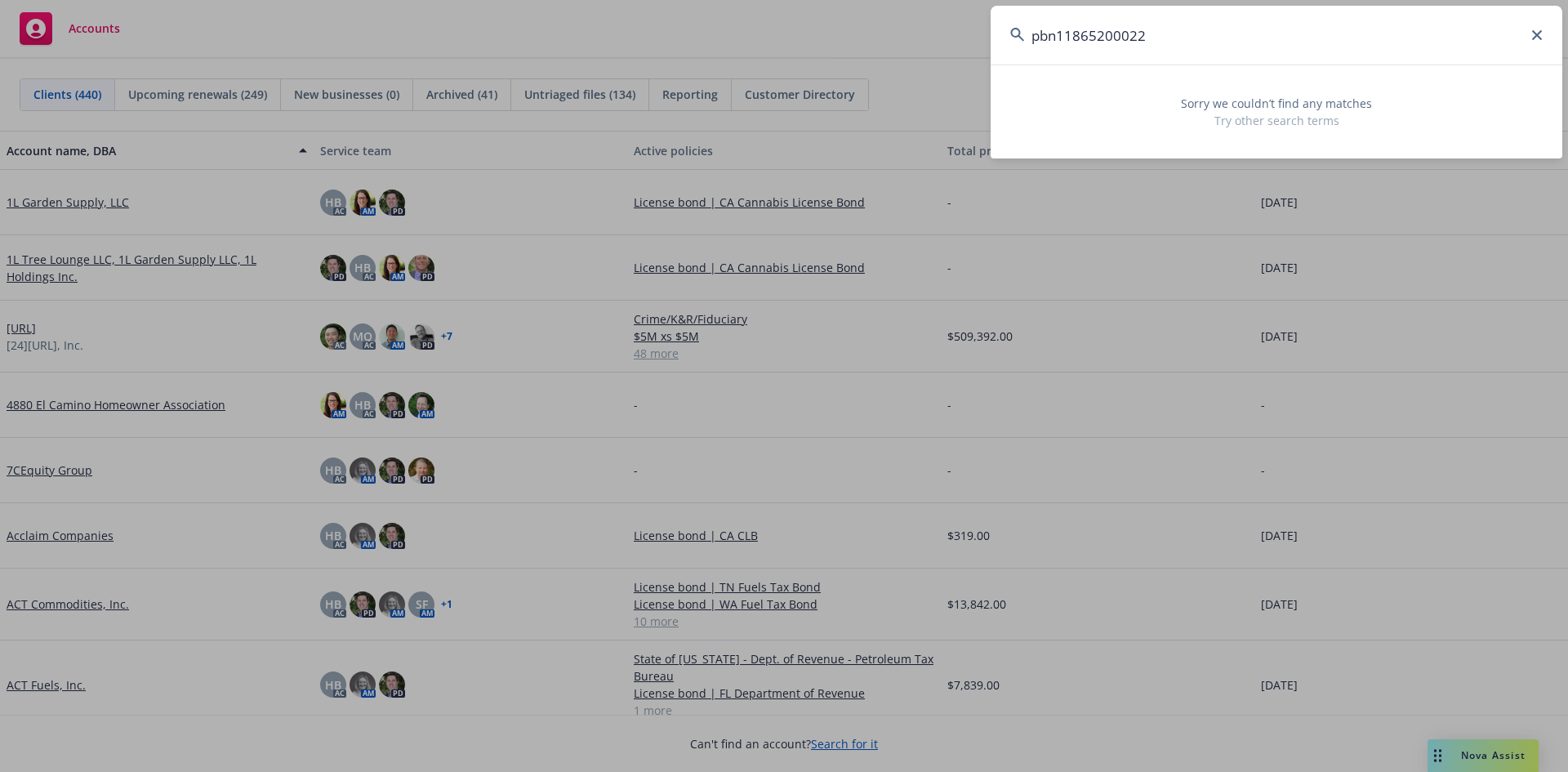
click at [1056, 32] on input "pbn11865200022" at bounding box center [1277, 35] width 571 height 59
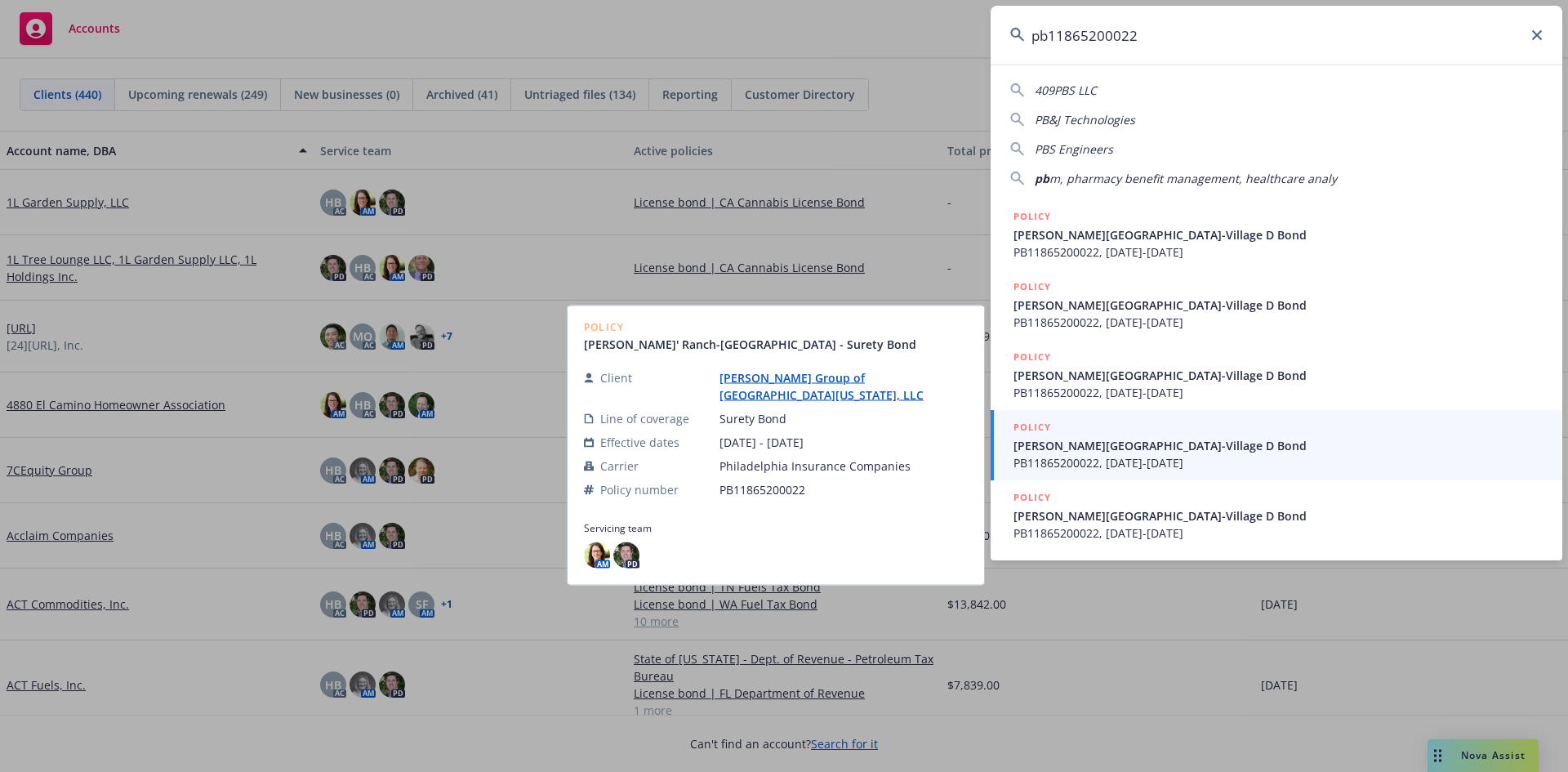
type input "pb11865200022"
click at [1113, 457] on span "PB11865200022, 08/10/2023-08/10/2024" at bounding box center [1277, 462] width 529 height 17
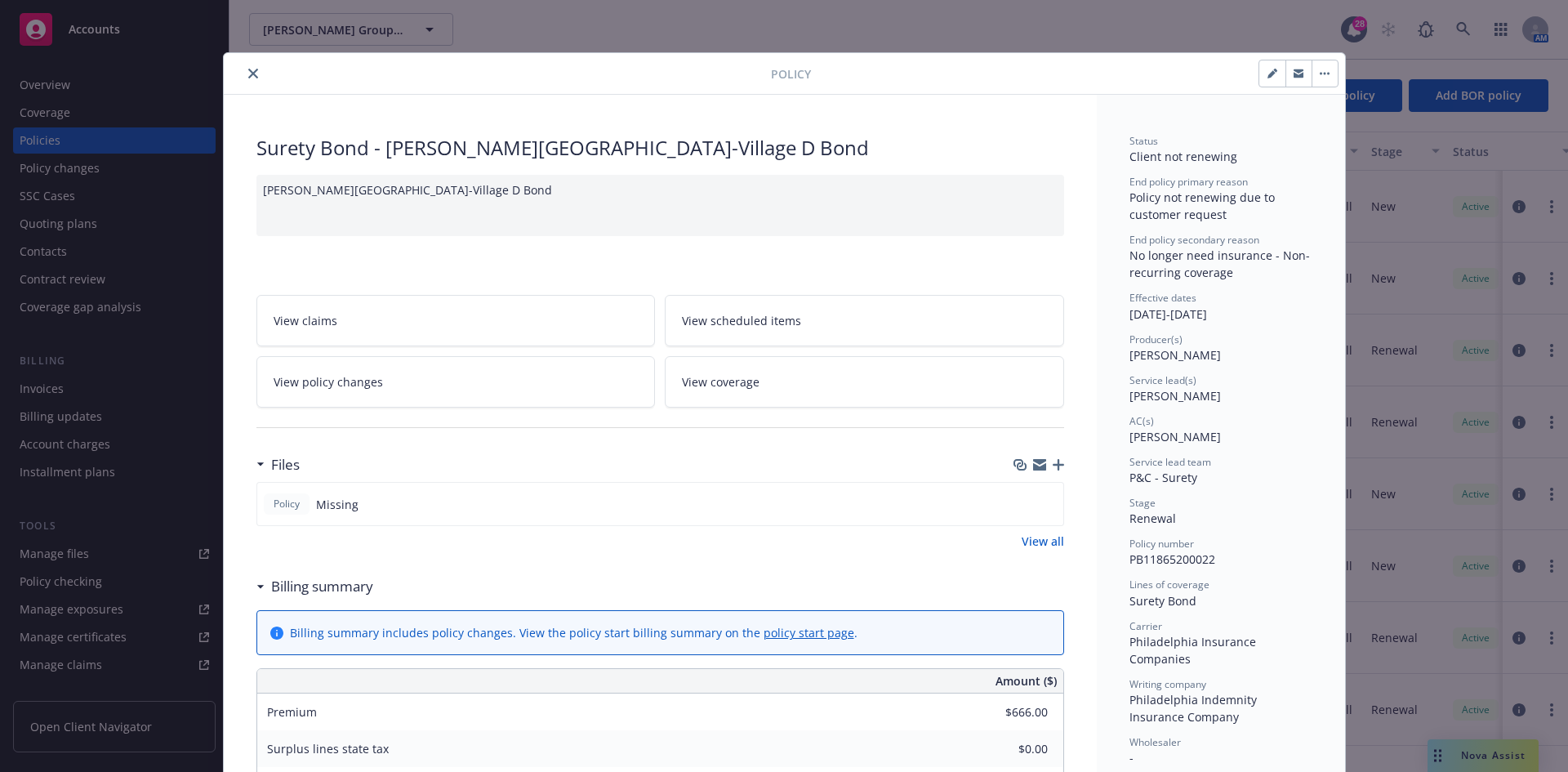
click at [244, 74] on button "close" at bounding box center [253, 73] width 20 height 20
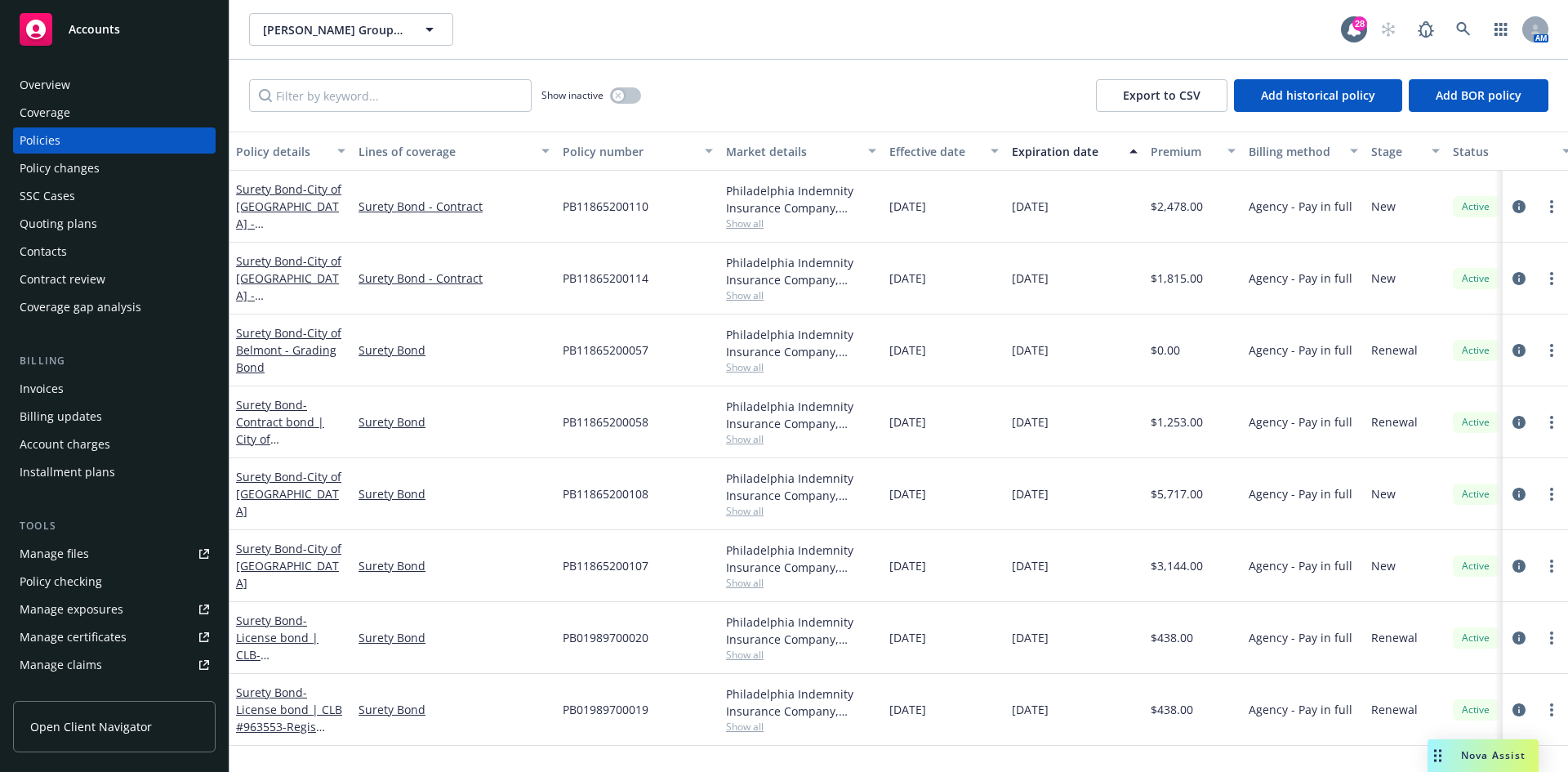
click at [45, 394] on div "Invoices" at bounding box center [41, 389] width 44 height 26
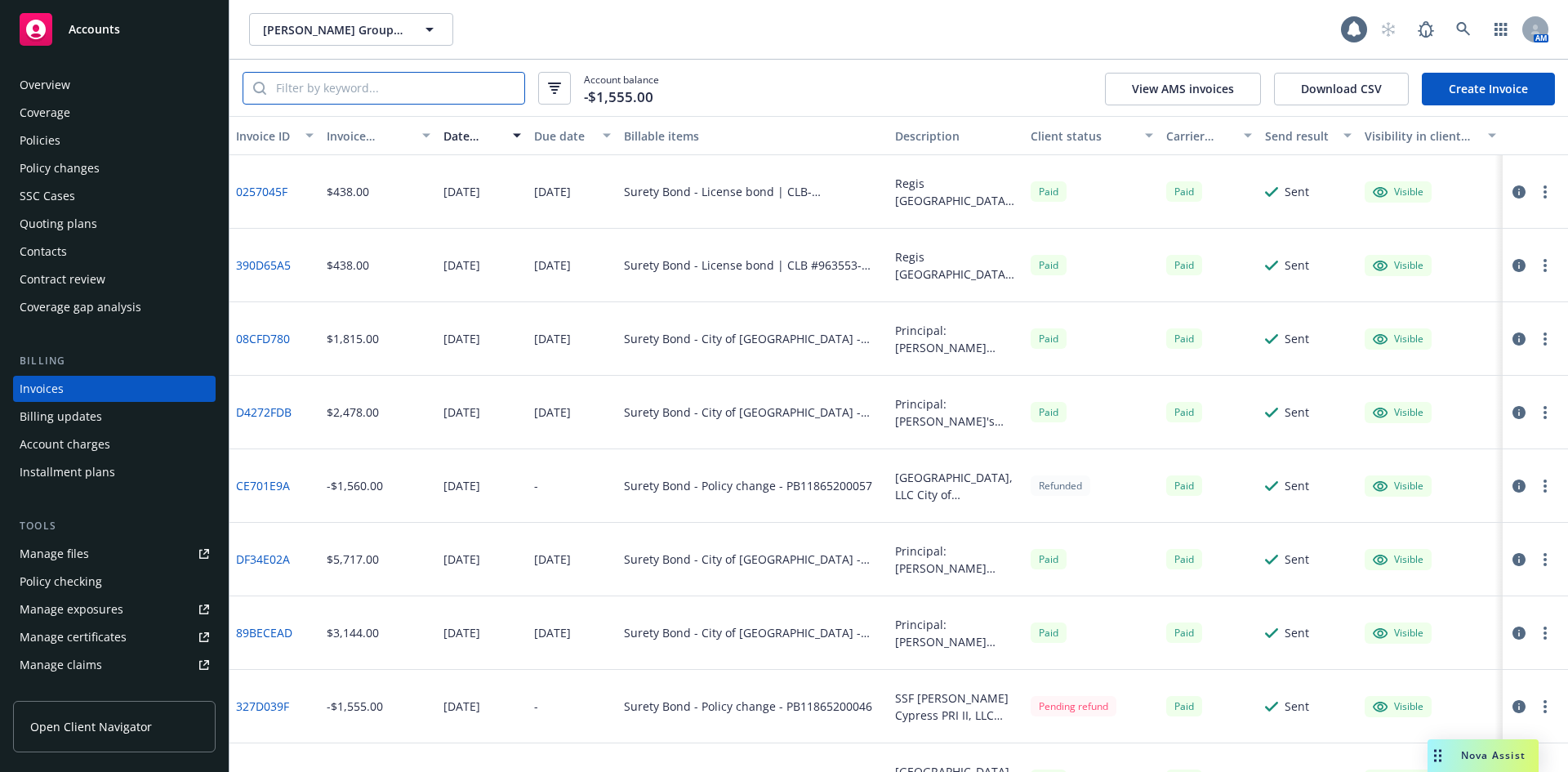
click at [401, 78] on input "search" at bounding box center [395, 88] width 258 height 31
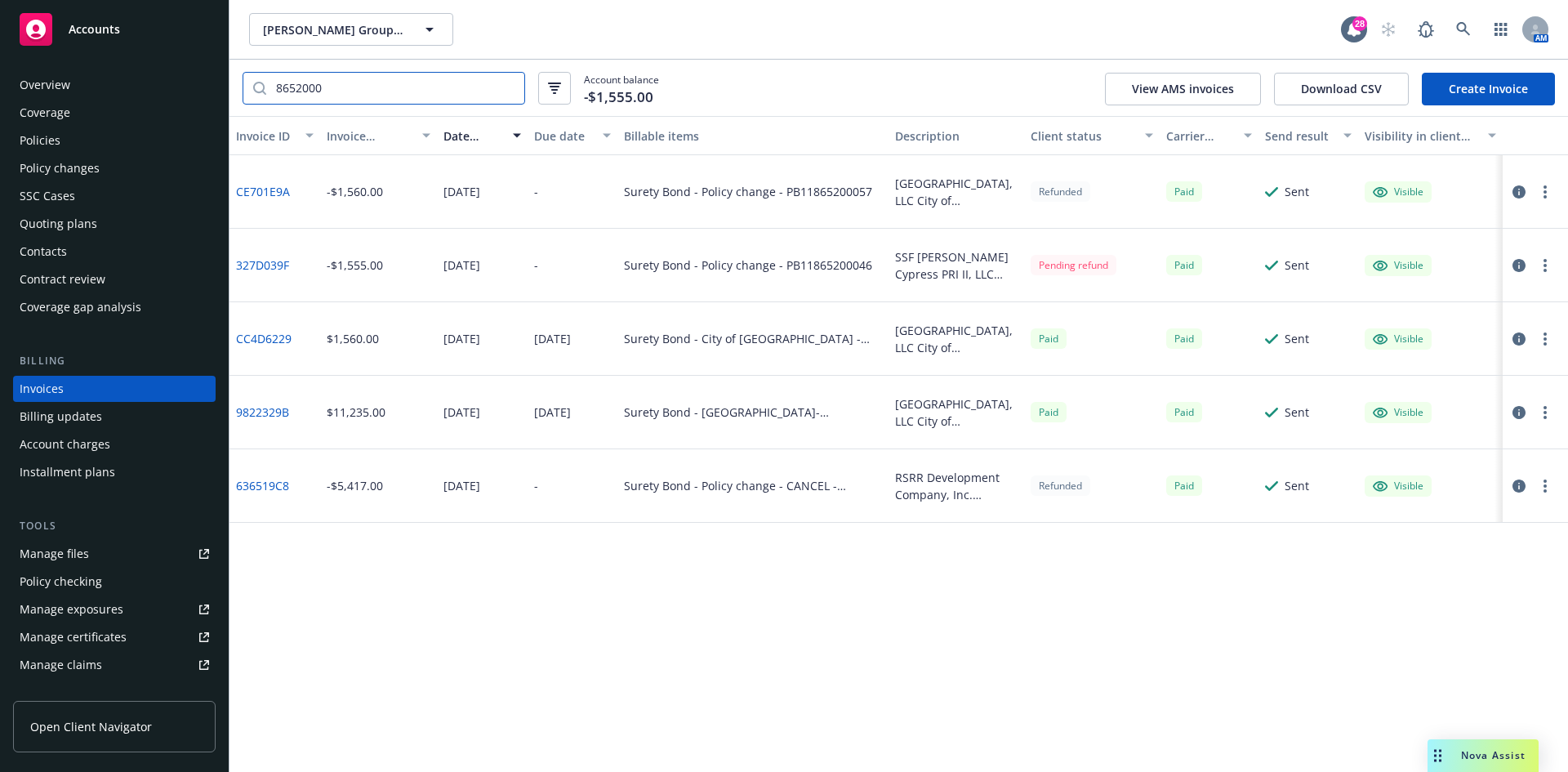
click at [377, 88] on input "8652000" at bounding box center [395, 88] width 258 height 31
type input "865200022"
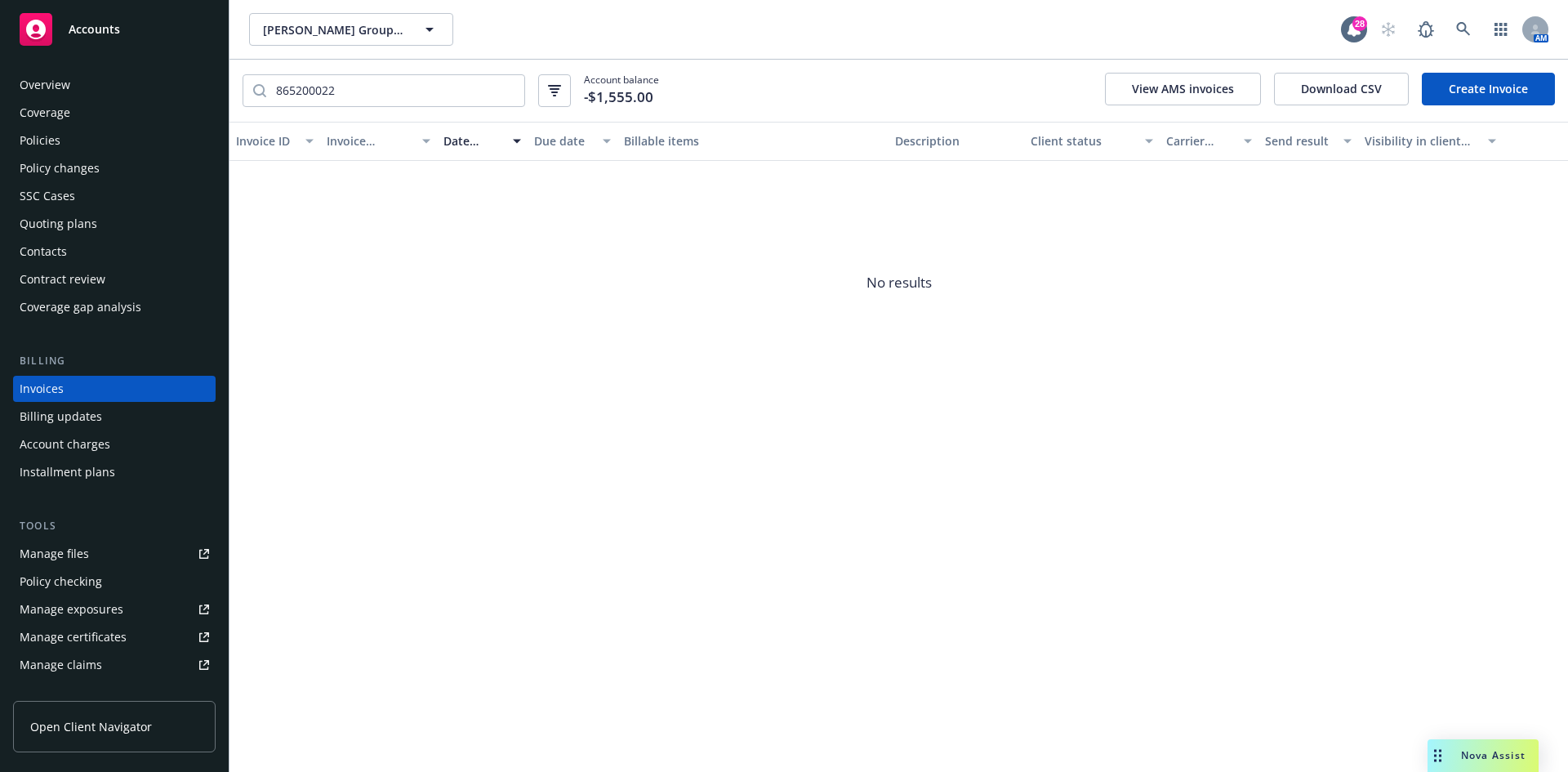
drag, startPoint x: 153, startPoint y: 37, endPoint x: 203, endPoint y: 35, distance: 50.0
click at [153, 37] on div "Accounts" at bounding box center [114, 30] width 189 height 33
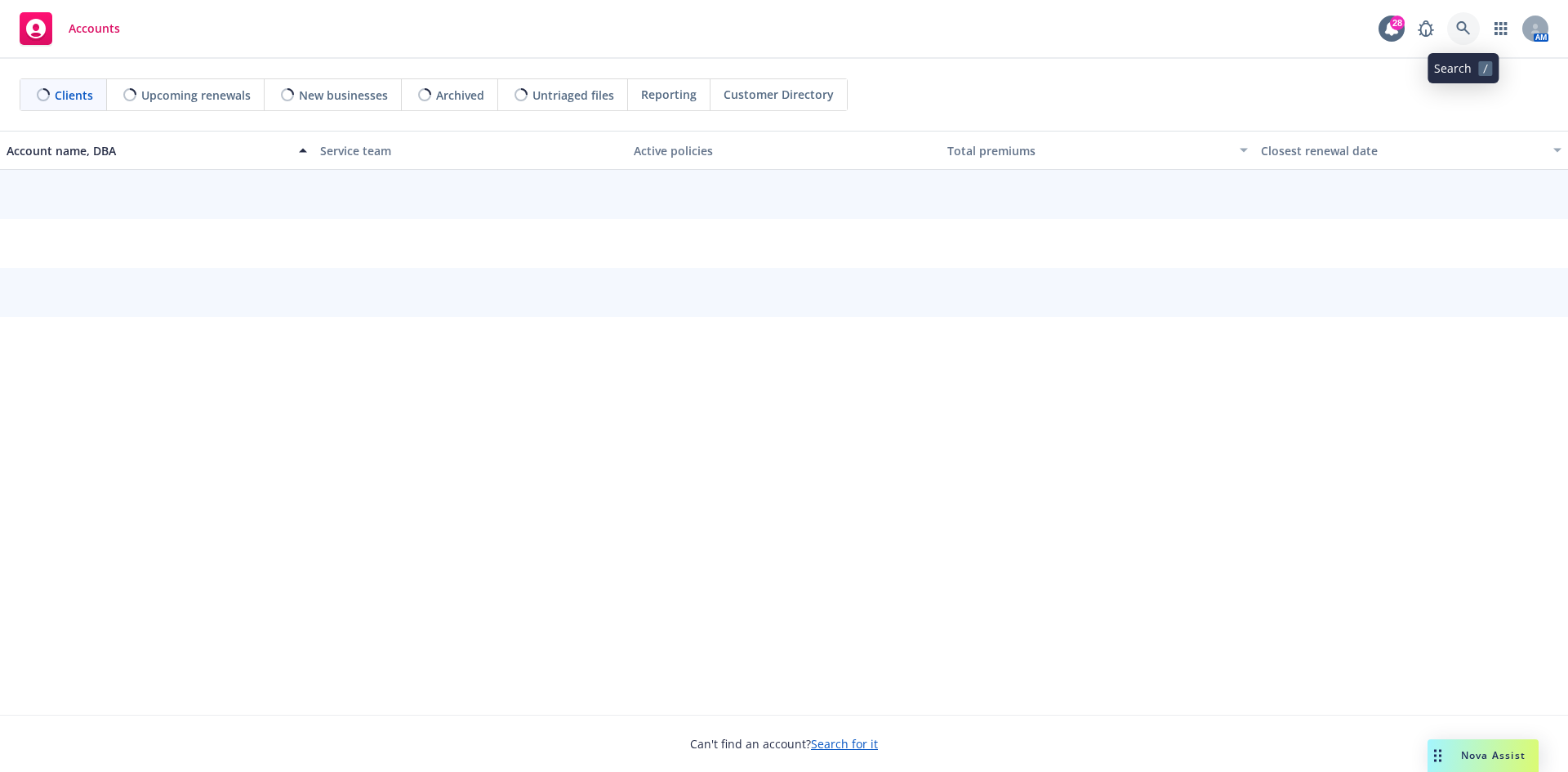
click at [1461, 30] on icon at bounding box center [1462, 28] width 14 height 14
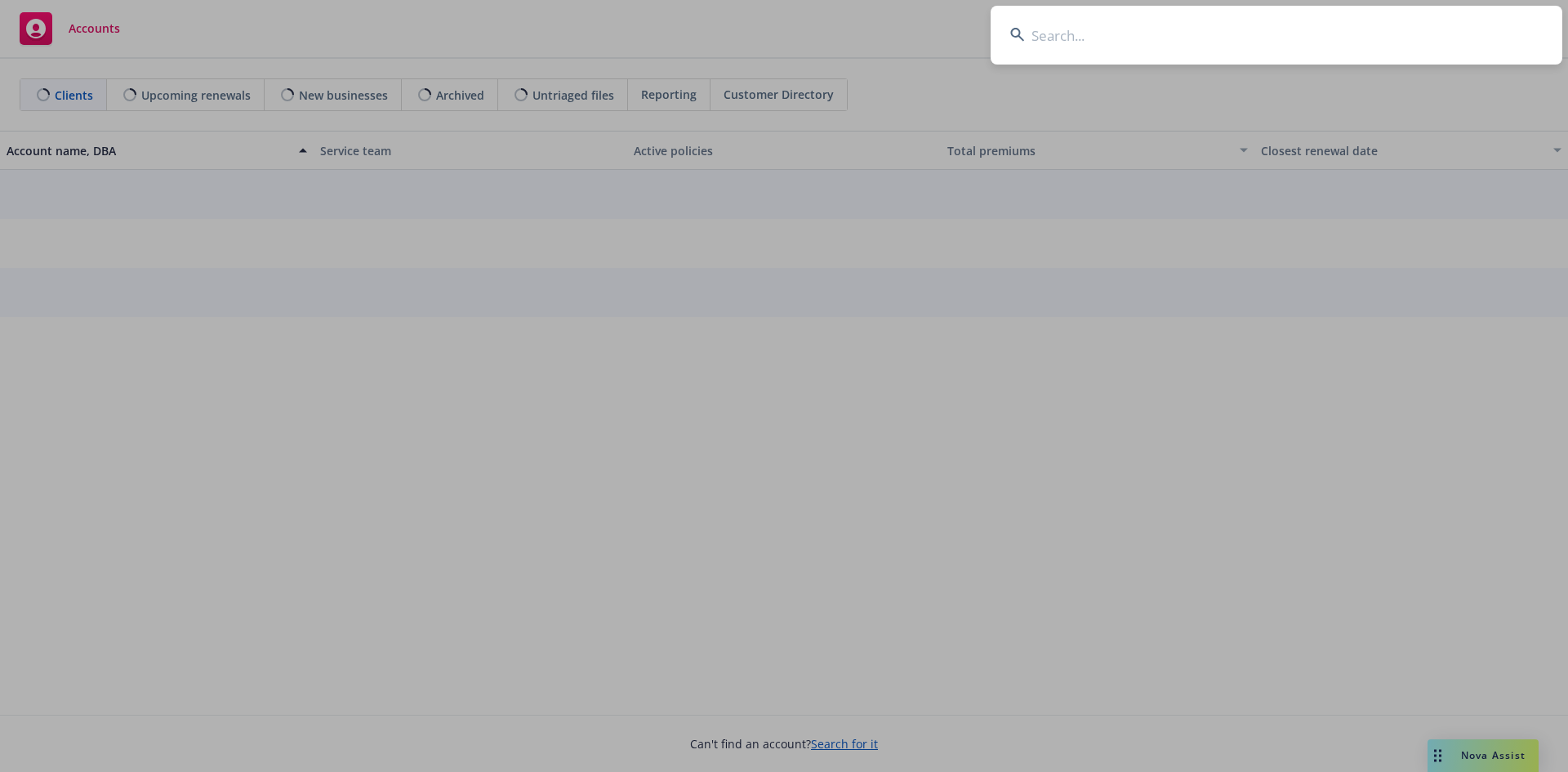
click at [1338, 43] on input at bounding box center [1277, 35] width 571 height 59
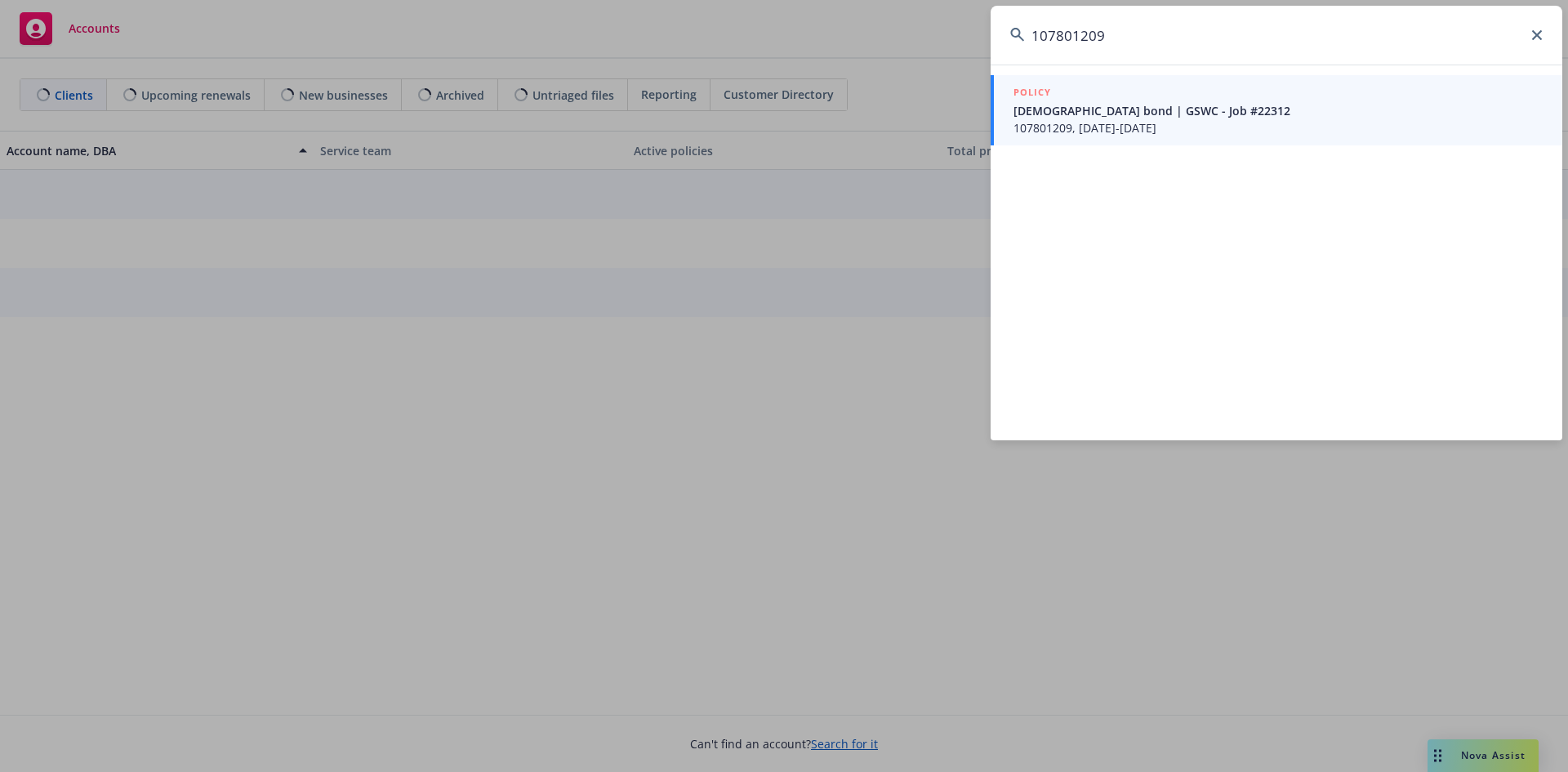
type input "107801209"
click at [1203, 92] on div "POLICY" at bounding box center [1277, 93] width 529 height 18
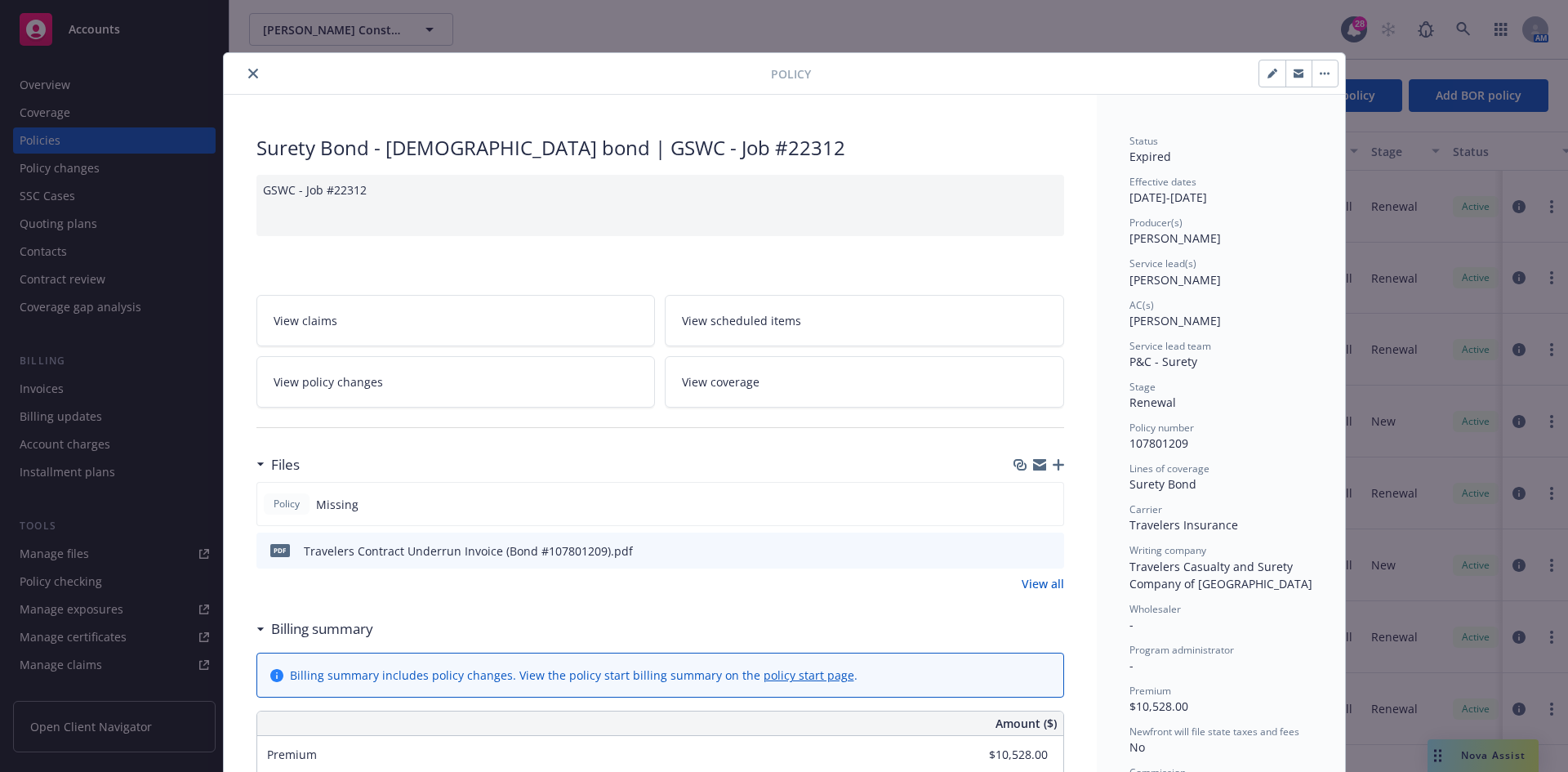
click at [1268, 73] on icon "button" at bounding box center [1272, 74] width 8 height 8
select select "RENEWAL"
select select "12"
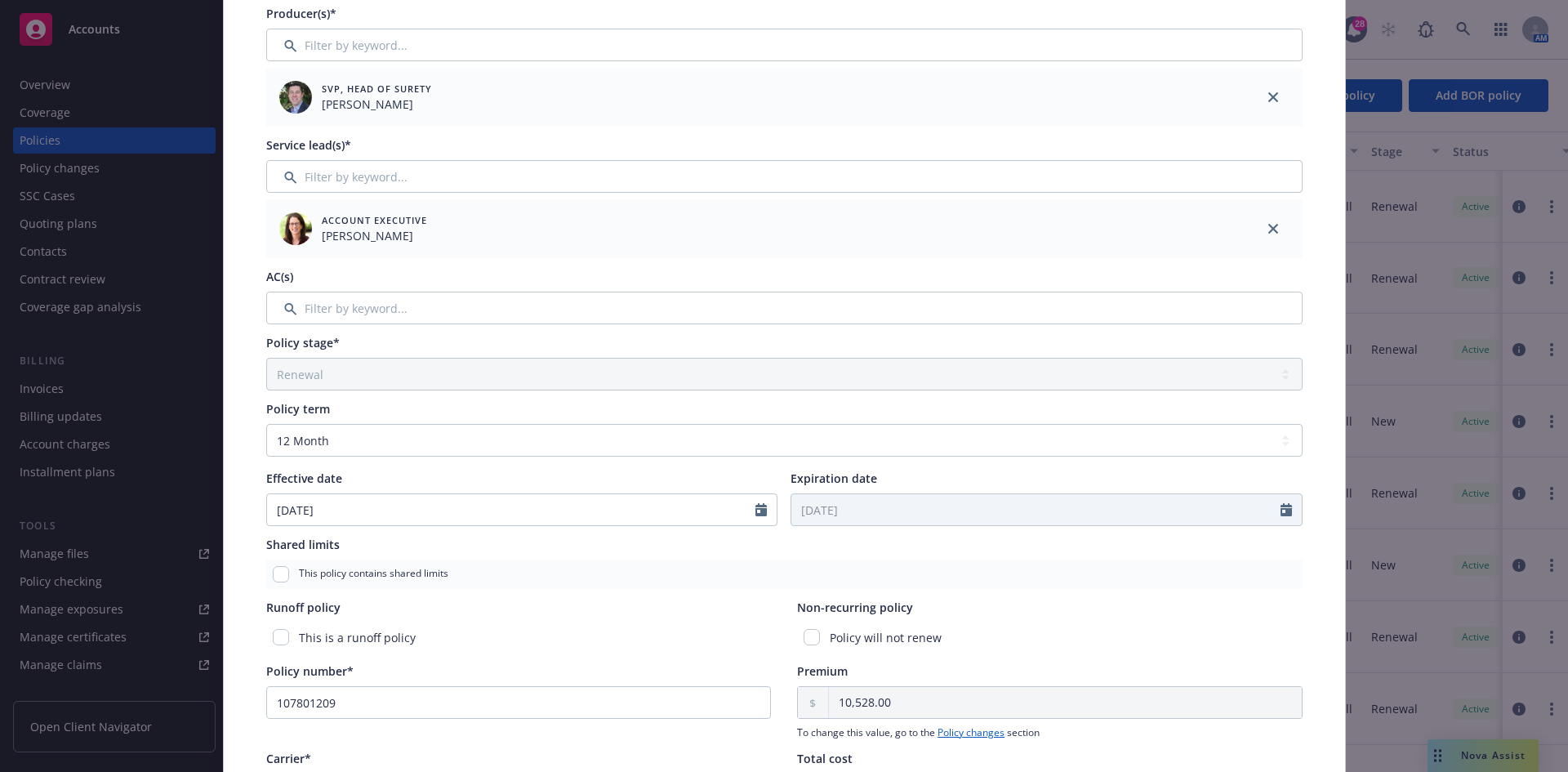
scroll to position [245, 0]
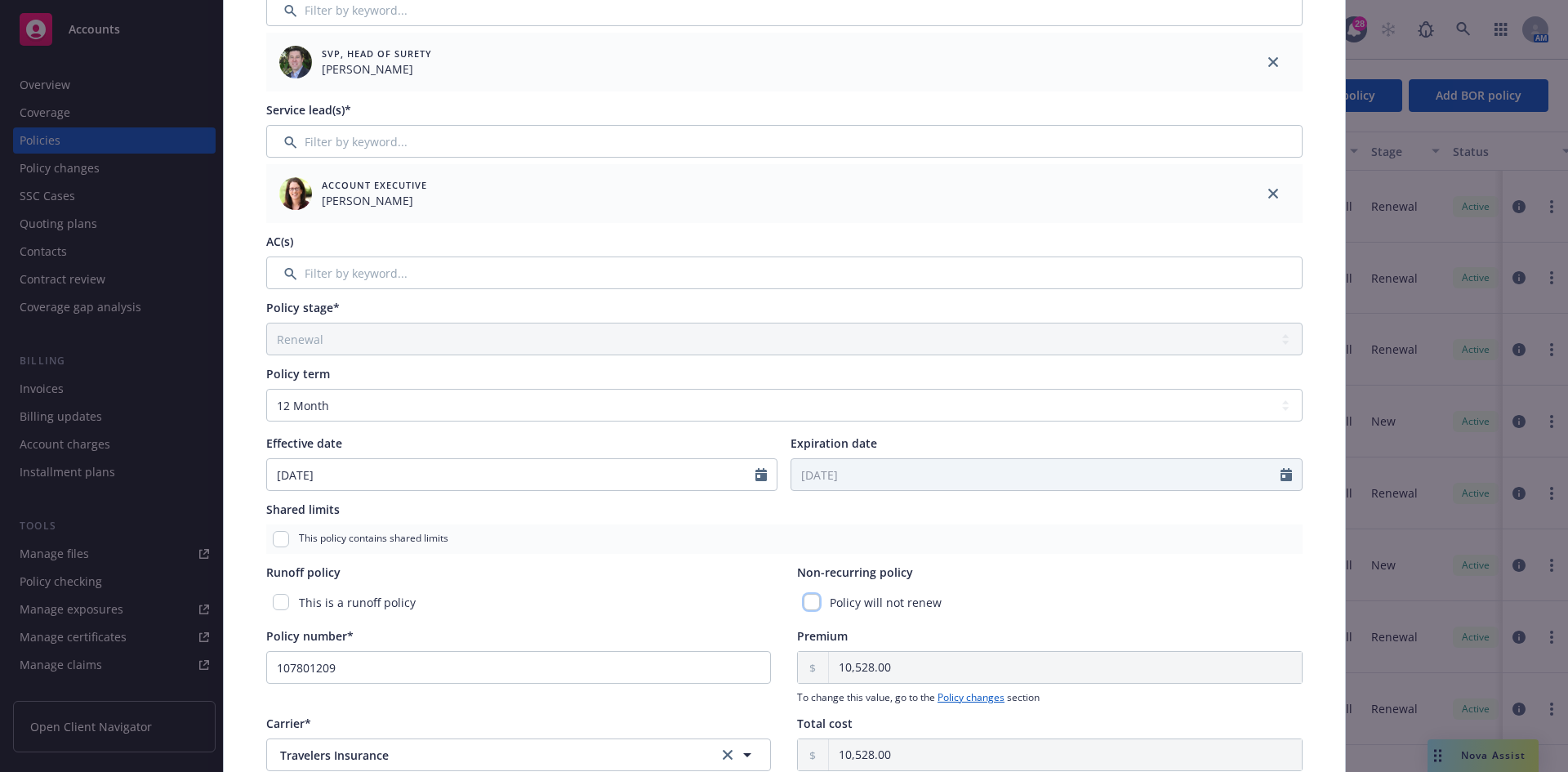
click at [808, 601] on input "checkbox" at bounding box center [812, 602] width 17 height 17
checkbox input "true"
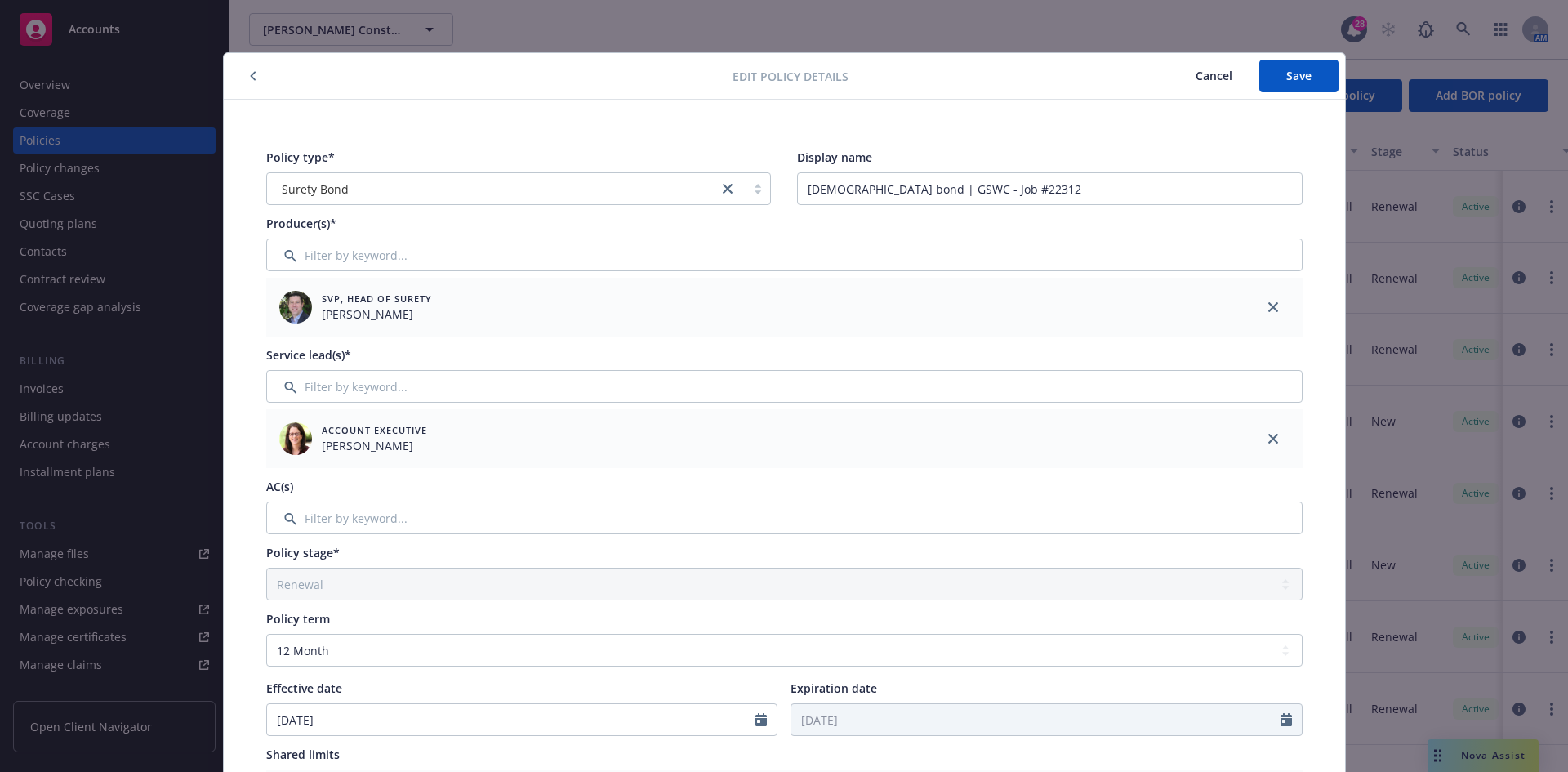
click at [1300, 97] on div "Edit policy details Cancel Save" at bounding box center [784, 76] width 1121 height 46
click at [1299, 80] on span "Save" at bounding box center [1299, 75] width 26 height 16
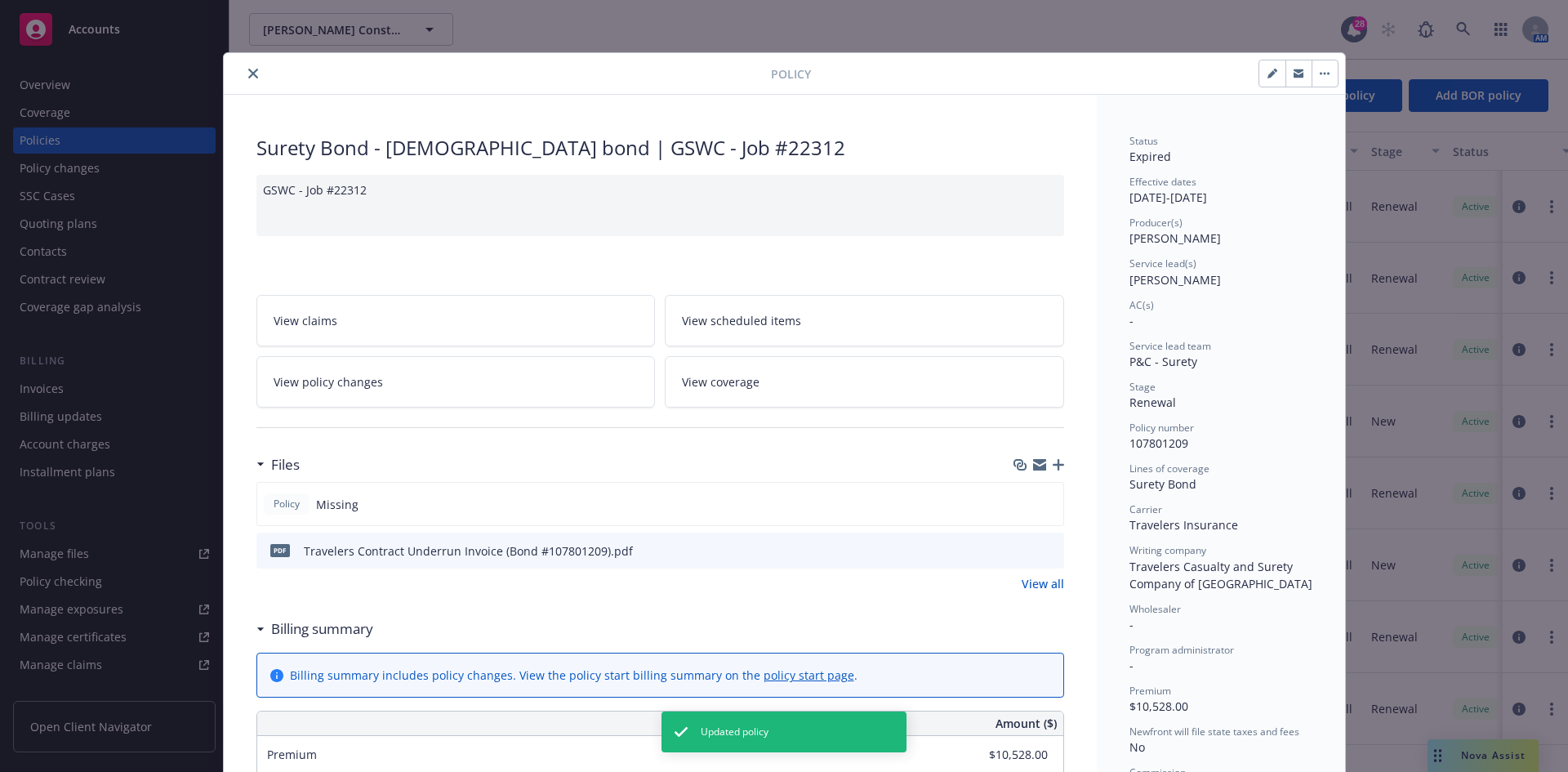
click at [249, 76] on icon "close" at bounding box center [253, 73] width 10 height 10
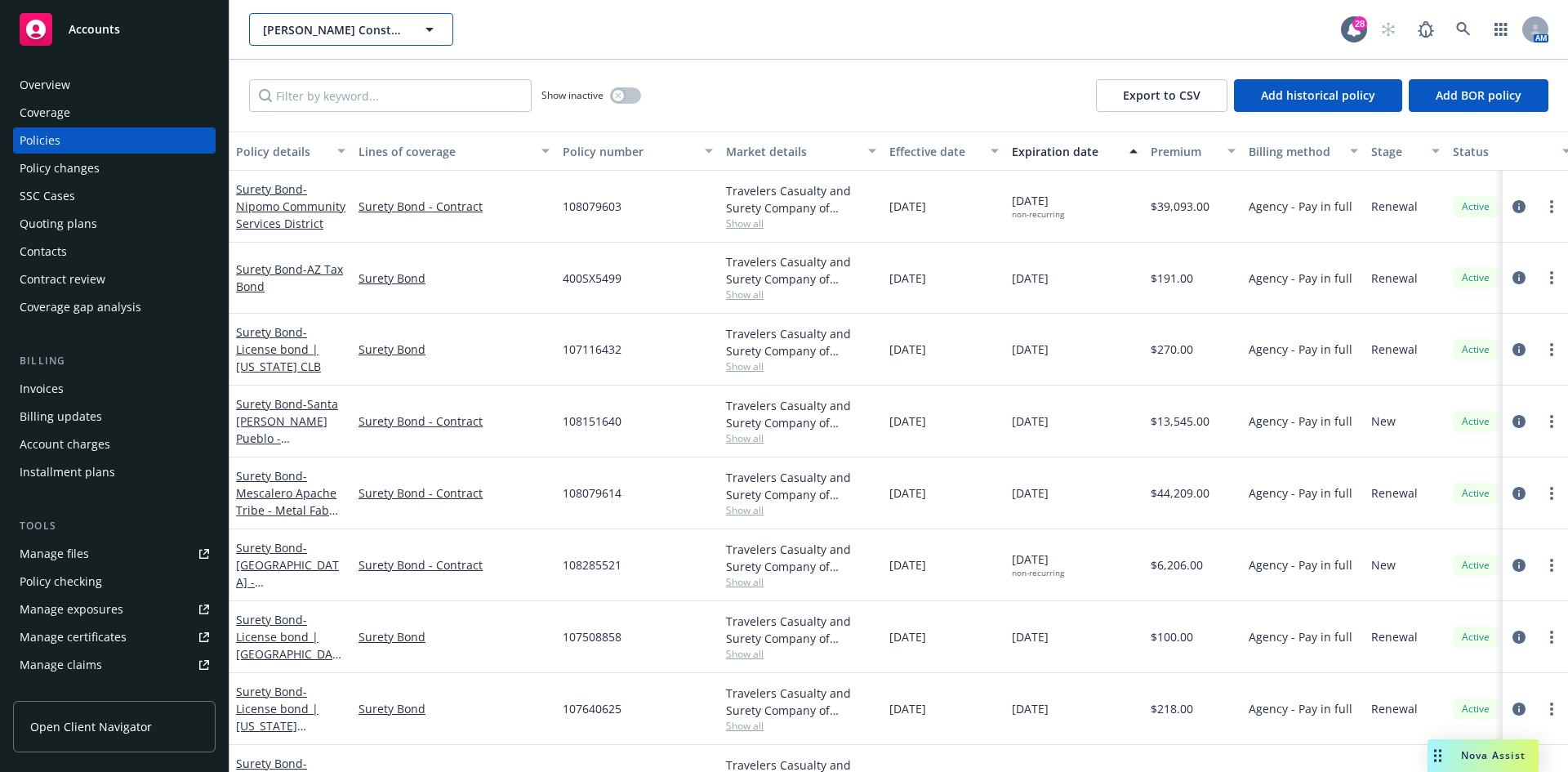
click at [297, 36] on span "[PERSON_NAME] Construction Co., Inc." at bounding box center [333, 30] width 141 height 17
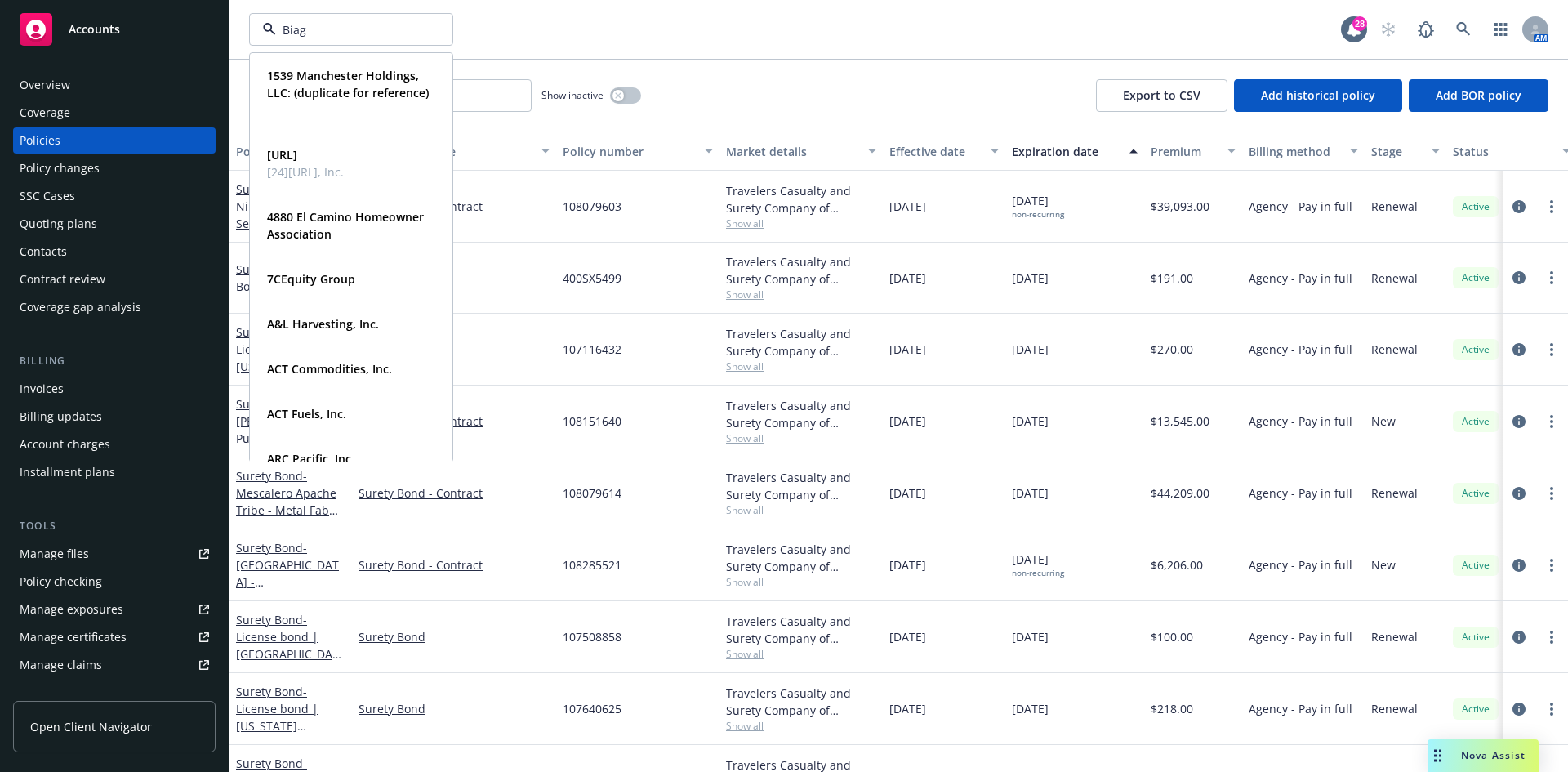
type input "Biagi"
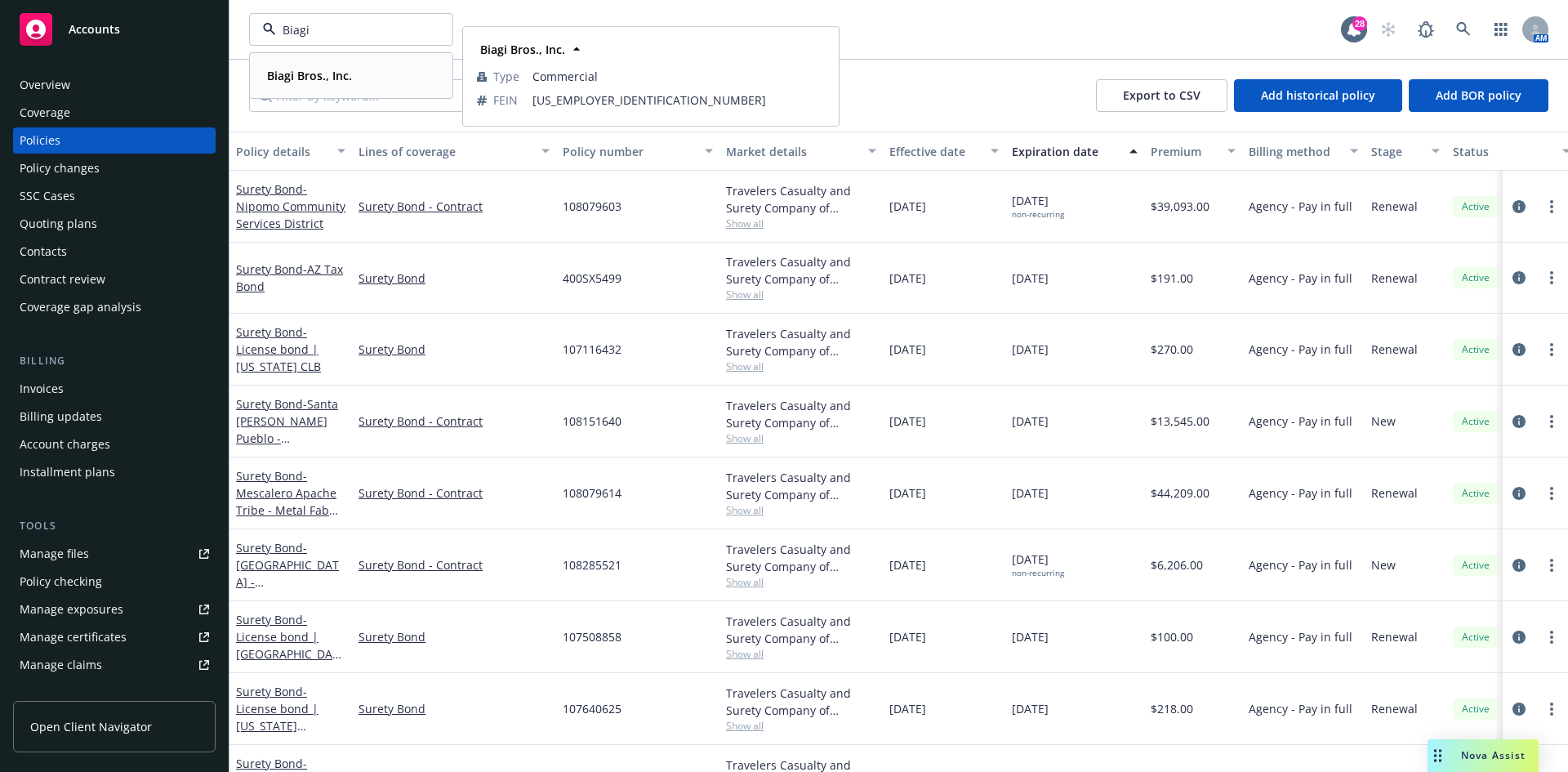
click at [314, 75] on strong "Biagi Bros., Inc." at bounding box center [309, 75] width 85 height 16
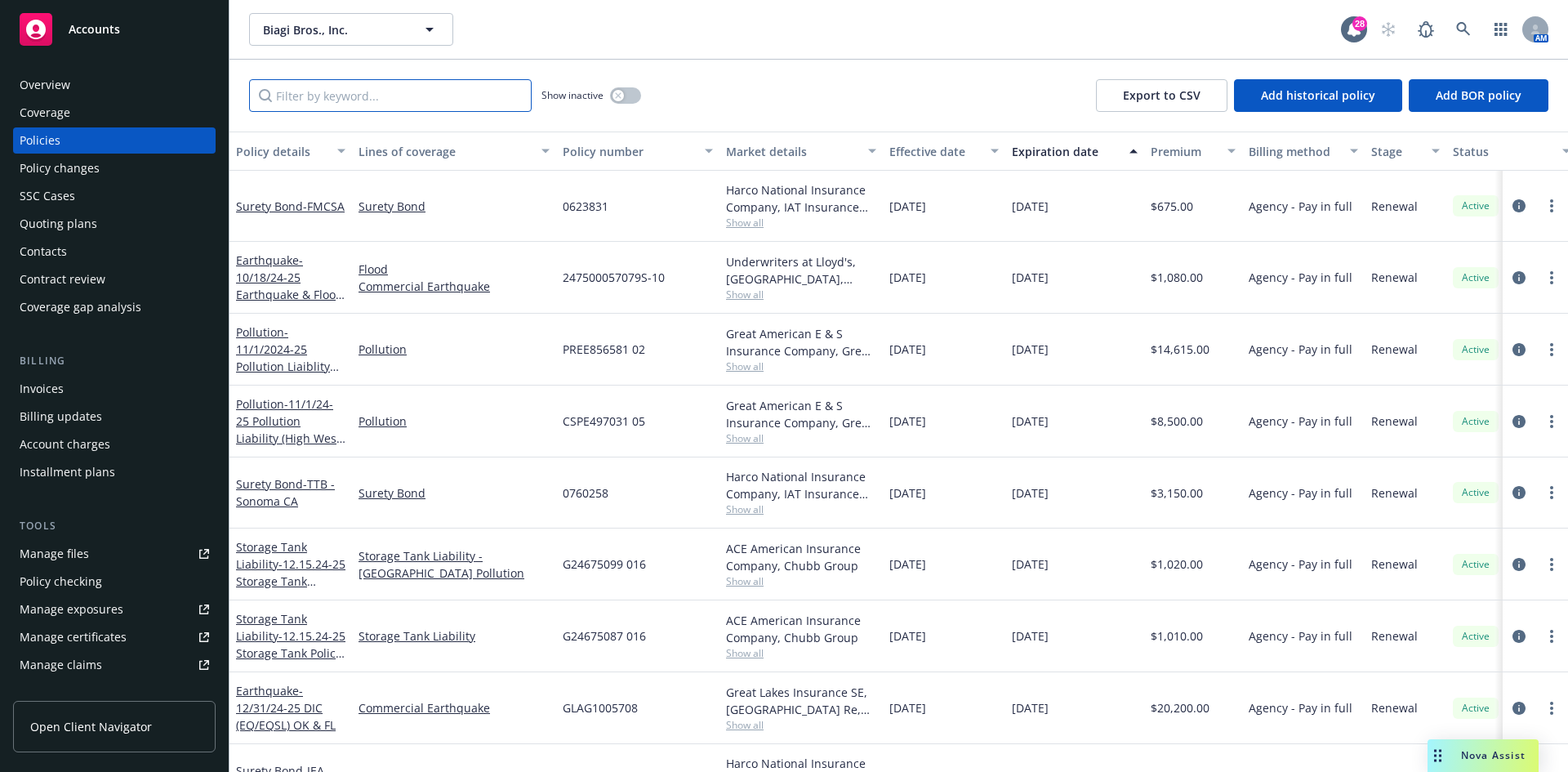
click at [310, 94] on input "Filter by keyword..." at bounding box center [391, 96] width 282 height 33
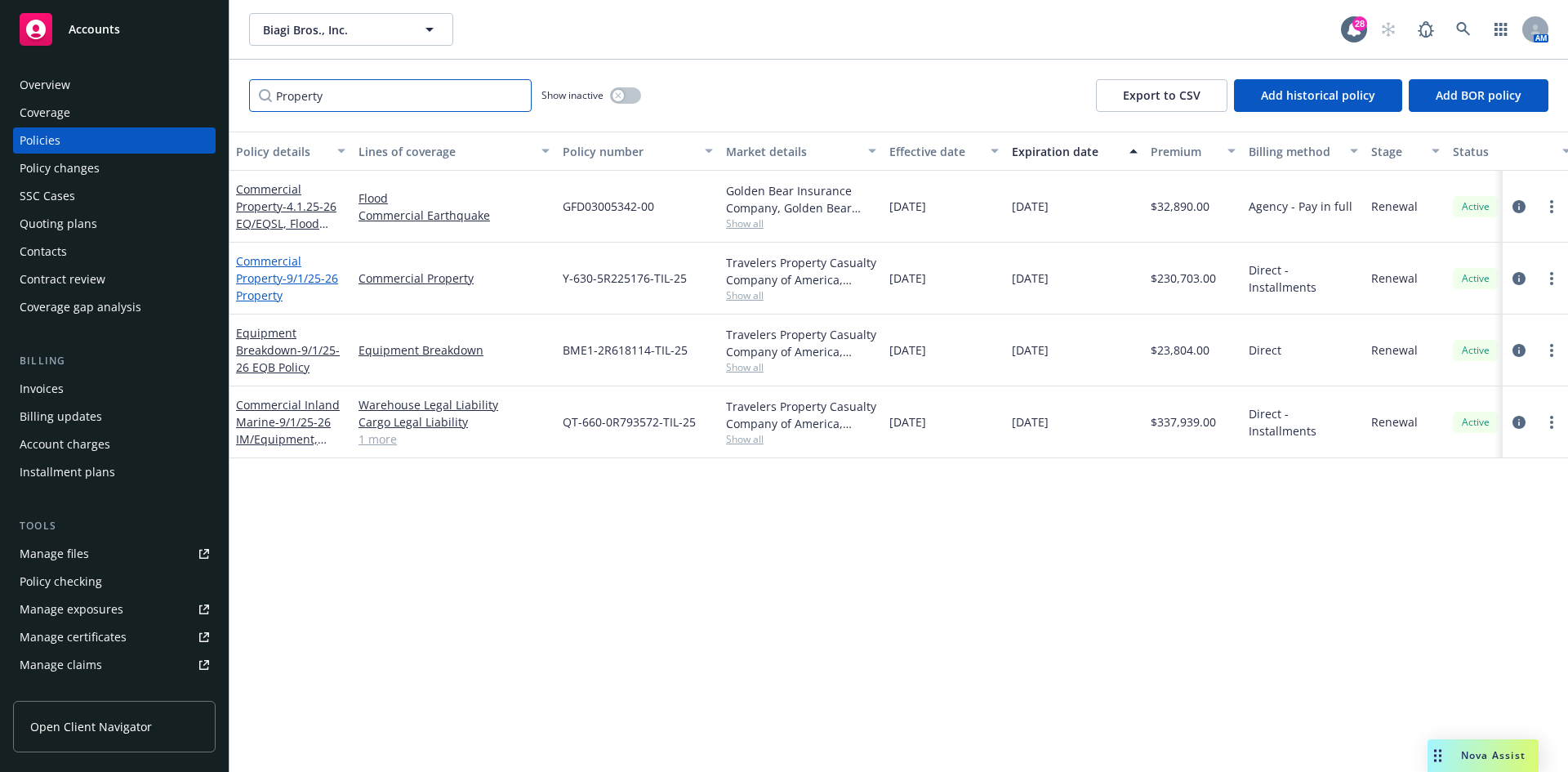
type input "Property"
click at [264, 291] on span "- 9/1/25-26 Property" at bounding box center [287, 287] width 102 height 33
